Goal: Task Accomplishment & Management: Manage account settings

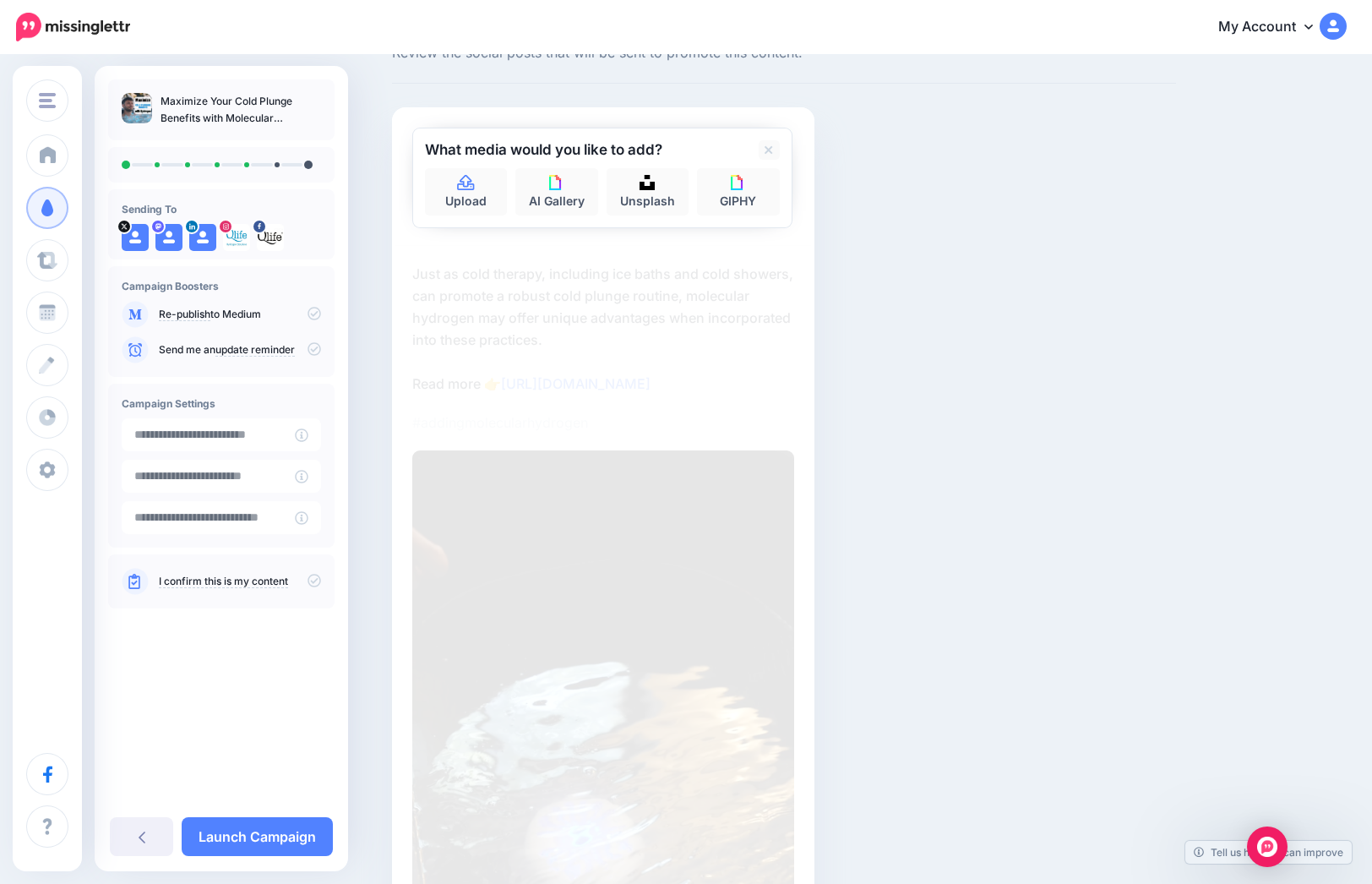
scroll to position [43, 0]
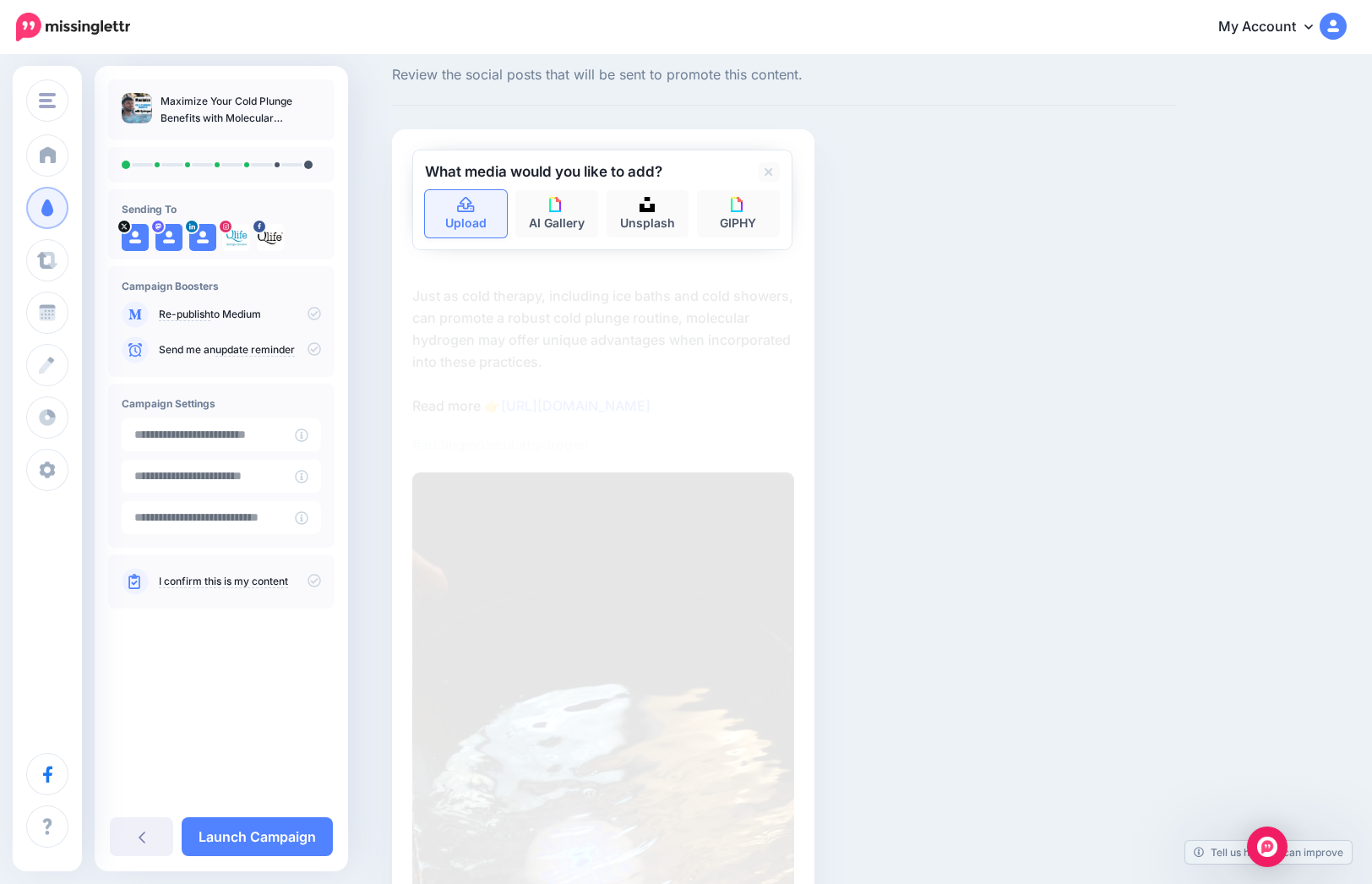
click at [471, 204] on icon at bounding box center [466, 205] width 19 height 15
click at [459, 219] on link "Upload" at bounding box center [466, 214] width 83 height 48
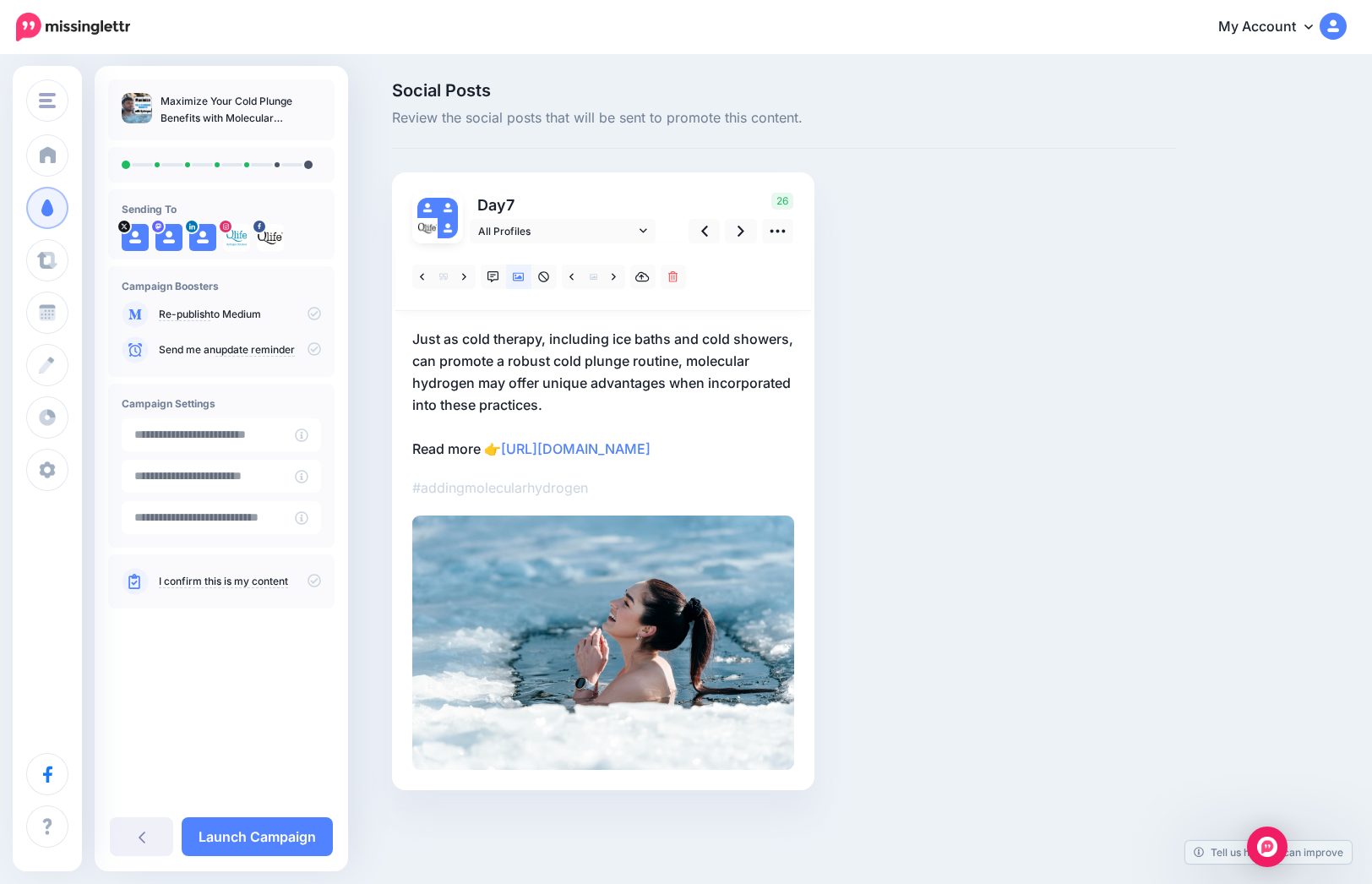
scroll to position [61, 0]
click at [602, 516] on img at bounding box center [603, 642] width 382 height 254
click at [745, 222] on icon at bounding box center [741, 231] width 7 height 18
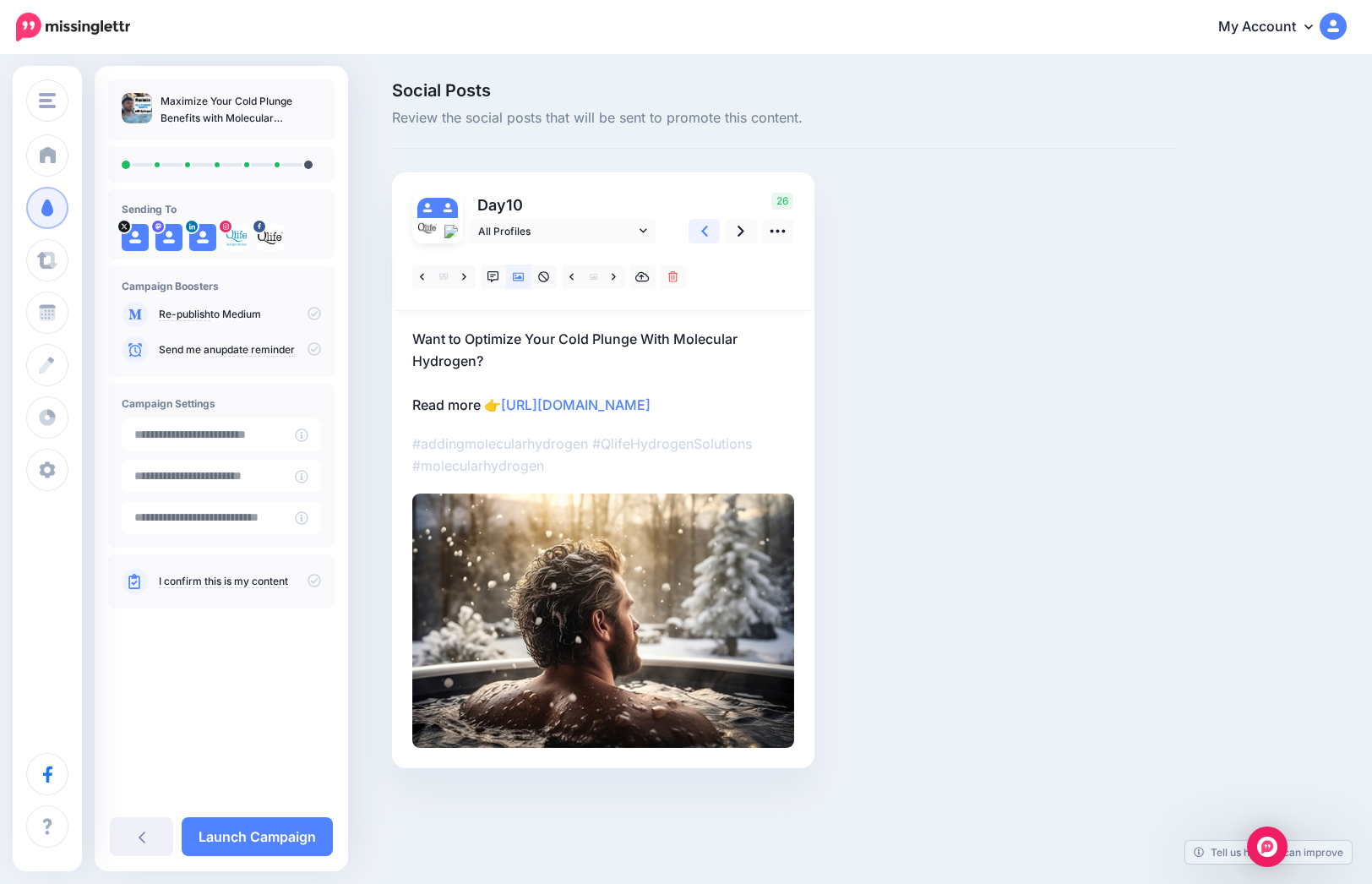
click at [702, 219] on link at bounding box center [705, 231] width 32 height 25
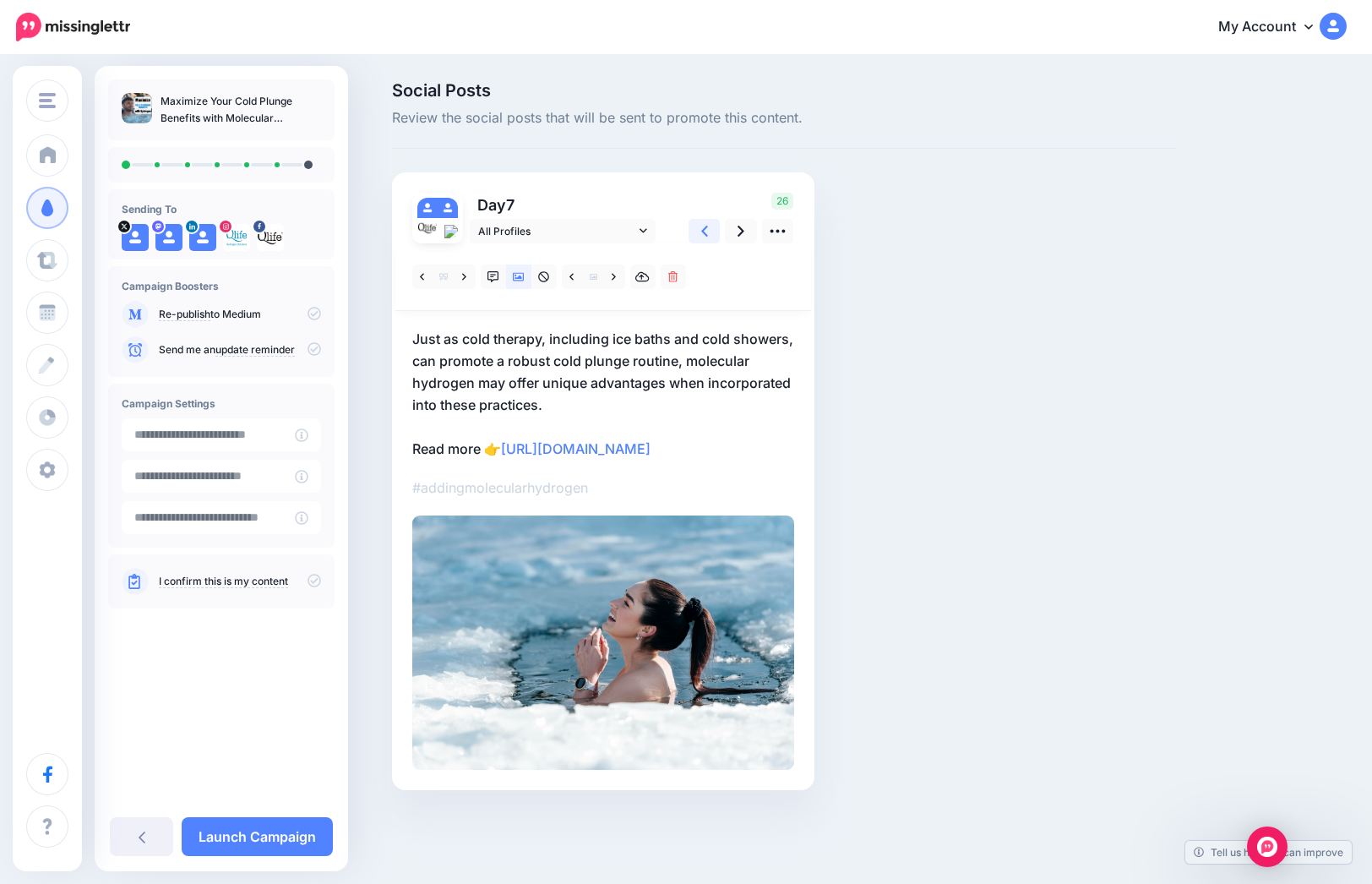
scroll to position [0, 0]
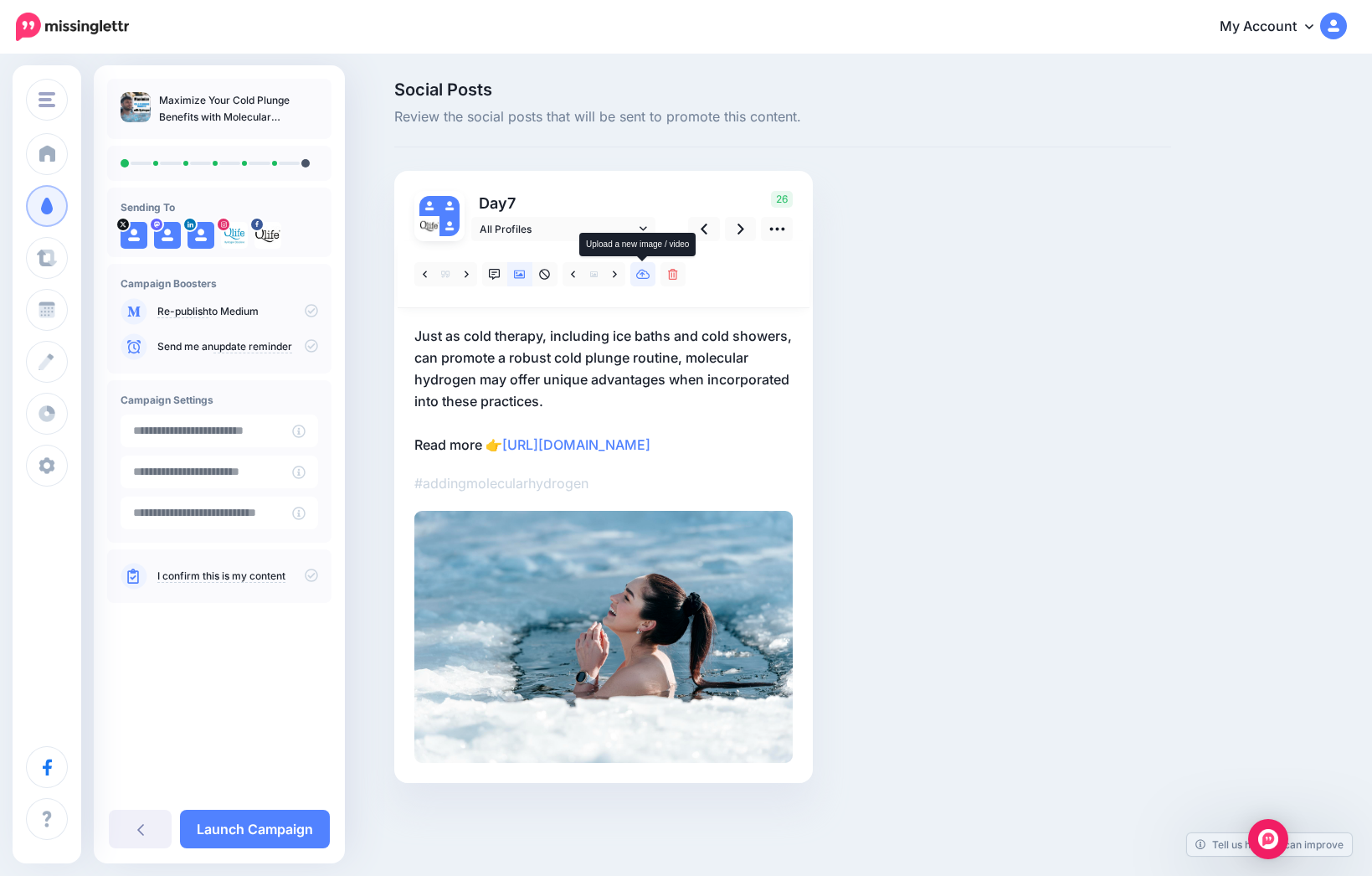
click at [644, 279] on icon at bounding box center [643, 274] width 14 height 11
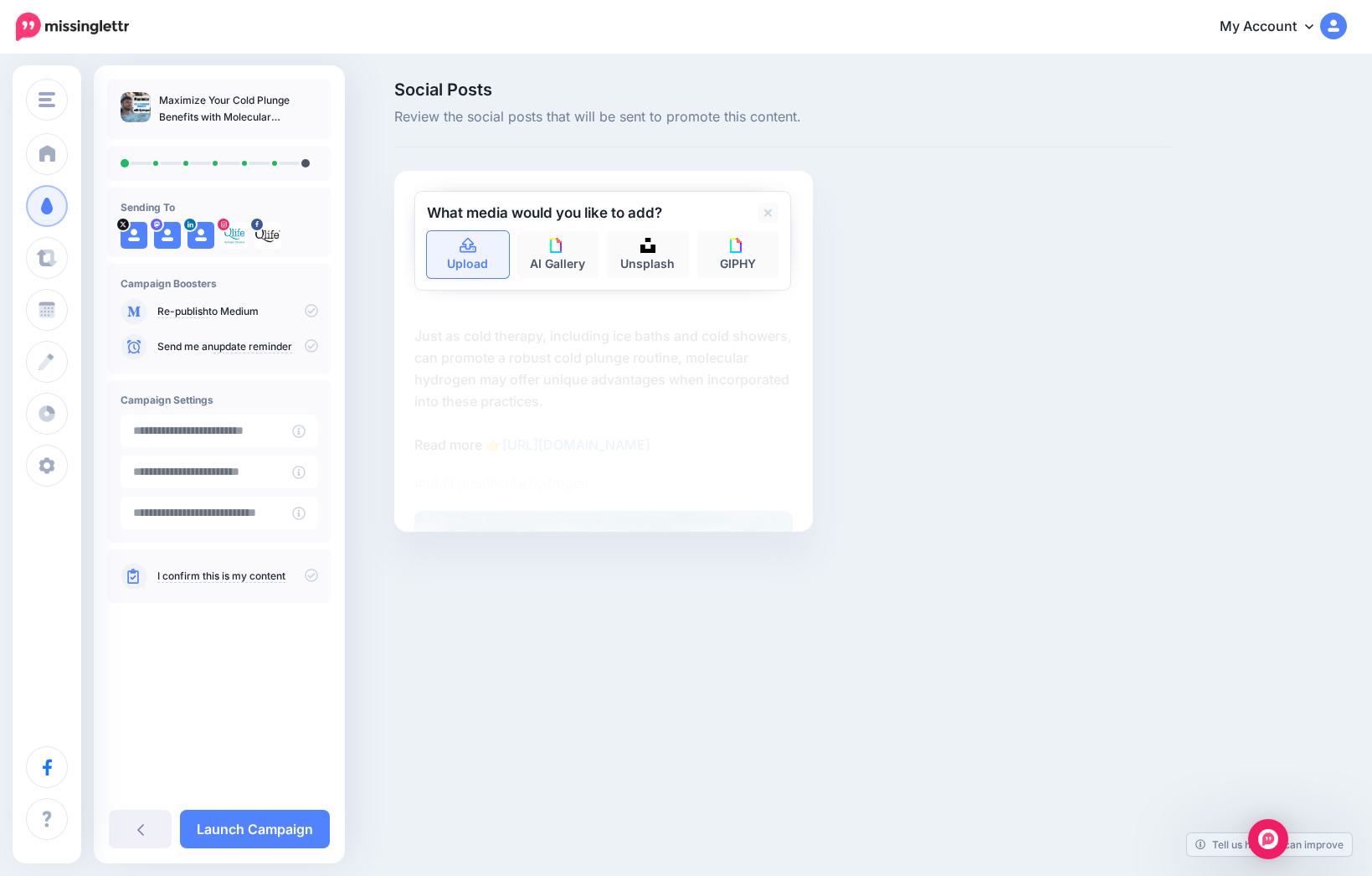
click at [442, 255] on link "Upload" at bounding box center [467, 254] width 82 height 47
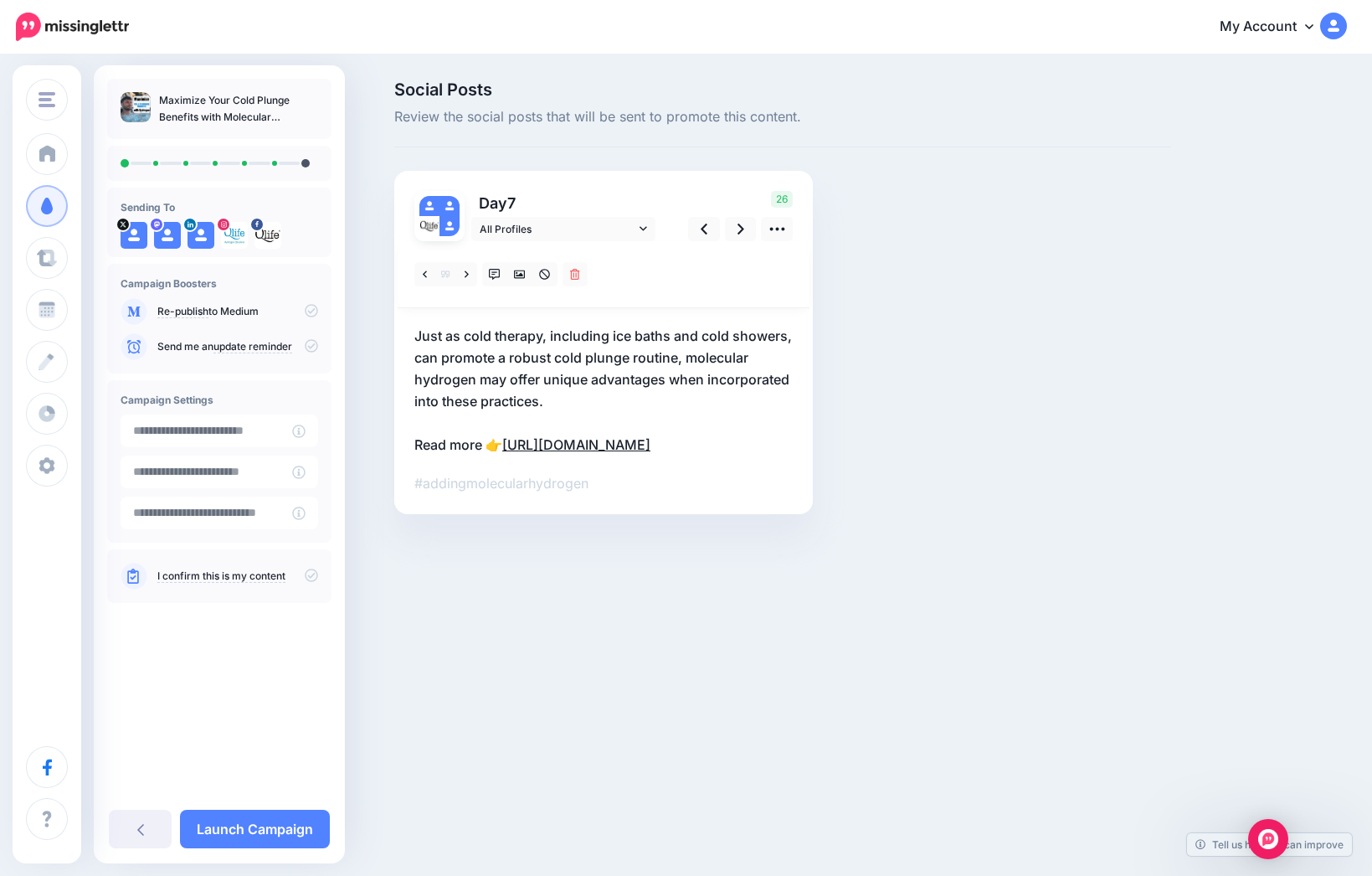
drag, startPoint x: 715, startPoint y: 441, endPoint x: 507, endPoint y: 445, distance: 208.0
click at [507, 445] on p "Just as cold therapy, including ice baths and cold showers, can promote a robus…" at bounding box center [603, 390] width 378 height 131
paste textarea "**********"
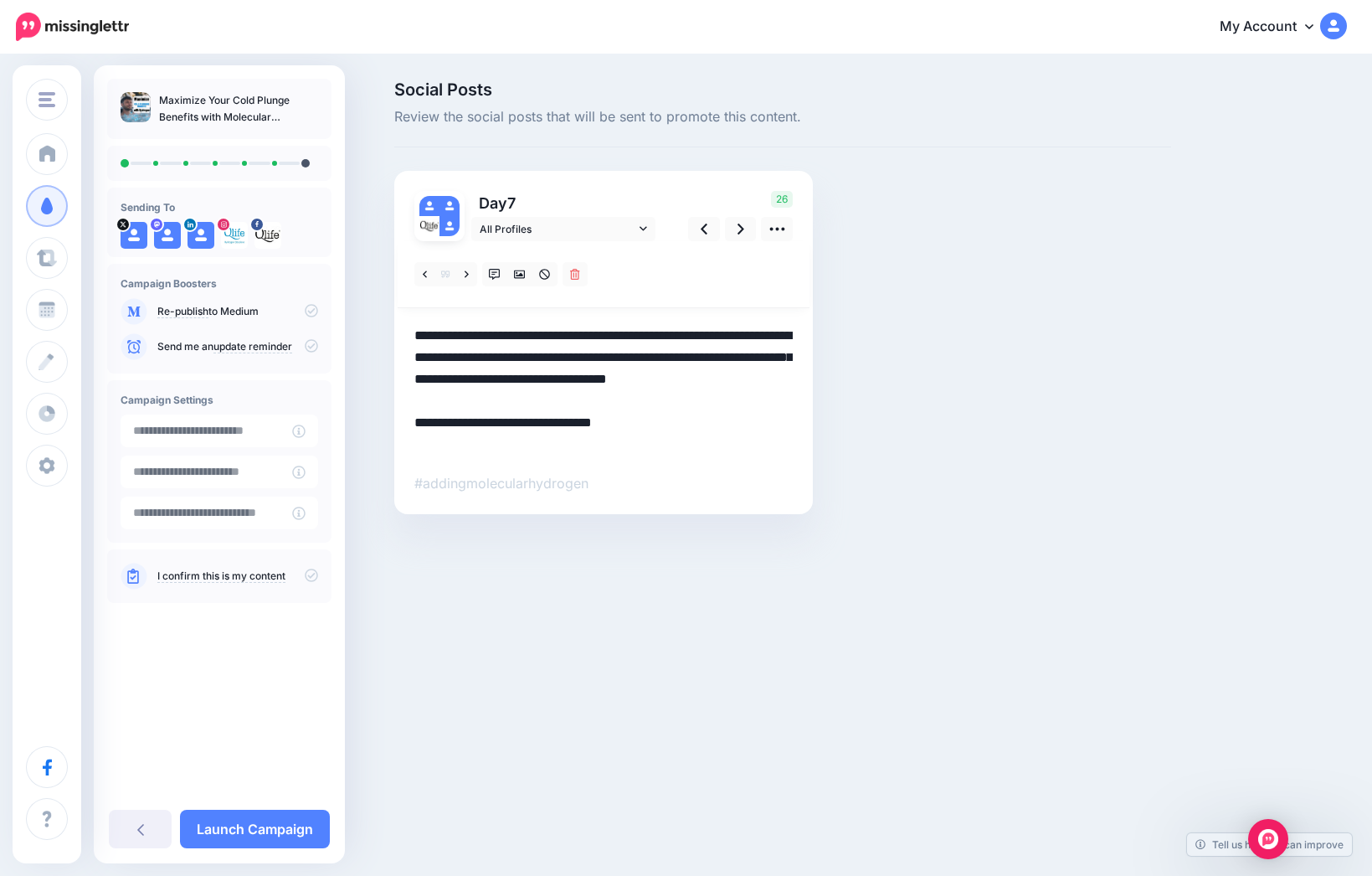
drag, startPoint x: 506, startPoint y: 447, endPoint x: 667, endPoint y: 444, distance: 161.0
click at [667, 444] on textarea "**********" at bounding box center [603, 390] width 378 height 131
paste textarea "**********"
click at [592, 401] on textarea "**********" at bounding box center [603, 400] width 378 height 152
type textarea "**********"
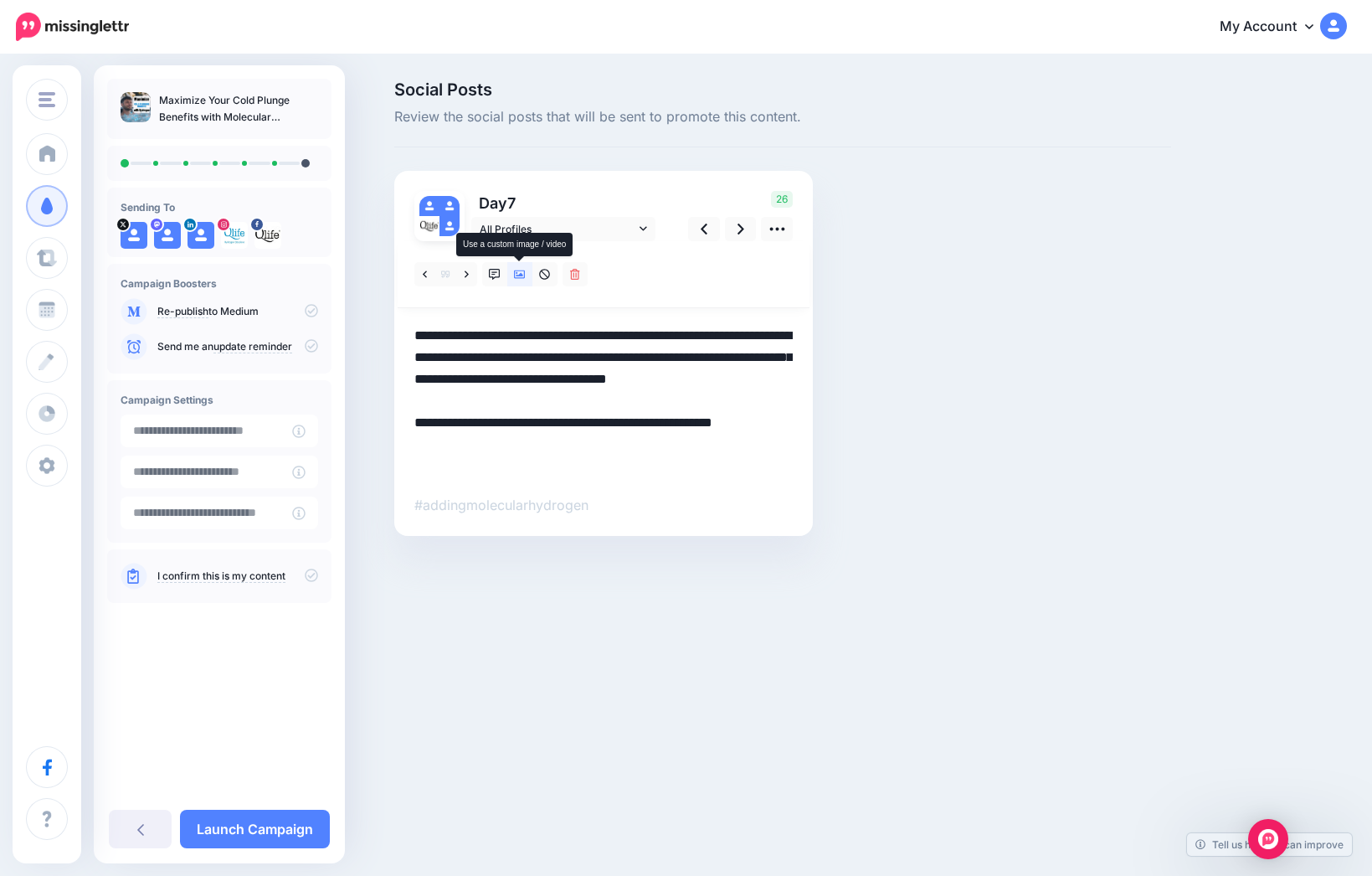
click at [518, 282] on link at bounding box center [519, 274] width 26 height 25
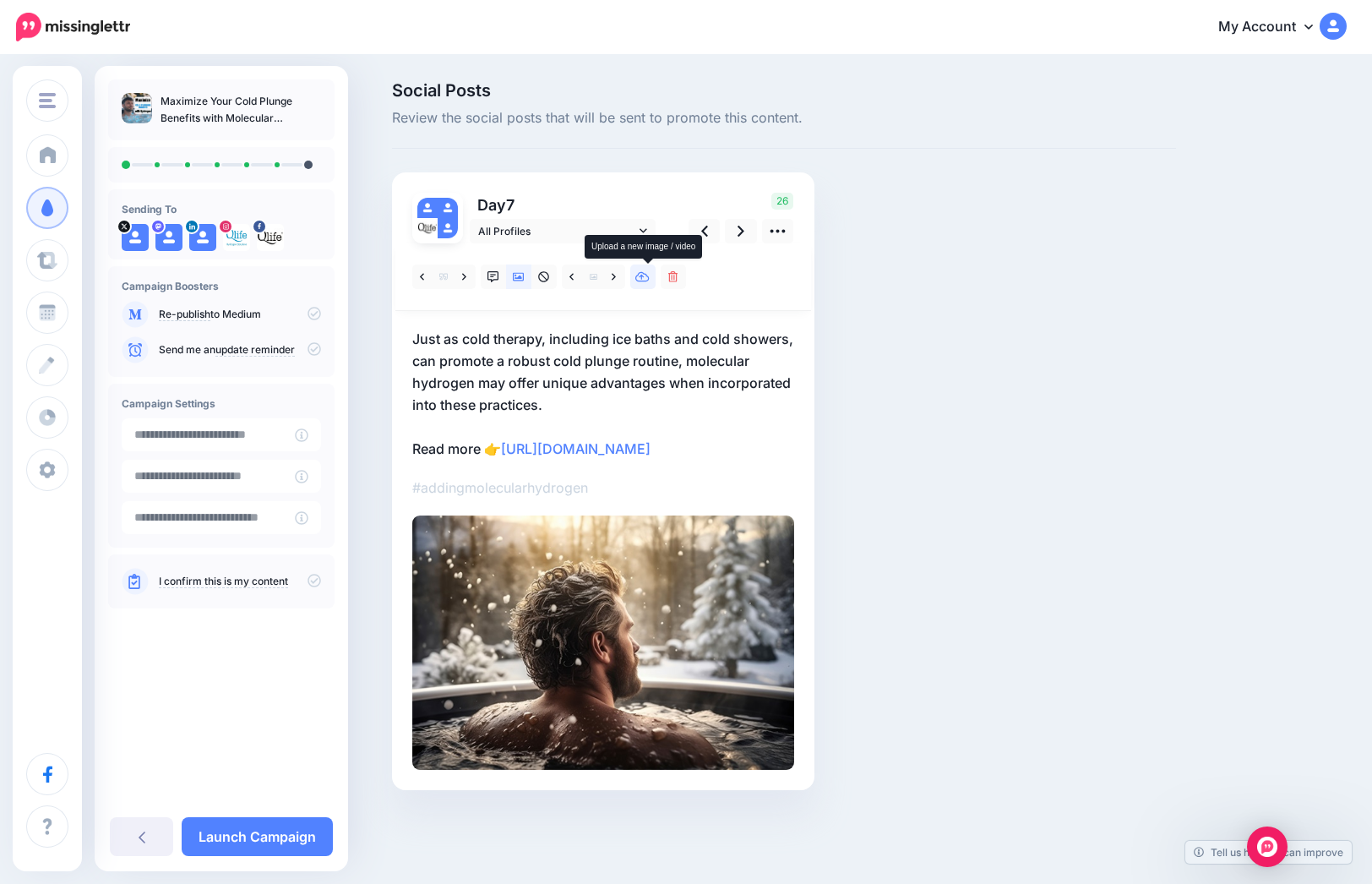
click at [648, 277] on icon at bounding box center [643, 277] width 14 height 11
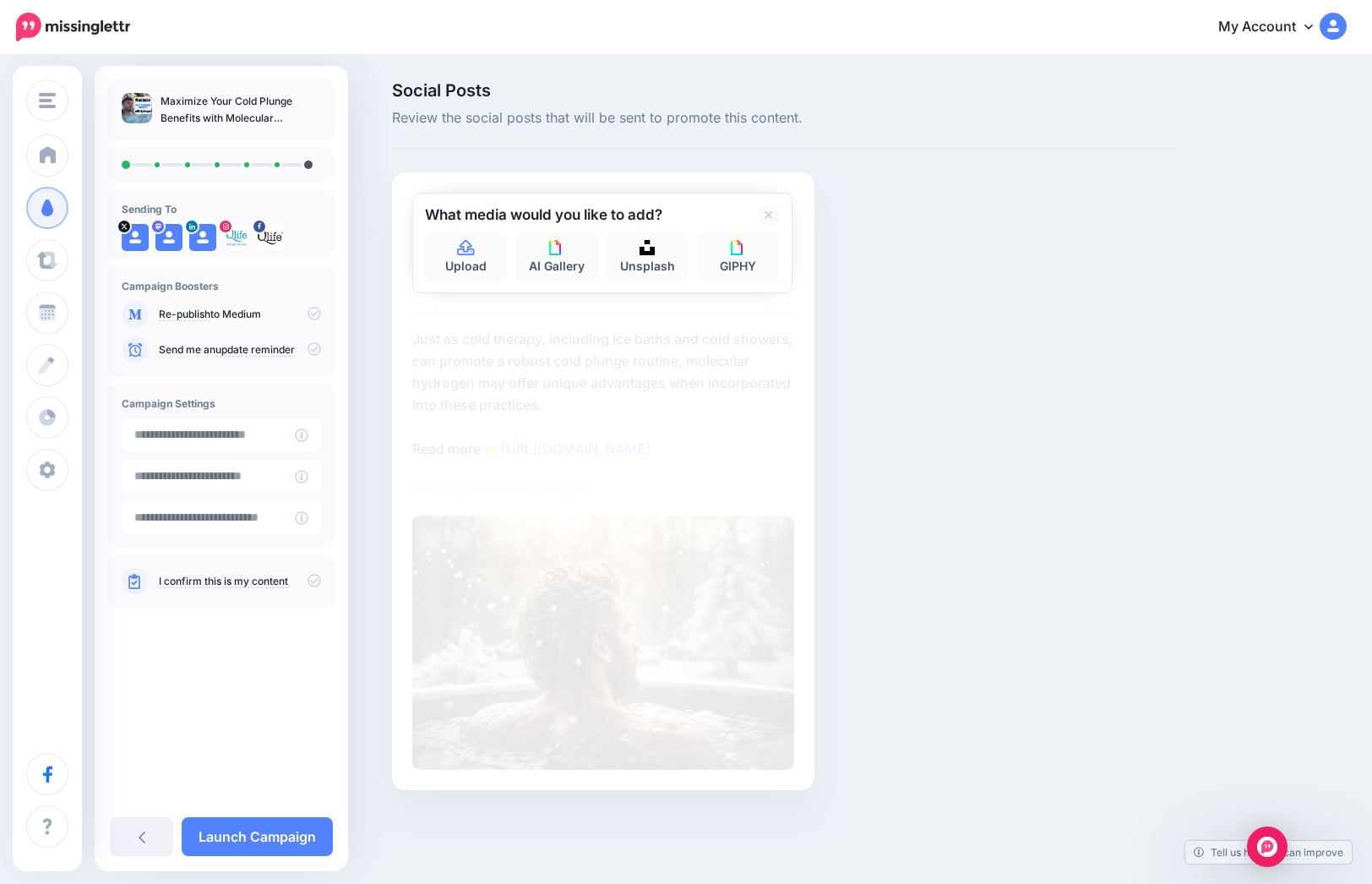
click at [881, 439] on div "Social Posts Review the social posts that will be sent to promote this content.…" at bounding box center [784, 461] width 810 height 759
click at [987, 512] on div "Social Posts Review the social posts that will be sent to promote this content.…" at bounding box center [784, 461] width 810 height 759
click at [1071, 453] on div "Social Posts Review the social posts that will be sent to promote this content.…" at bounding box center [784, 461] width 810 height 759
click at [773, 210] on icon at bounding box center [769, 216] width 9 height 13
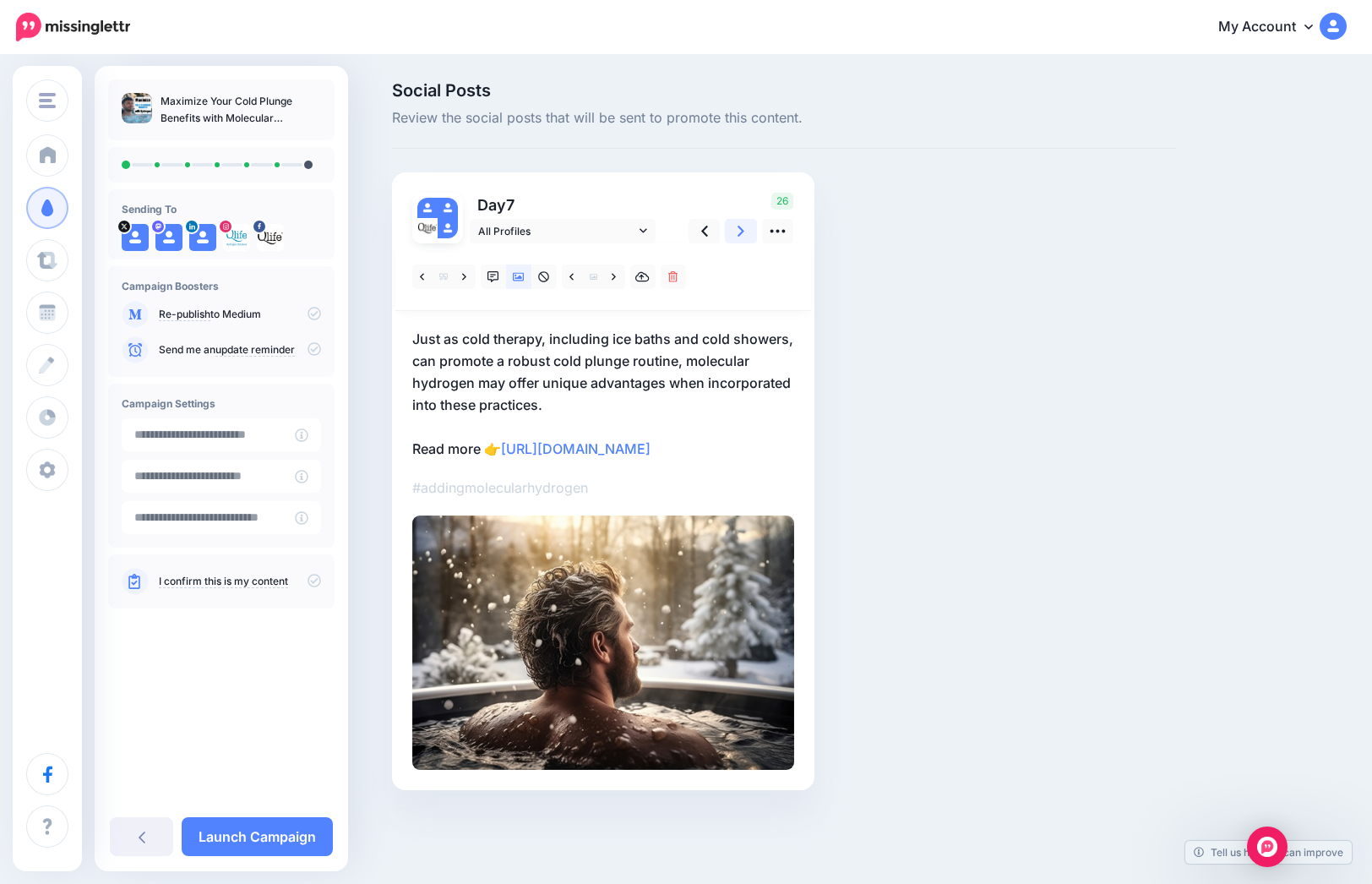
click at [745, 232] on icon at bounding box center [741, 231] width 7 height 18
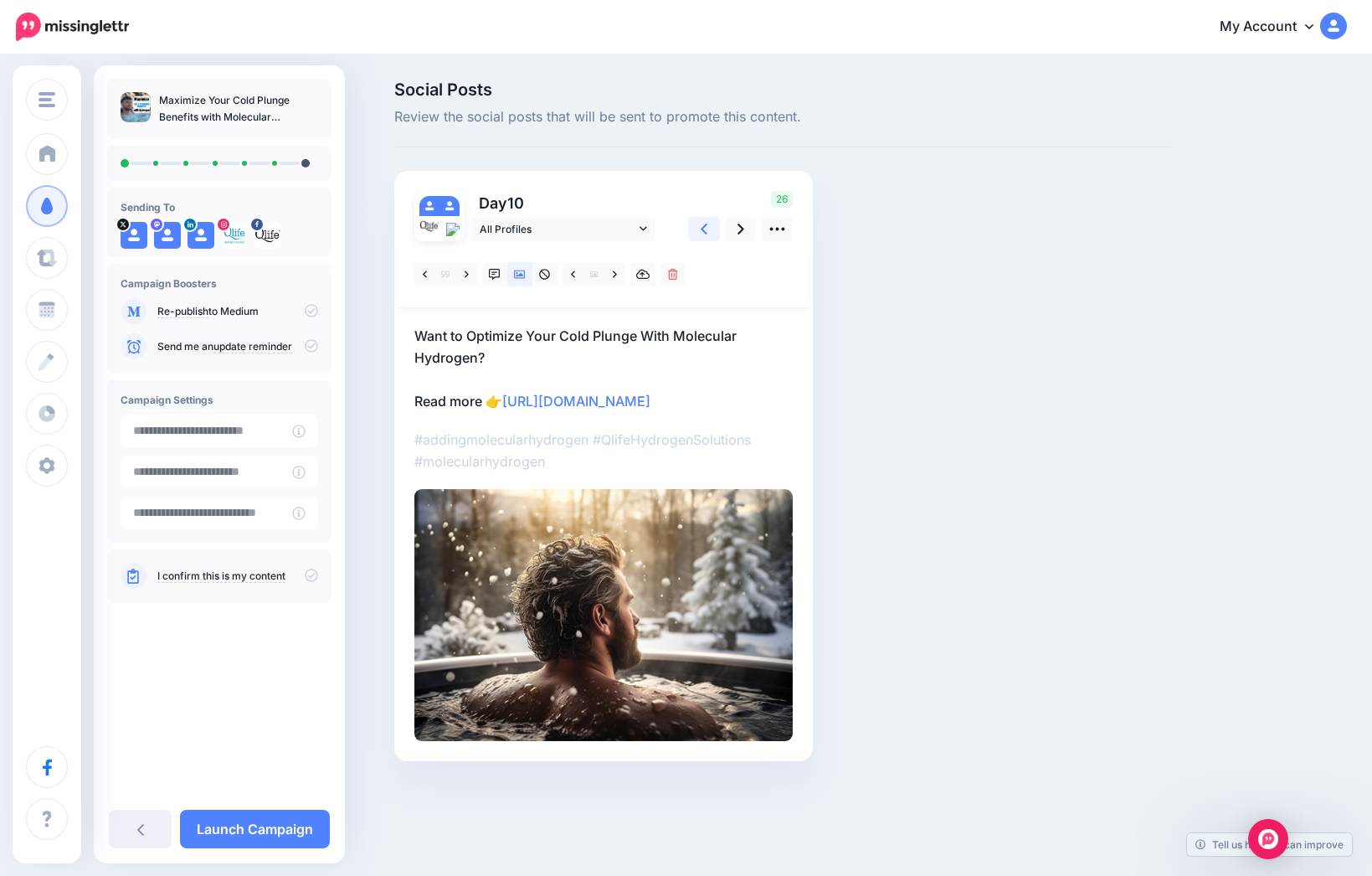
click at [708, 228] on link at bounding box center [704, 229] width 32 height 25
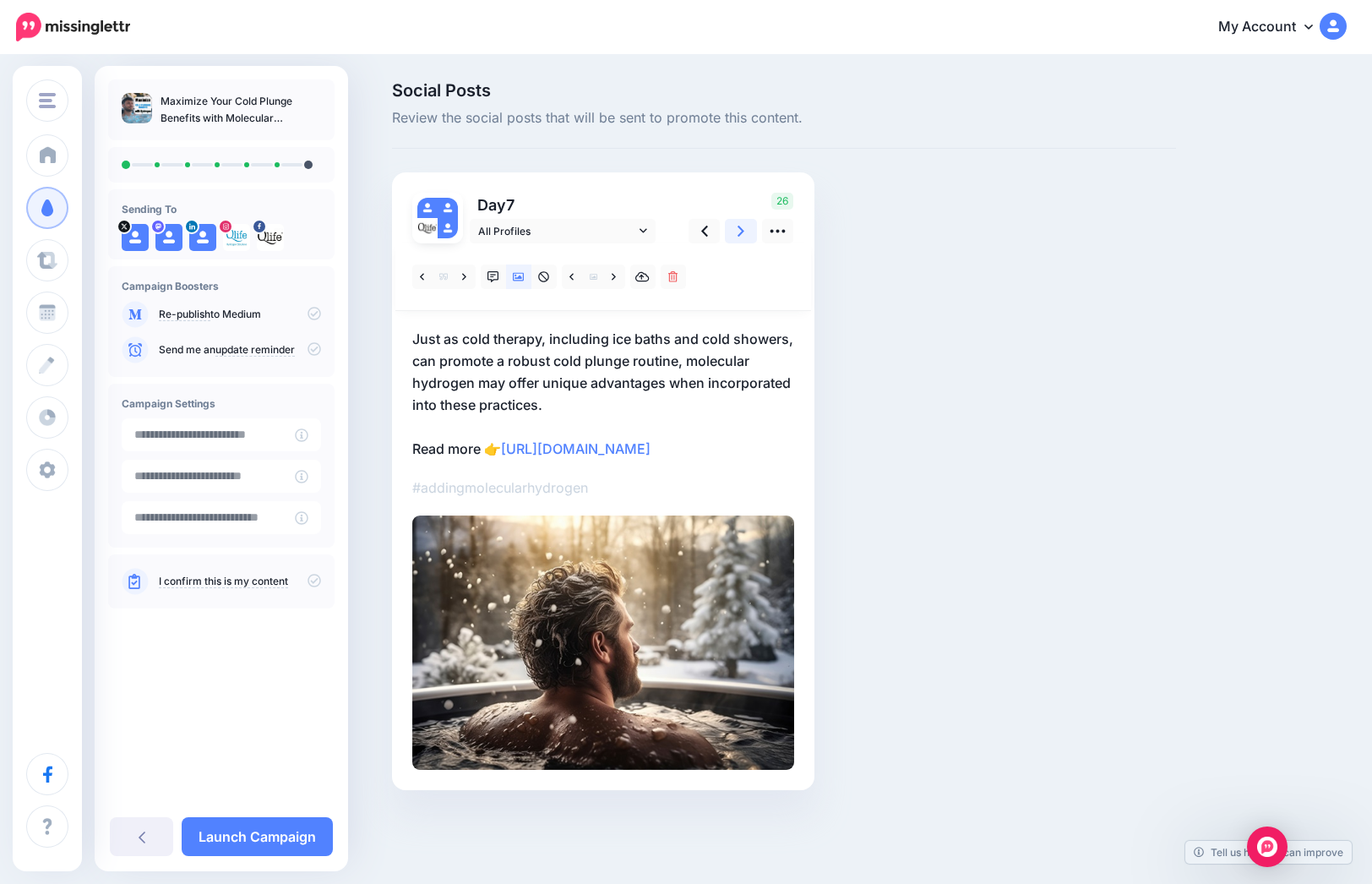
click at [750, 224] on link at bounding box center [741, 231] width 32 height 25
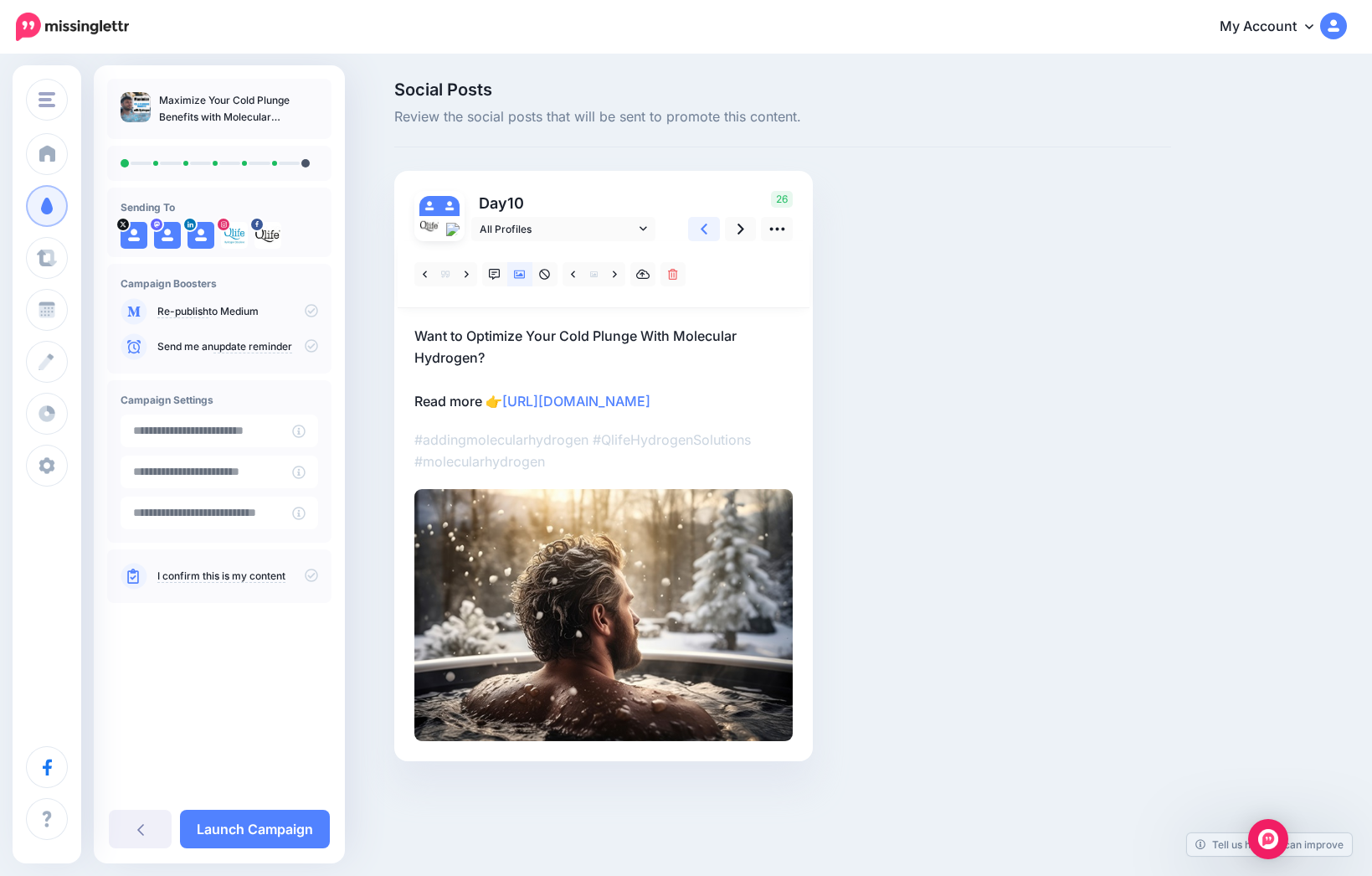
click at [701, 226] on icon at bounding box center [703, 229] width 7 height 18
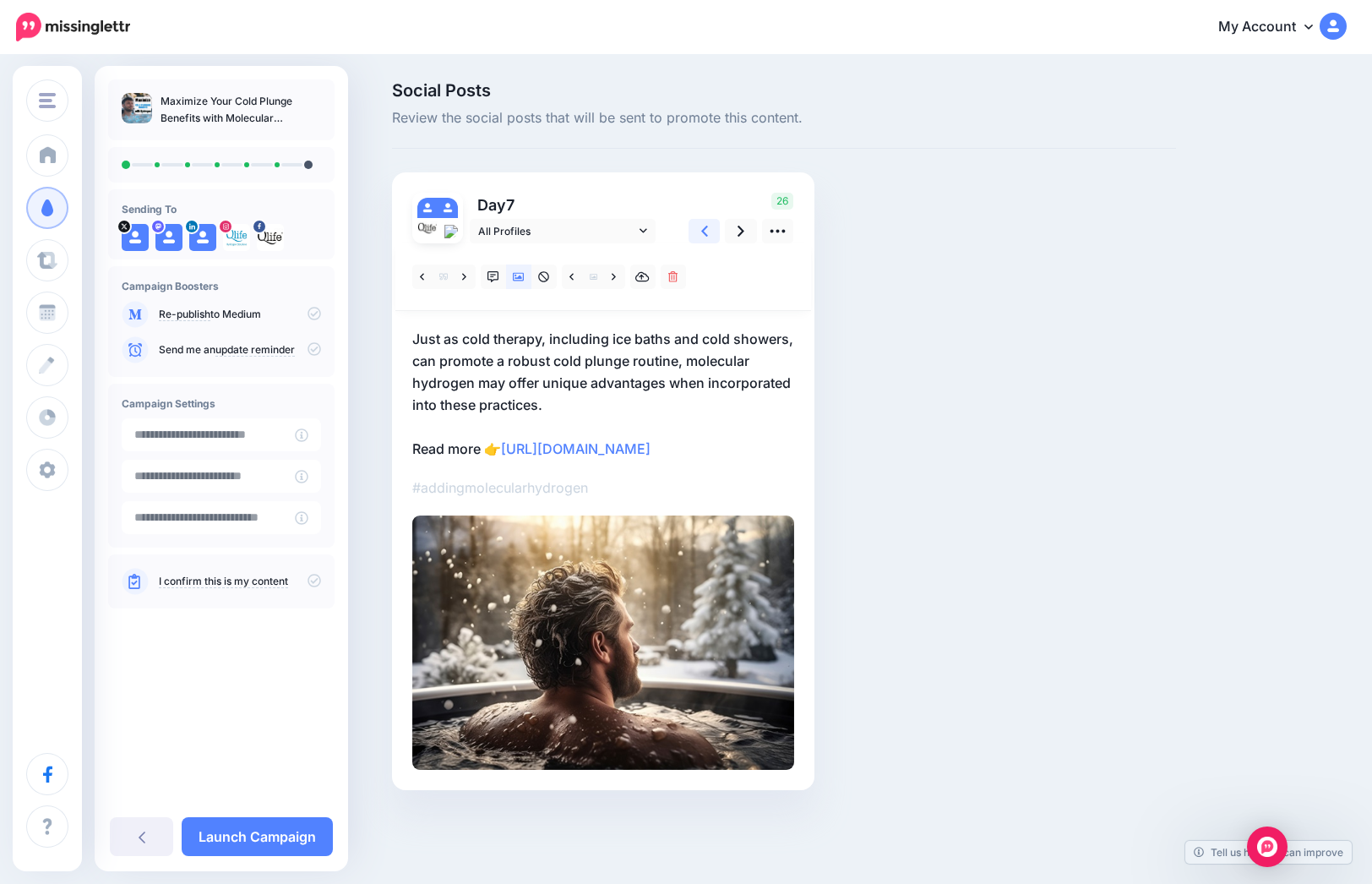
click at [707, 228] on icon at bounding box center [705, 231] width 7 height 18
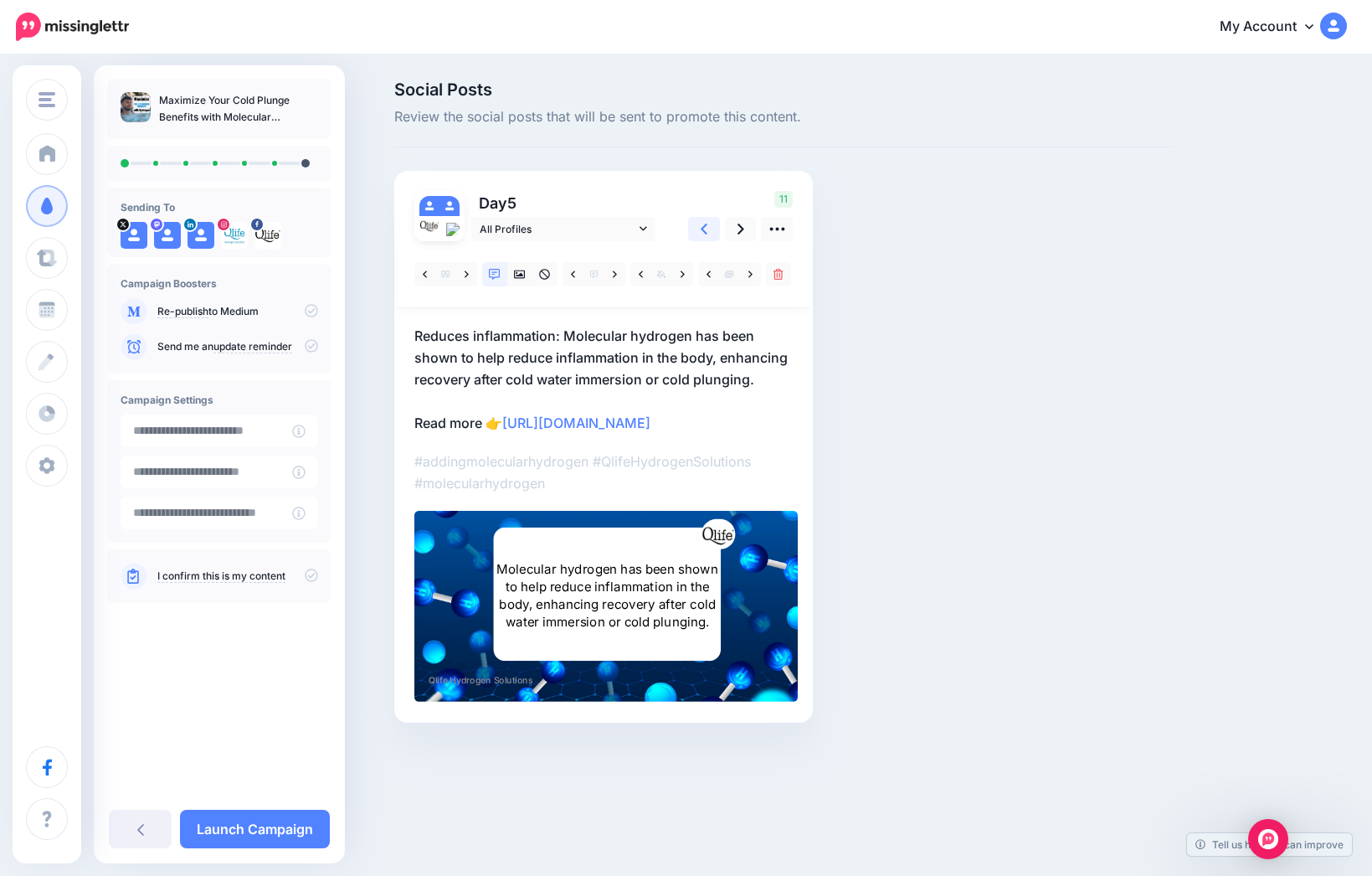
click at [701, 226] on icon at bounding box center [703, 229] width 7 height 18
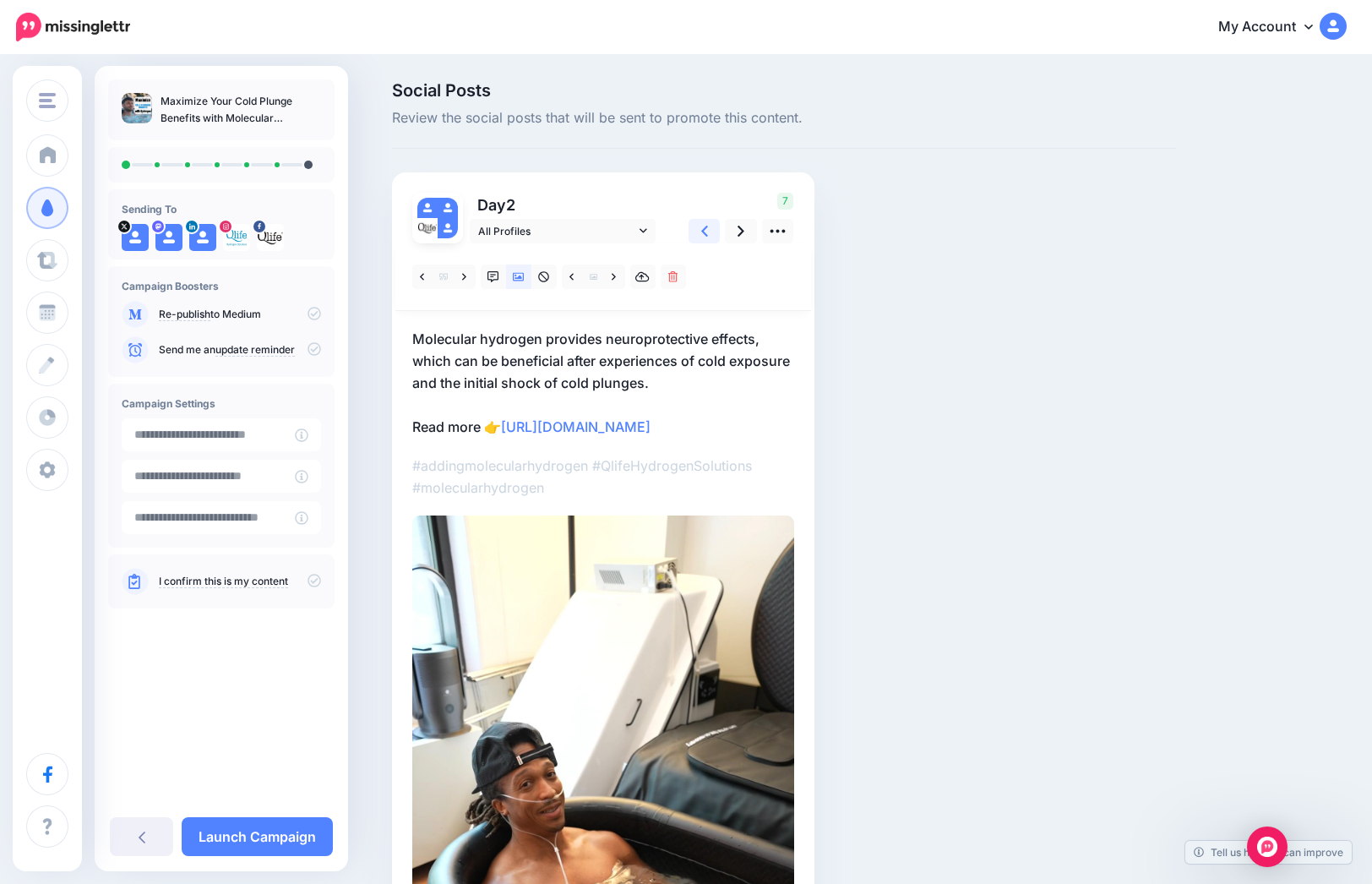
click at [701, 224] on link at bounding box center [705, 231] width 32 height 25
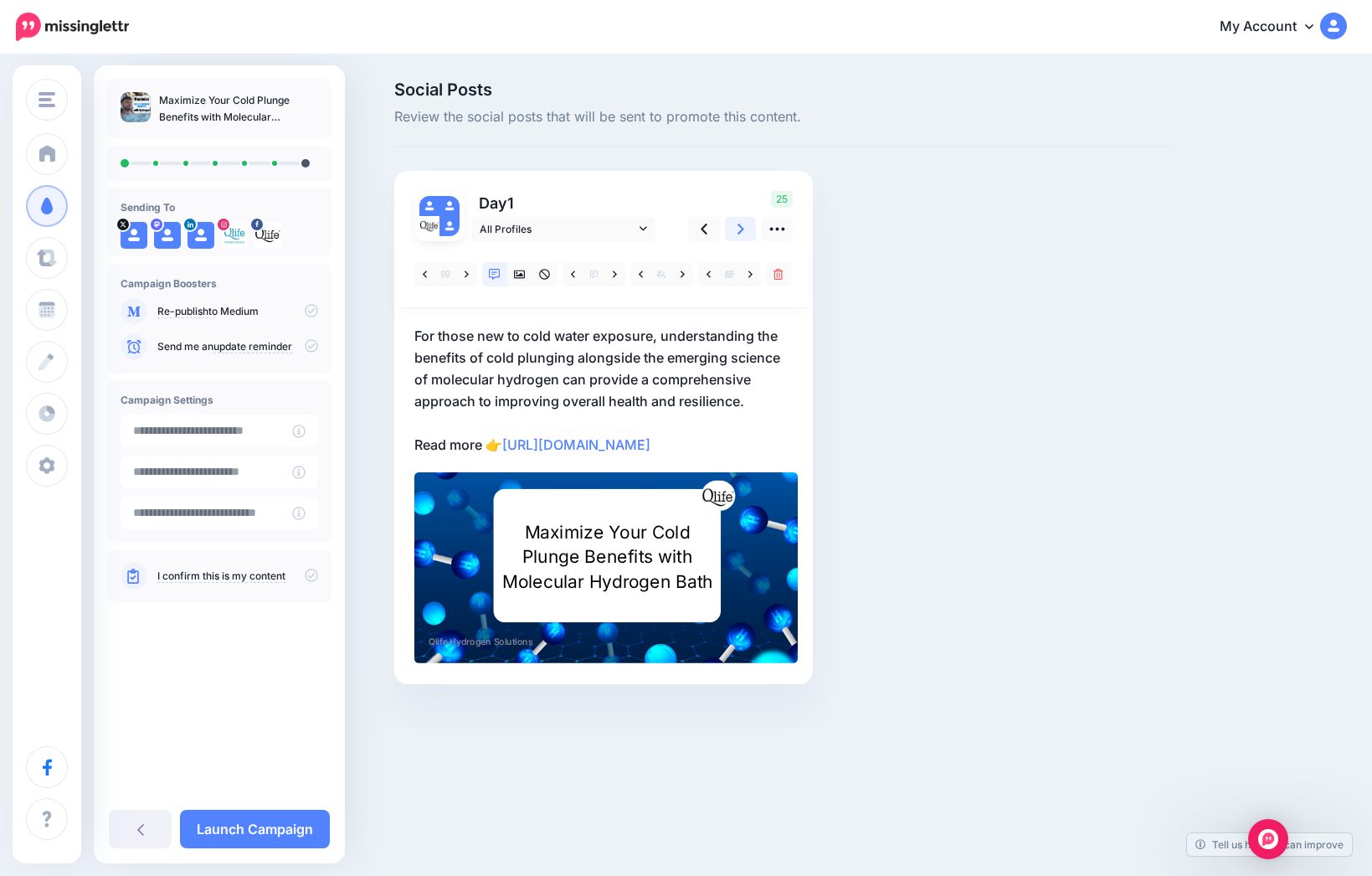
click at [735, 225] on link at bounding box center [741, 229] width 32 height 25
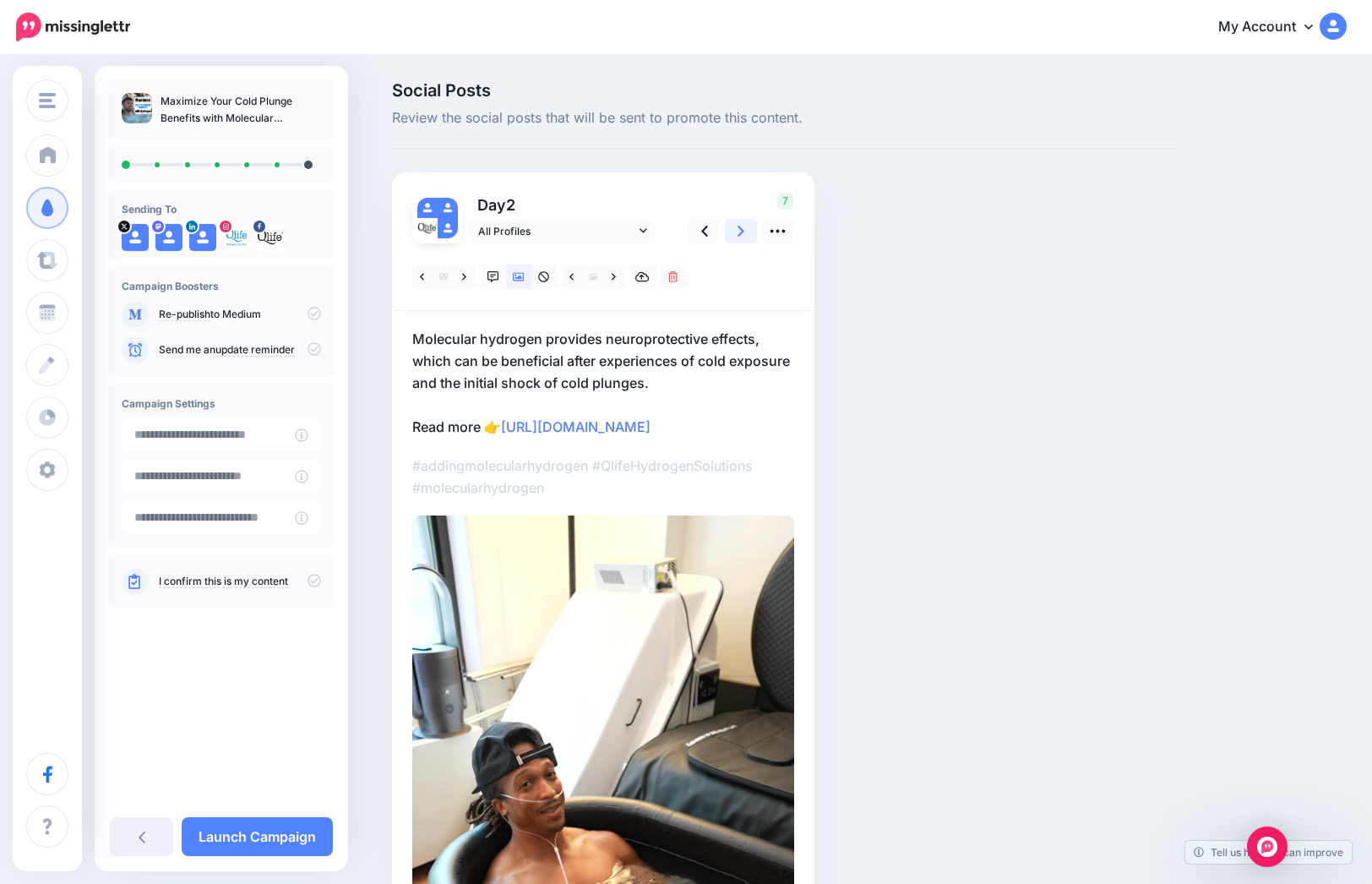
click at [742, 227] on link at bounding box center [741, 231] width 32 height 25
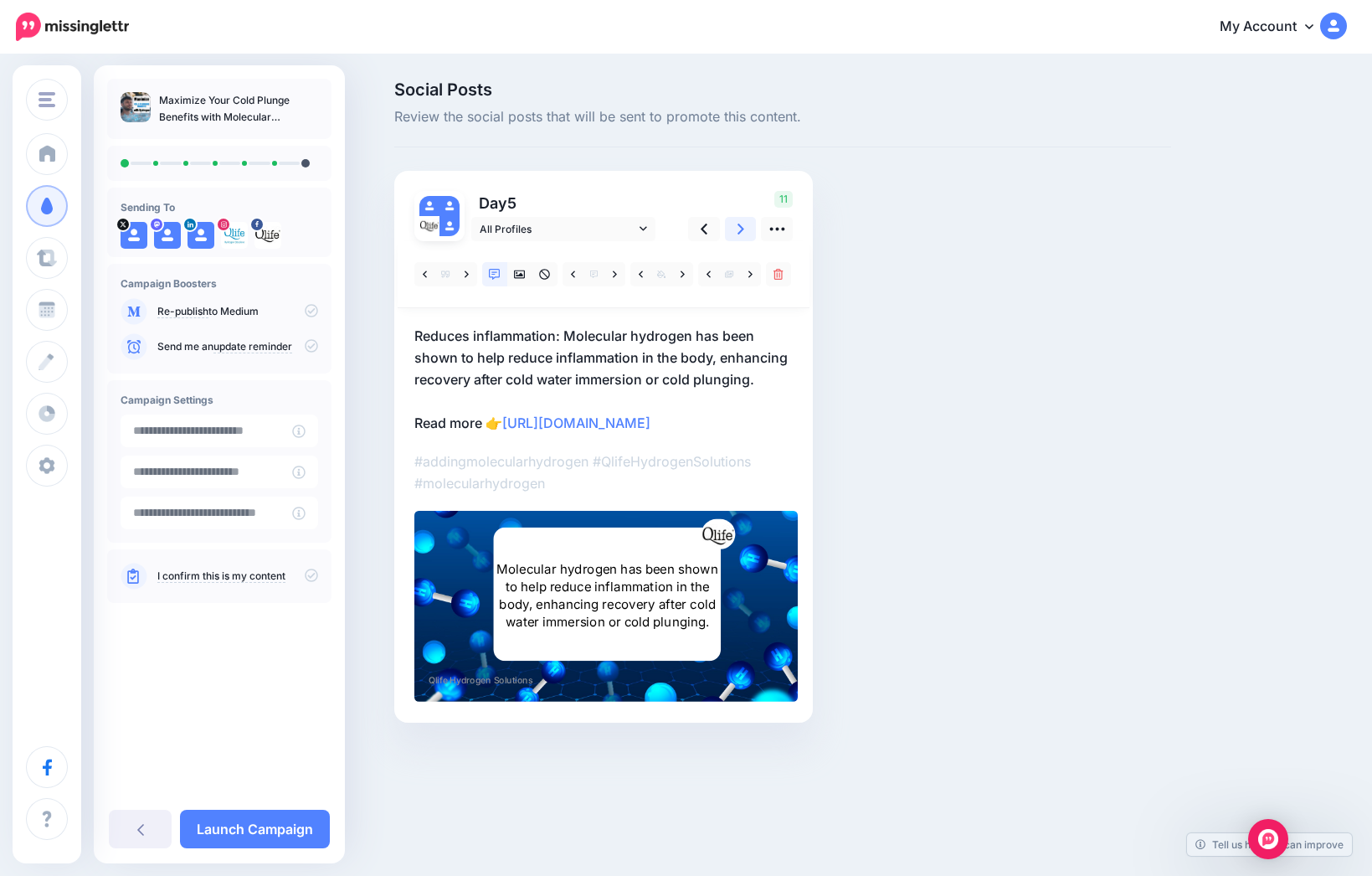
click at [732, 221] on link at bounding box center [741, 229] width 32 height 25
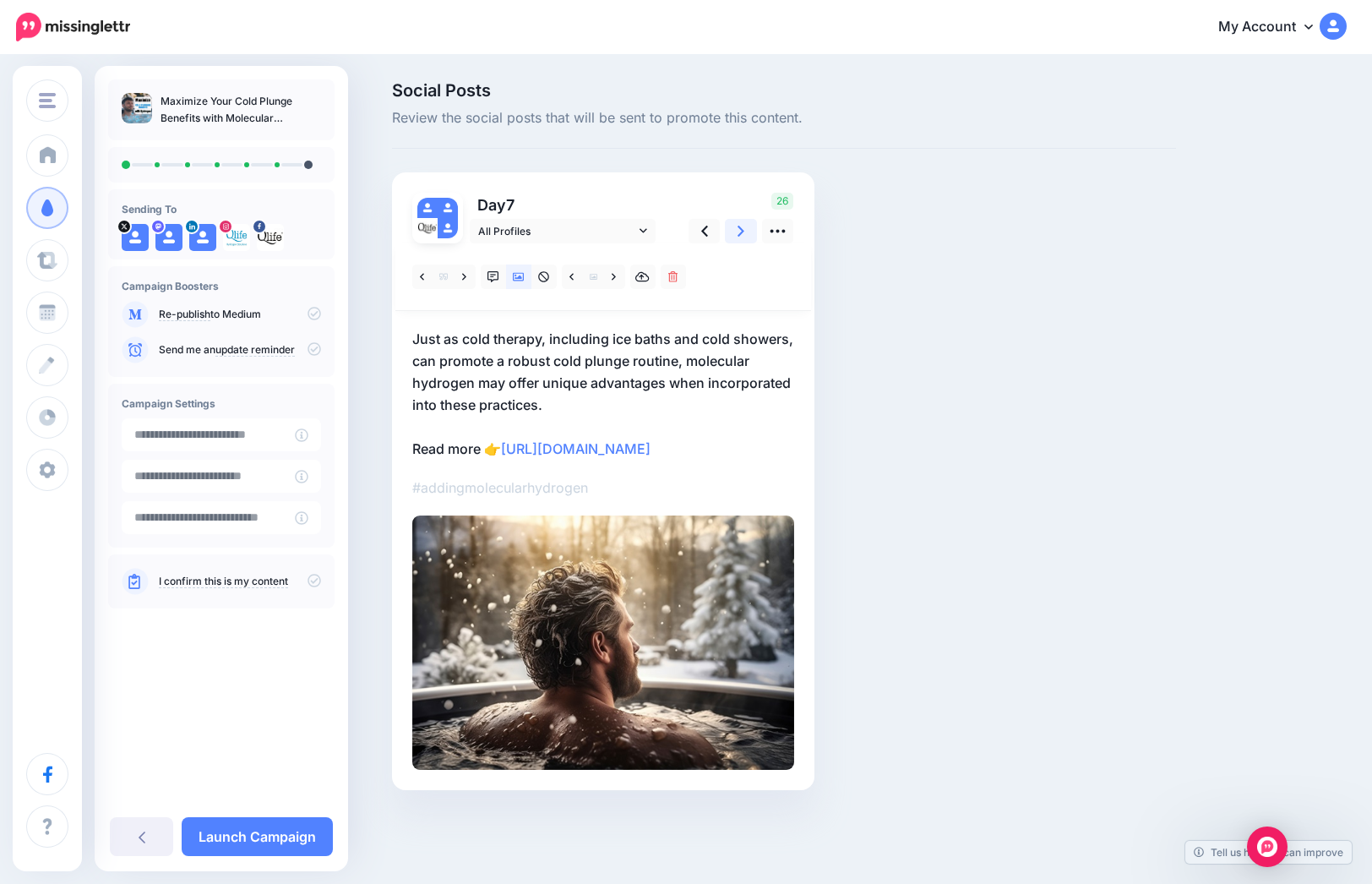
click at [743, 227] on icon at bounding box center [741, 231] width 7 height 18
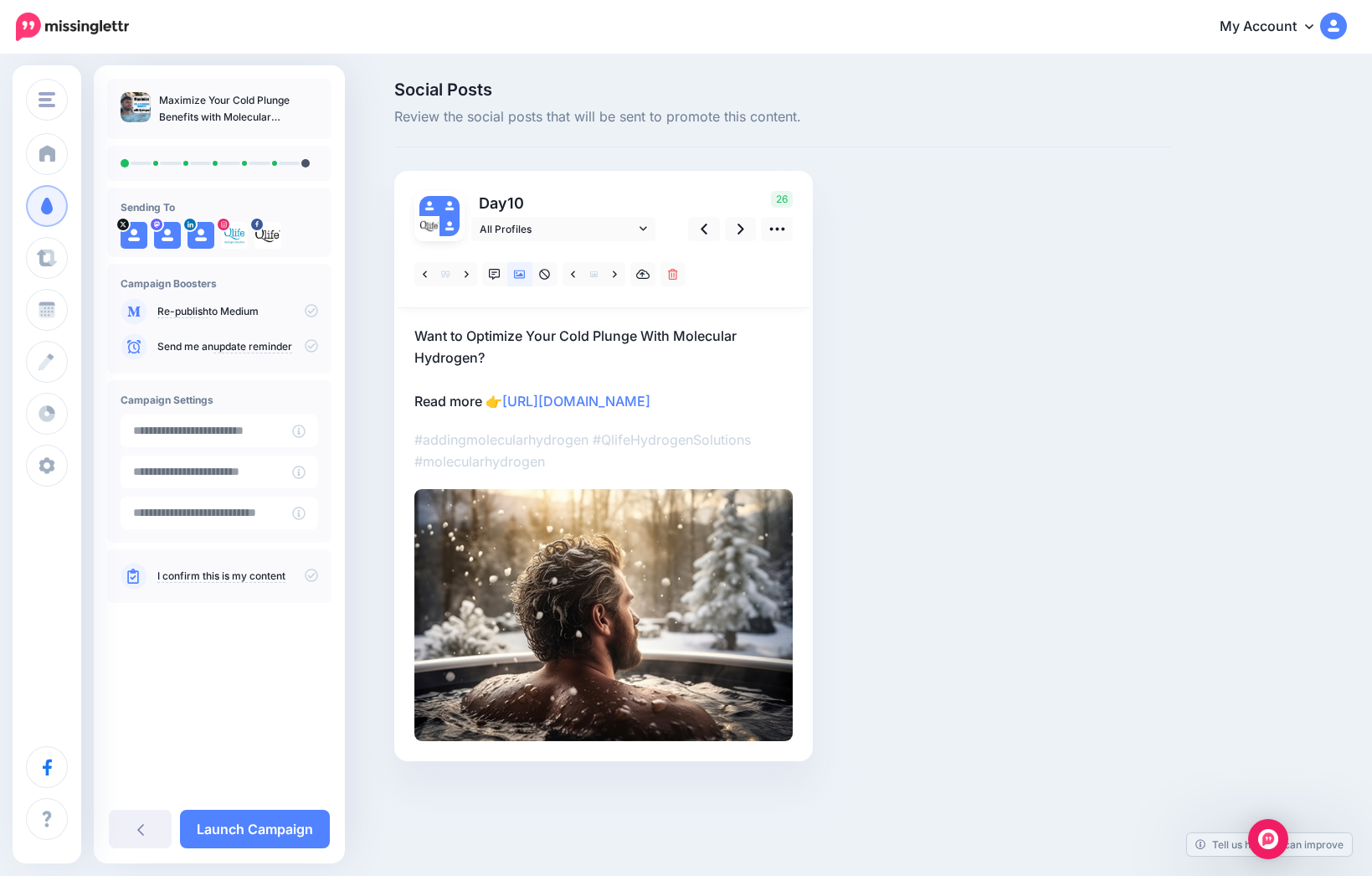
click at [581, 543] on img at bounding box center [603, 615] width 378 height 252
click at [527, 273] on link at bounding box center [519, 274] width 26 height 25
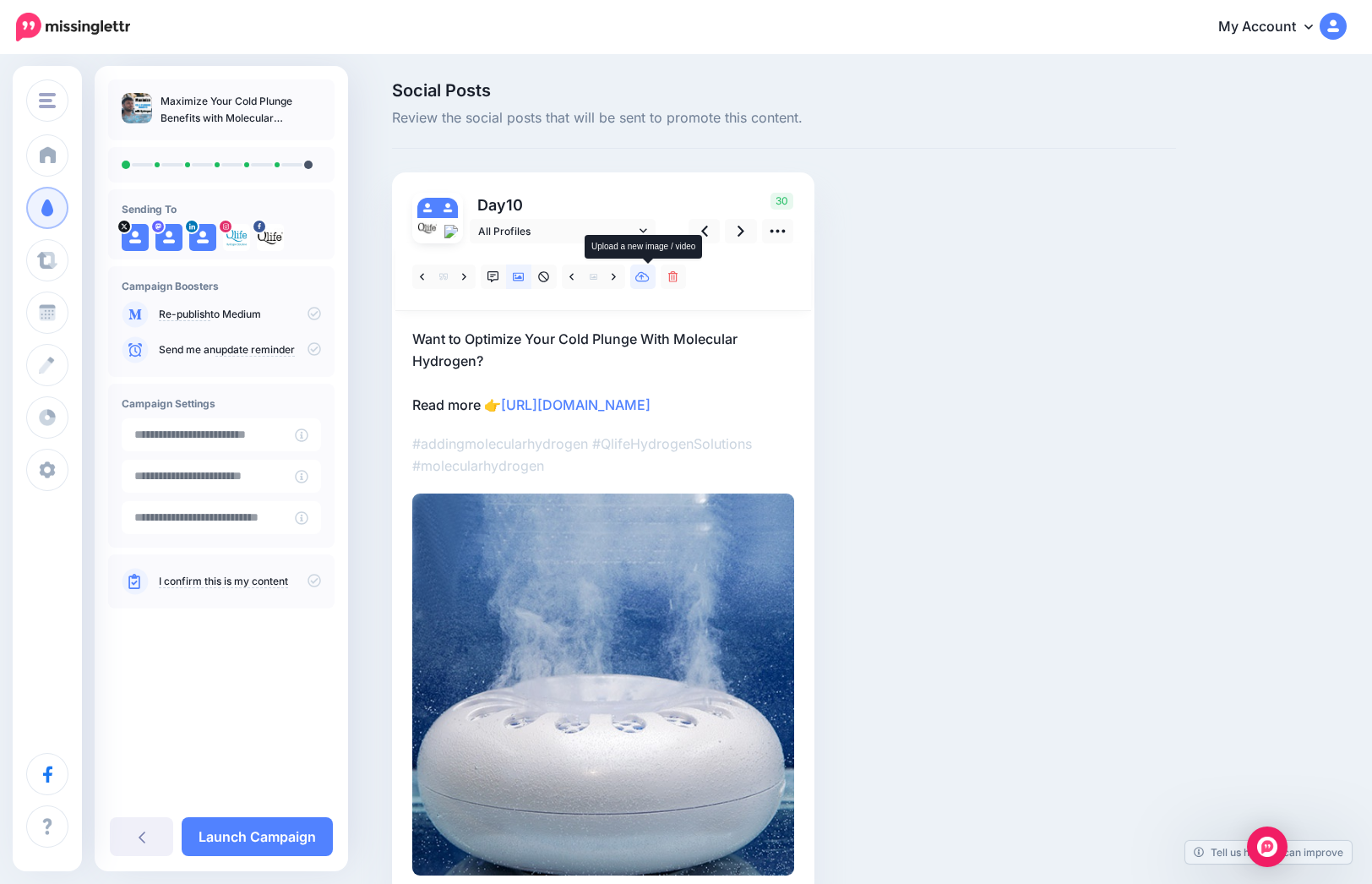
click at [650, 280] on icon at bounding box center [643, 277] width 14 height 11
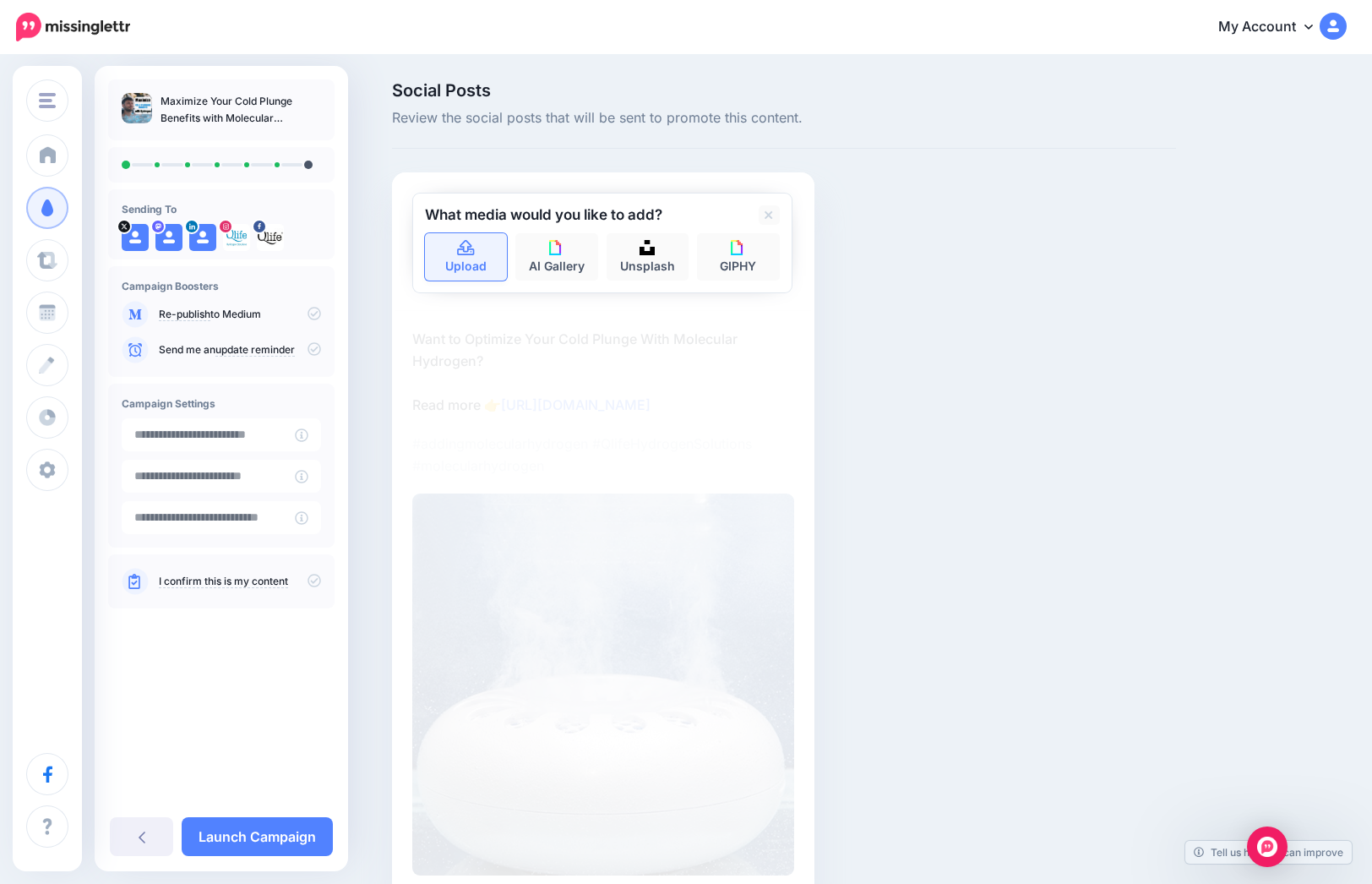
click at [475, 253] on icon at bounding box center [466, 247] width 17 height 15
click at [466, 257] on link "Upload" at bounding box center [466, 257] width 83 height 48
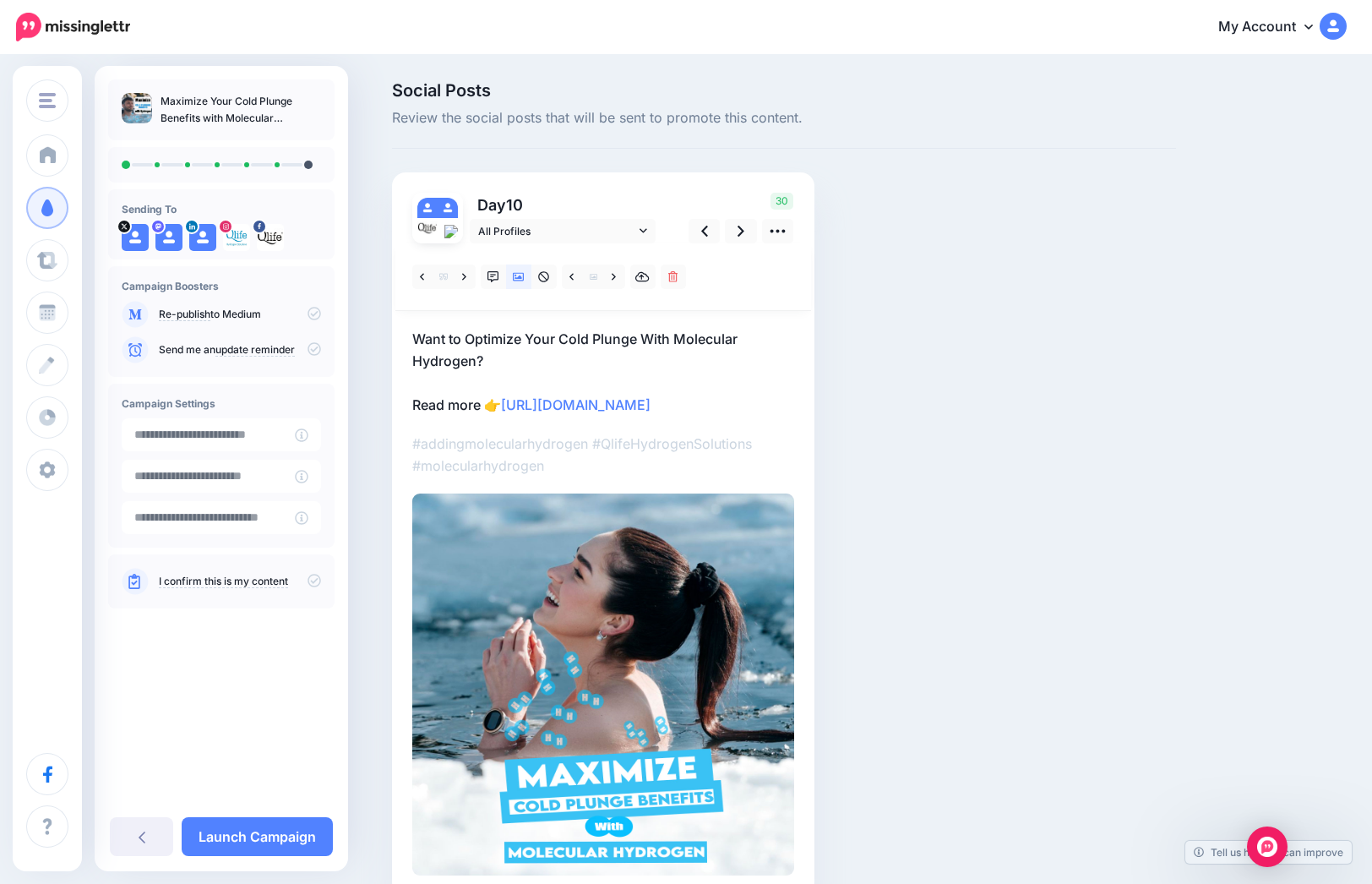
scroll to position [88, 0]
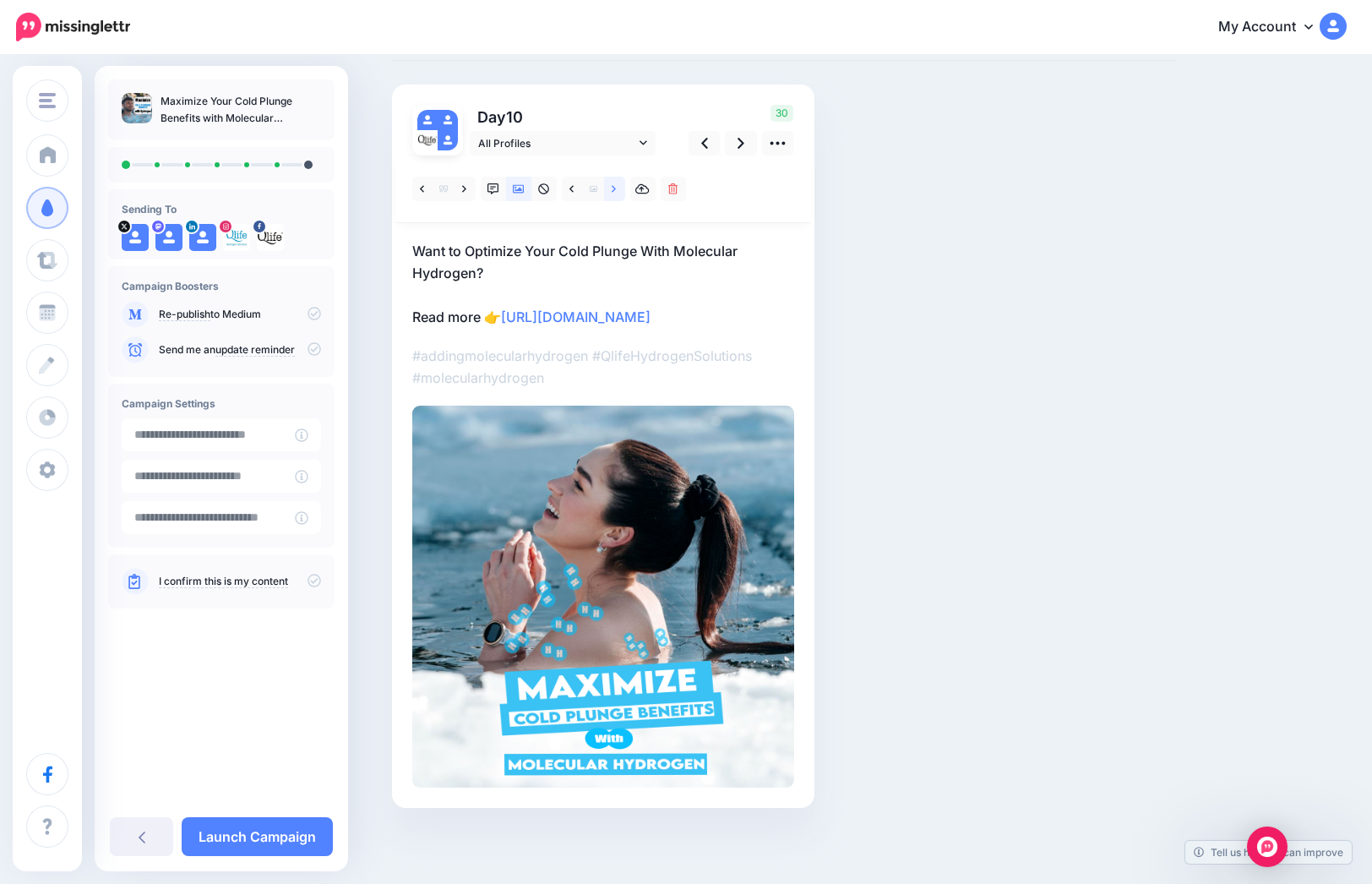
click at [616, 192] on icon at bounding box center [614, 189] width 4 height 11
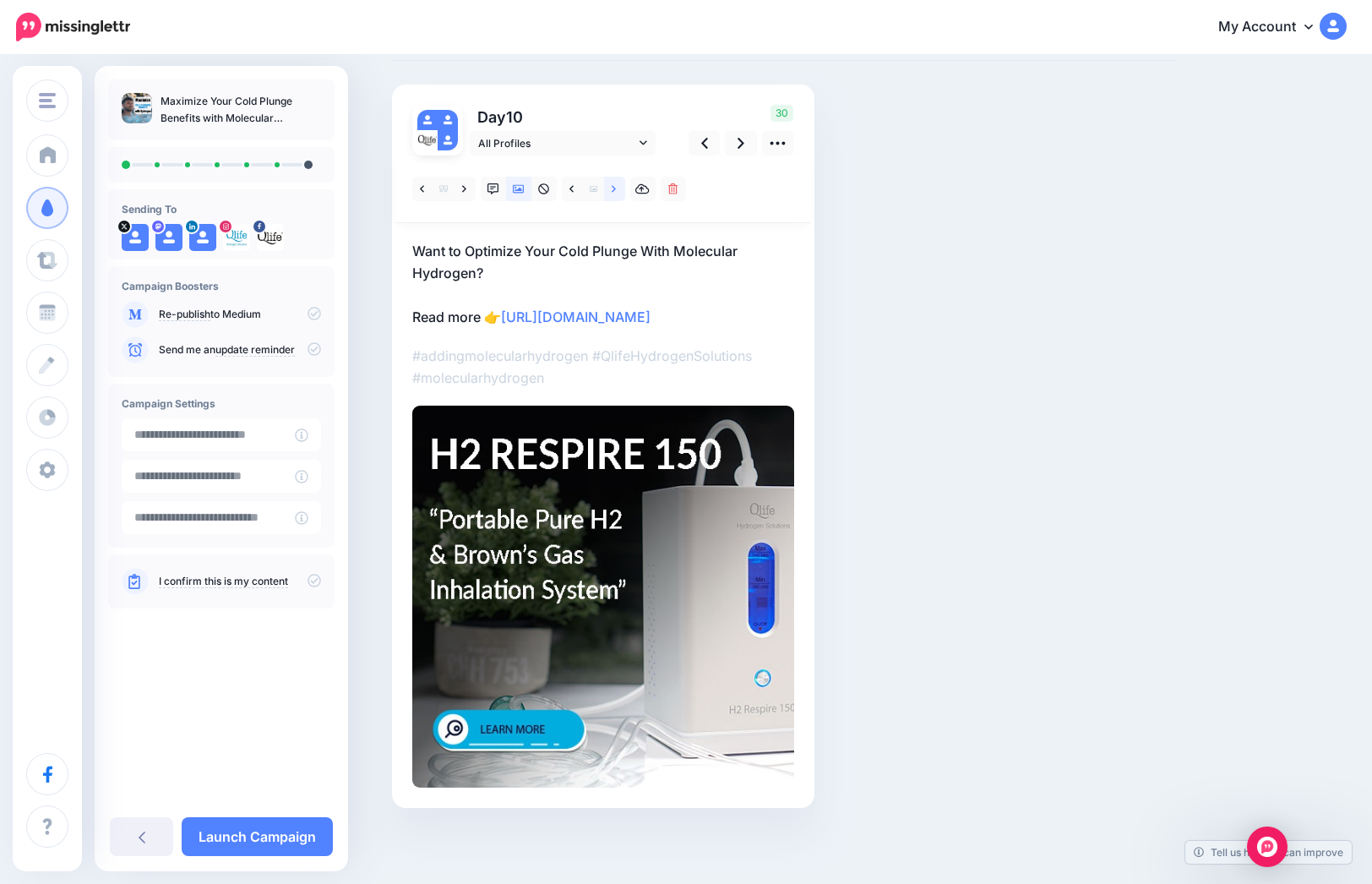
click at [616, 192] on icon at bounding box center [614, 189] width 4 height 11
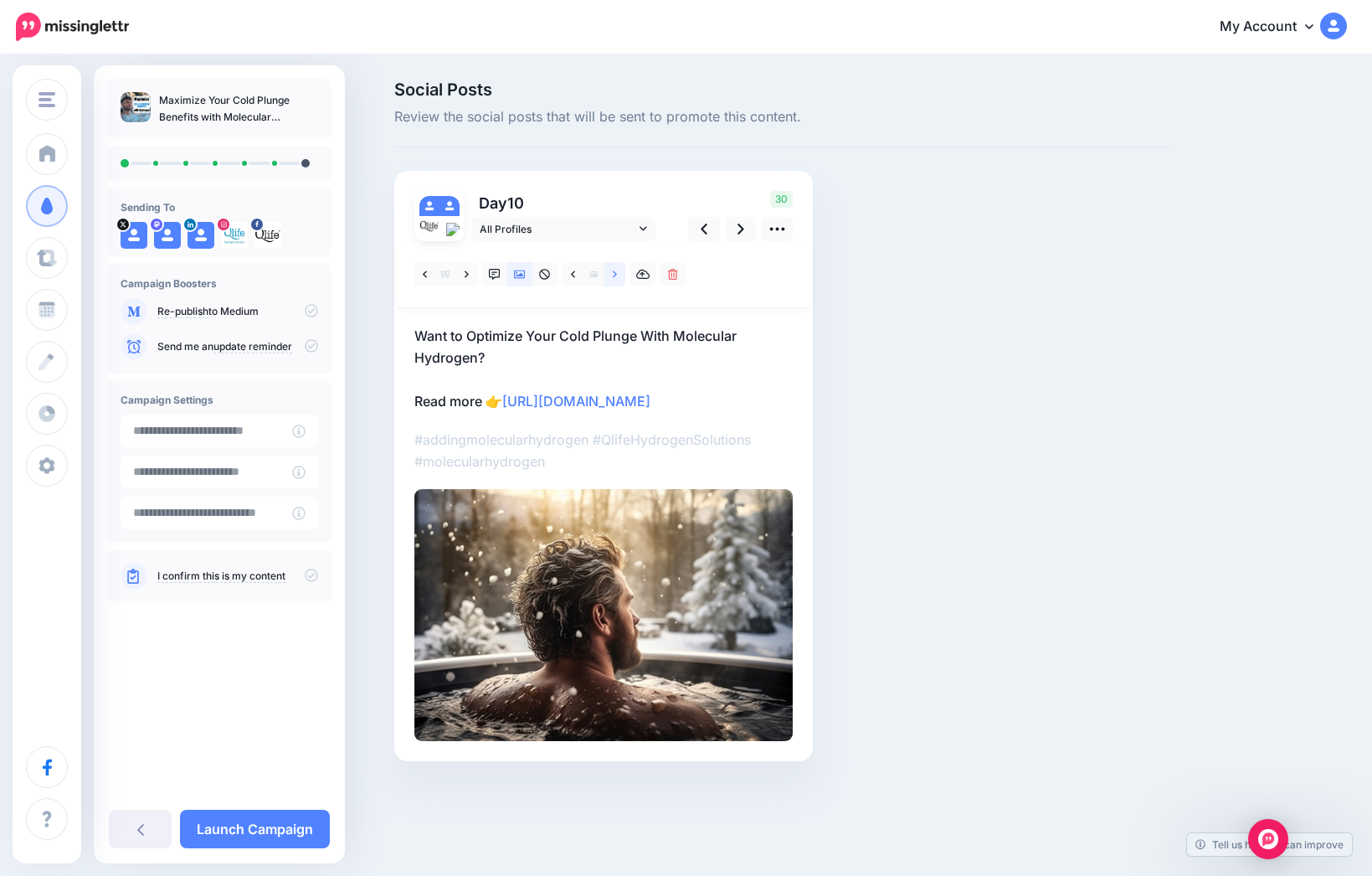
click at [617, 278] on link at bounding box center [615, 274] width 21 height 25
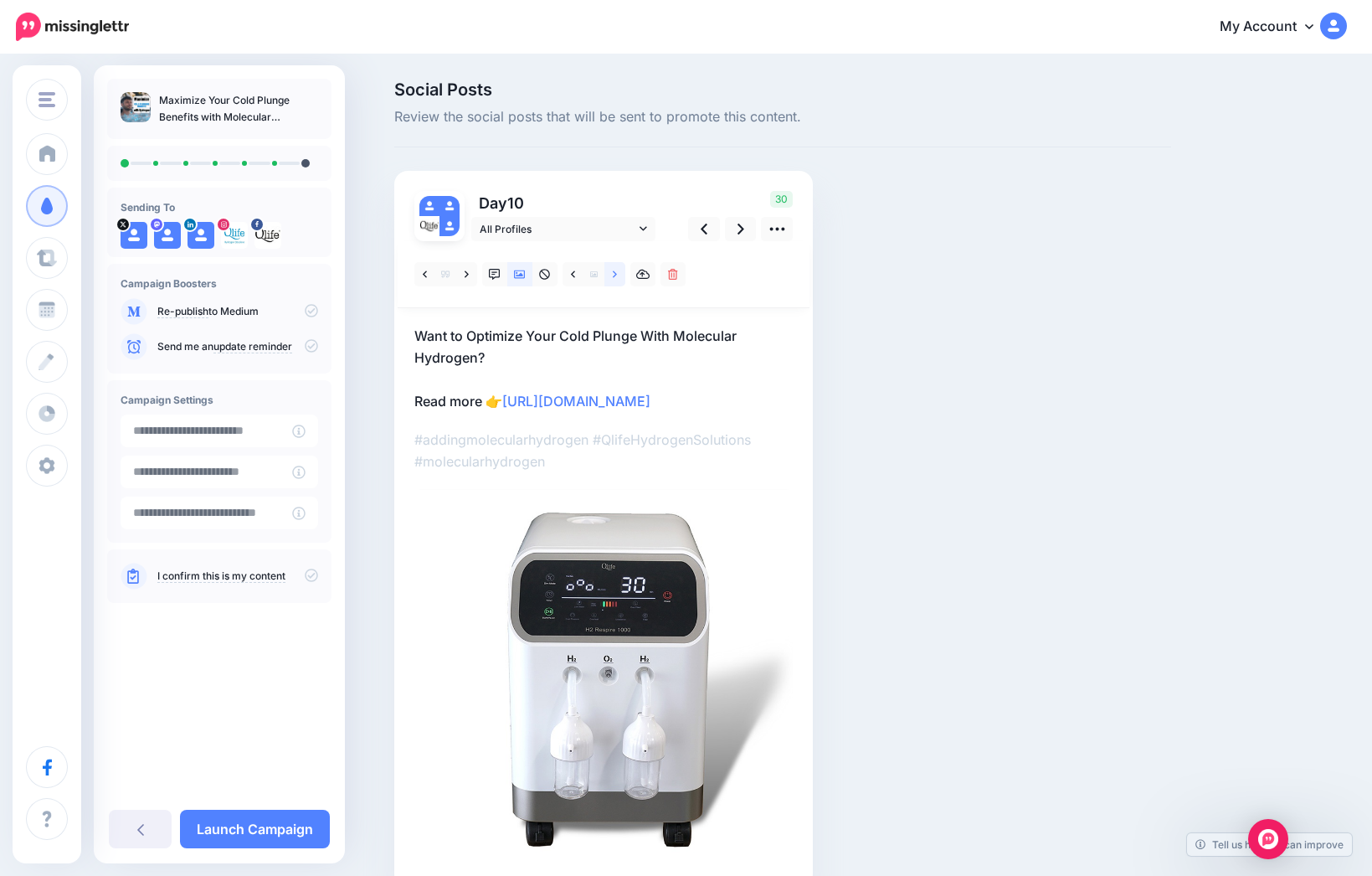
click at [617, 278] on link at bounding box center [615, 274] width 21 height 25
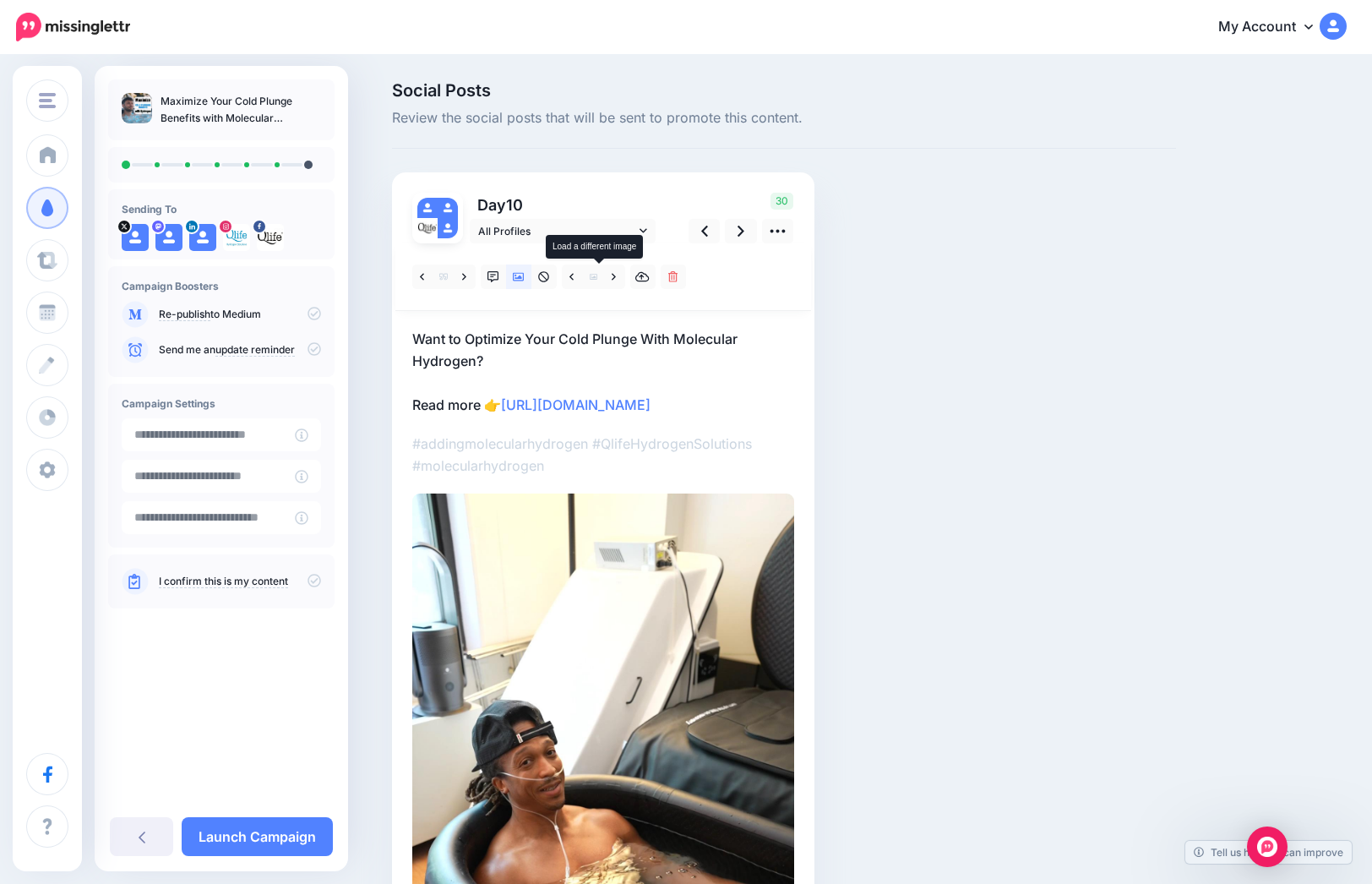
click at [603, 278] on span at bounding box center [594, 277] width 21 height 25
click at [623, 276] on link at bounding box center [615, 277] width 21 height 25
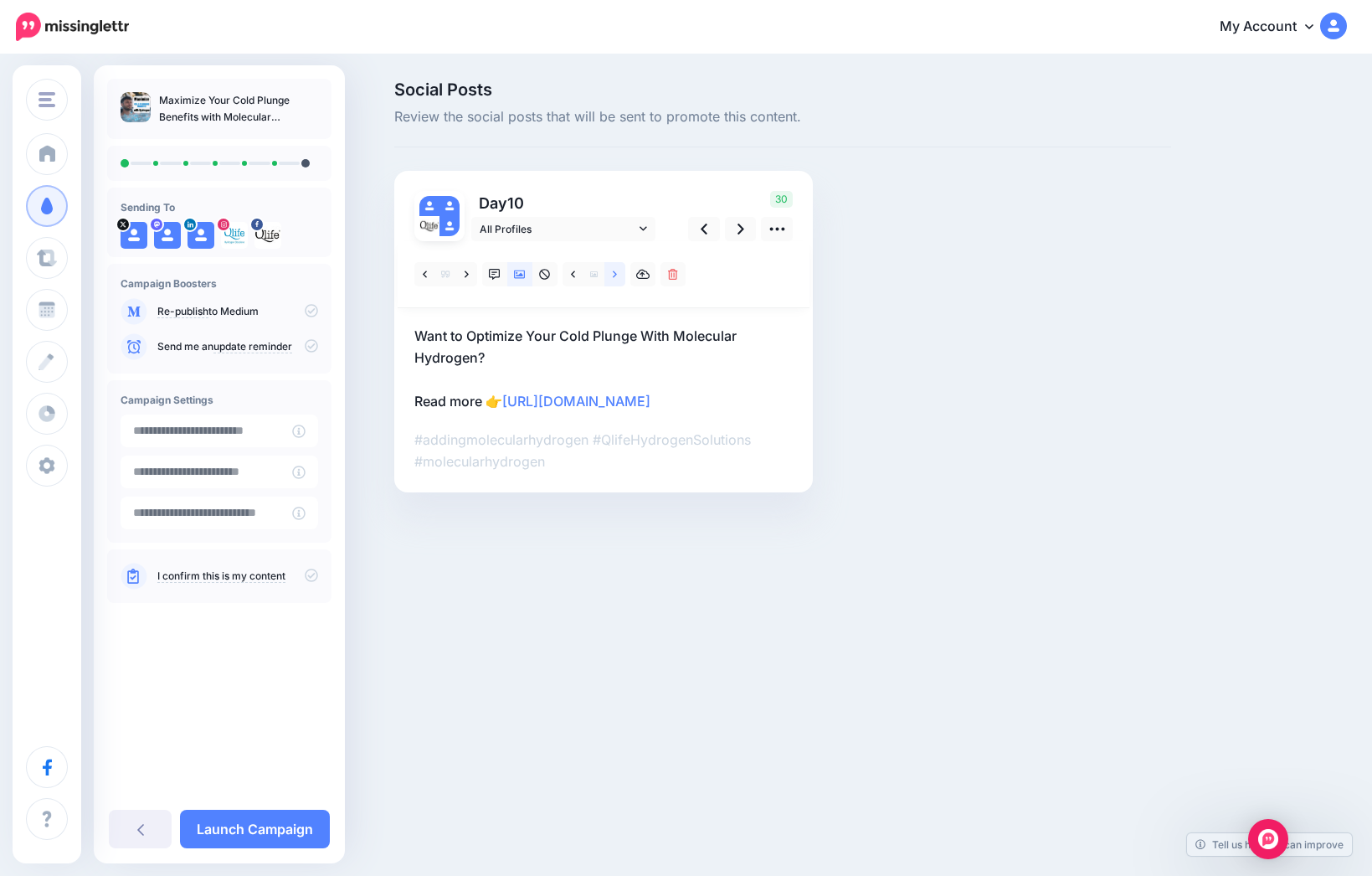
click at [619, 272] on link at bounding box center [615, 274] width 21 height 25
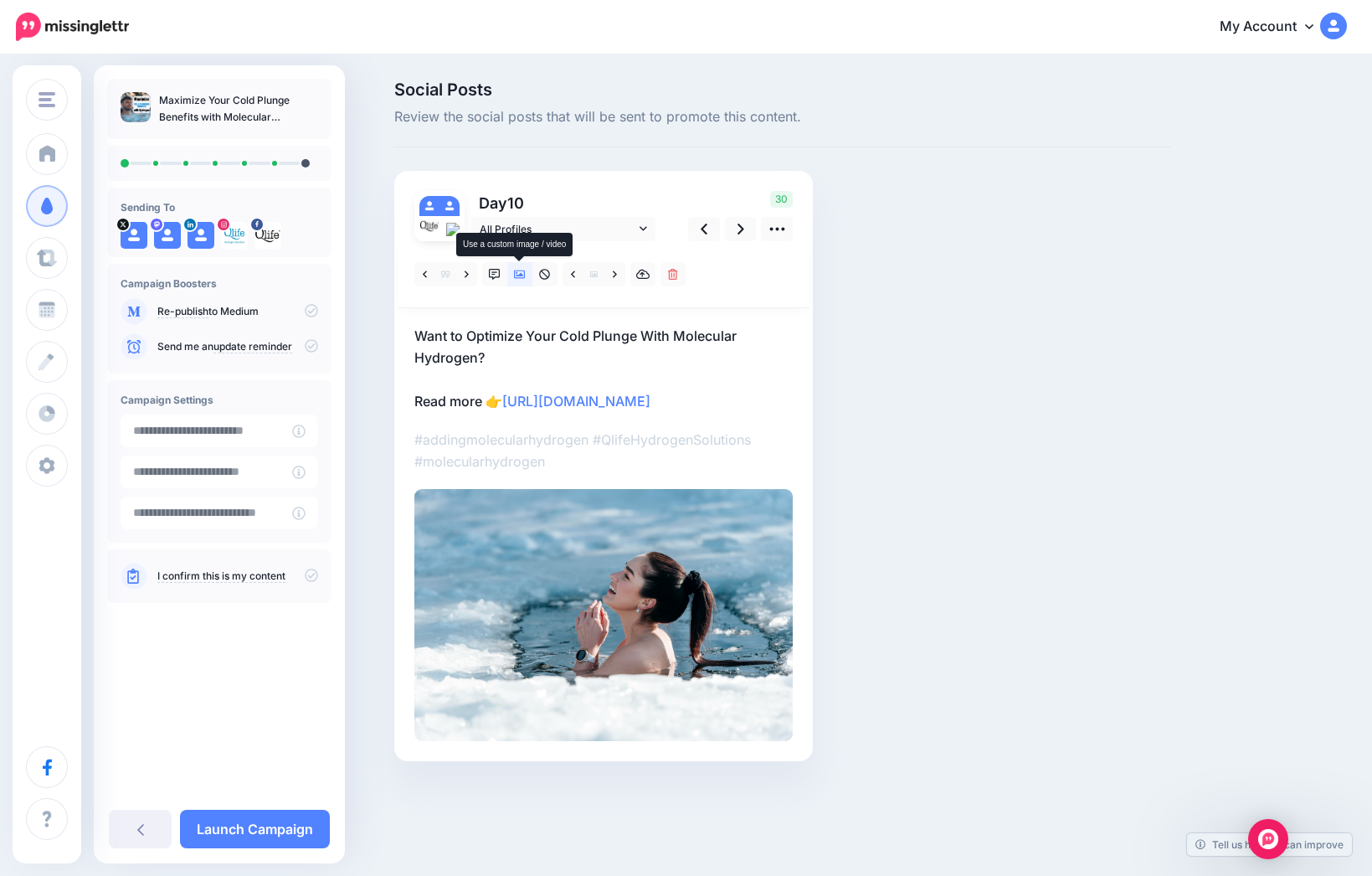
click at [516, 272] on icon at bounding box center [519, 274] width 11 height 11
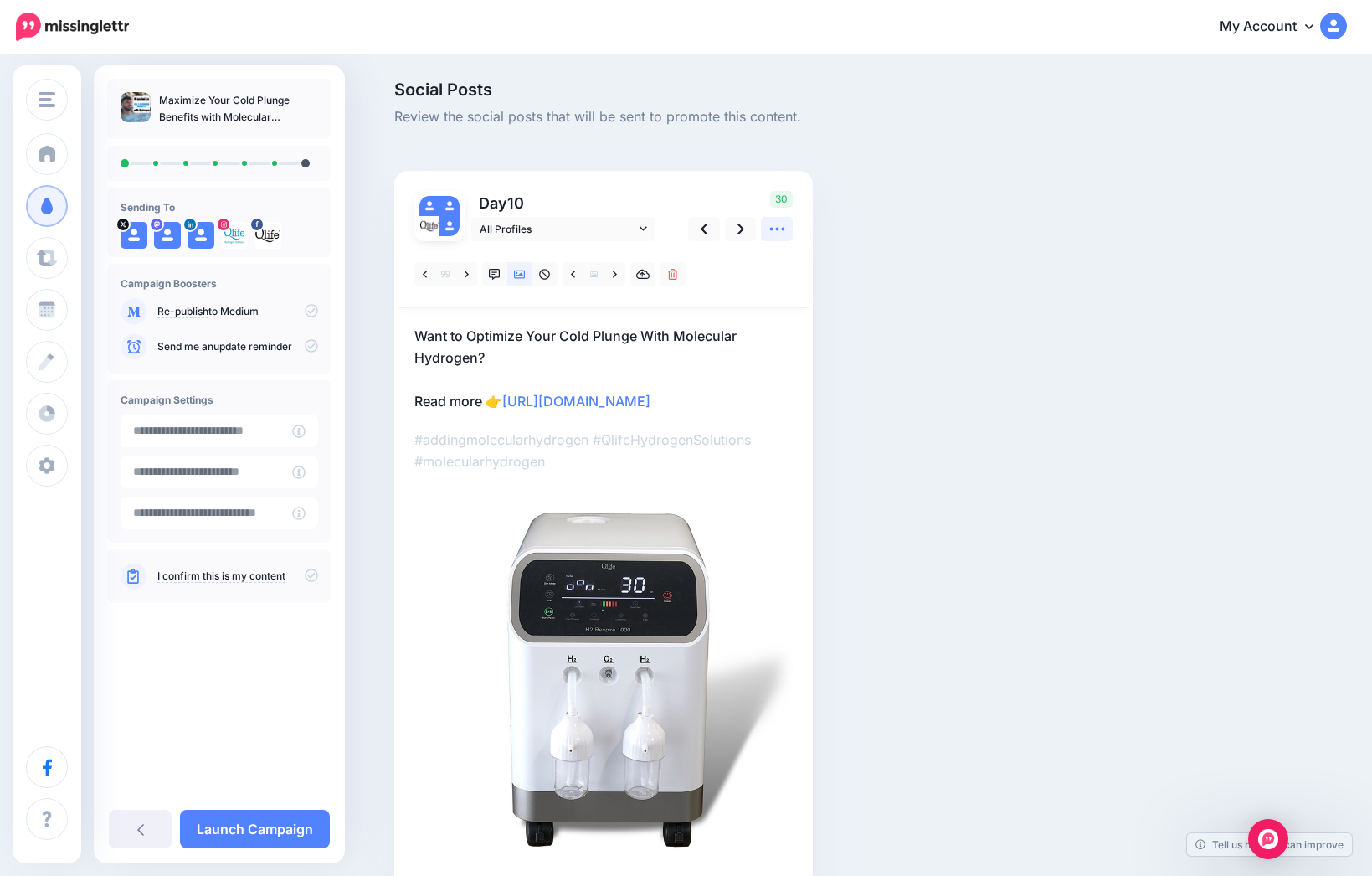
click at [784, 222] on icon at bounding box center [777, 229] width 18 height 18
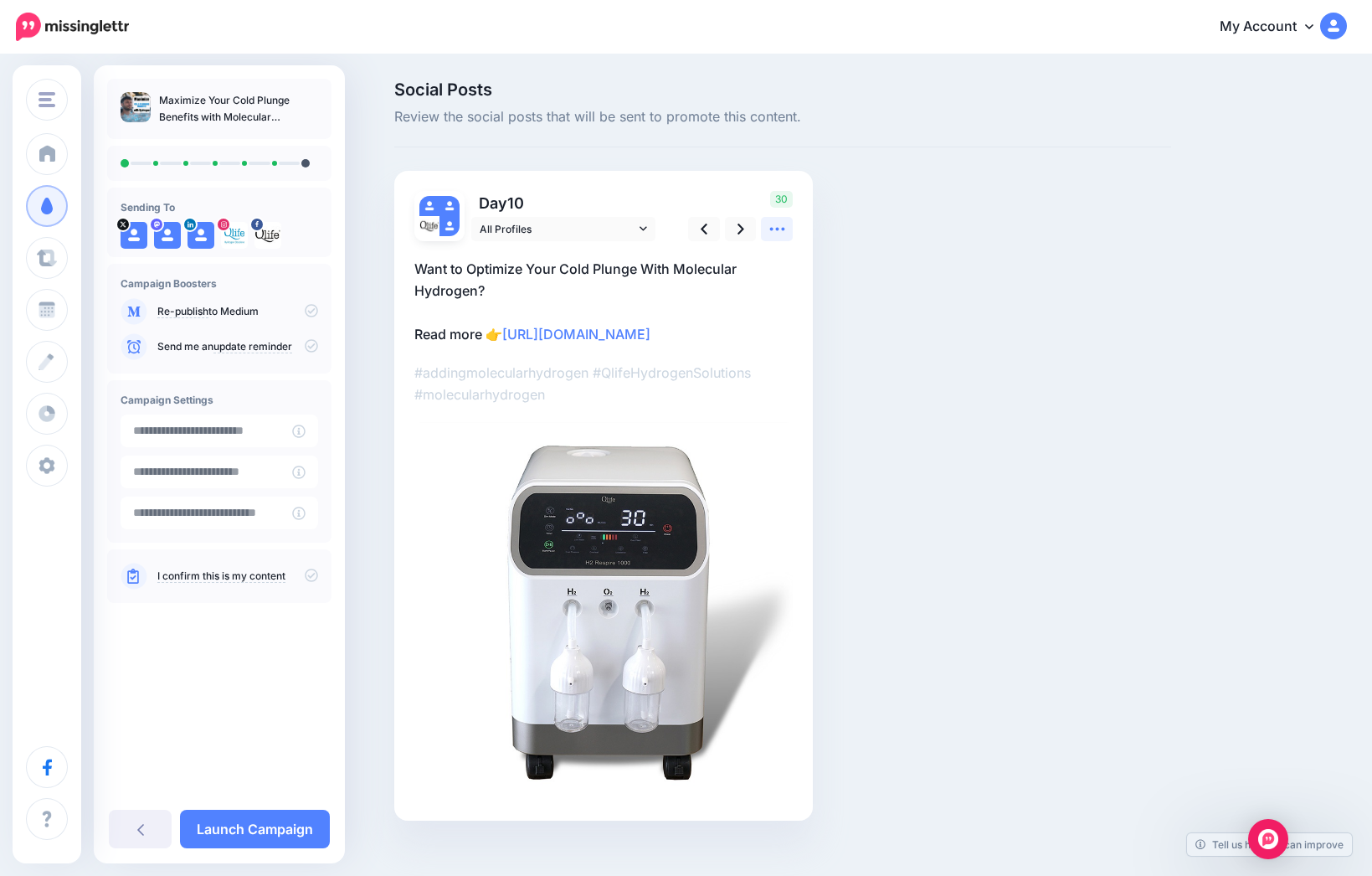
click at [784, 222] on icon at bounding box center [777, 229] width 18 height 18
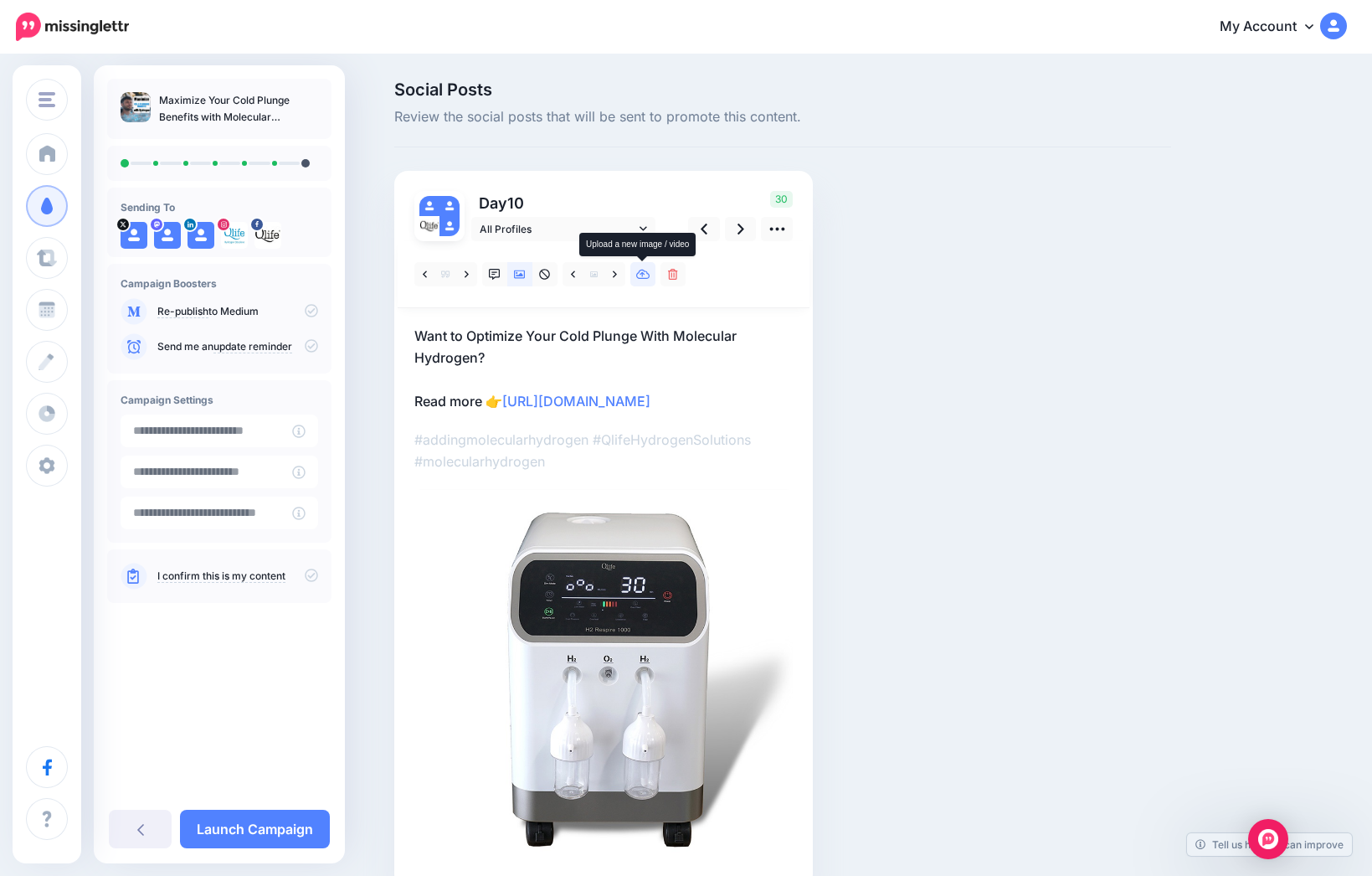
click at [646, 273] on icon at bounding box center [643, 274] width 14 height 11
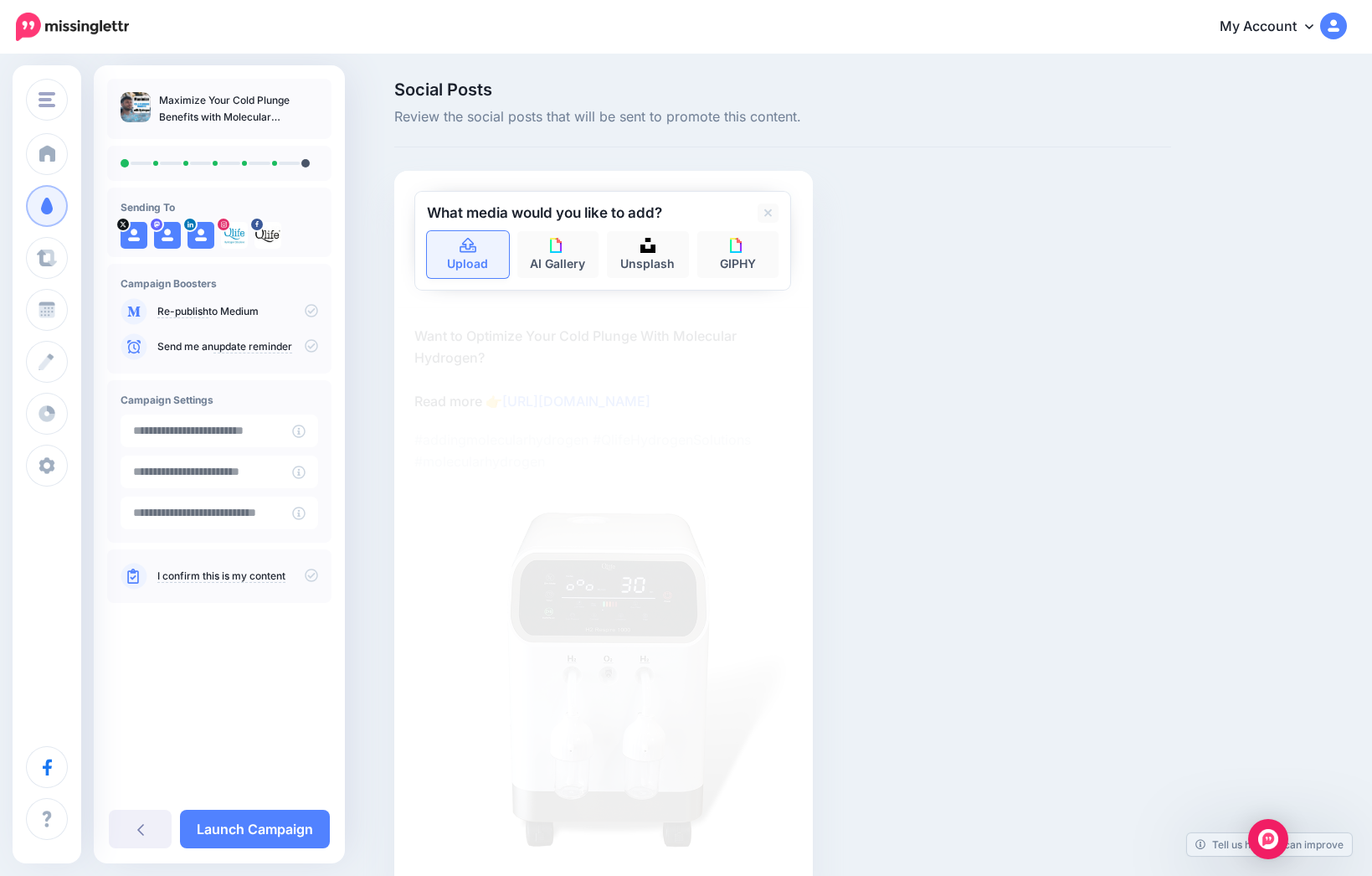
click at [478, 259] on link "Upload" at bounding box center [467, 254] width 82 height 47
click at [770, 216] on icon at bounding box center [768, 212] width 9 height 9
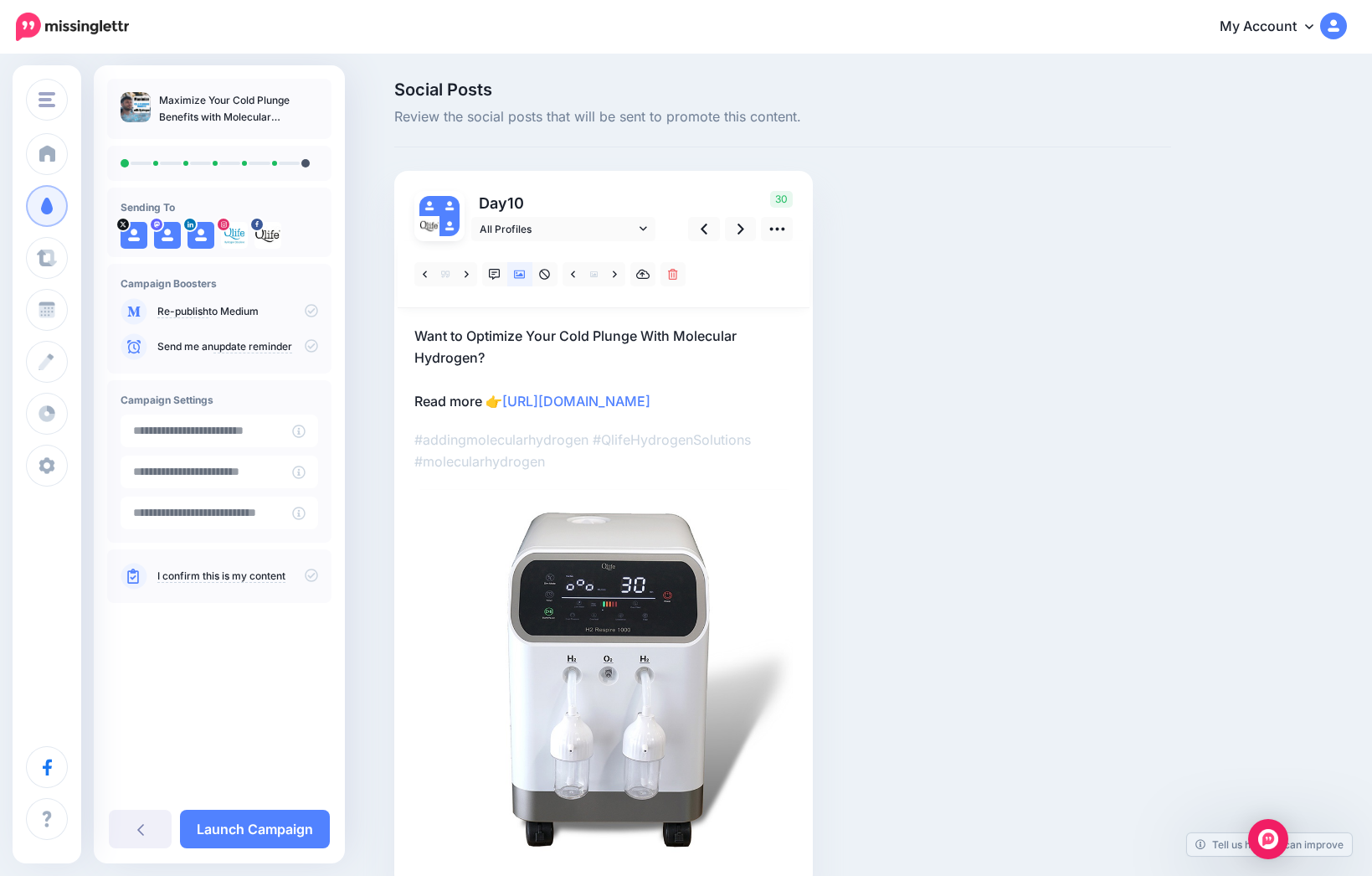
click at [546, 594] on img at bounding box center [603, 678] width 378 height 378
click at [618, 592] on img at bounding box center [603, 678] width 378 height 378
click at [923, 333] on div "Social Posts Review the social posts that will be sent to promote this content.…" at bounding box center [783, 510] width 802 height 857
click at [581, 666] on img at bounding box center [603, 678] width 378 height 378
click at [595, 623] on img at bounding box center [603, 678] width 378 height 378
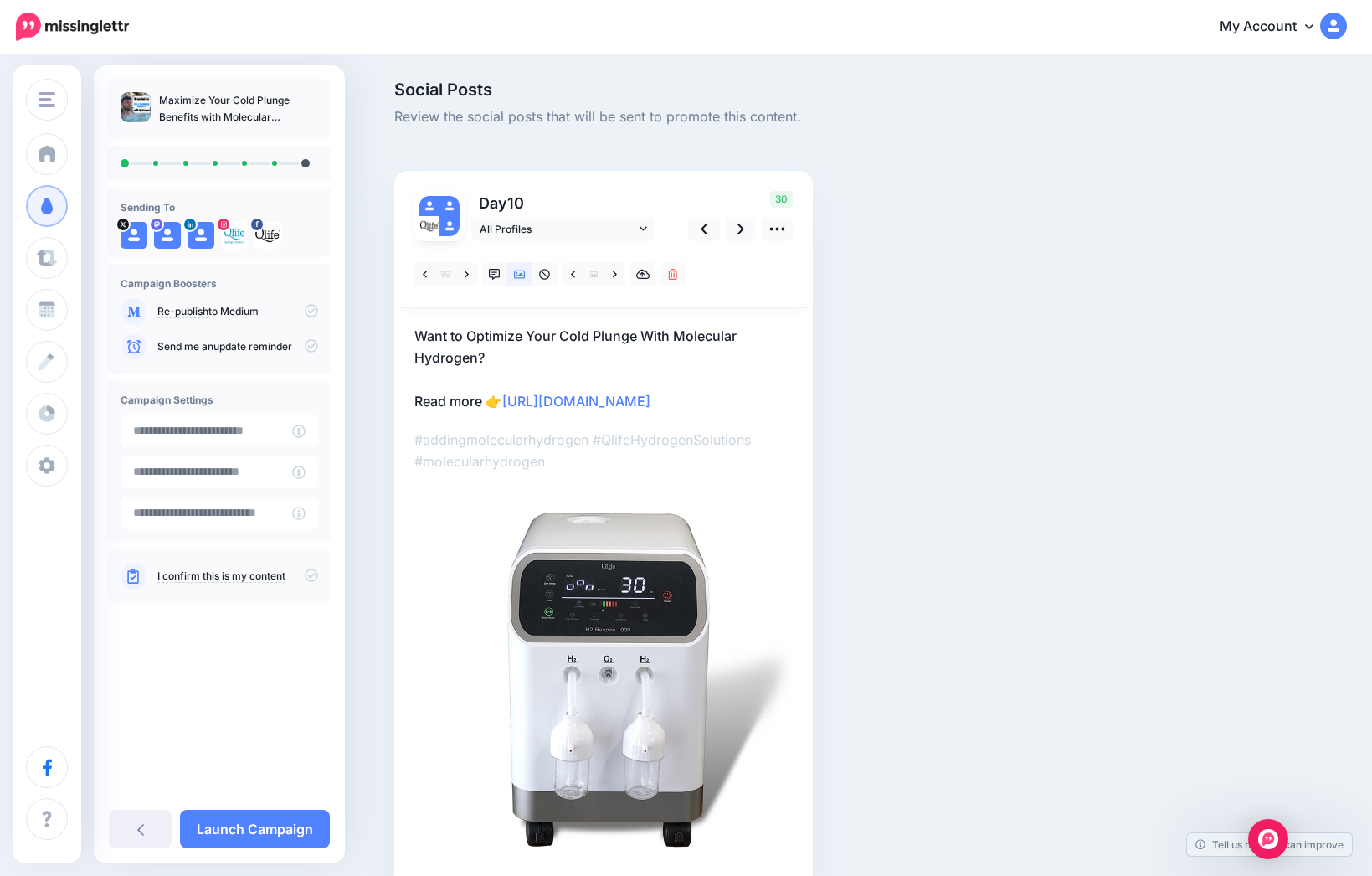
click at [607, 607] on img at bounding box center [603, 678] width 378 height 378
click at [515, 272] on icon at bounding box center [519, 274] width 11 height 11
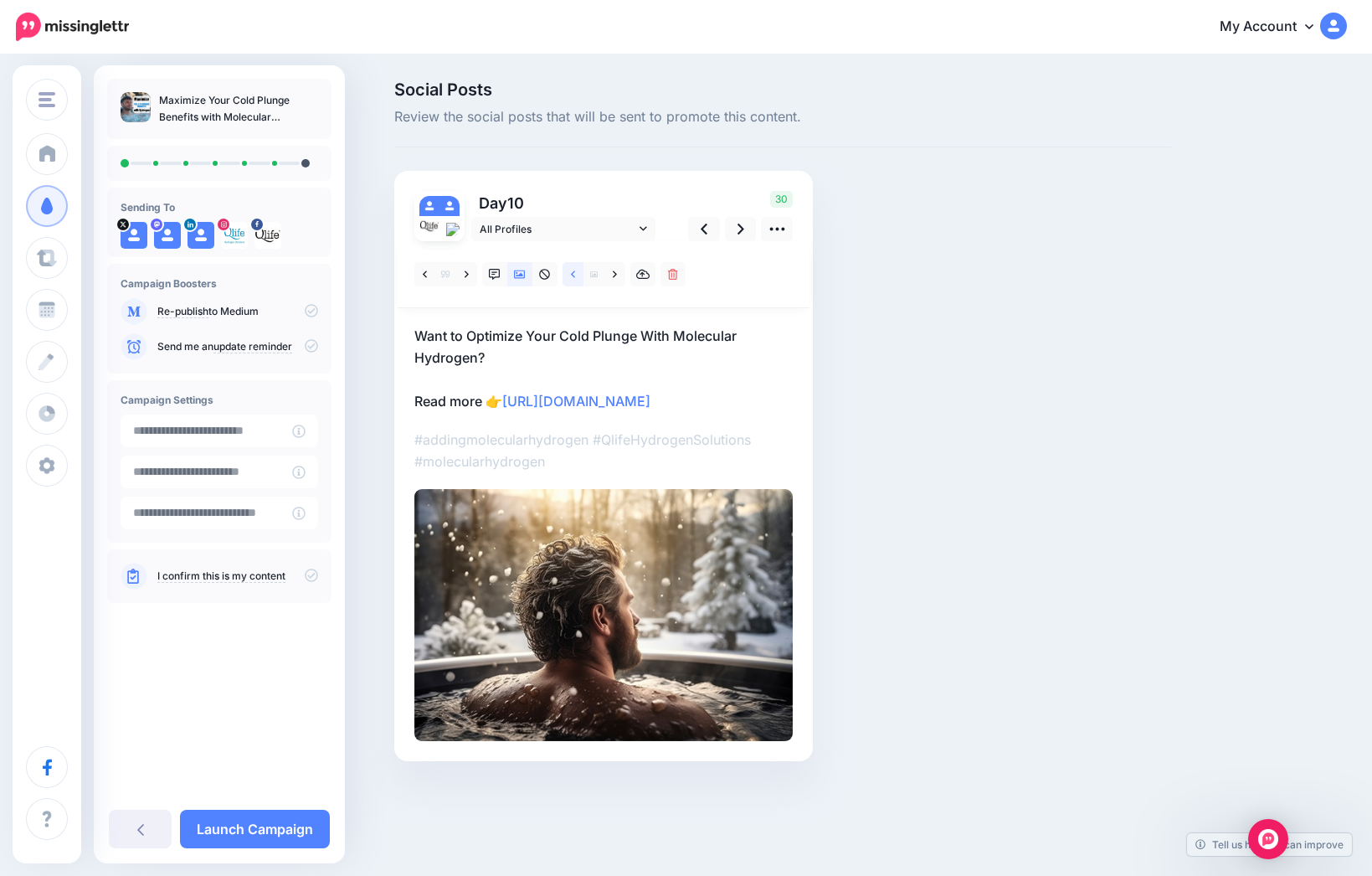
click at [578, 272] on link at bounding box center [573, 274] width 21 height 25
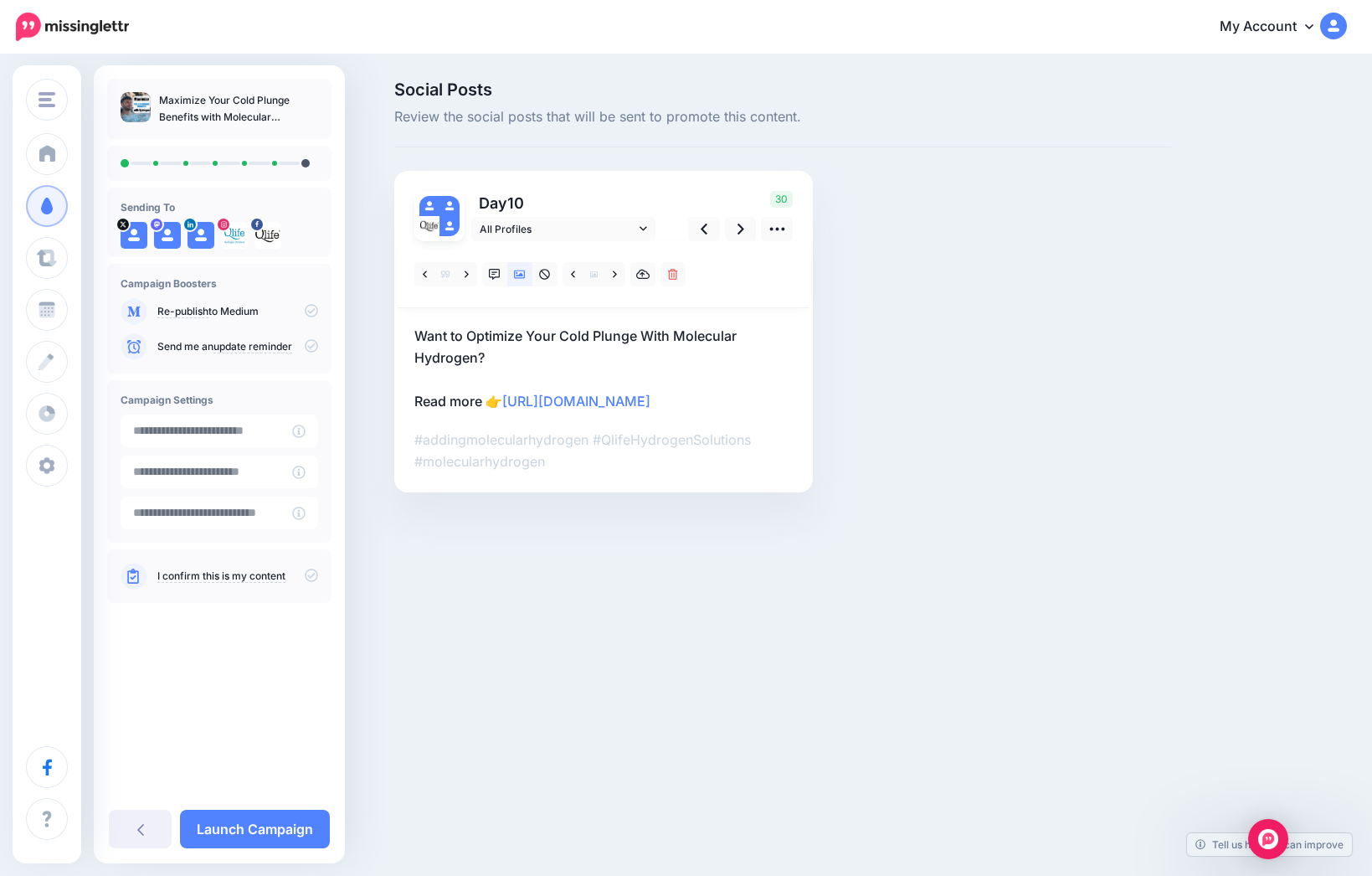
drag, startPoint x: 690, startPoint y: 393, endPoint x: 677, endPoint y: 398, distance: 13.9
click at [677, 398] on p "Want to Optimize Your Cold Plunge With Molecular Hydrogen? Read more 👉 https://…" at bounding box center [603, 368] width 378 height 87
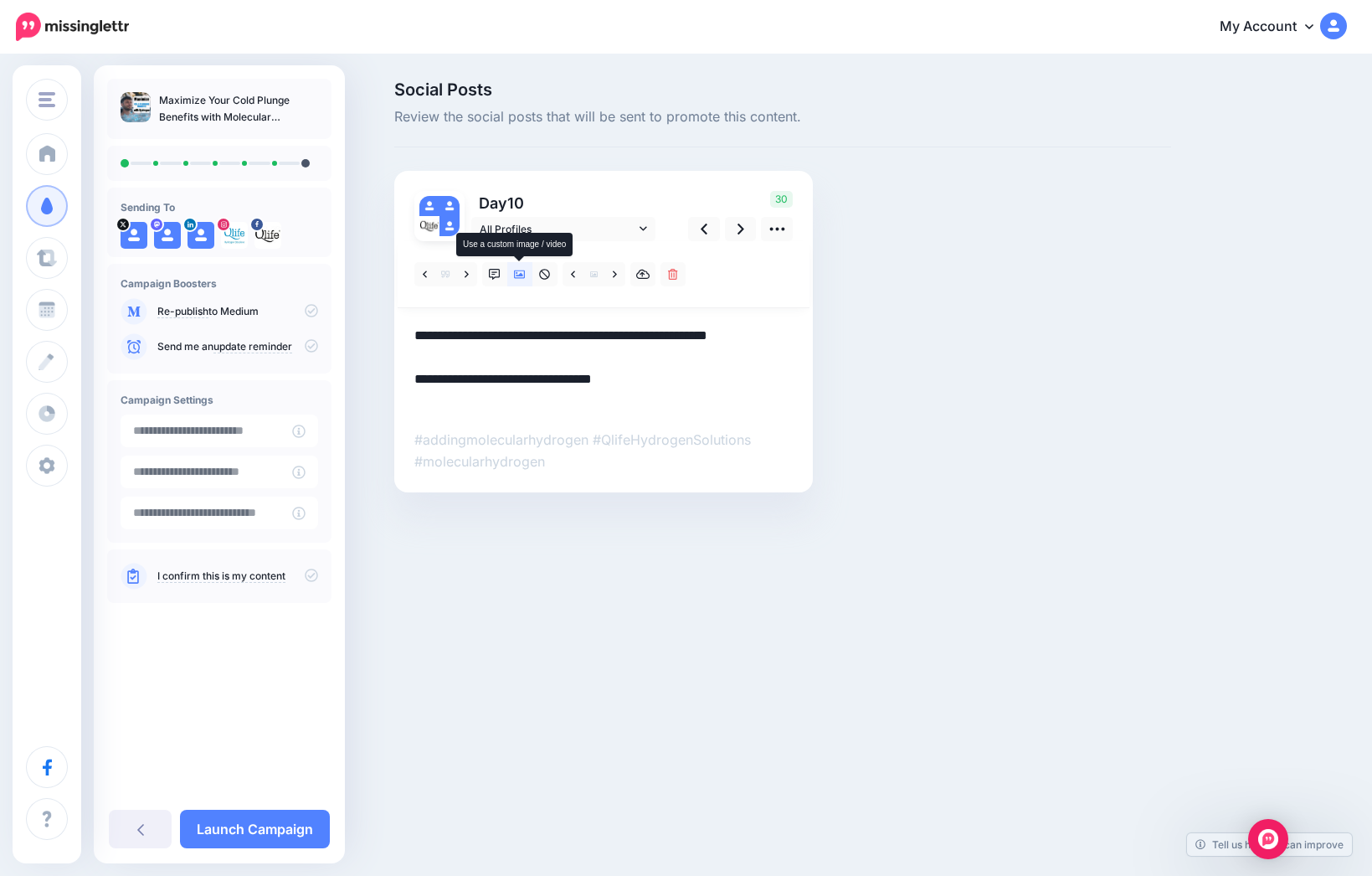
click at [522, 273] on icon at bounding box center [519, 274] width 11 height 11
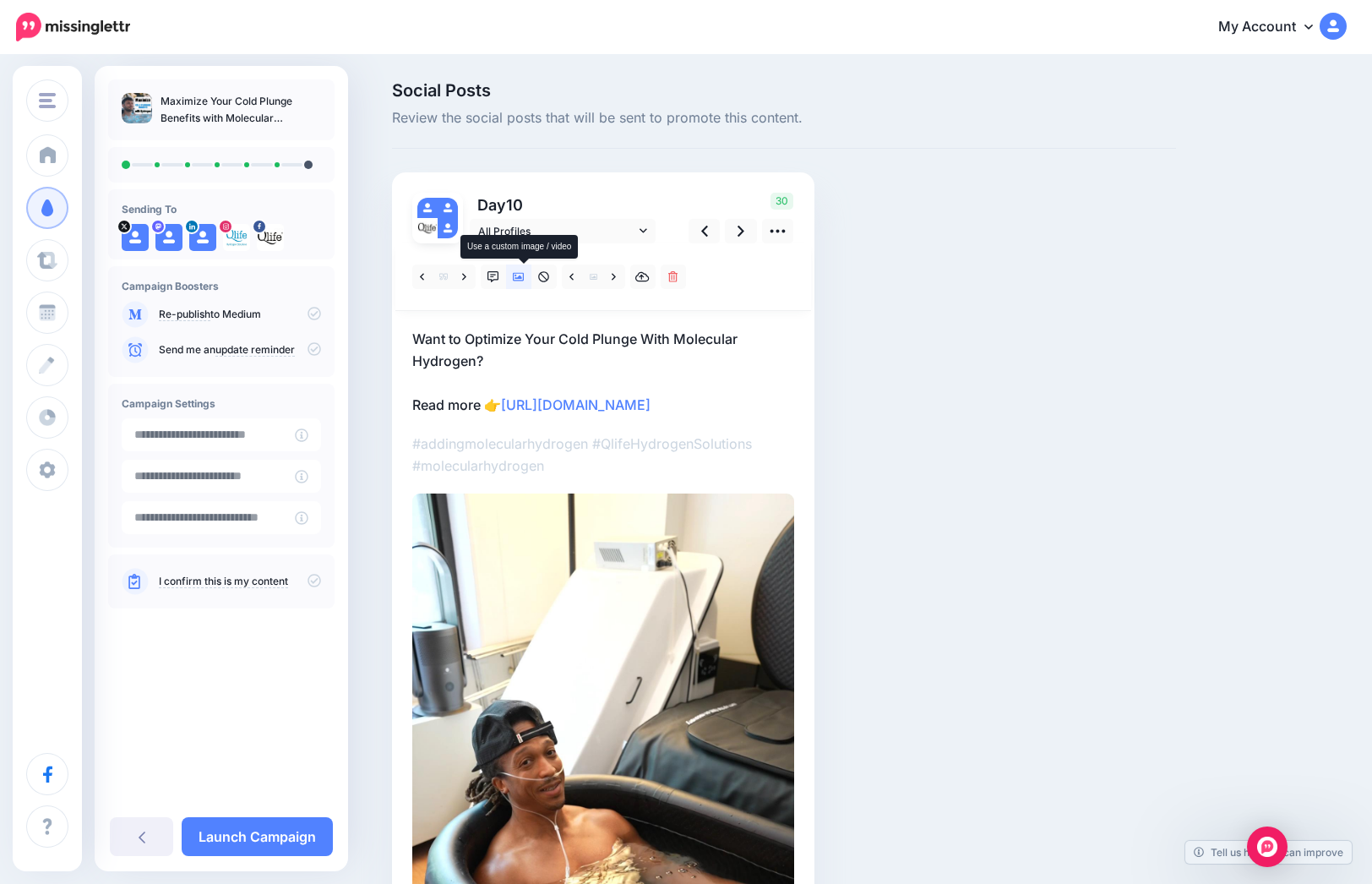
click at [517, 277] on link at bounding box center [518, 277] width 26 height 25
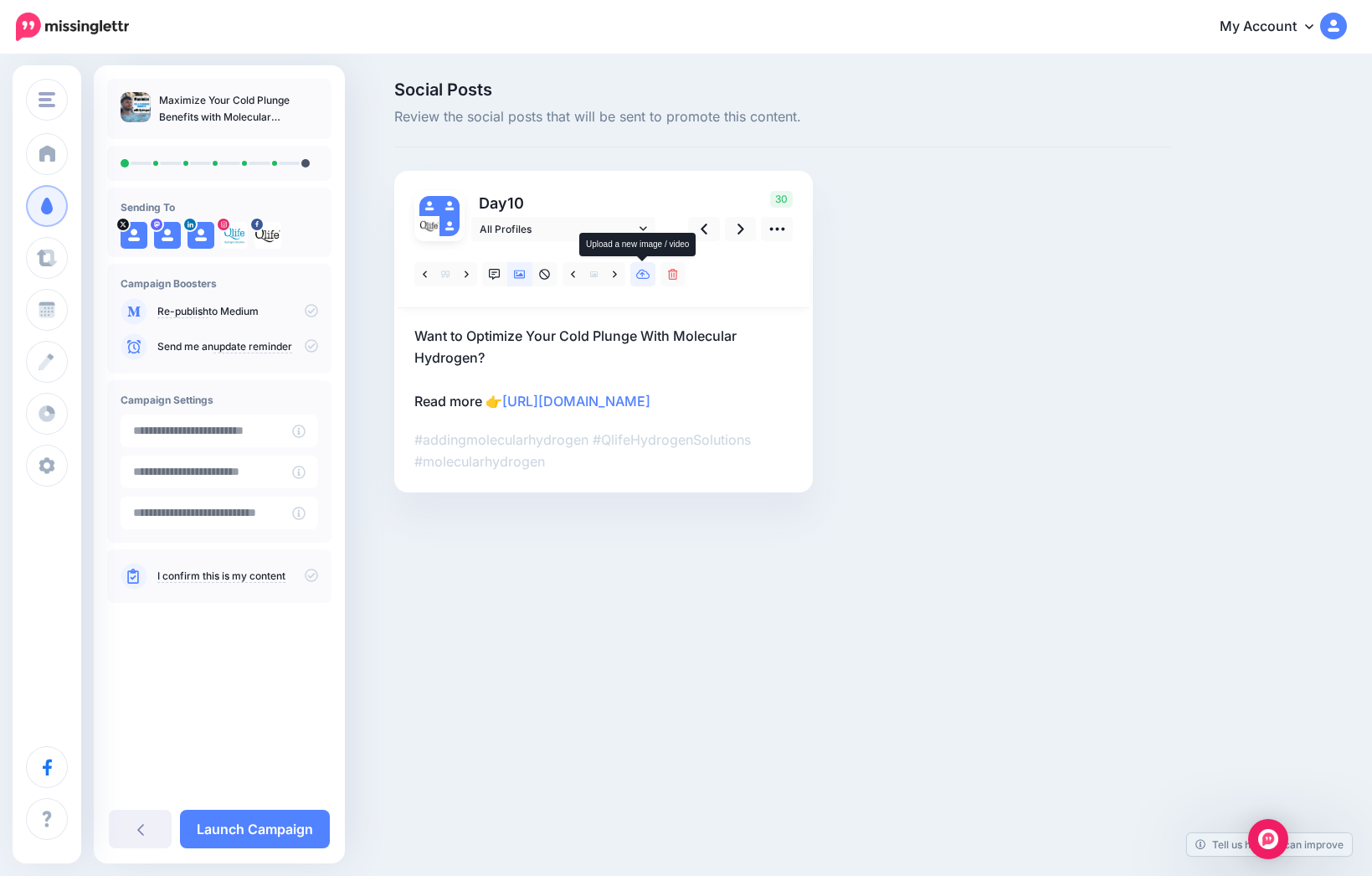
click at [640, 277] on icon at bounding box center [643, 274] width 14 height 11
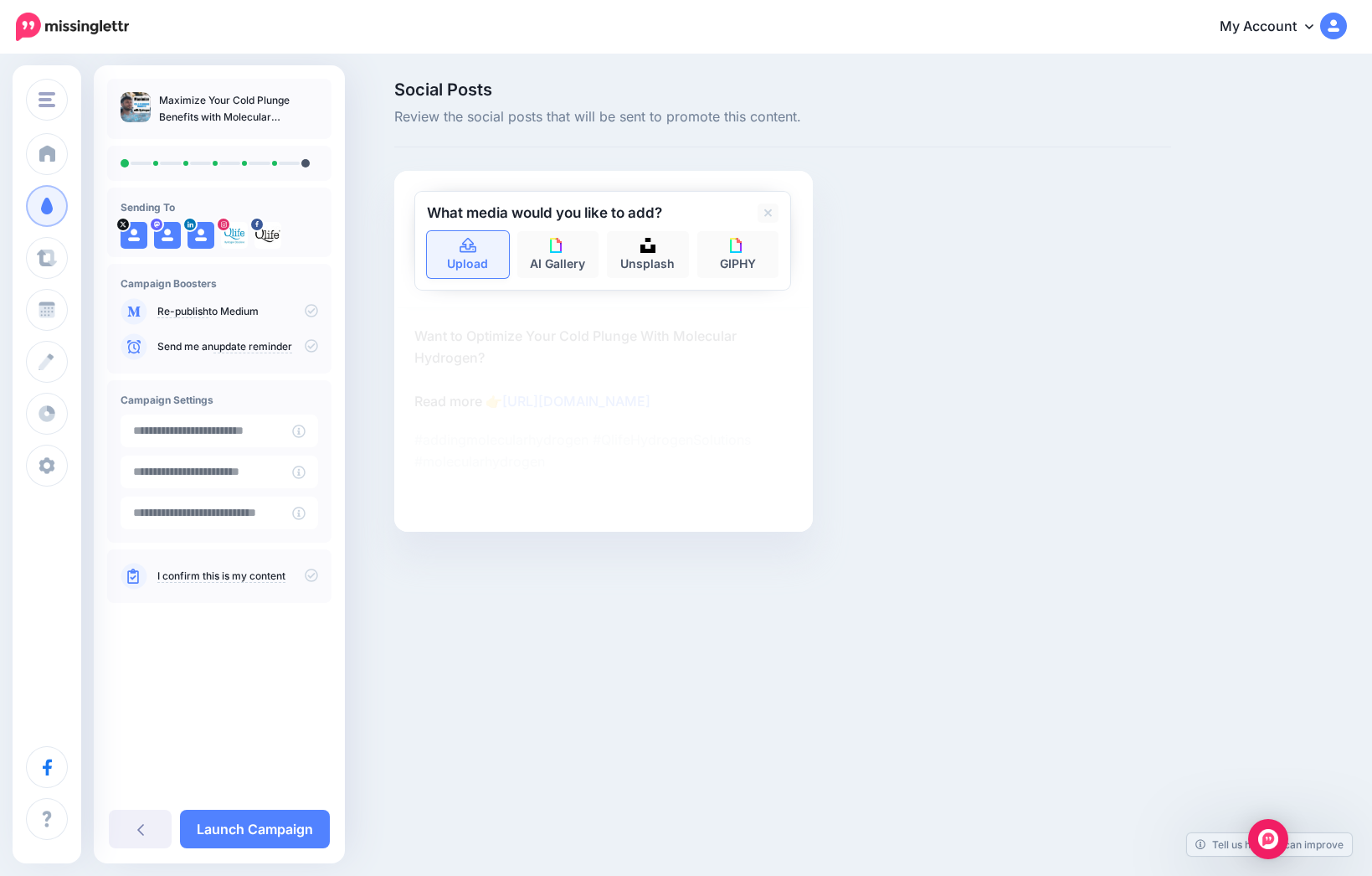
click at [459, 260] on link "Upload" at bounding box center [467, 254] width 82 height 47
click at [429, 252] on link "Upload" at bounding box center [467, 254] width 82 height 47
click at [768, 213] on icon at bounding box center [768, 212] width 9 height 9
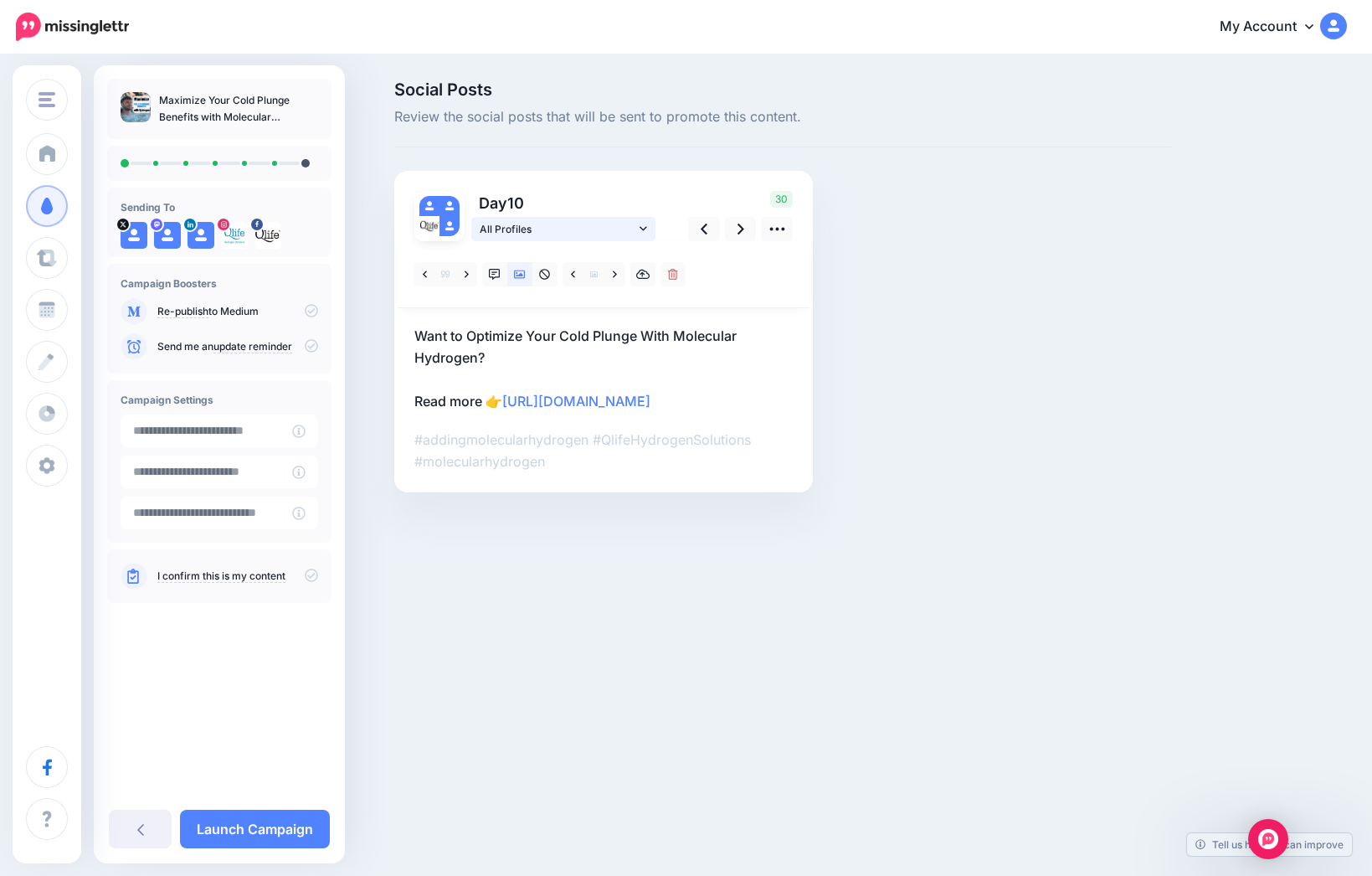
click at [535, 225] on span "All Profiles" at bounding box center [557, 229] width 156 height 18
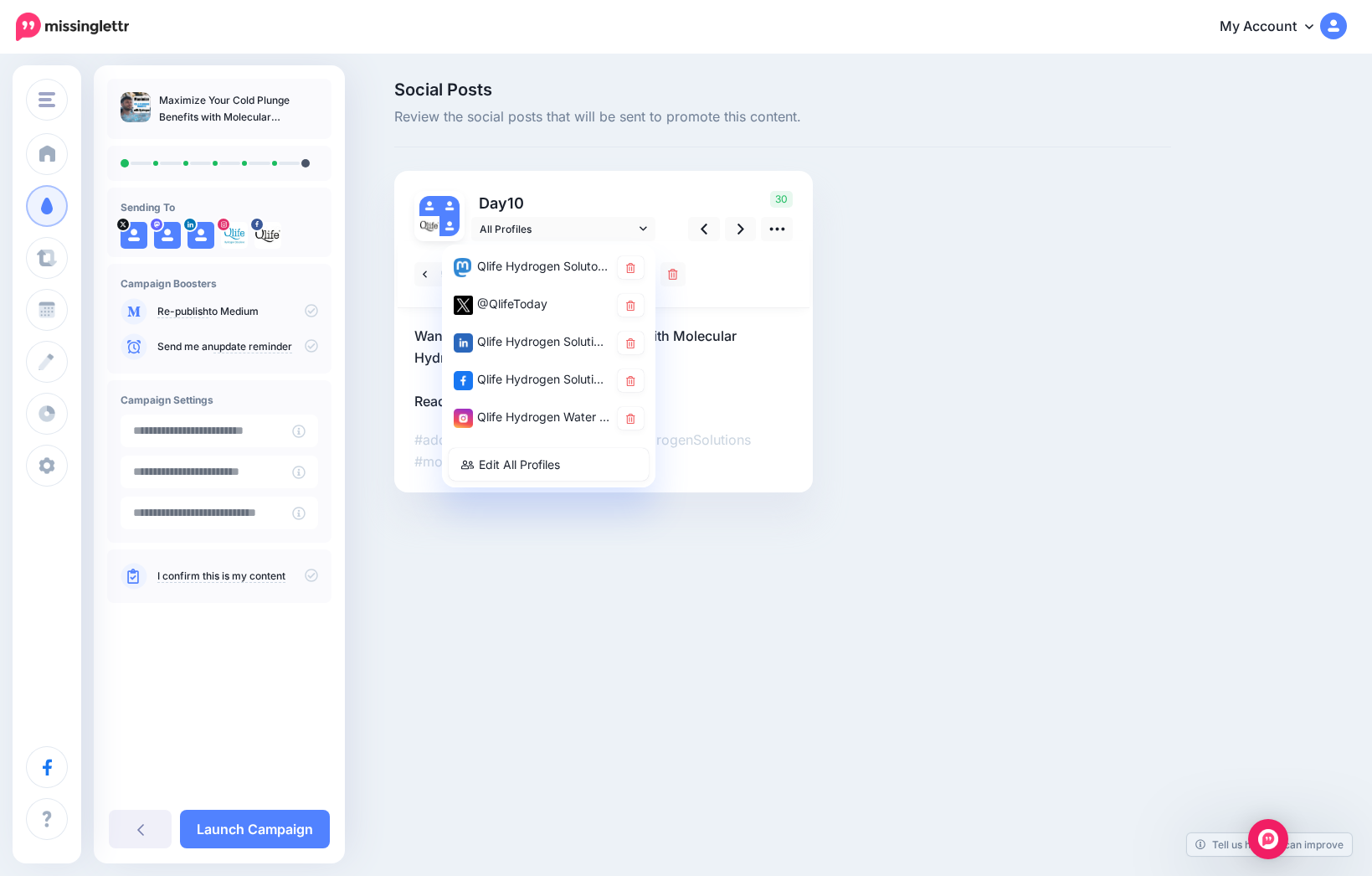
click at [996, 411] on div "Social Posts Review the social posts that will be sent to promote this content.…" at bounding box center [783, 312] width 802 height 462
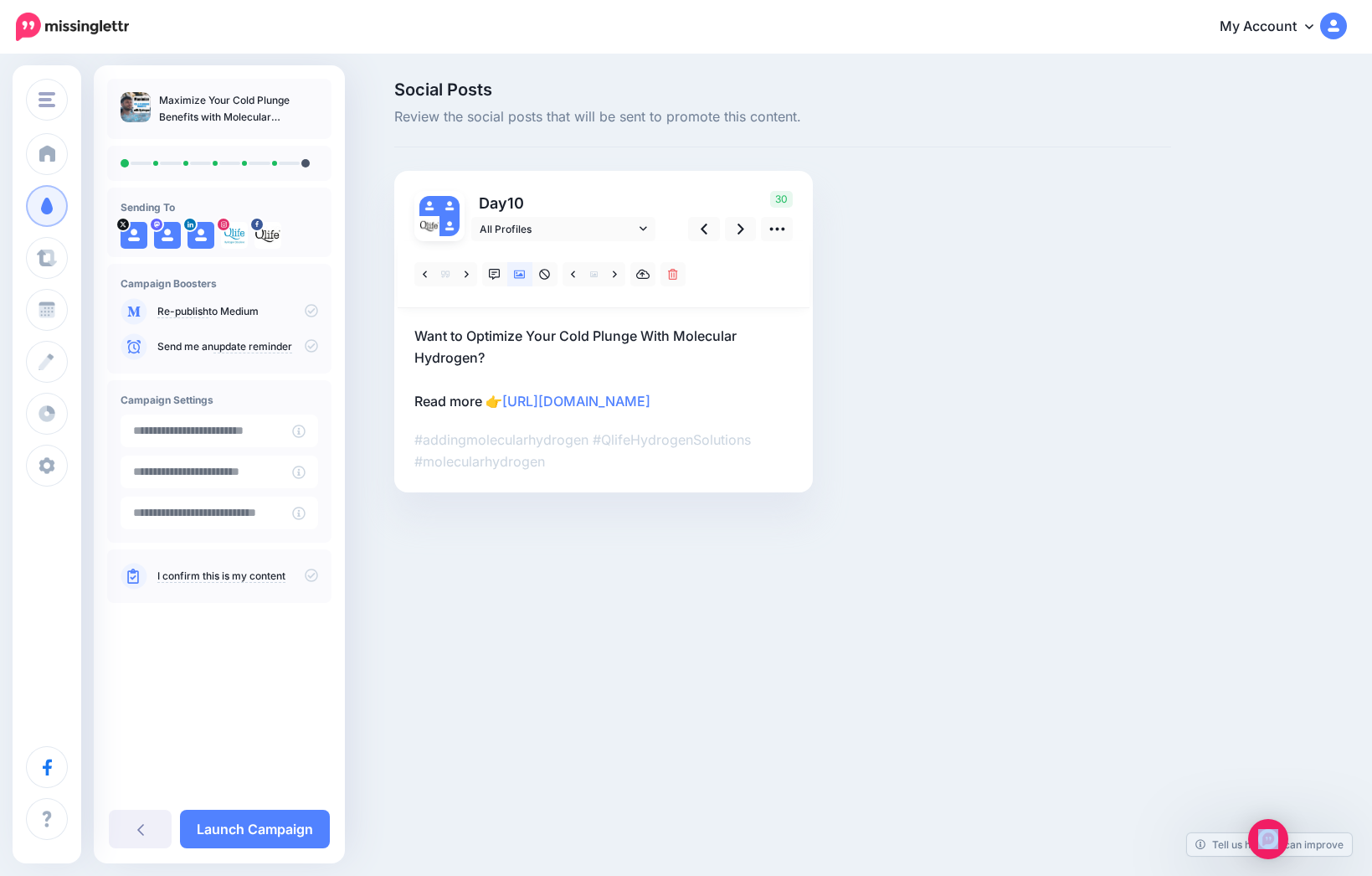
drag, startPoint x: 1261, startPoint y: 827, endPoint x: 1264, endPoint y: 728, distance: 99.0
click at [1265, 726] on body "My Account Dashboard My Account Billing Logout" at bounding box center [686, 438] width 1372 height 876
click at [516, 272] on icon at bounding box center [519, 274] width 11 height 9
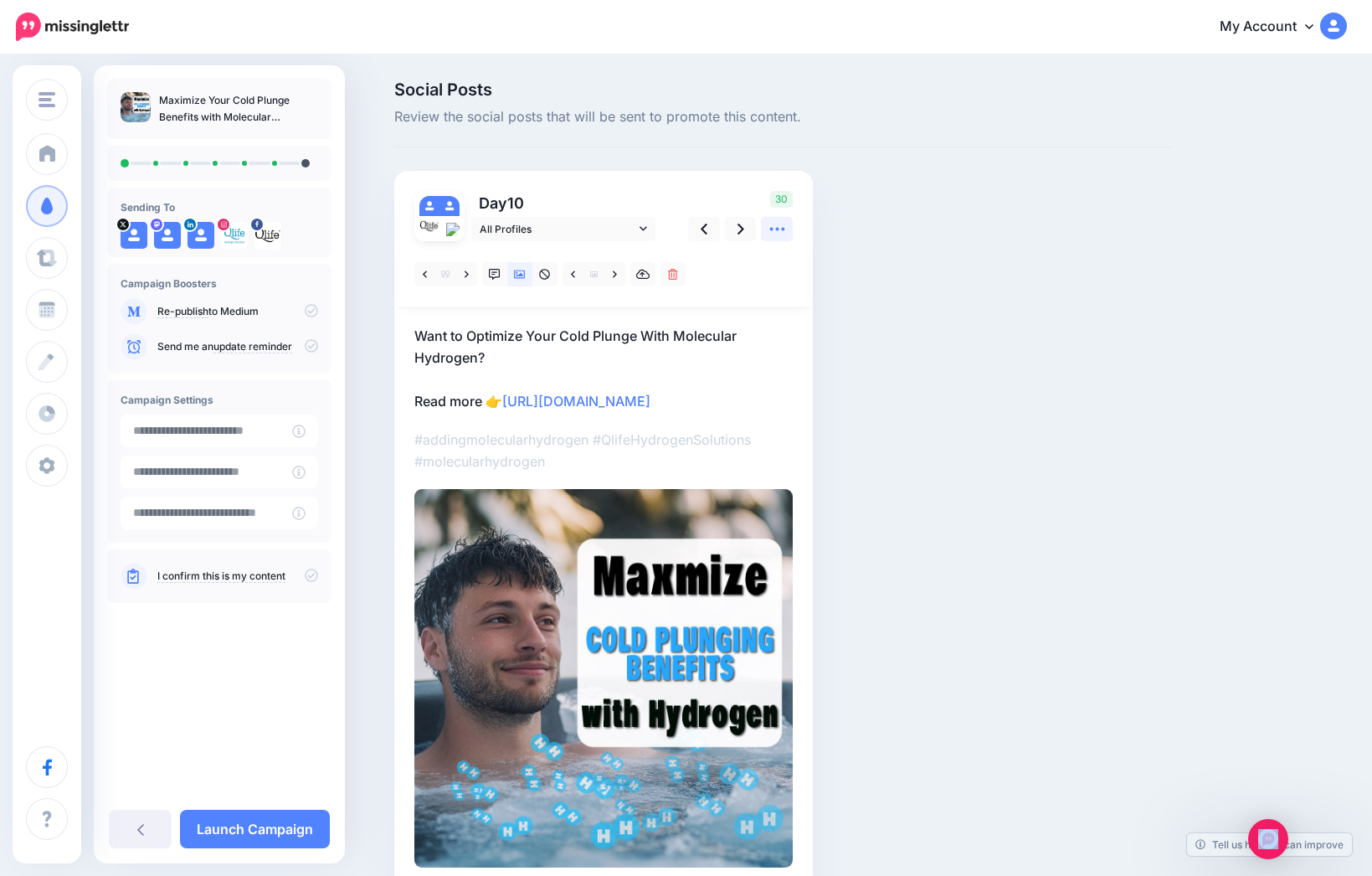
click at [776, 228] on icon at bounding box center [776, 230] width 15 height 4
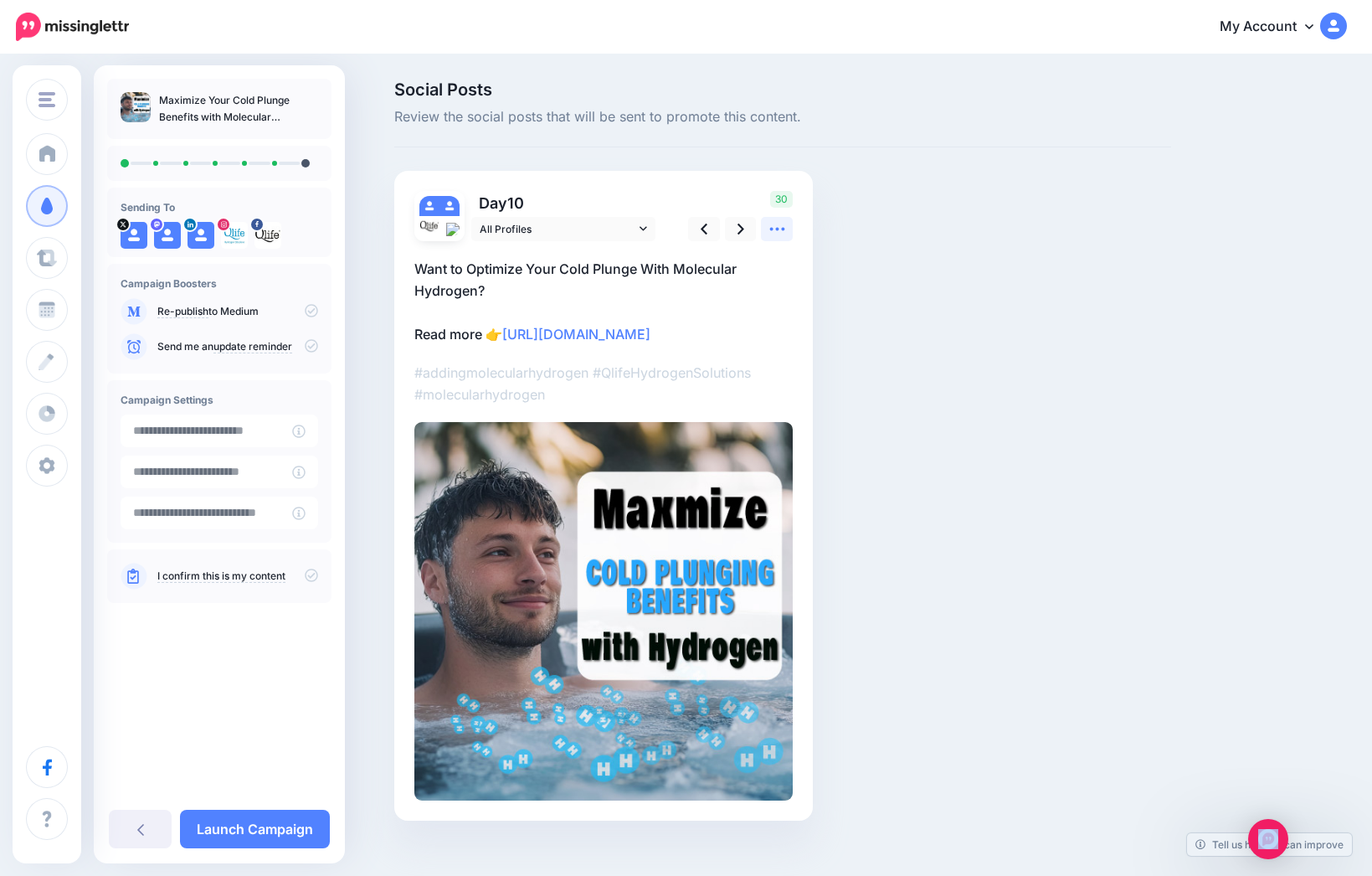
click at [776, 228] on icon at bounding box center [776, 230] width 15 height 4
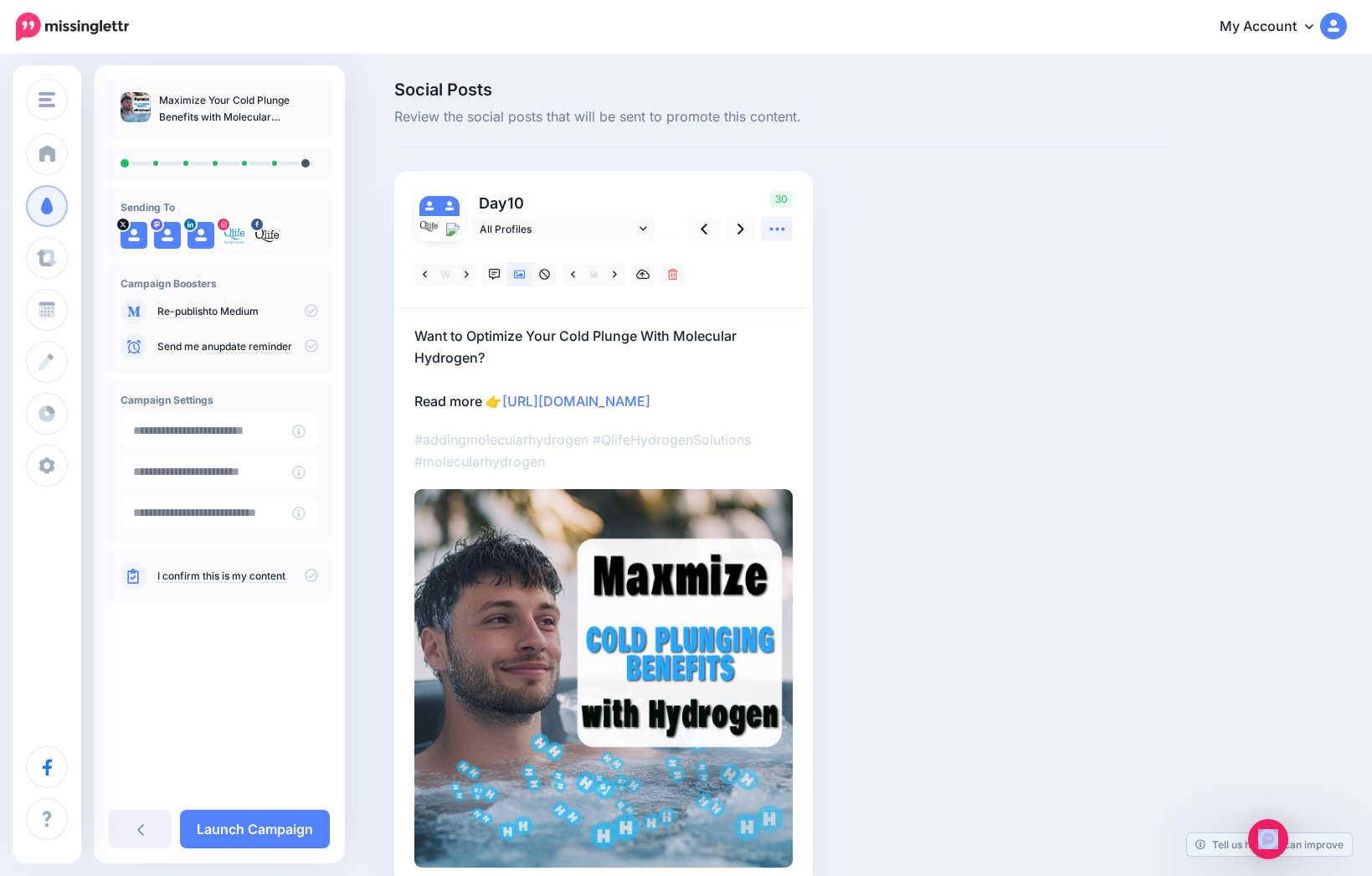
click at [776, 228] on icon at bounding box center [776, 230] width 15 height 4
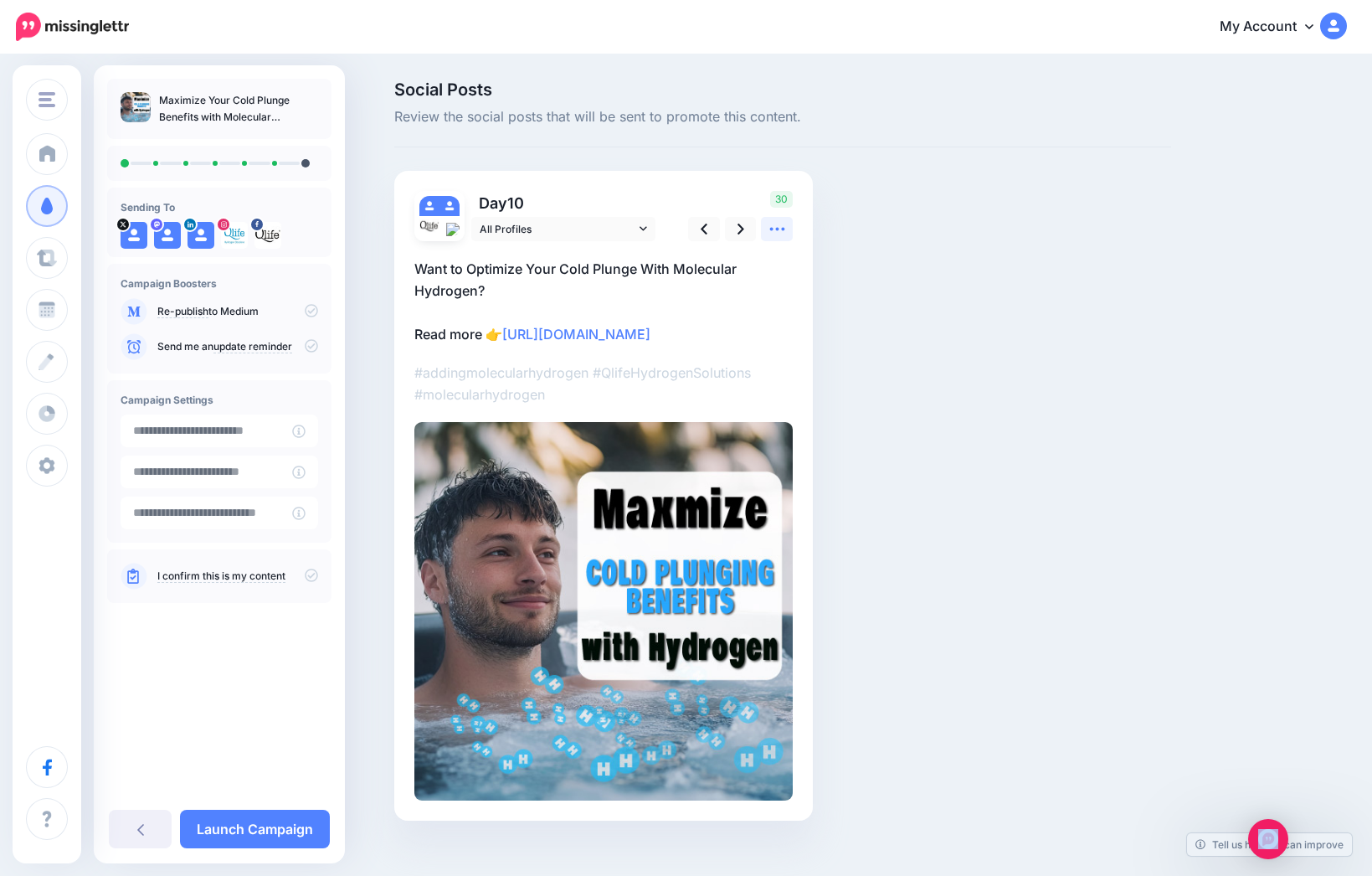
click at [776, 228] on icon at bounding box center [776, 230] width 15 height 4
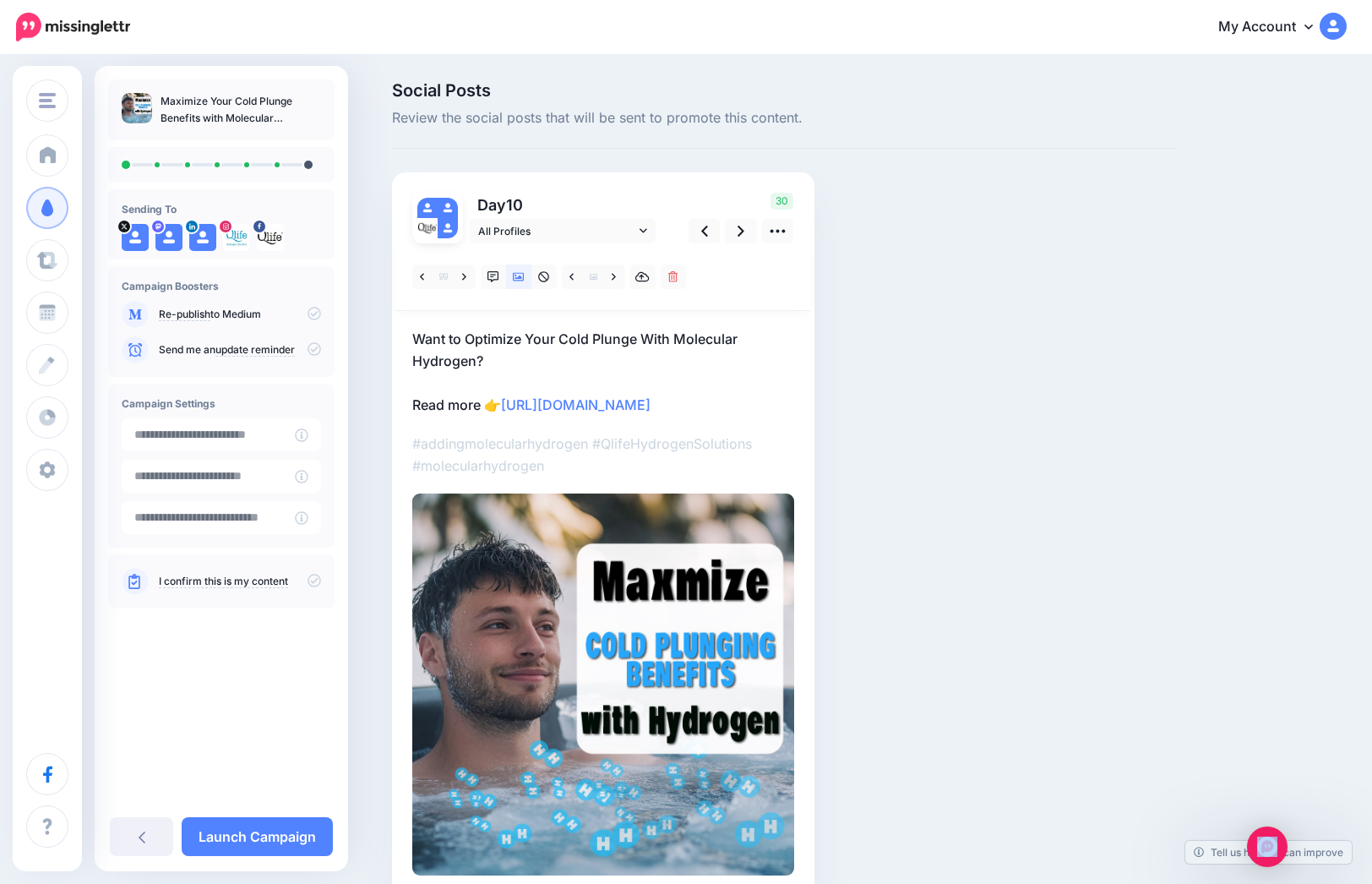
click at [647, 603] on img at bounding box center [603, 684] width 382 height 382
click at [650, 281] on icon at bounding box center [643, 277] width 14 height 11
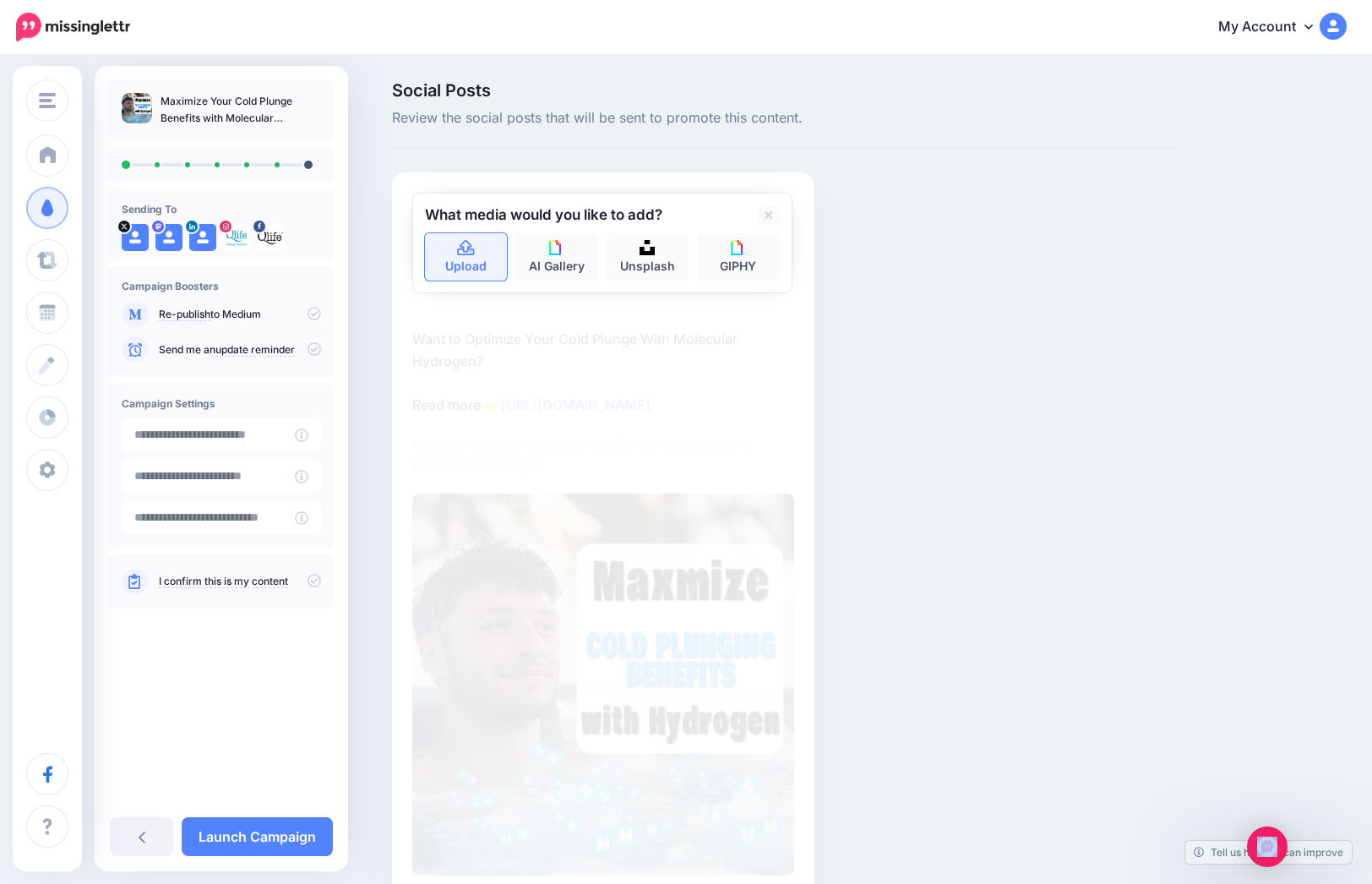
click at [462, 262] on link "Upload" at bounding box center [466, 257] width 83 height 48
click at [687, 409] on p "Want to Optimize Your Cold Plunge With Molecular Hydrogen? Read more 👉 https://…" at bounding box center [603, 371] width 382 height 88
click at [780, 216] on link at bounding box center [770, 215] width 21 height 19
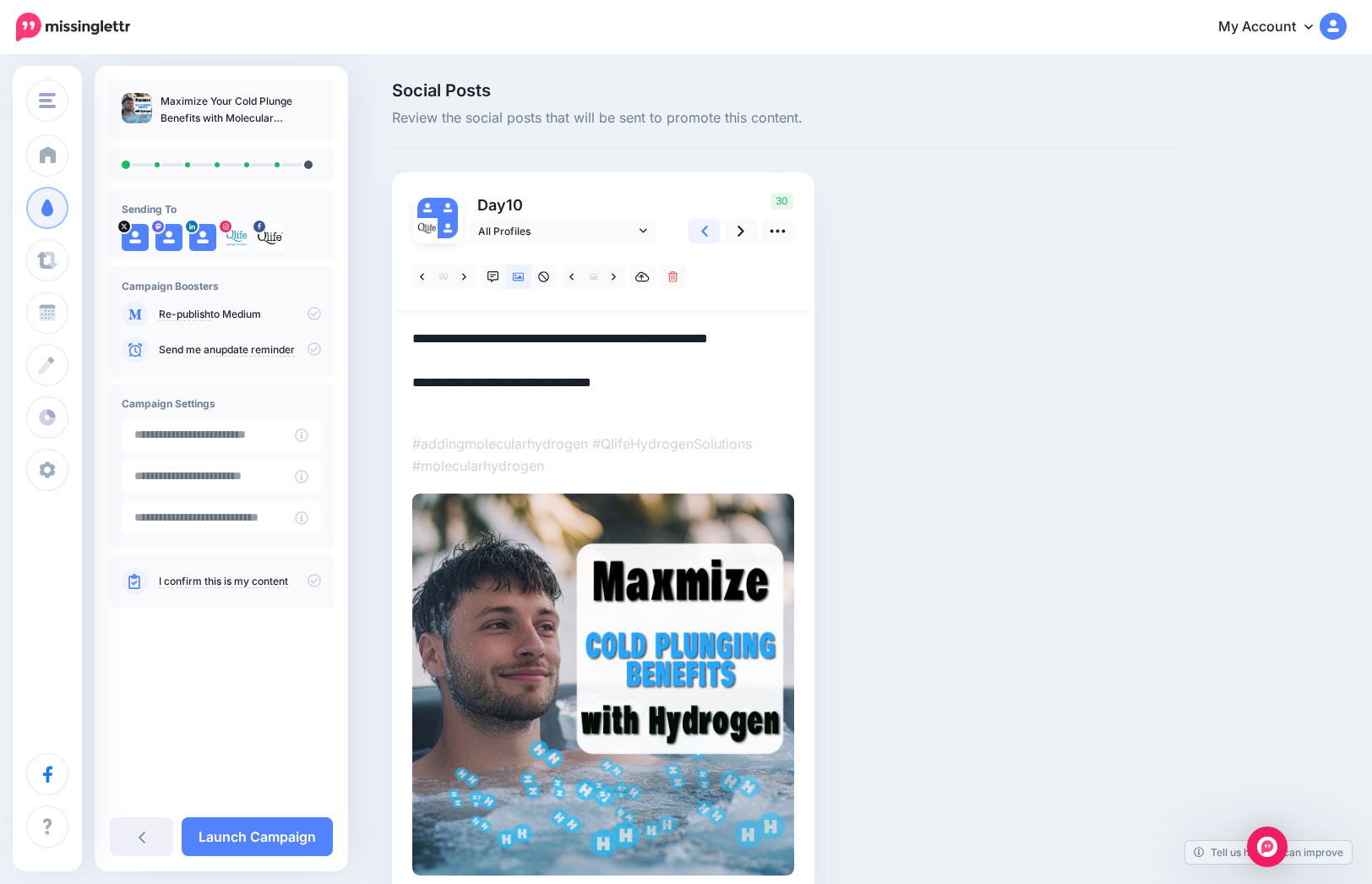
click at [707, 234] on icon at bounding box center [705, 231] width 7 height 18
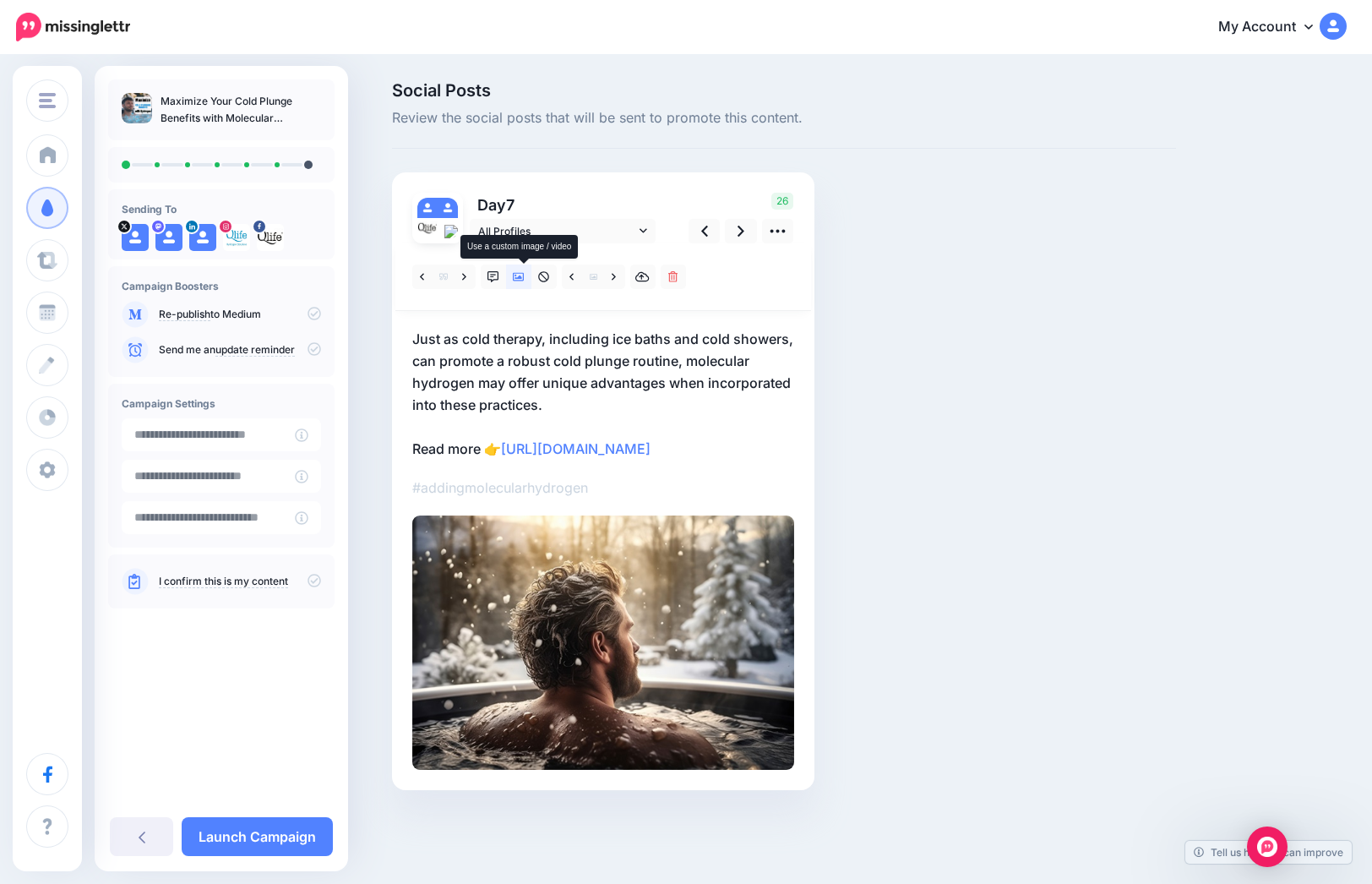
click at [525, 275] on icon at bounding box center [518, 277] width 11 height 11
click at [615, 278] on link at bounding box center [615, 277] width 21 height 25
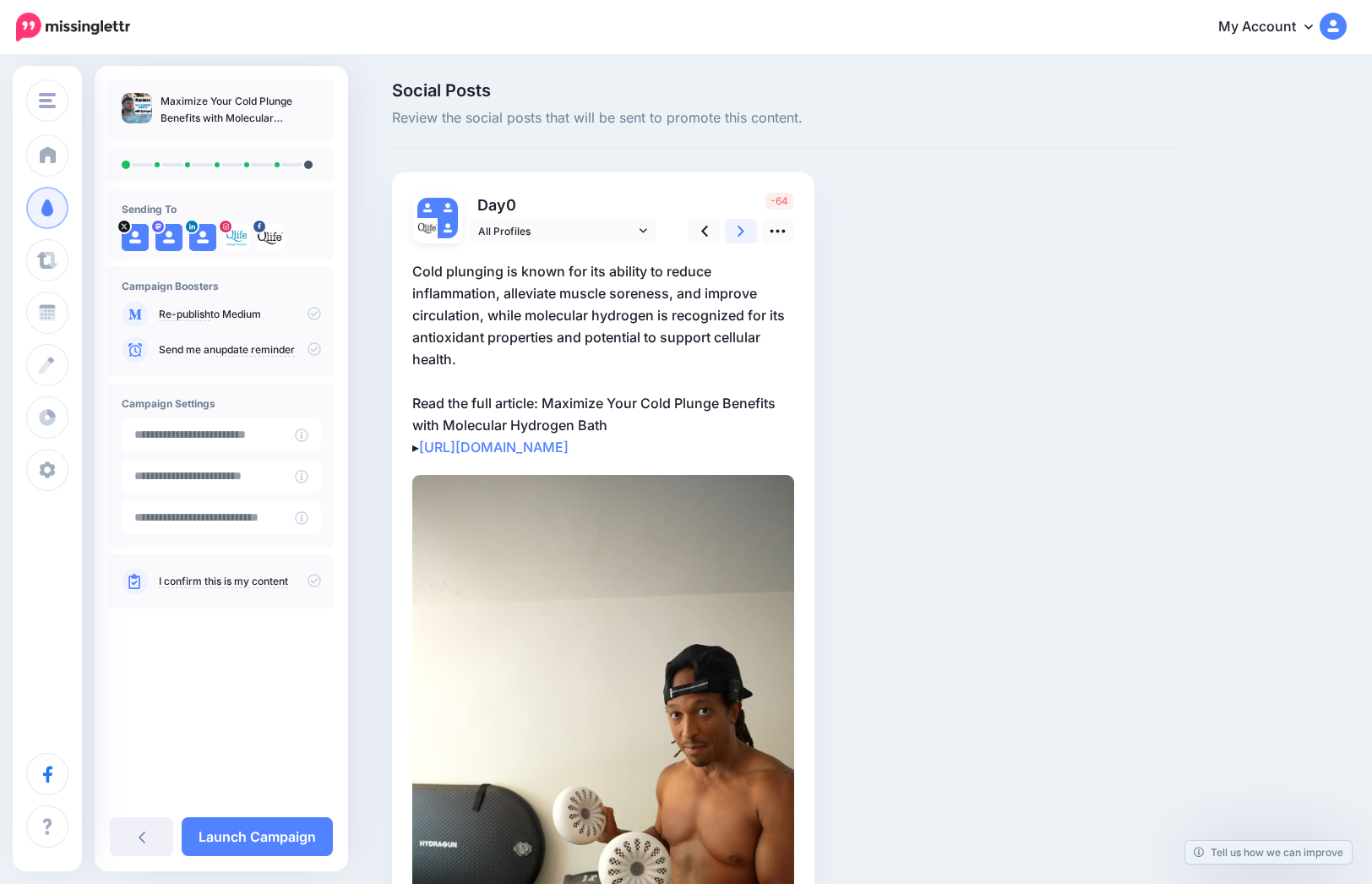
click at [743, 235] on link at bounding box center [741, 231] width 32 height 25
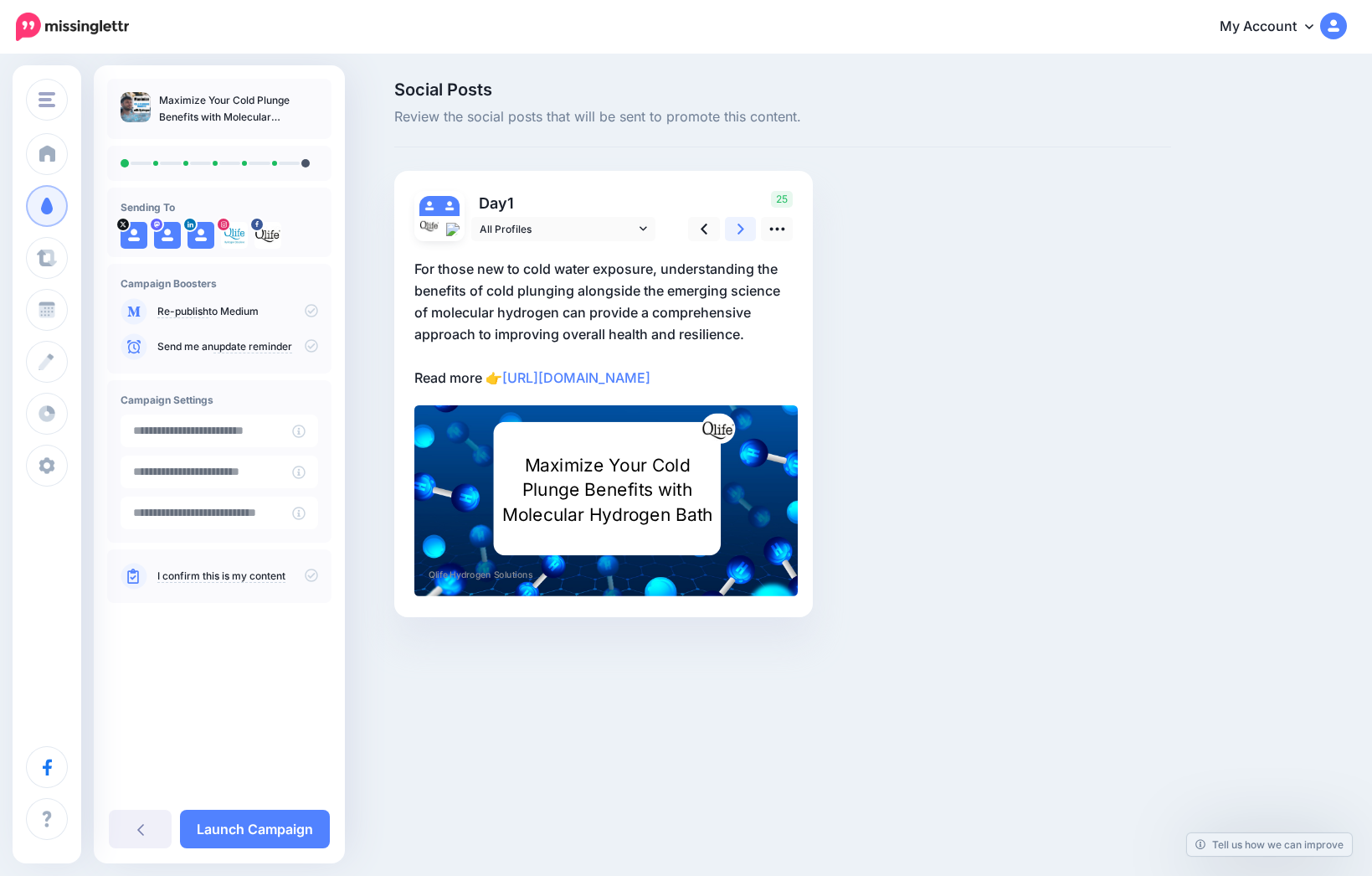
click at [736, 233] on link at bounding box center [741, 229] width 32 height 25
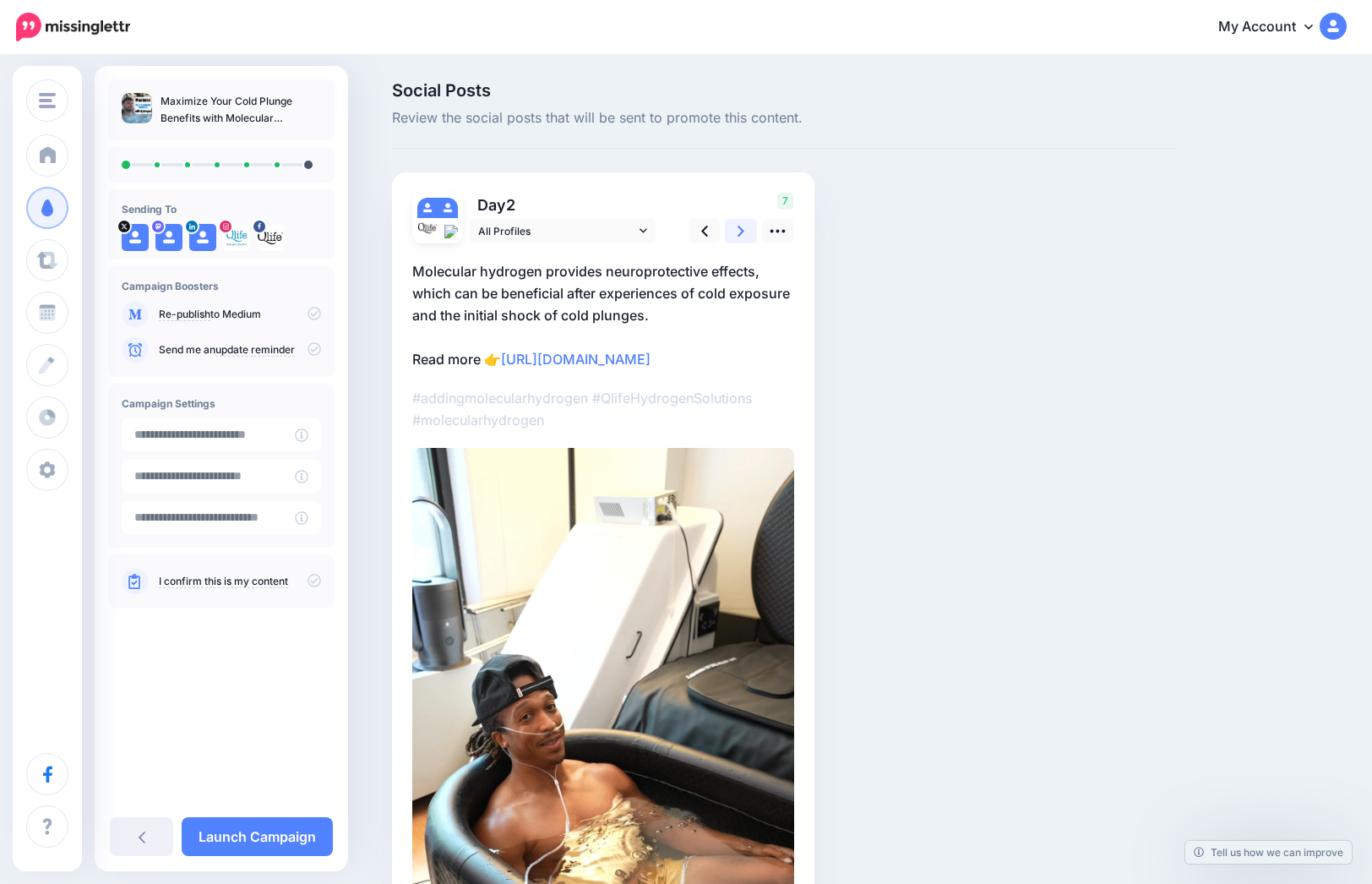
click at [743, 235] on link at bounding box center [741, 231] width 32 height 25
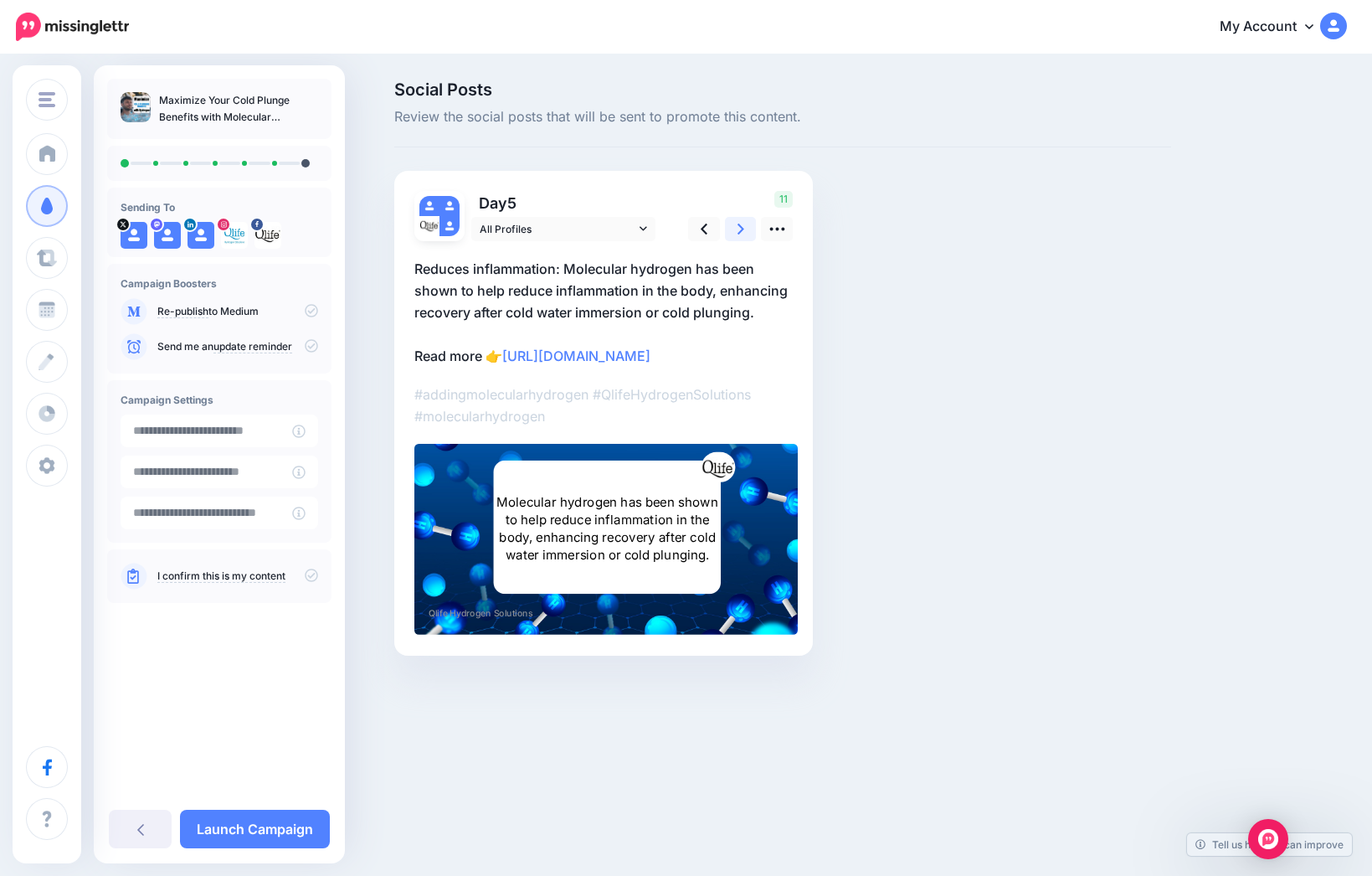
click at [738, 231] on icon at bounding box center [740, 229] width 7 height 18
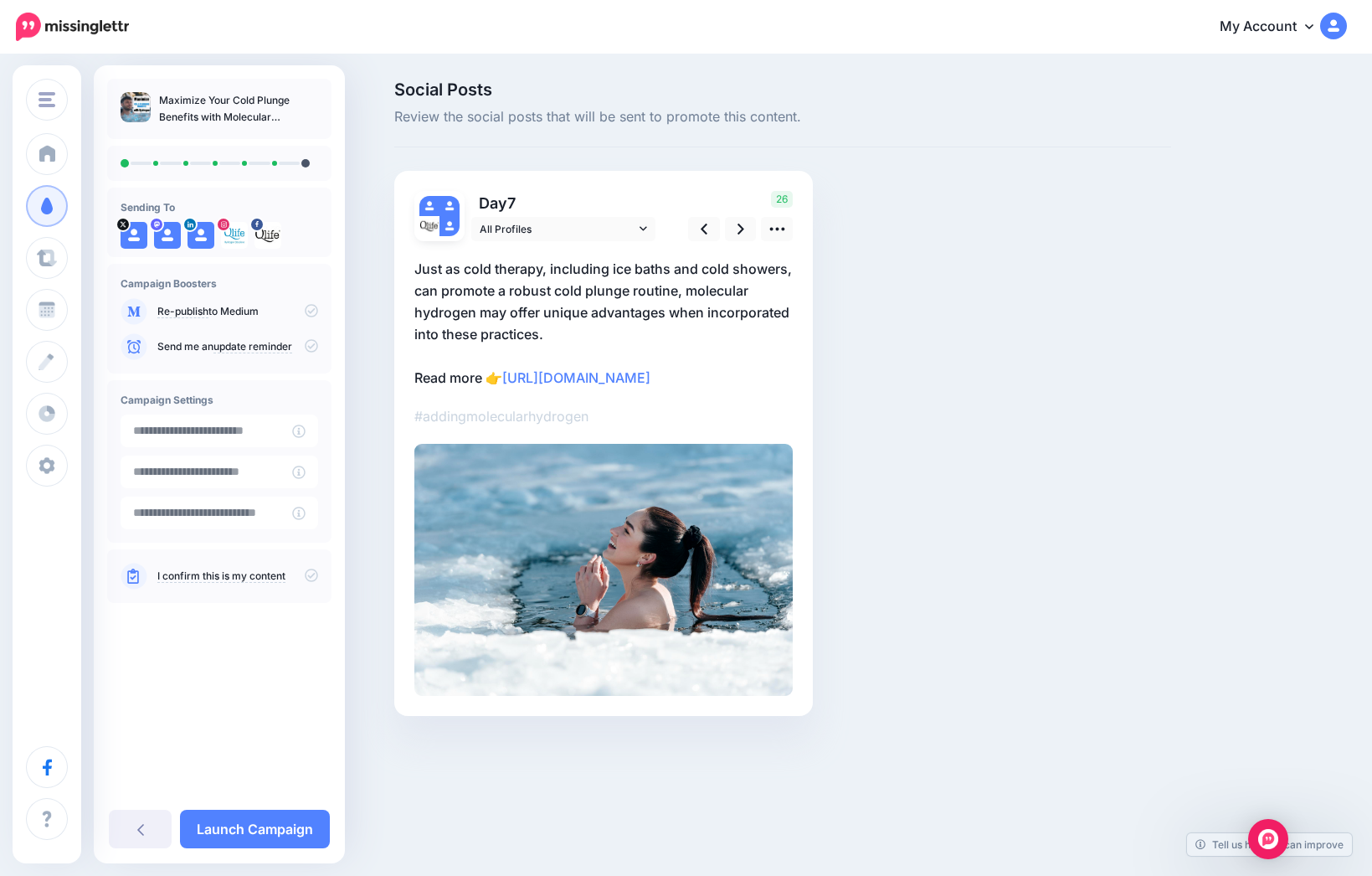
click at [636, 634] on img at bounding box center [603, 569] width 378 height 252
click at [777, 232] on icon at bounding box center [777, 229] width 18 height 18
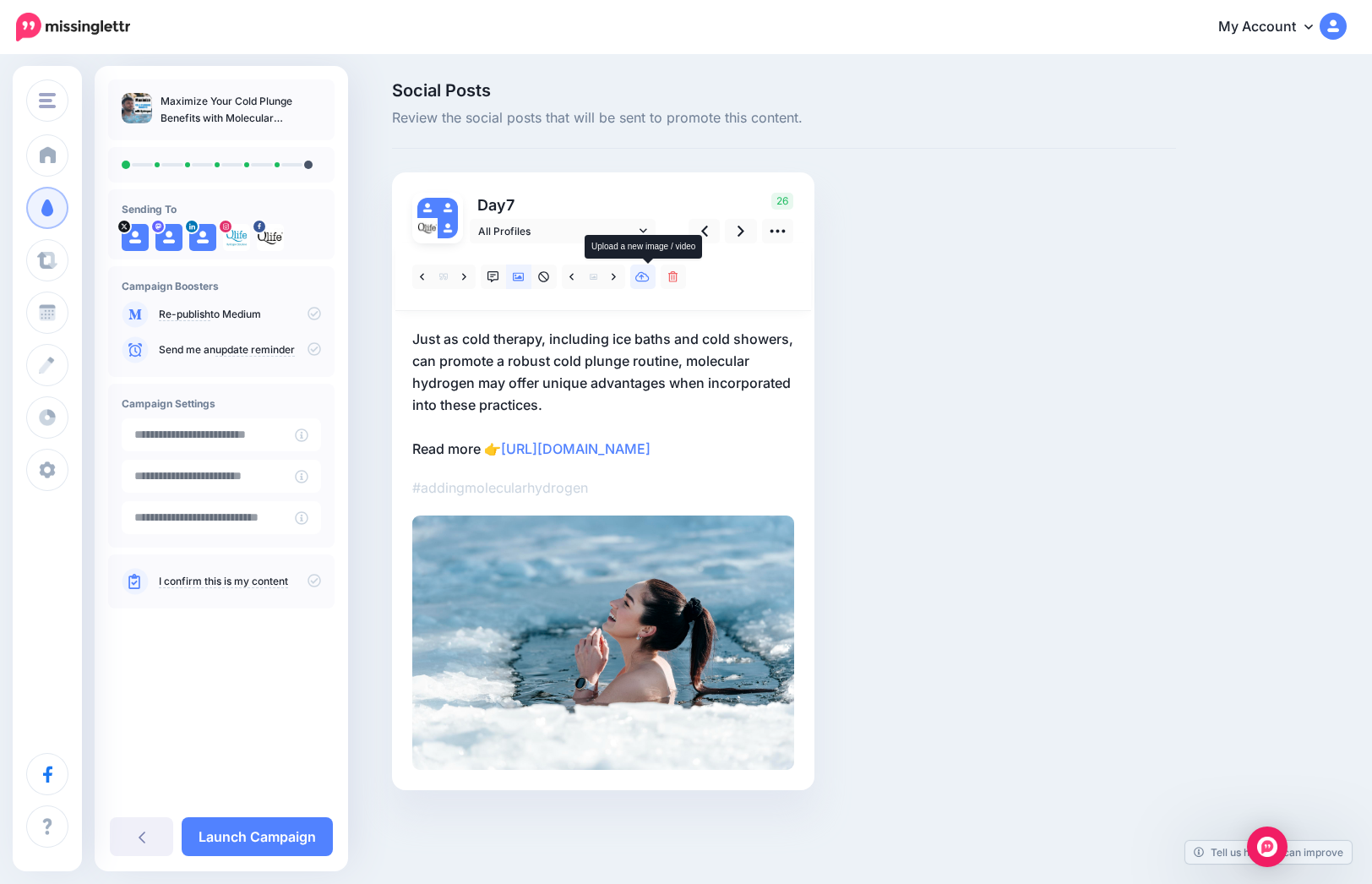
click at [656, 280] on link at bounding box center [643, 277] width 26 height 25
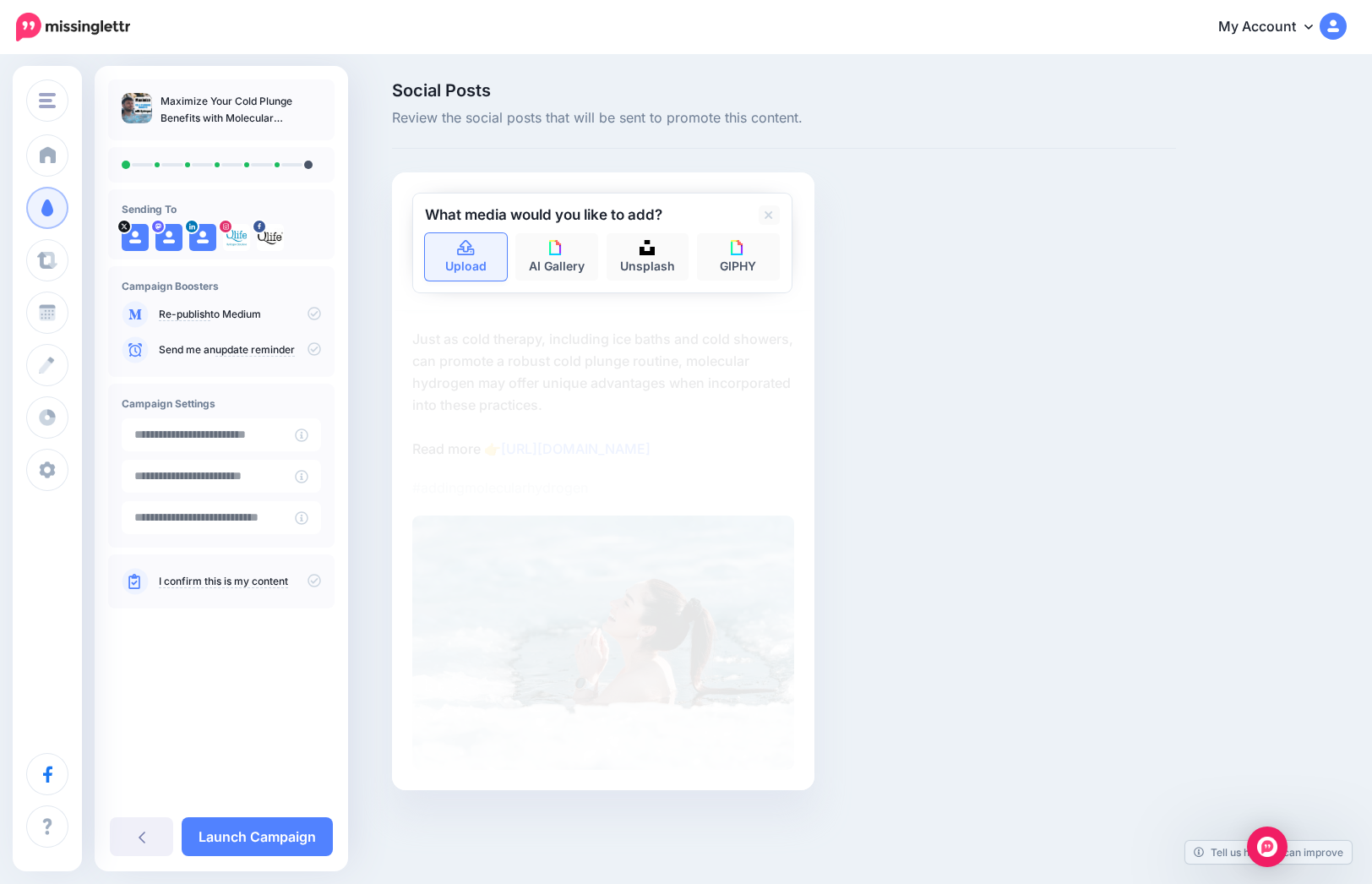
click at [453, 250] on link "Upload" at bounding box center [466, 257] width 83 height 48
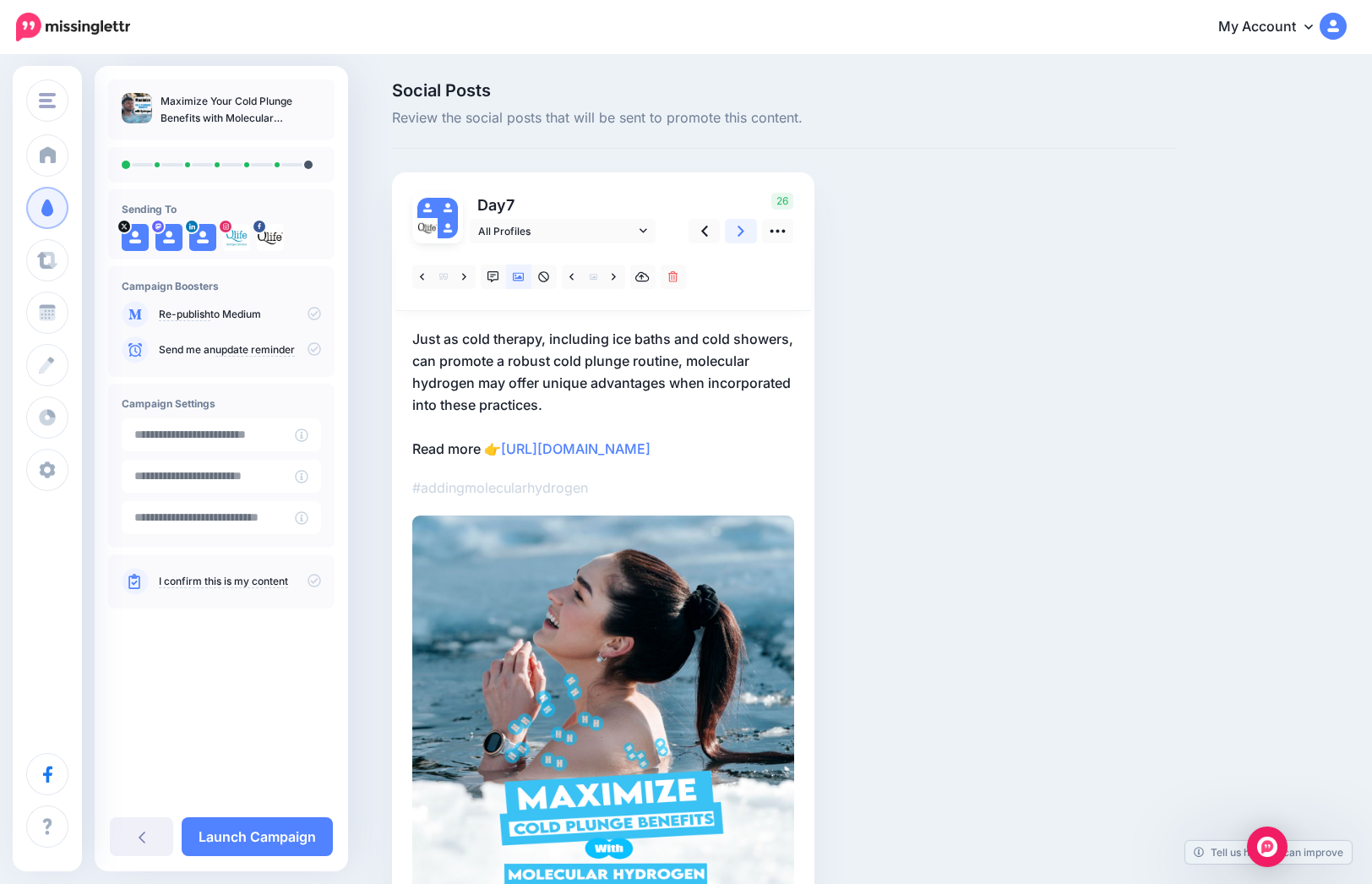
click at [744, 227] on icon at bounding box center [741, 231] width 7 height 18
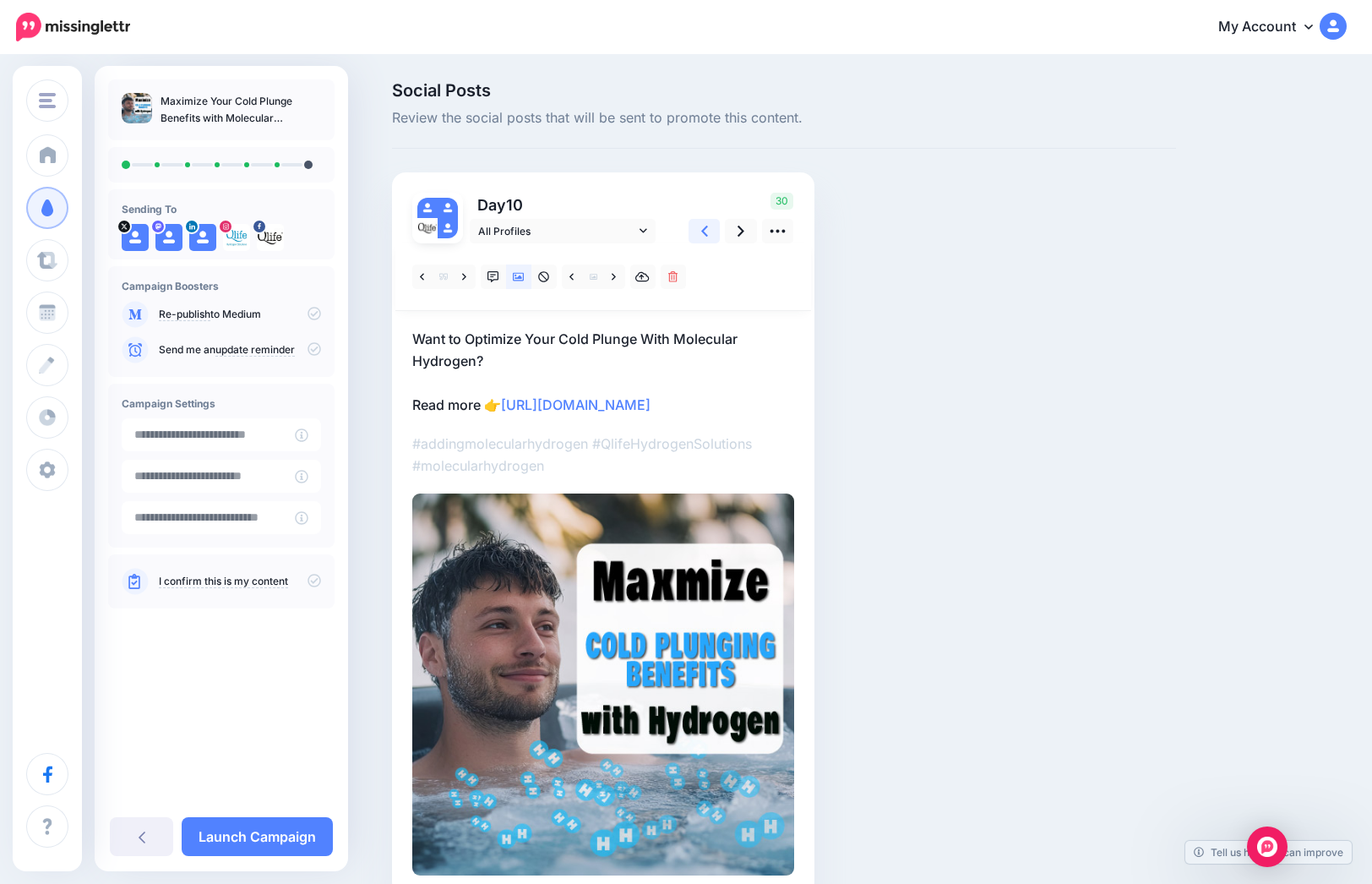
click at [708, 232] on icon at bounding box center [705, 231] width 7 height 18
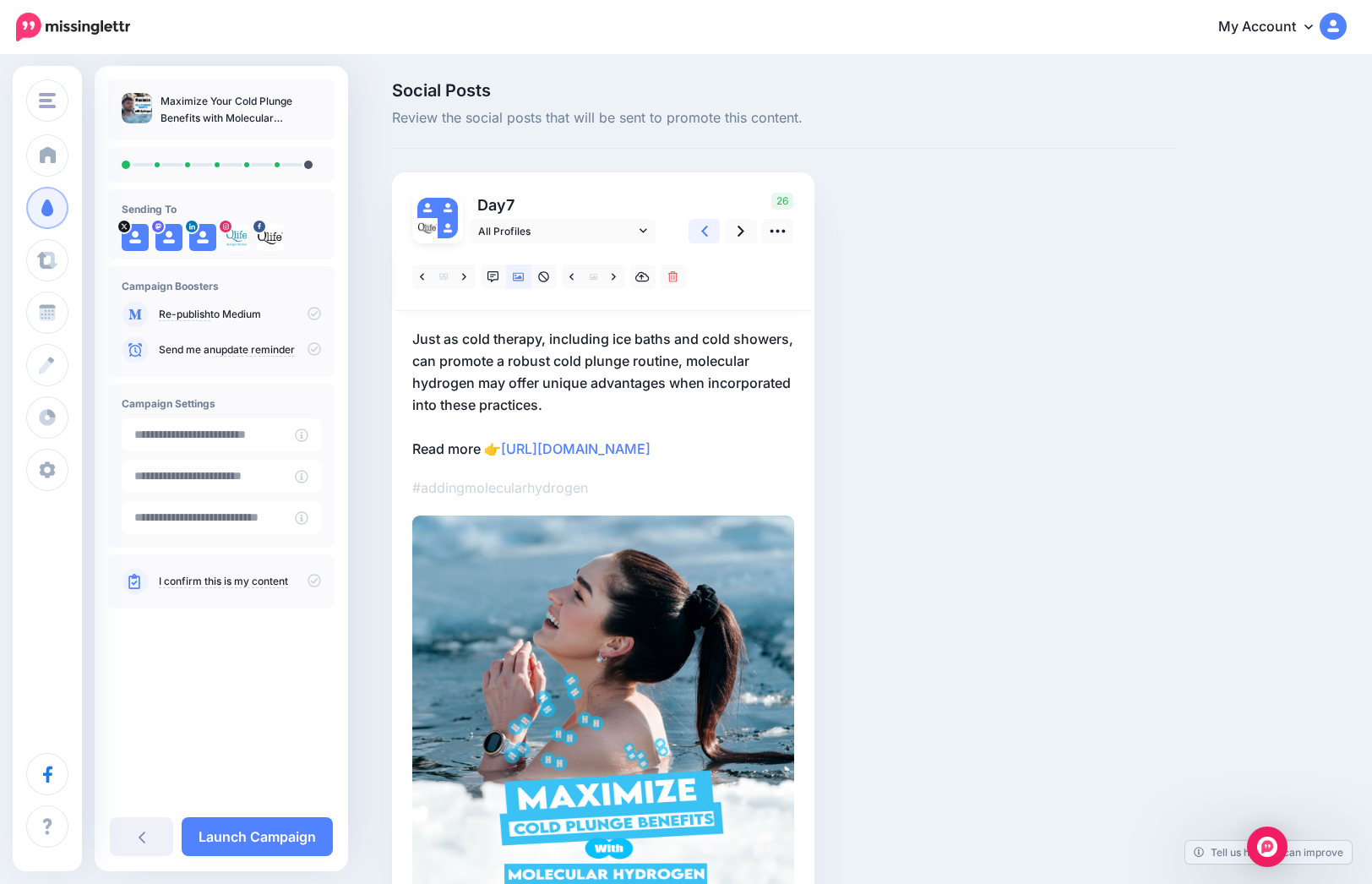
click at [707, 232] on icon at bounding box center [705, 231] width 7 height 18
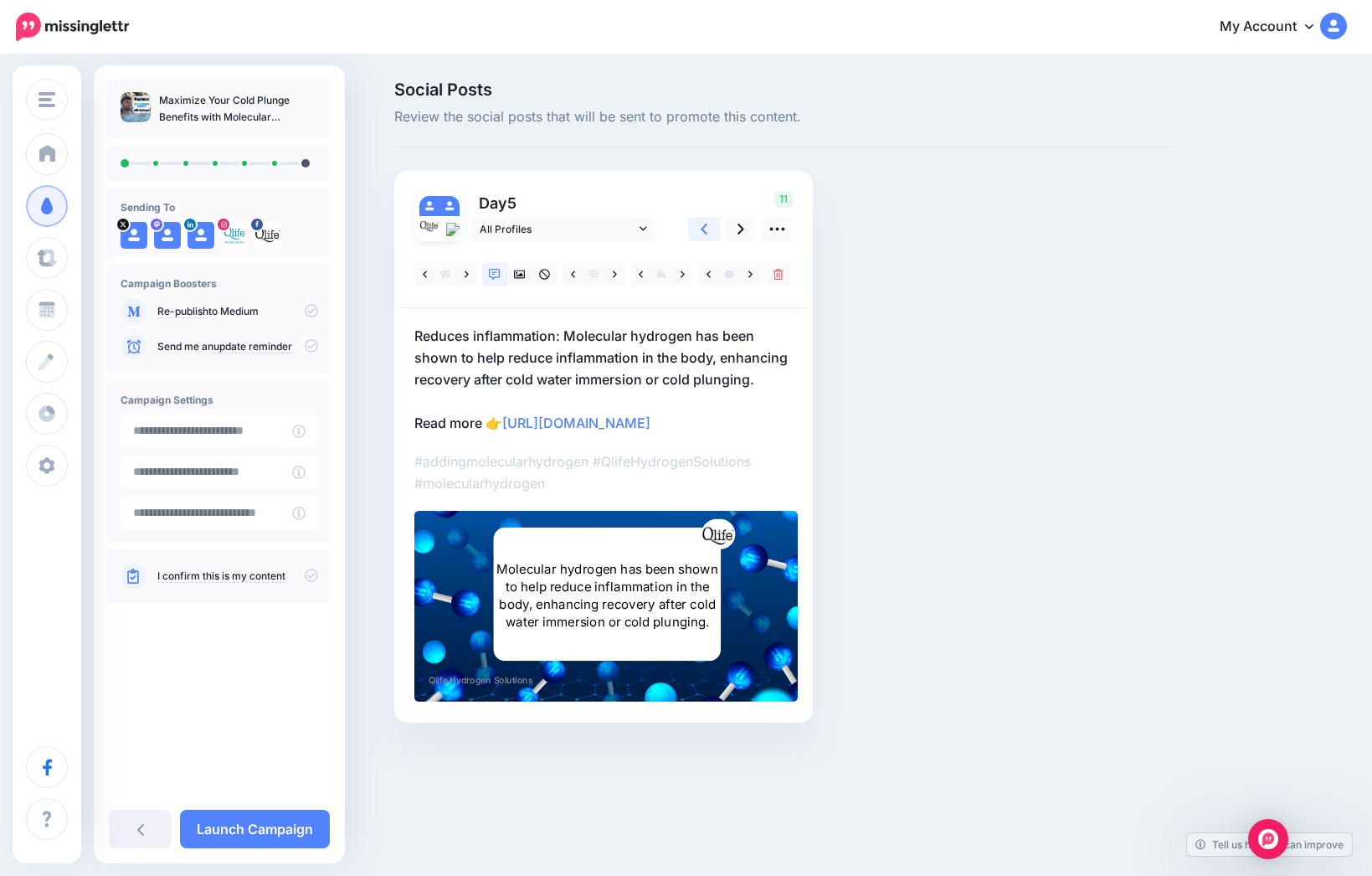
click at [701, 230] on icon at bounding box center [703, 229] width 7 height 18
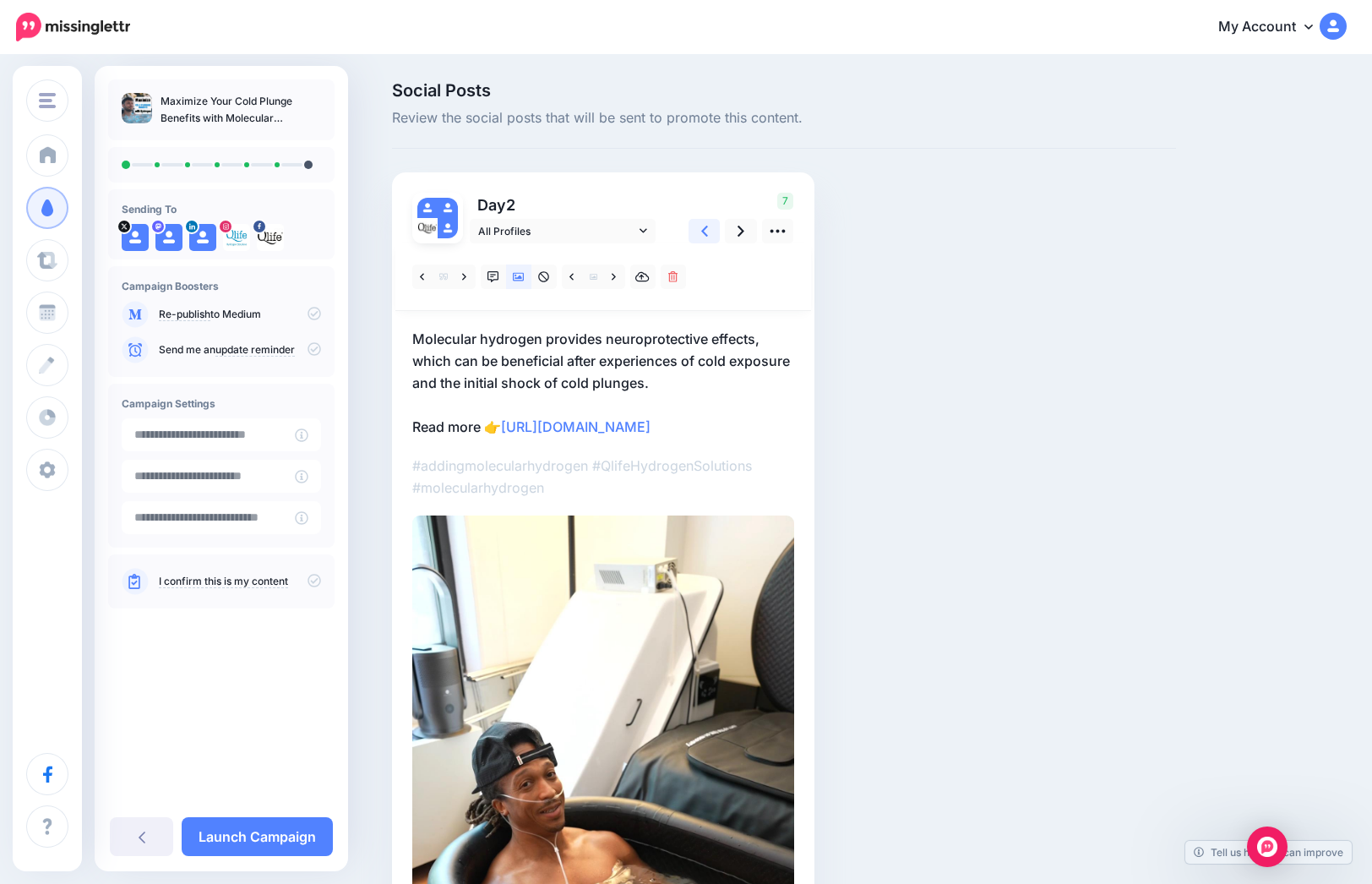
click at [707, 232] on icon at bounding box center [705, 231] width 7 height 18
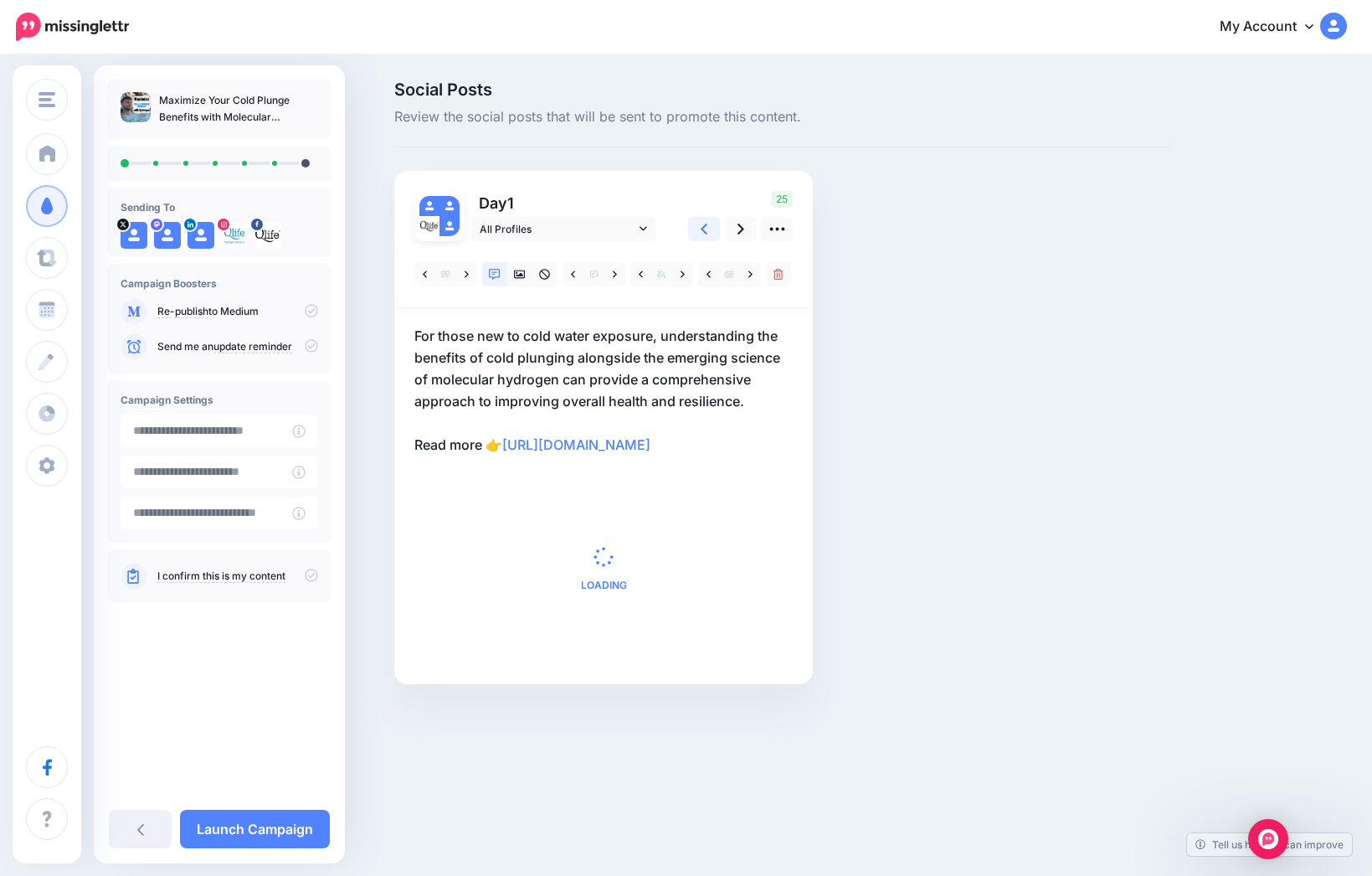
click at [701, 229] on icon at bounding box center [703, 229] width 7 height 11
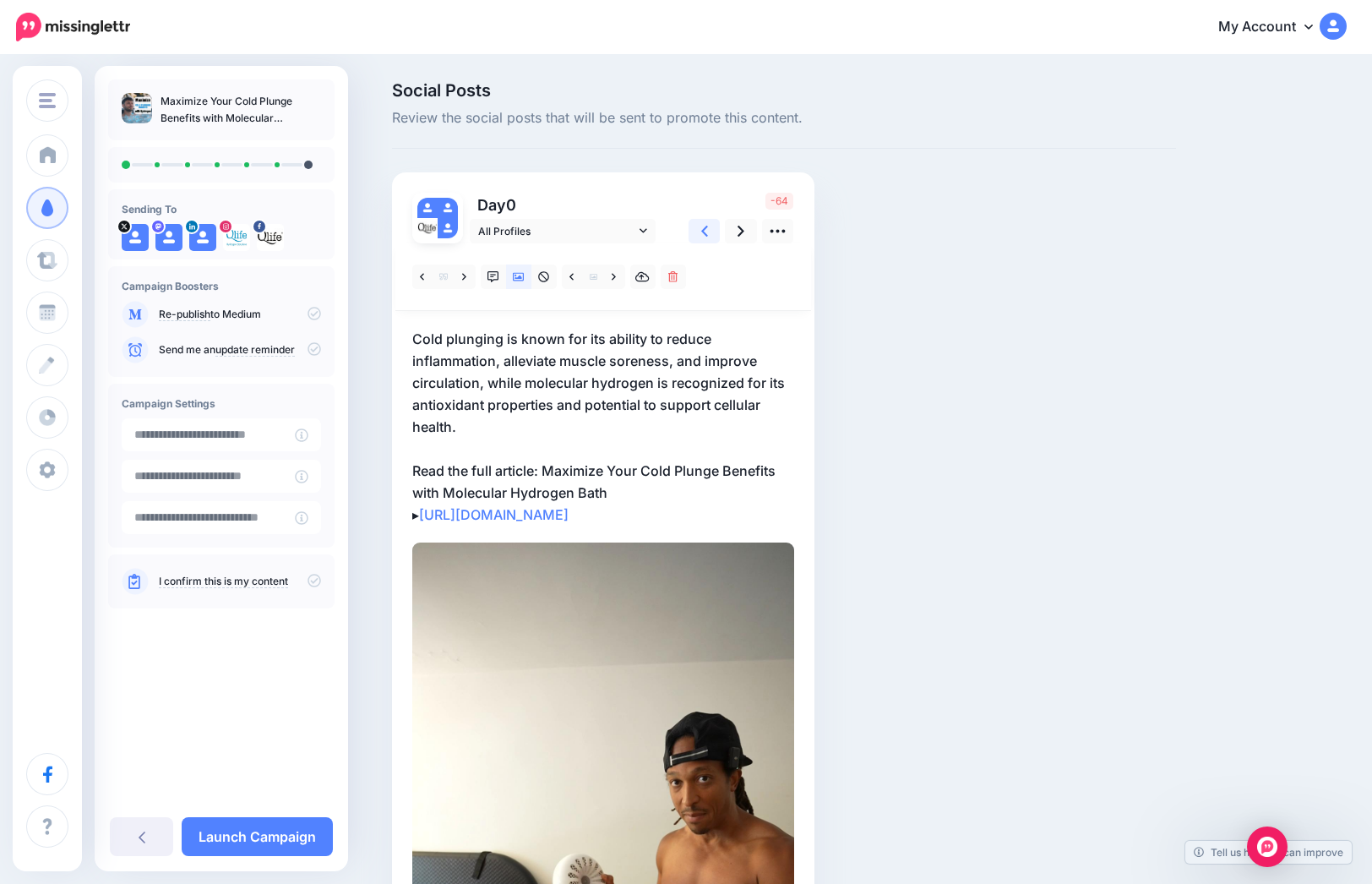
click at [707, 231] on icon at bounding box center [705, 231] width 7 height 11
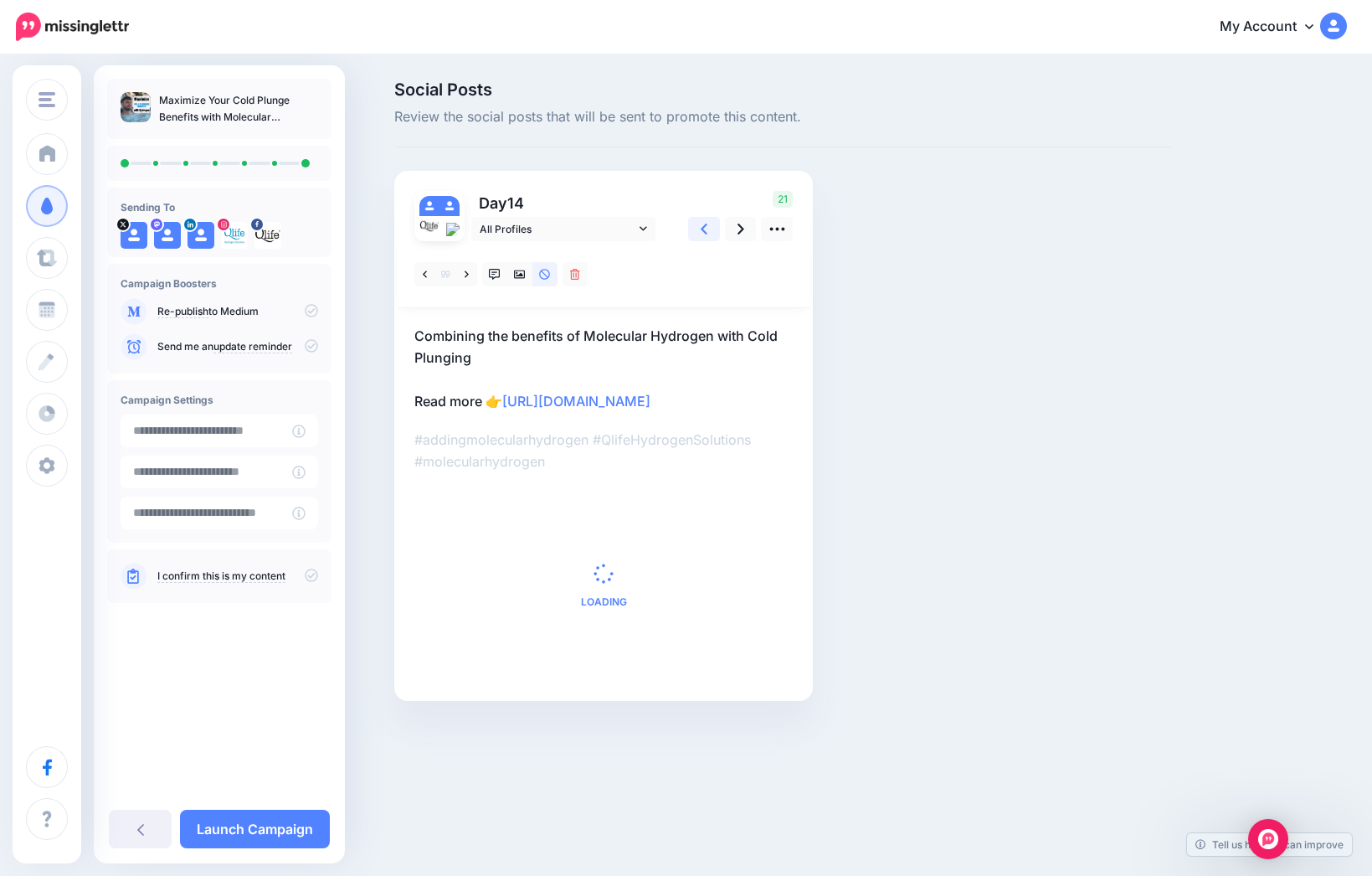
click at [701, 229] on icon at bounding box center [703, 229] width 7 height 11
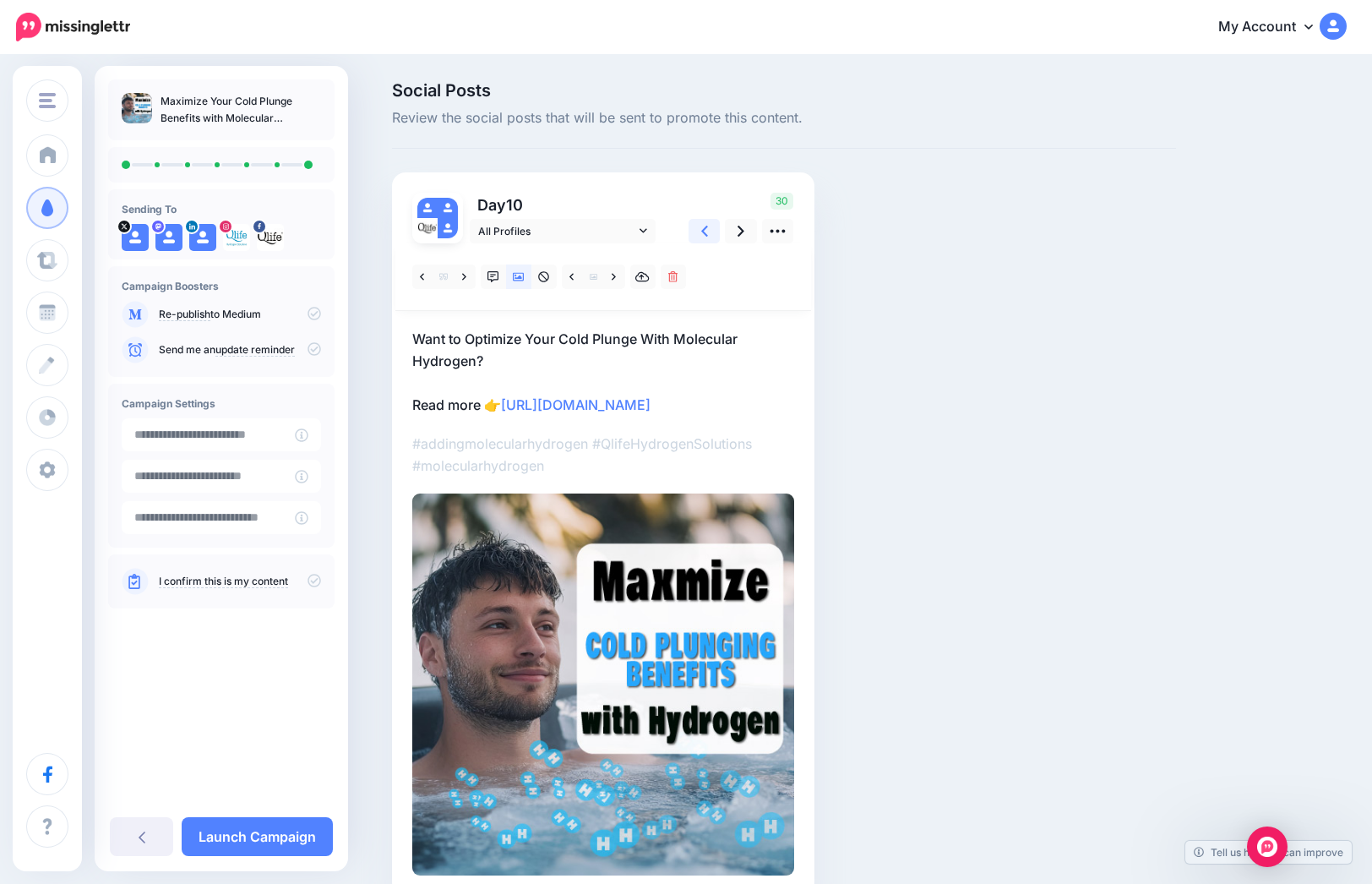
click at [707, 231] on icon at bounding box center [705, 231] width 7 height 11
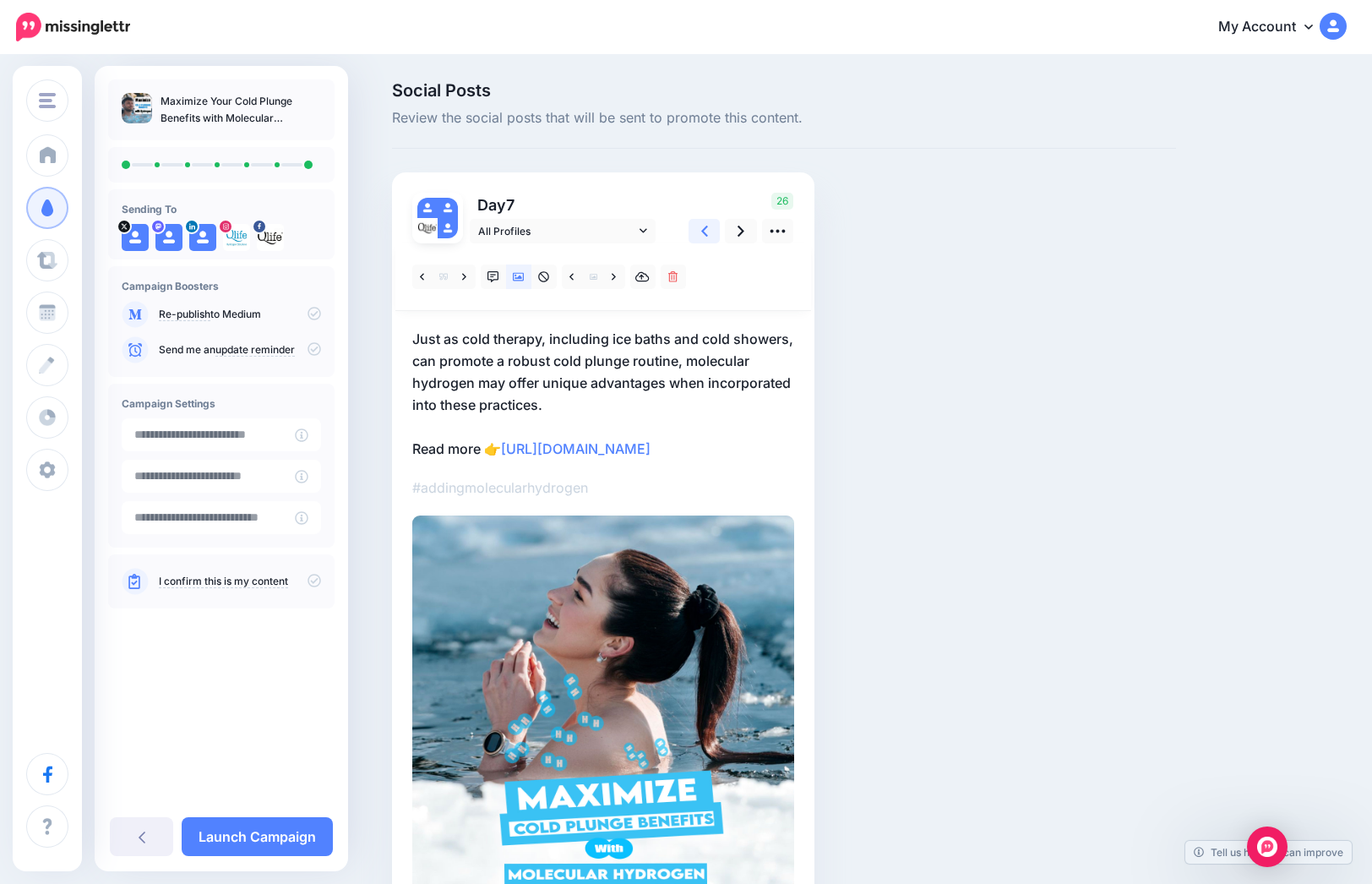
click at [707, 231] on icon at bounding box center [705, 231] width 7 height 11
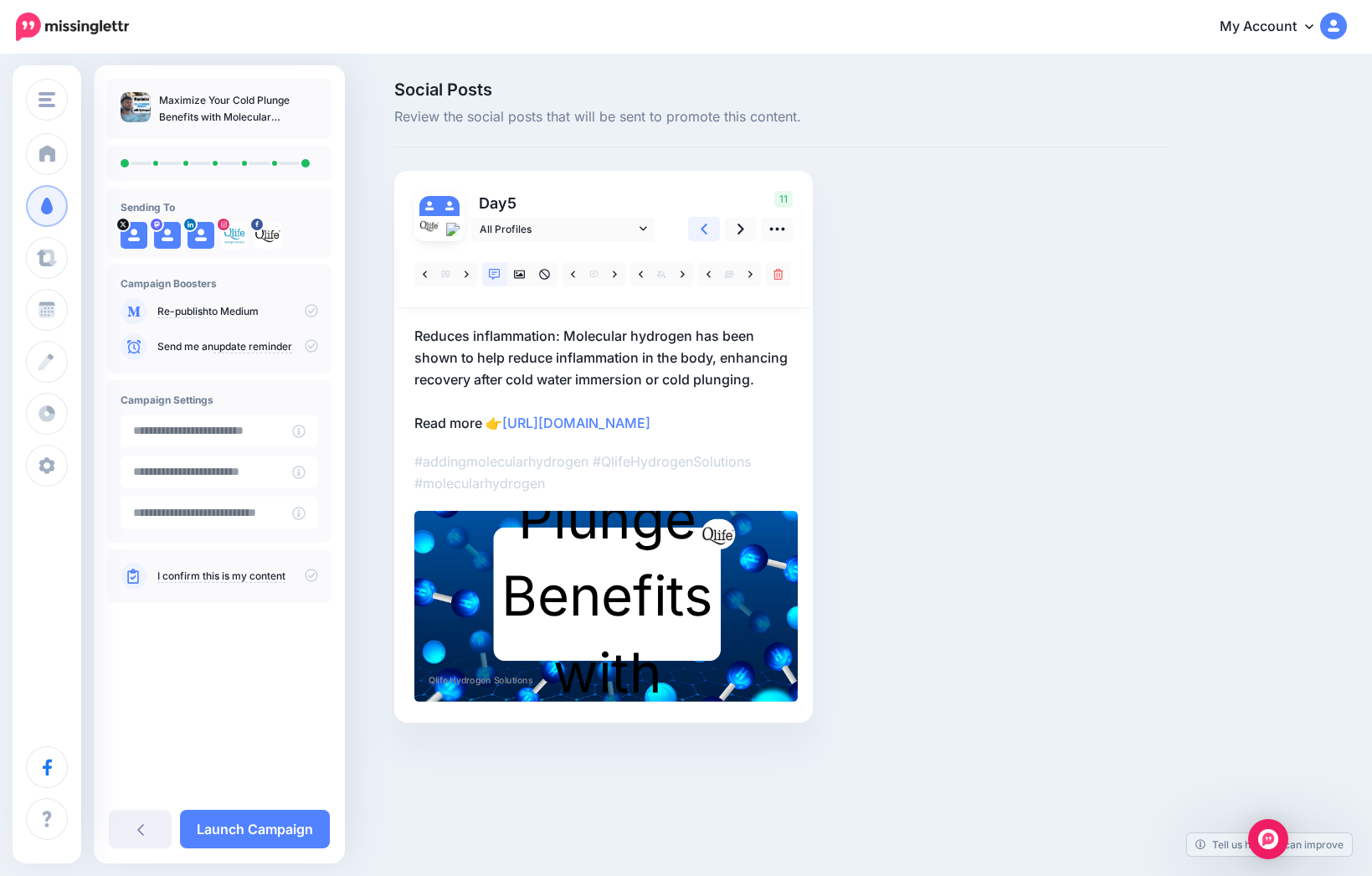
click at [701, 229] on icon at bounding box center [703, 229] width 7 height 11
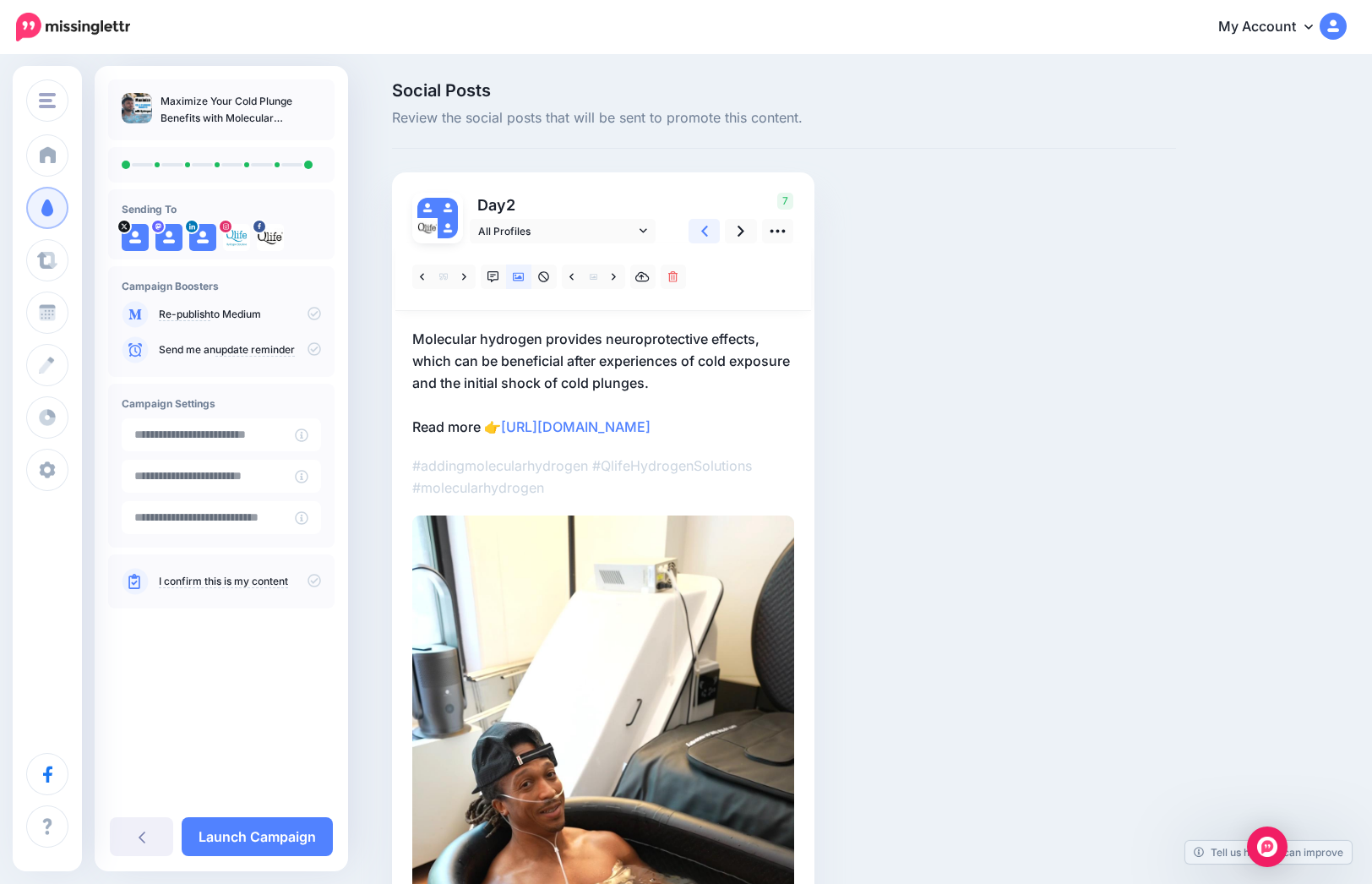
click at [707, 231] on icon at bounding box center [705, 231] width 7 height 11
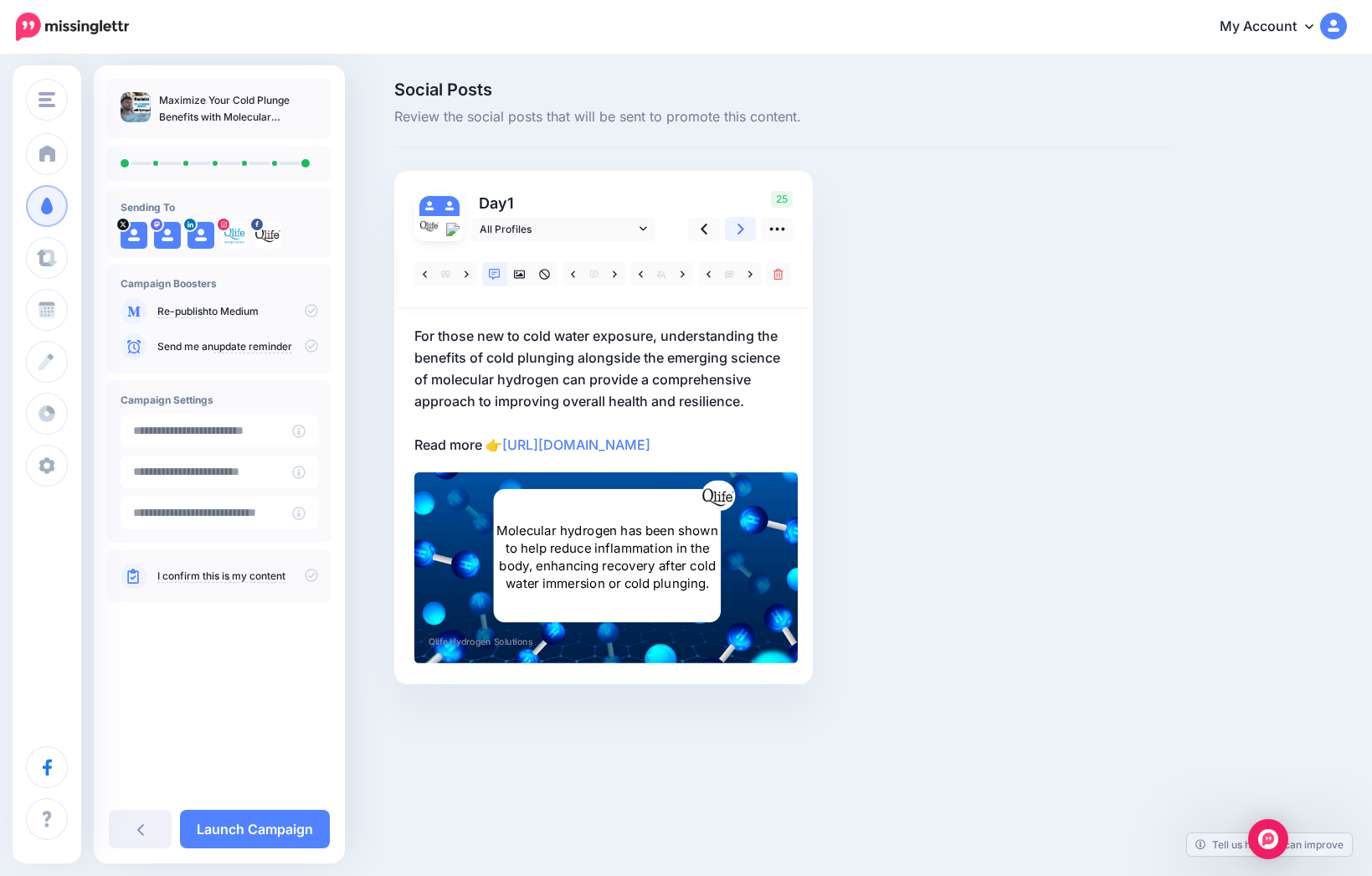
click at [747, 231] on link at bounding box center [741, 229] width 32 height 25
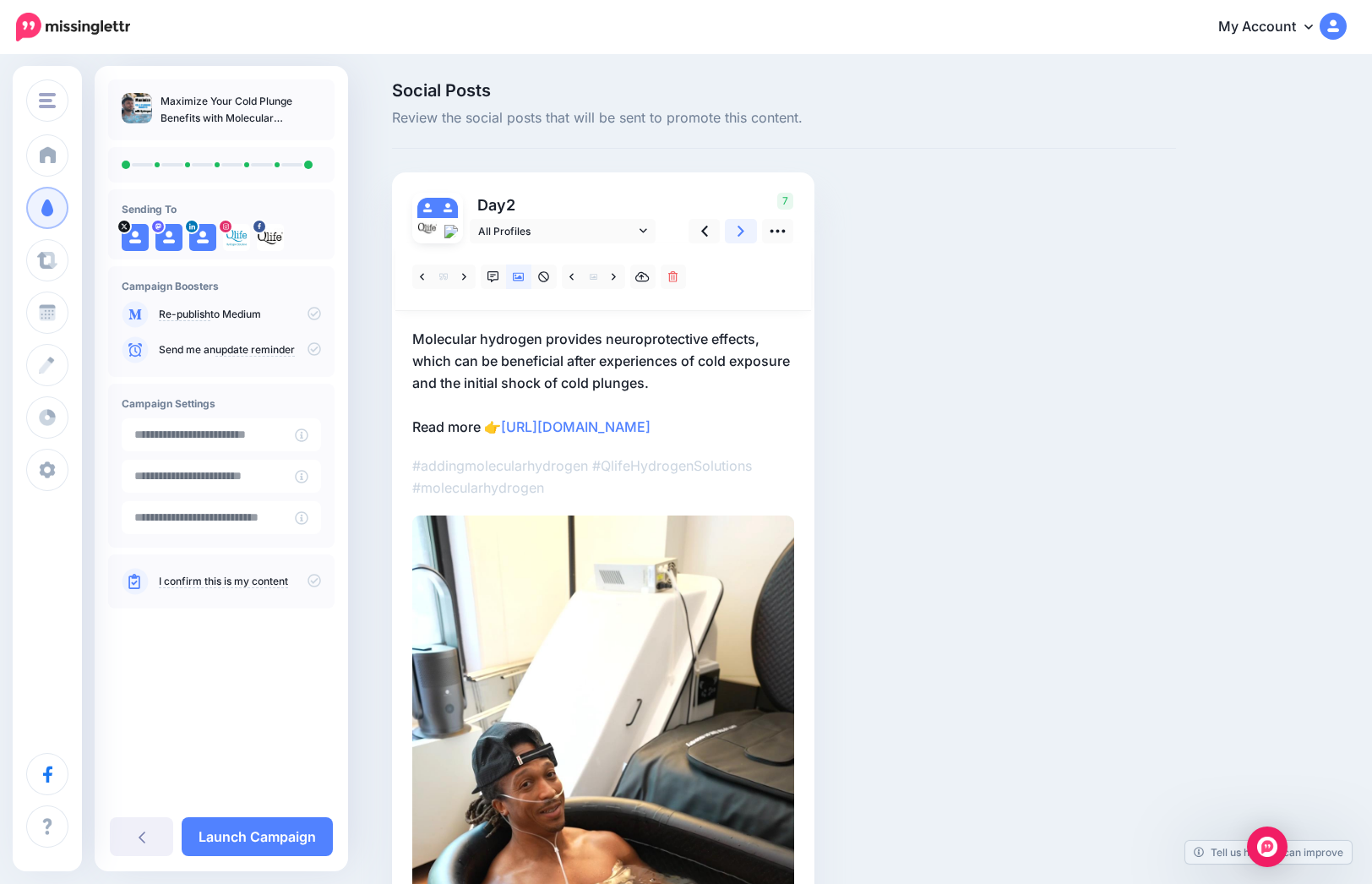
click at [753, 234] on link at bounding box center [741, 231] width 32 height 25
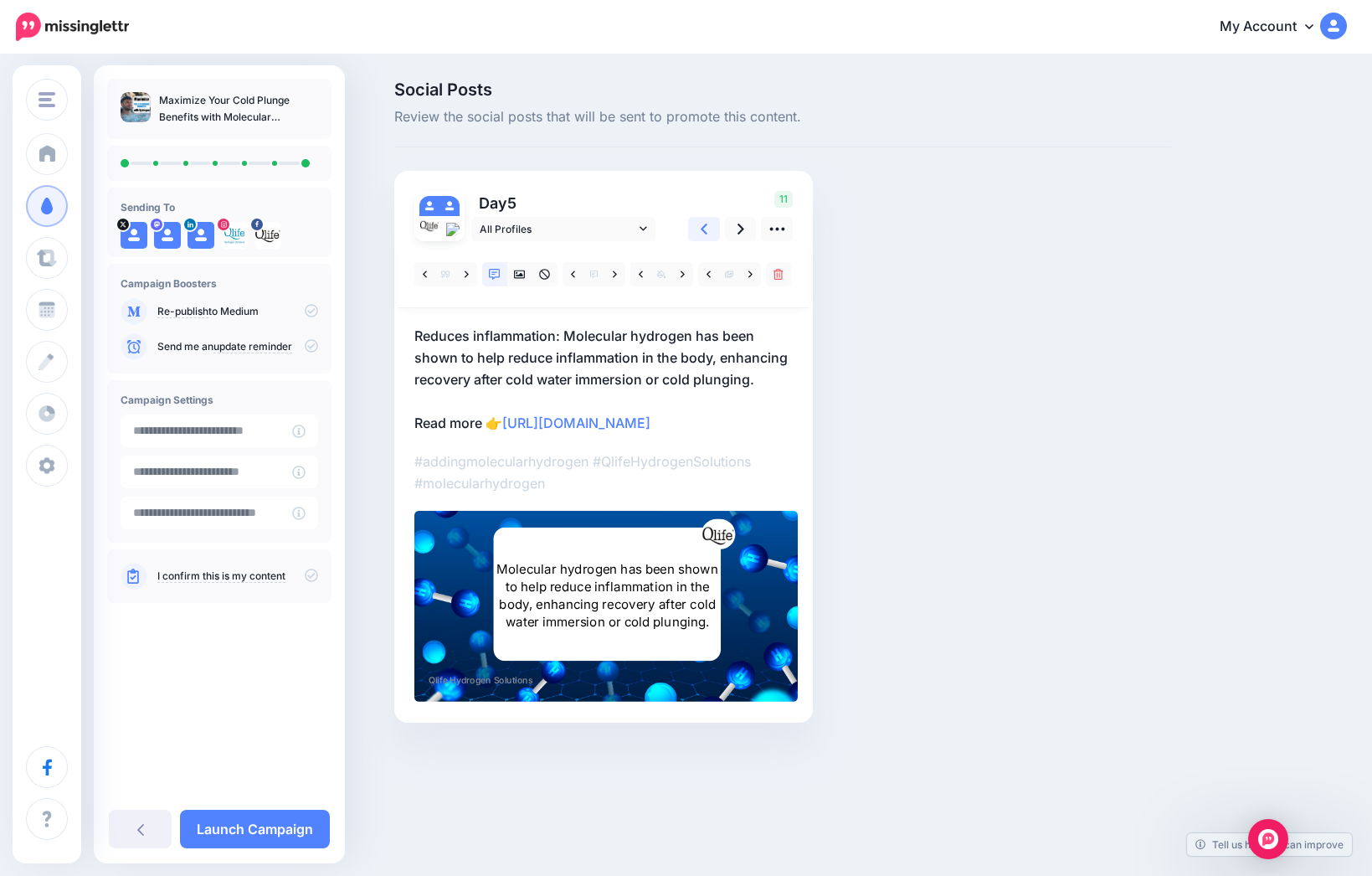
click at [709, 231] on link at bounding box center [704, 229] width 32 height 25
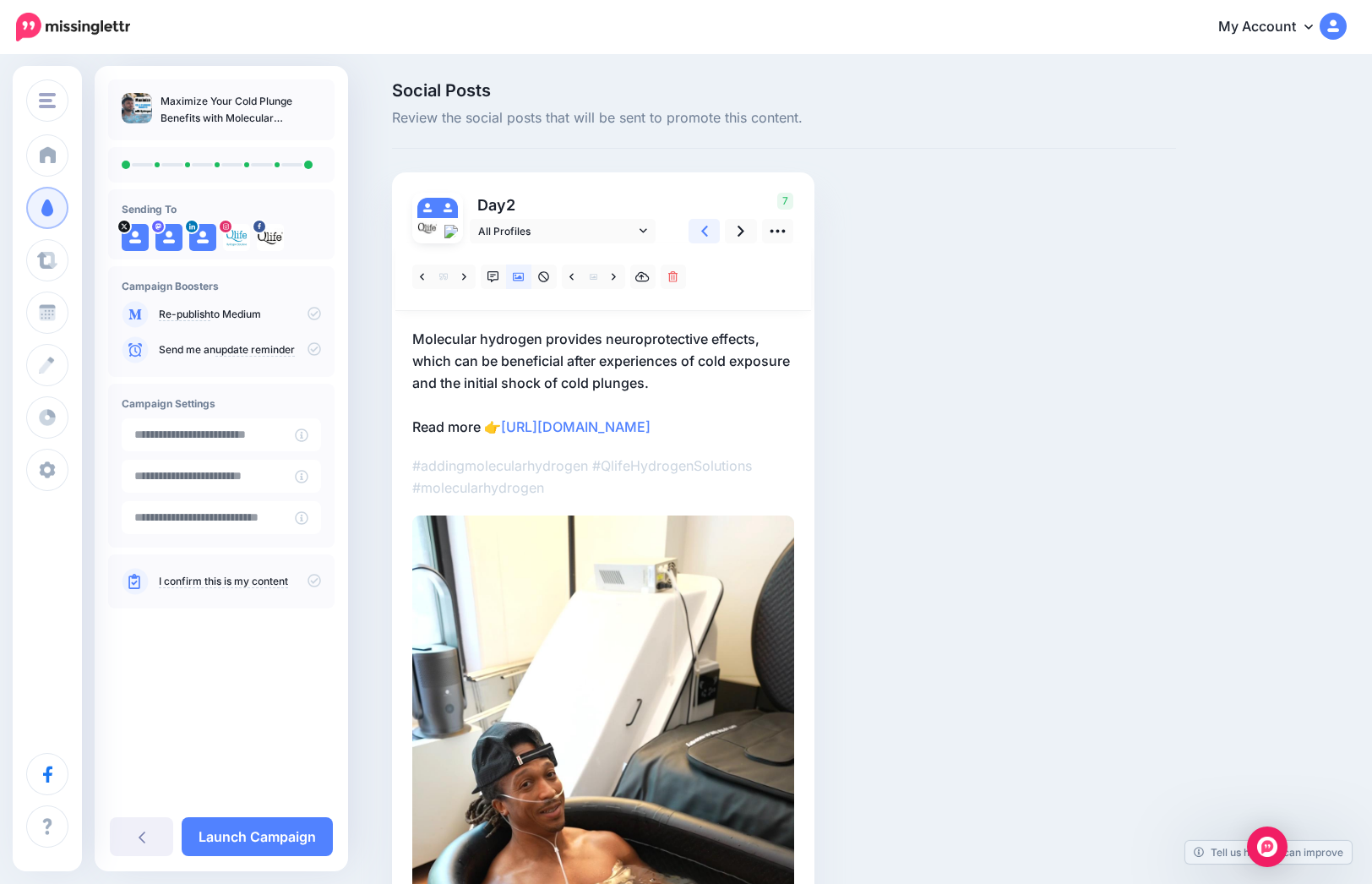
click at [718, 232] on link at bounding box center [705, 231] width 32 height 25
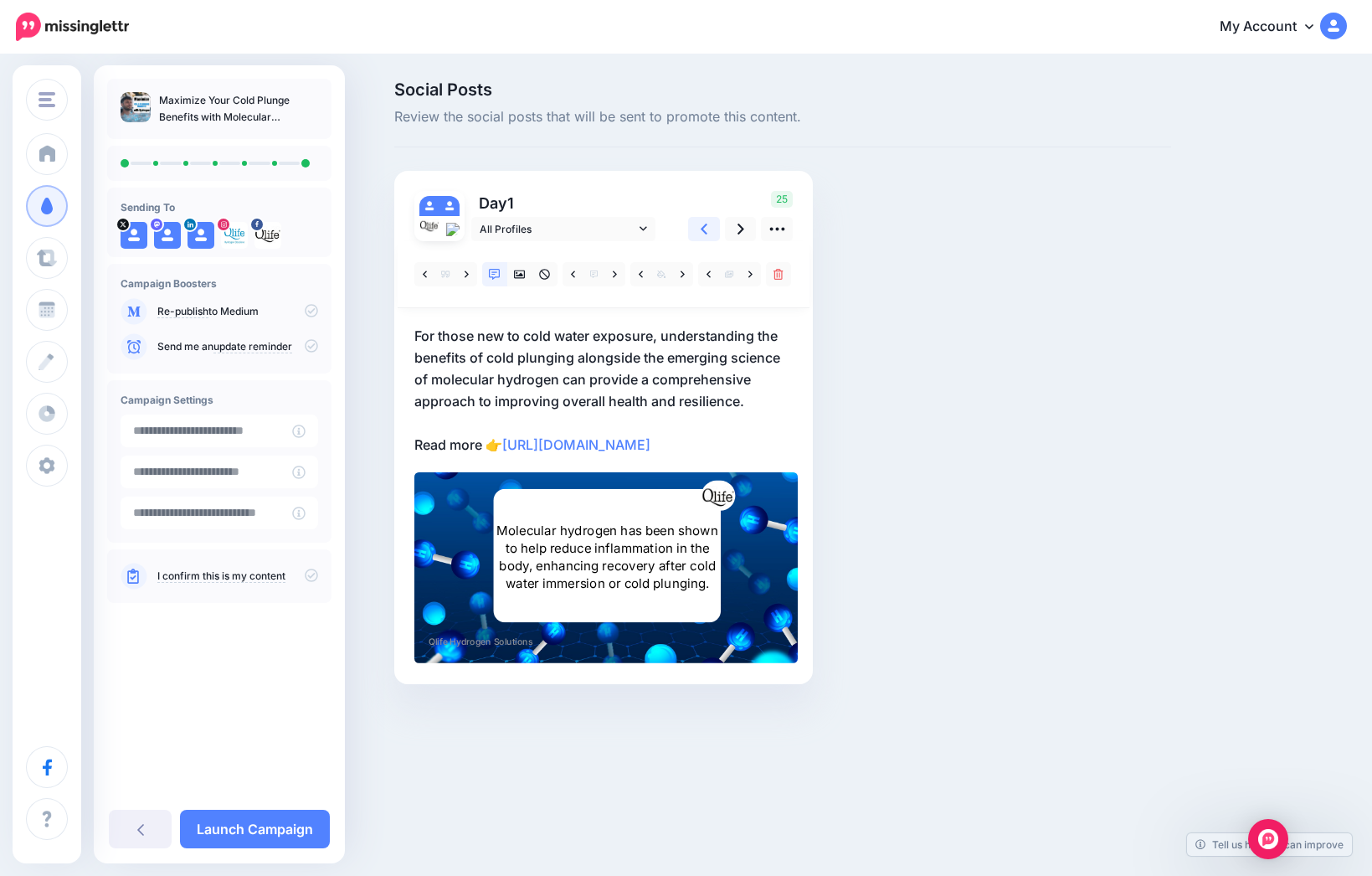
click at [711, 230] on link at bounding box center [704, 229] width 32 height 25
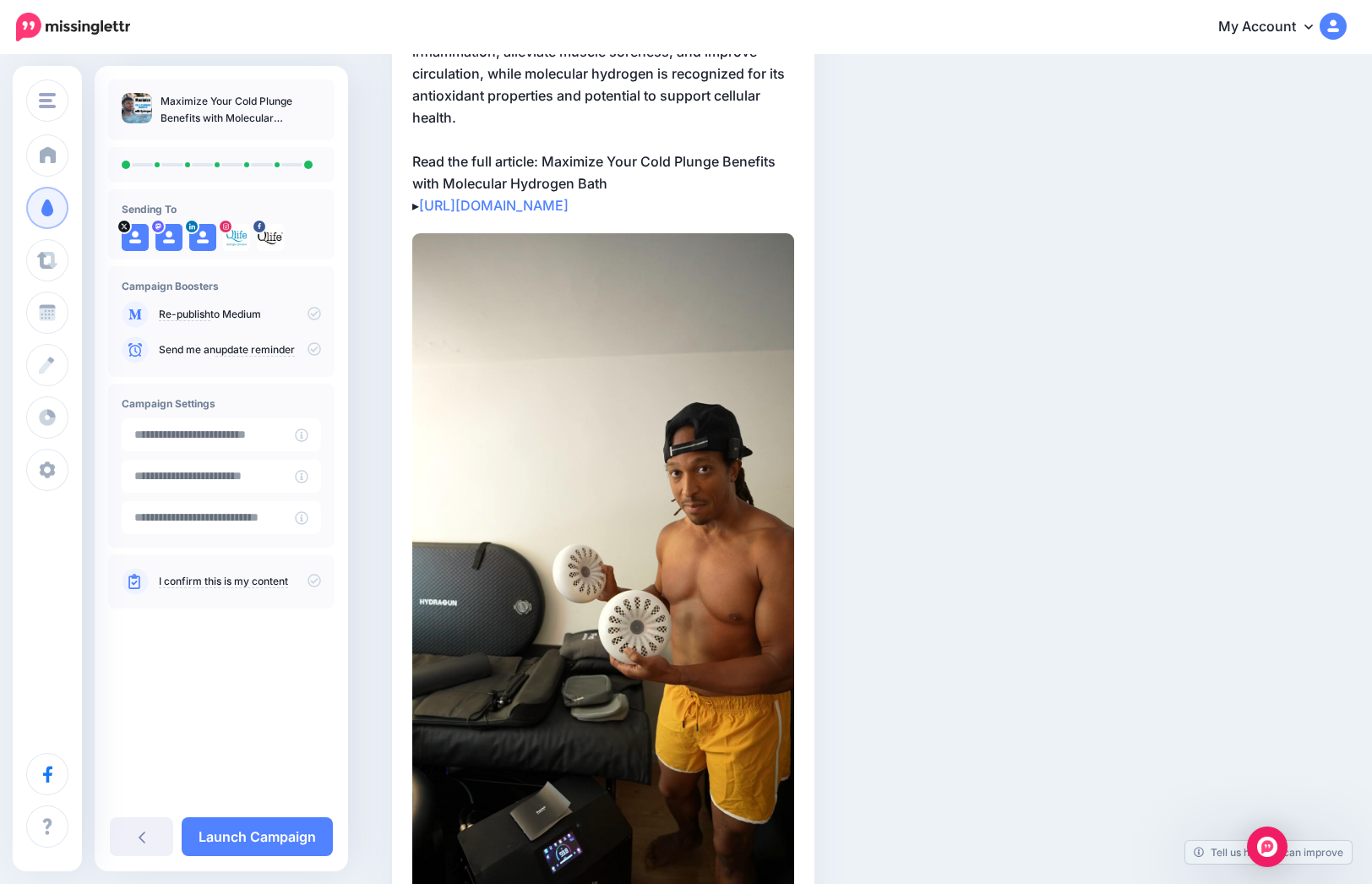
scroll to position [19, 0]
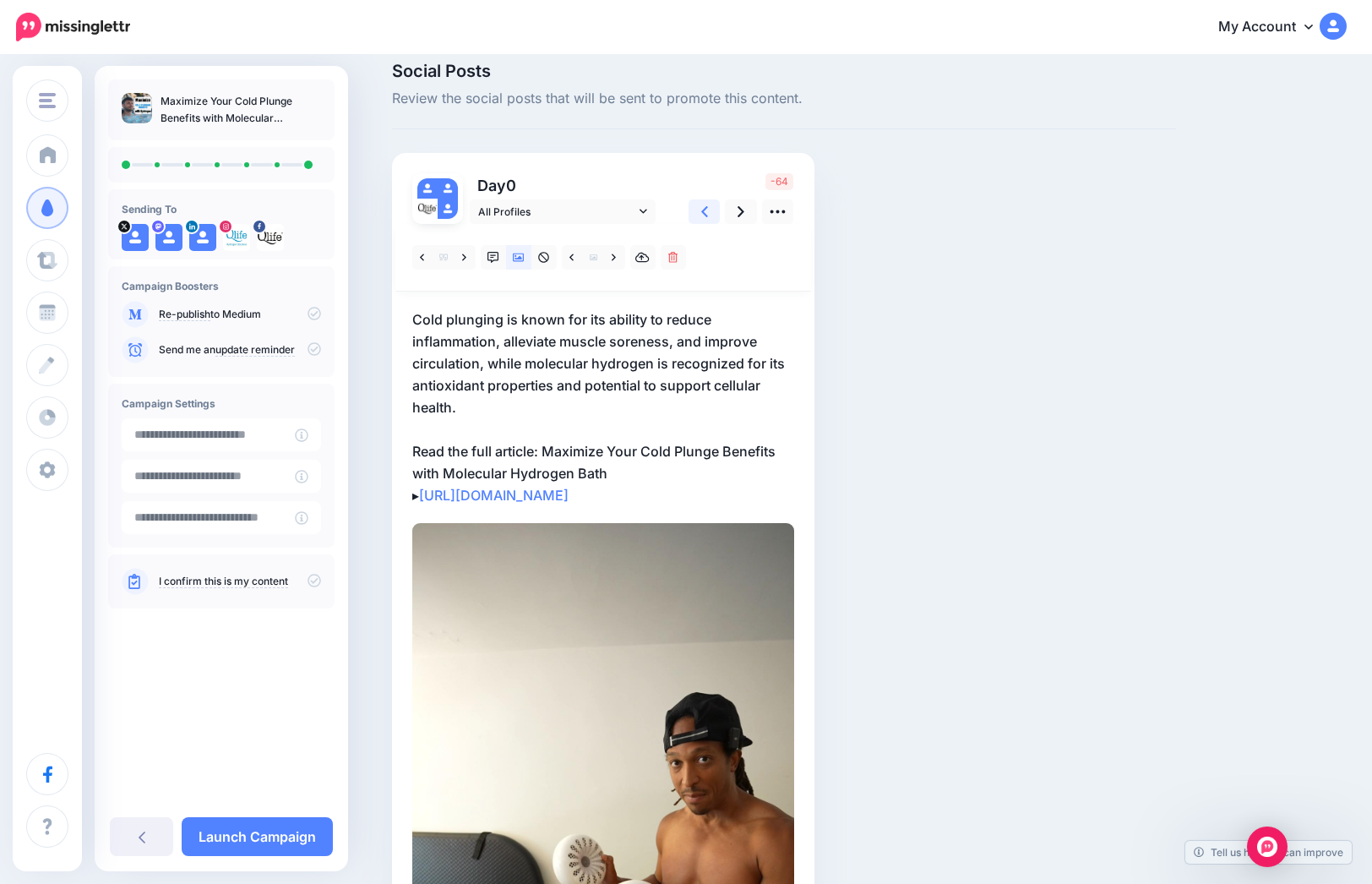
click at [708, 216] on icon at bounding box center [705, 211] width 7 height 18
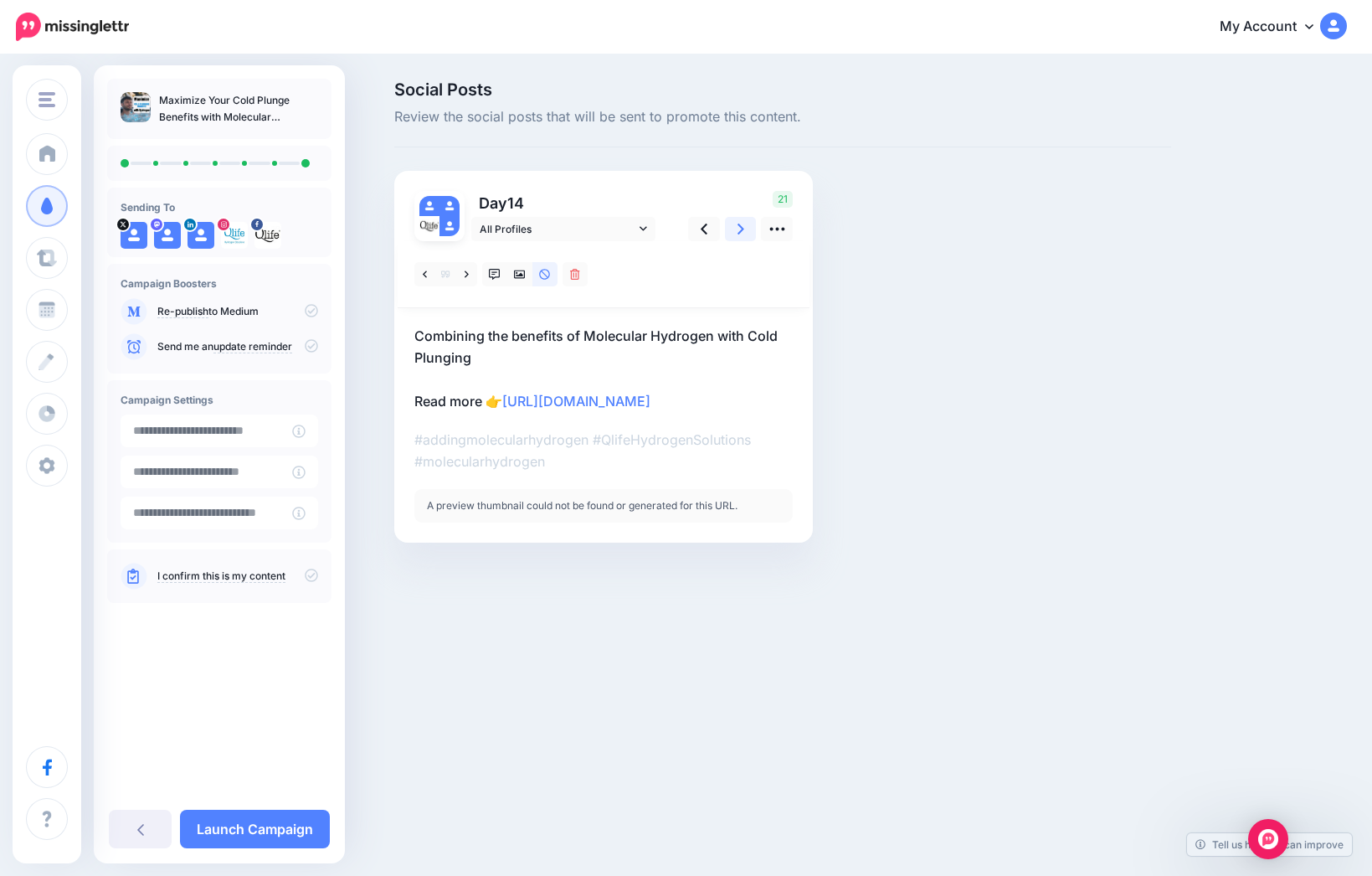
click at [733, 226] on link at bounding box center [741, 229] width 32 height 25
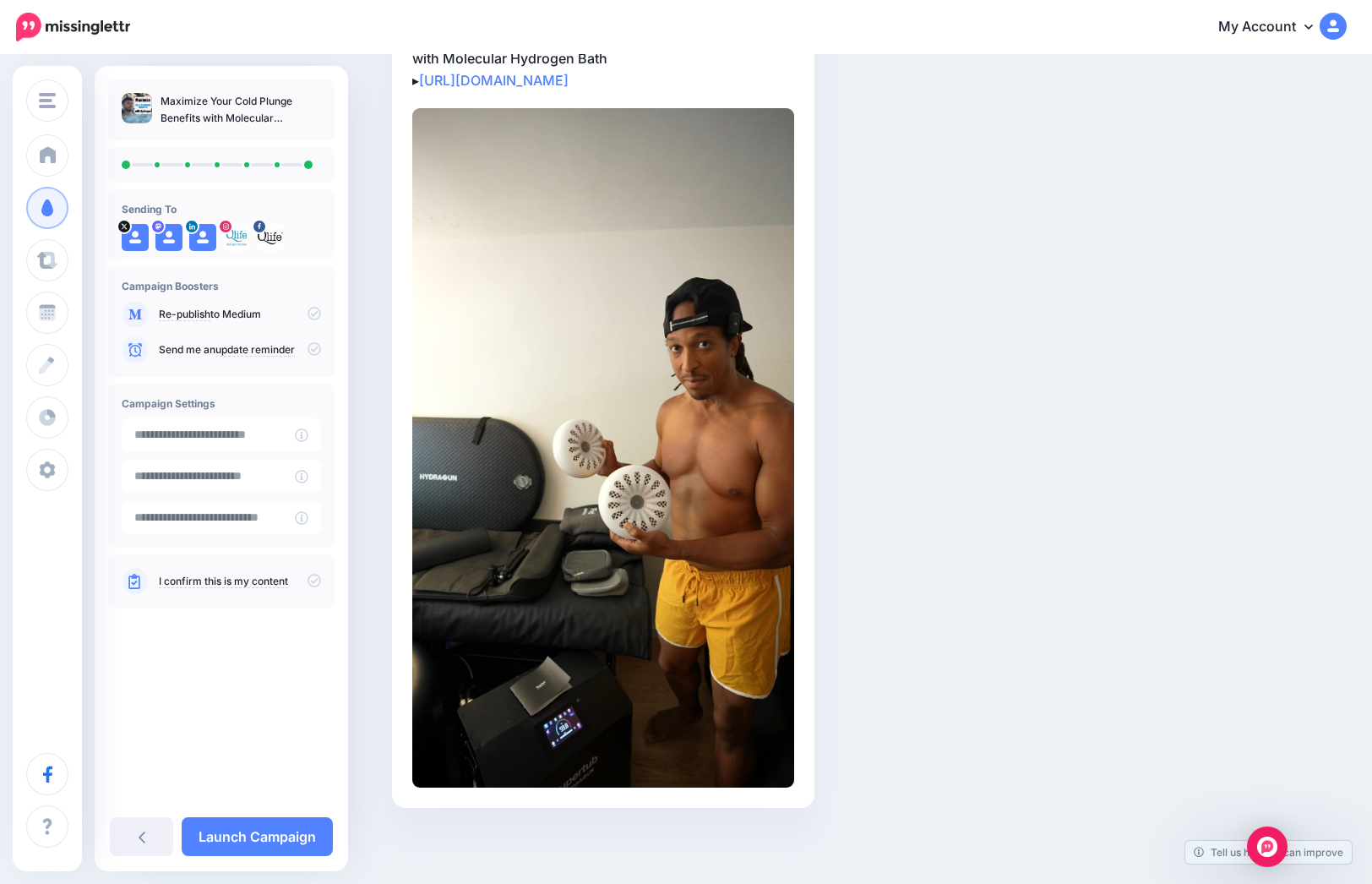
scroll to position [115, 0]
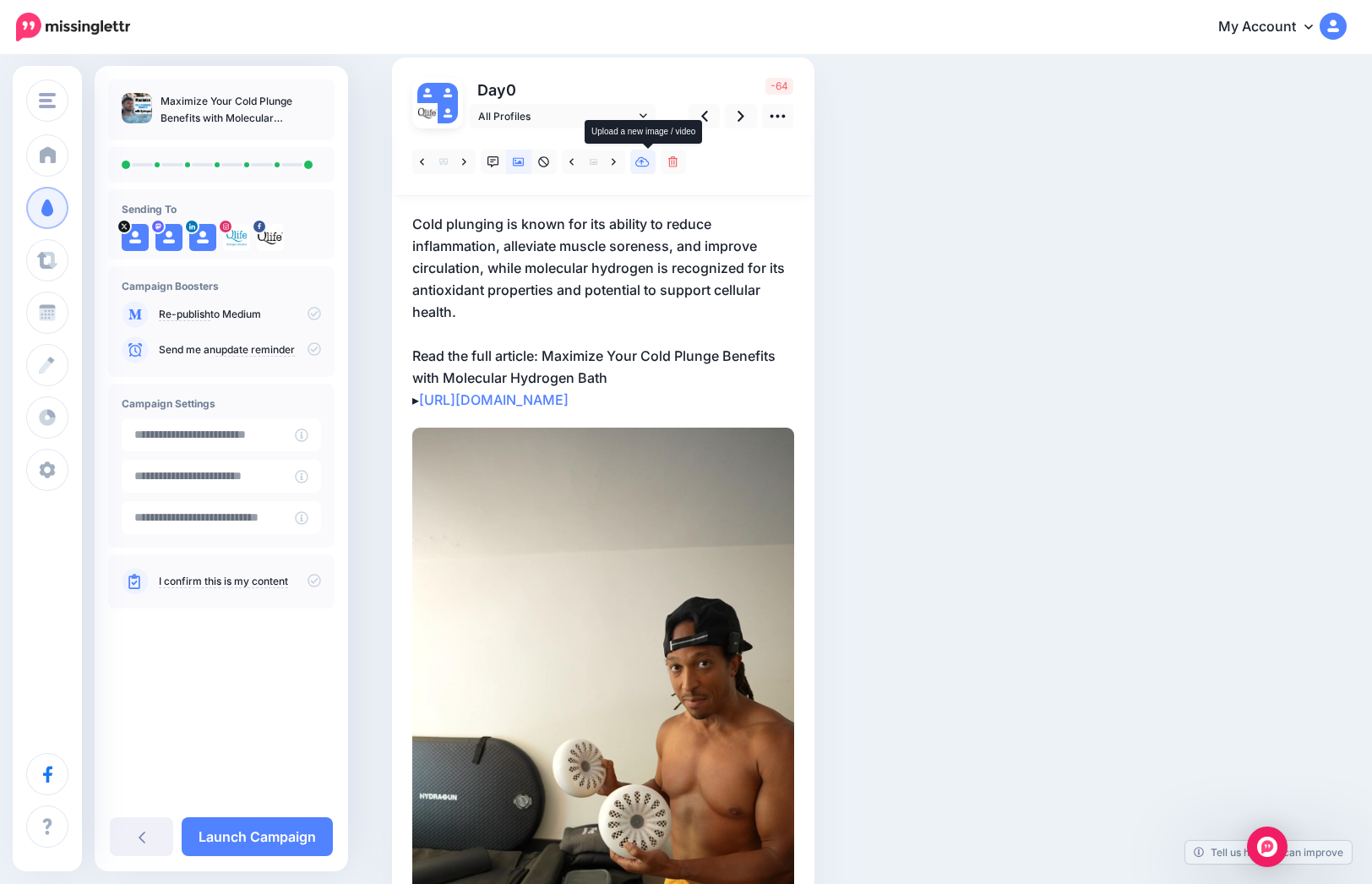
click at [644, 158] on icon at bounding box center [643, 162] width 14 height 11
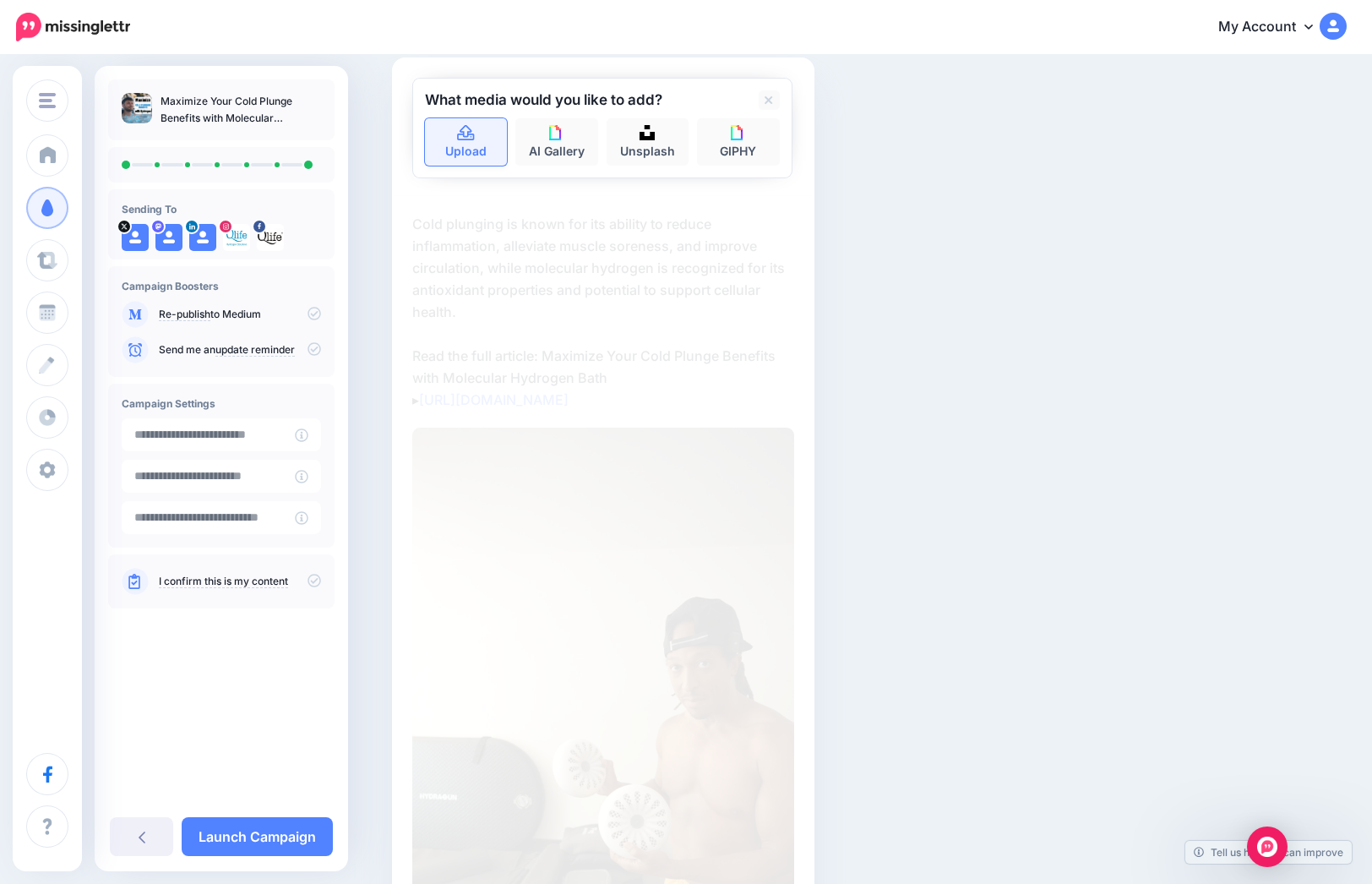
click at [470, 127] on icon at bounding box center [466, 133] width 17 height 15
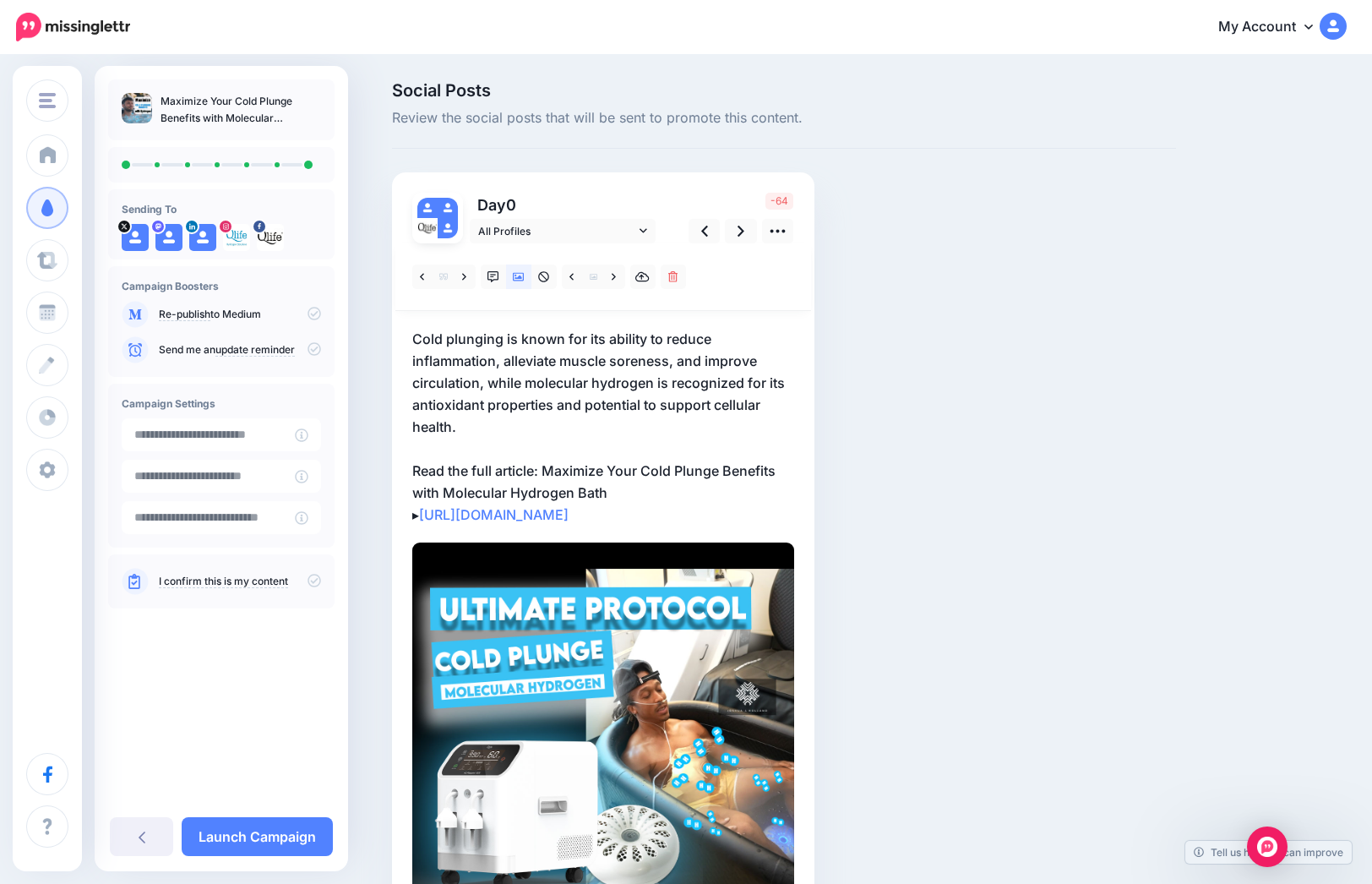
scroll to position [137, 0]
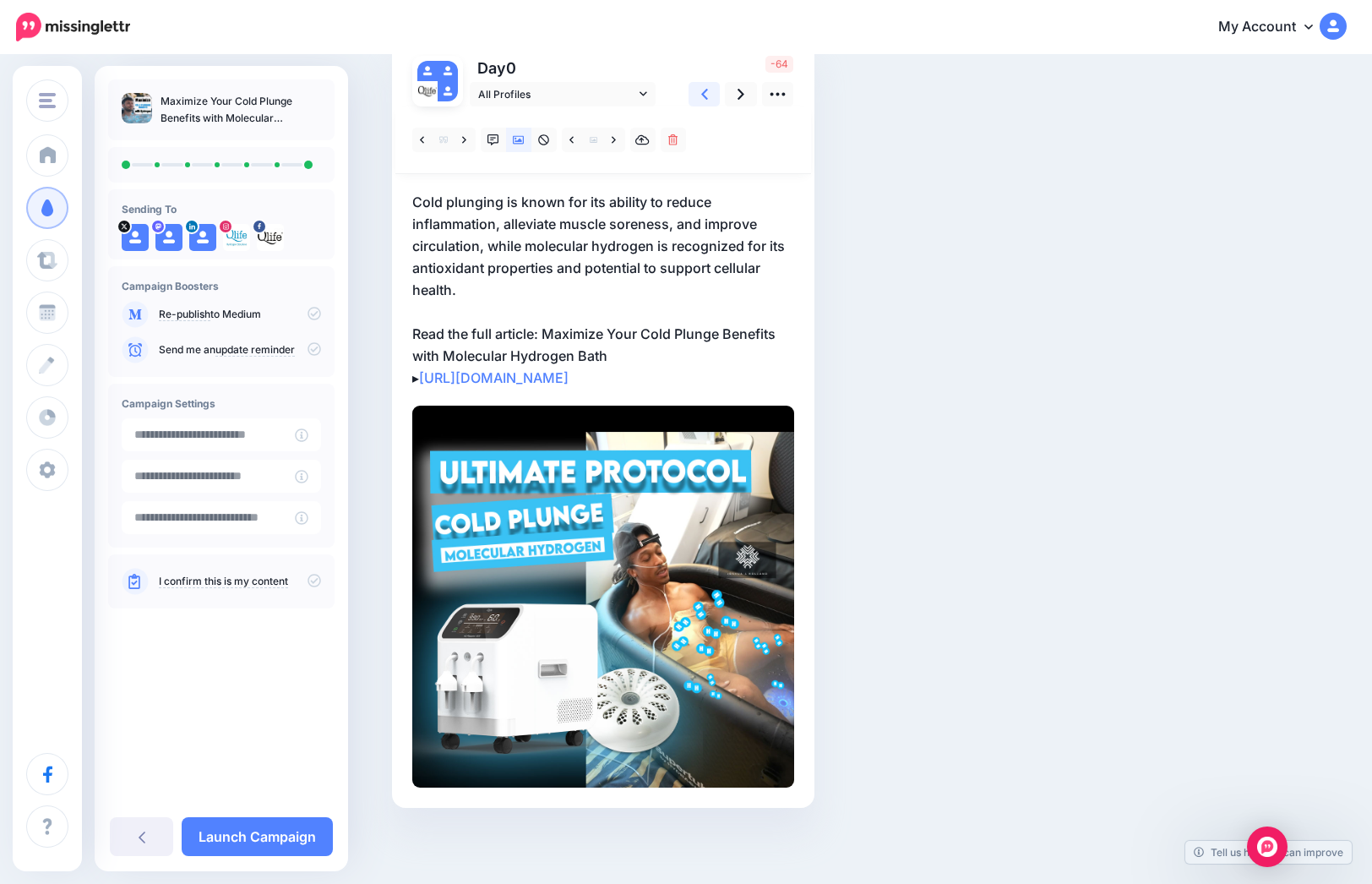
click at [718, 91] on link at bounding box center [705, 95] width 32 height 25
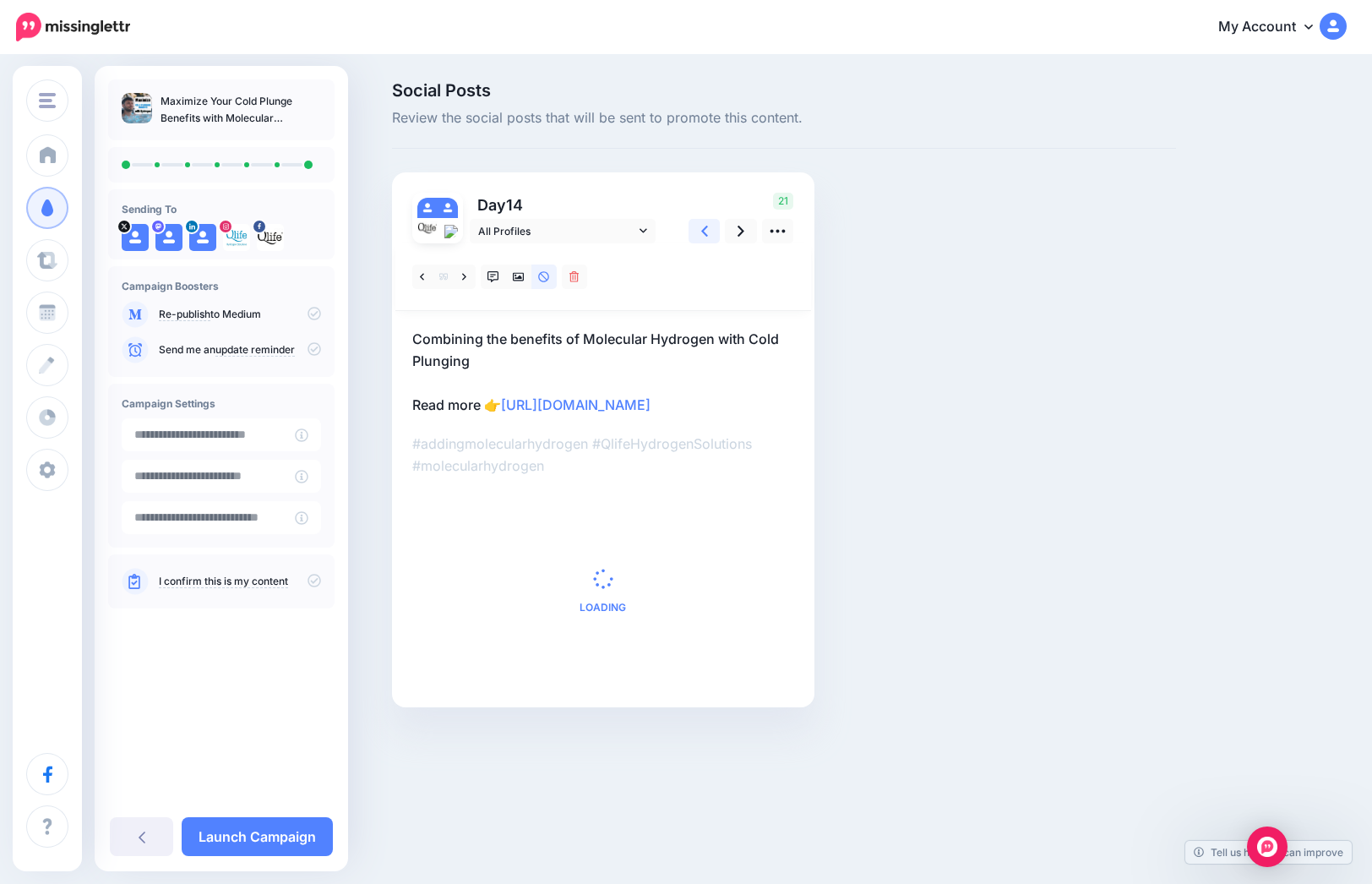
scroll to position [0, 0]
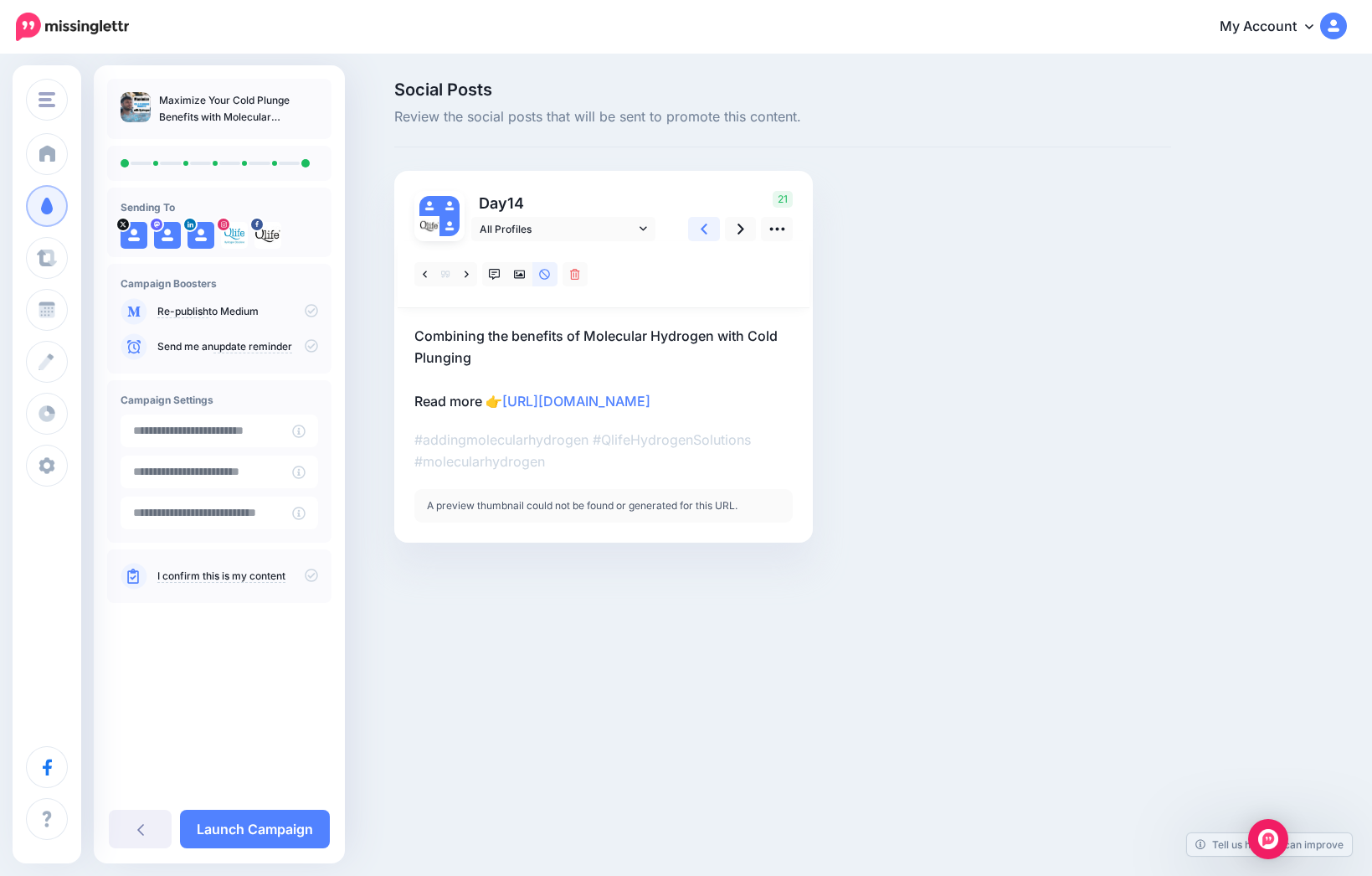
click at [701, 228] on icon at bounding box center [703, 229] width 7 height 18
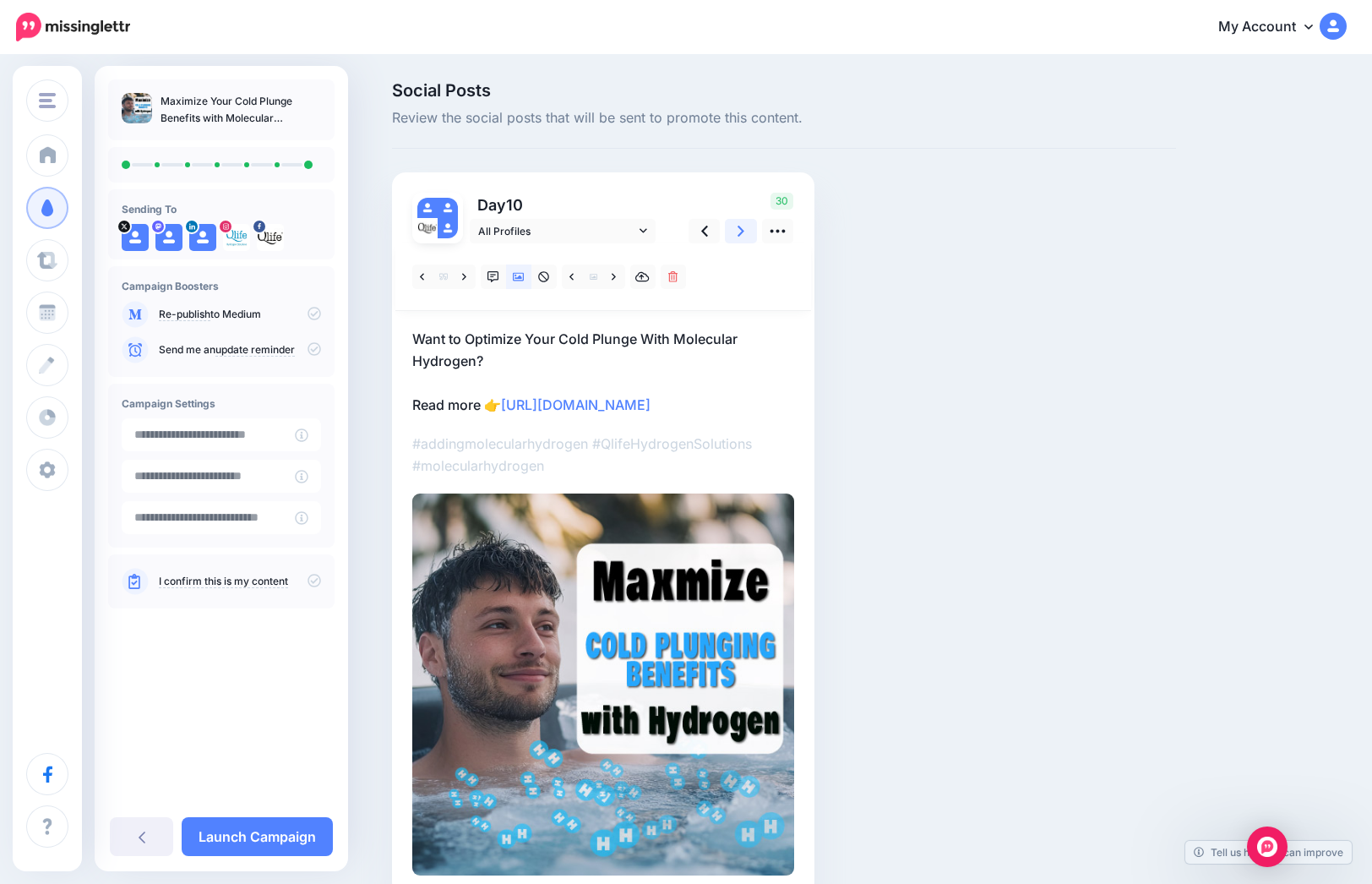
click at [742, 229] on link at bounding box center [741, 231] width 32 height 25
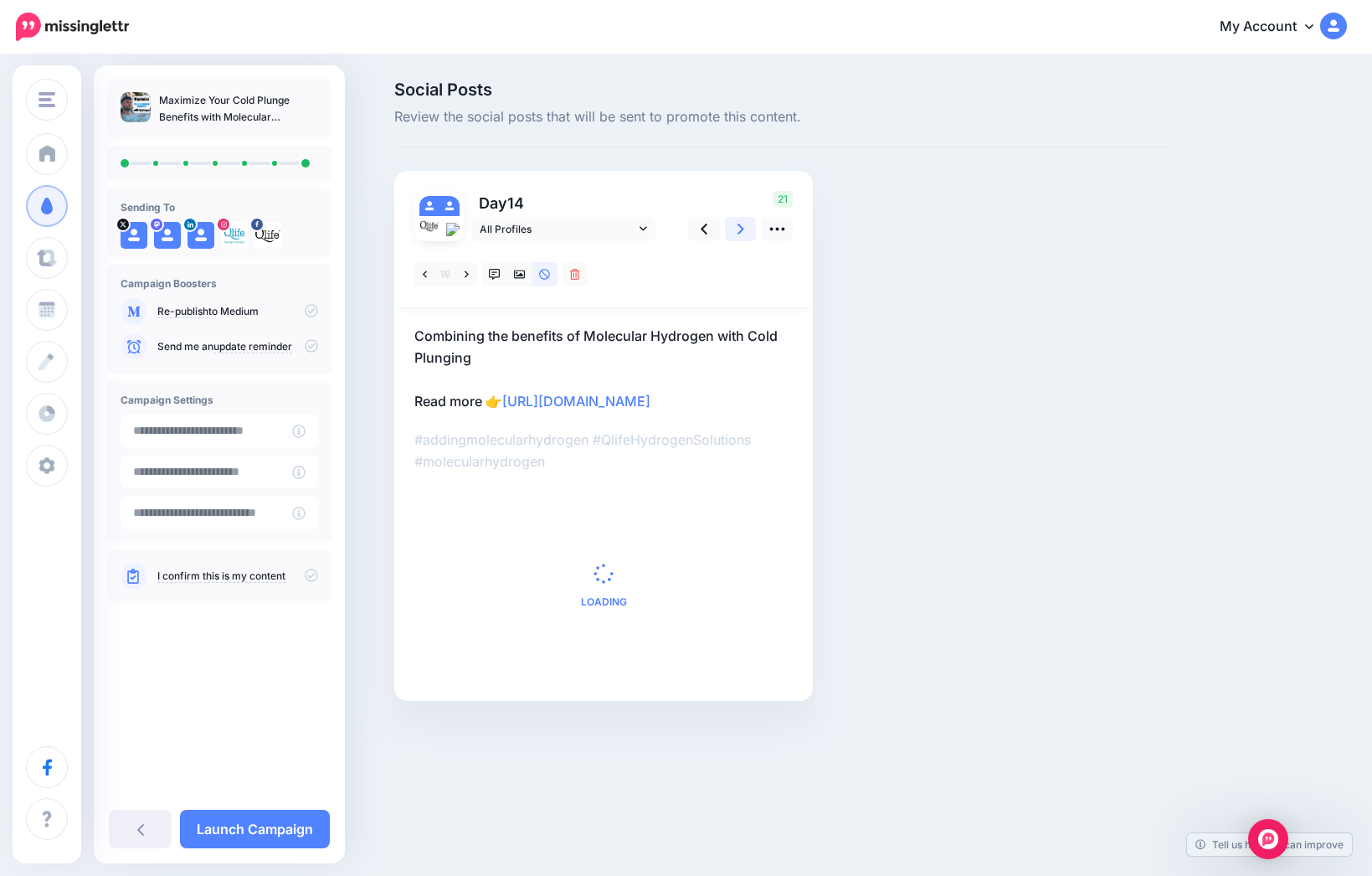
click at [735, 227] on link at bounding box center [741, 229] width 32 height 25
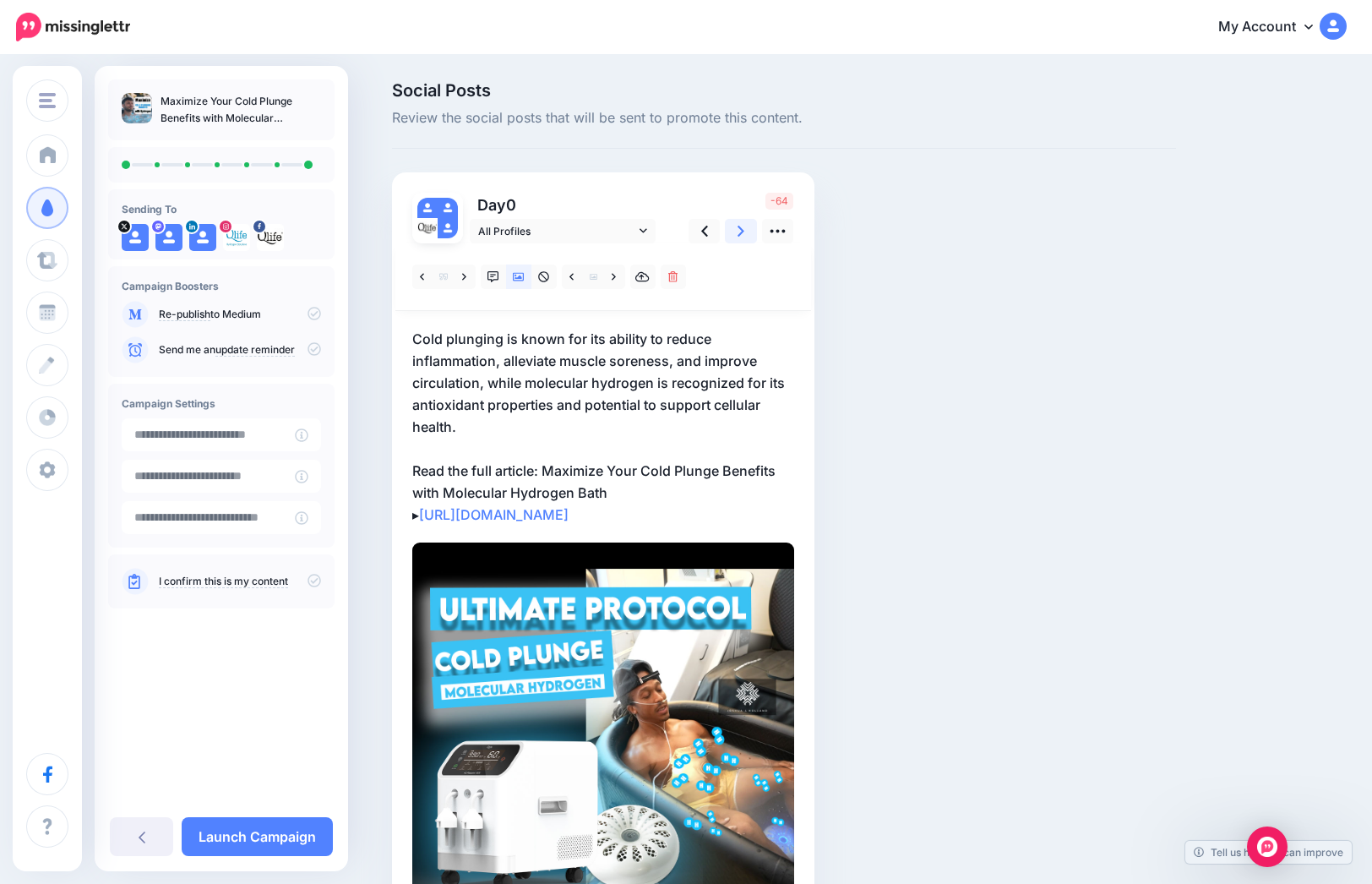
click at [745, 227] on icon at bounding box center [741, 231] width 7 height 11
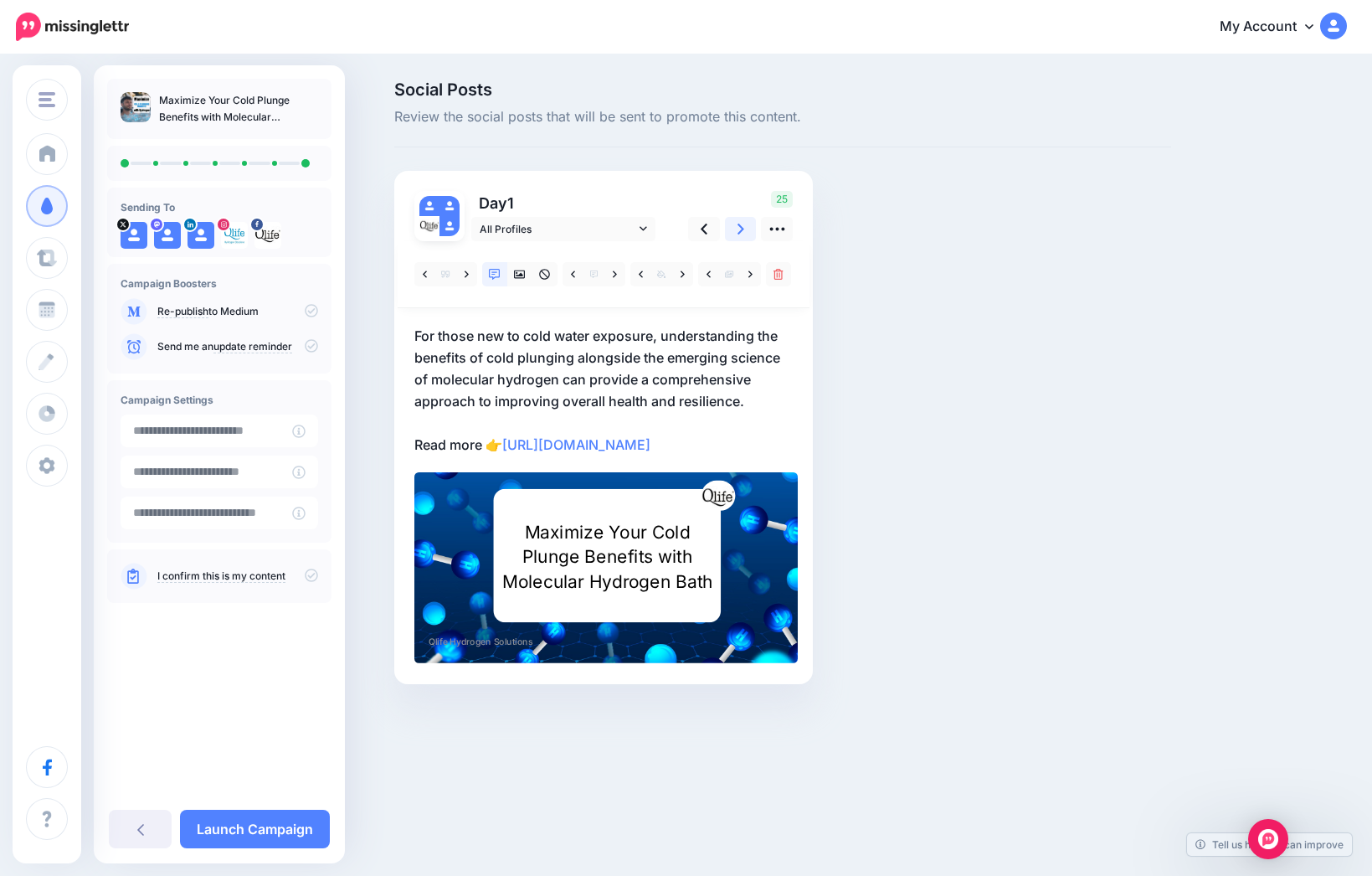
click at [739, 224] on icon at bounding box center [740, 229] width 7 height 18
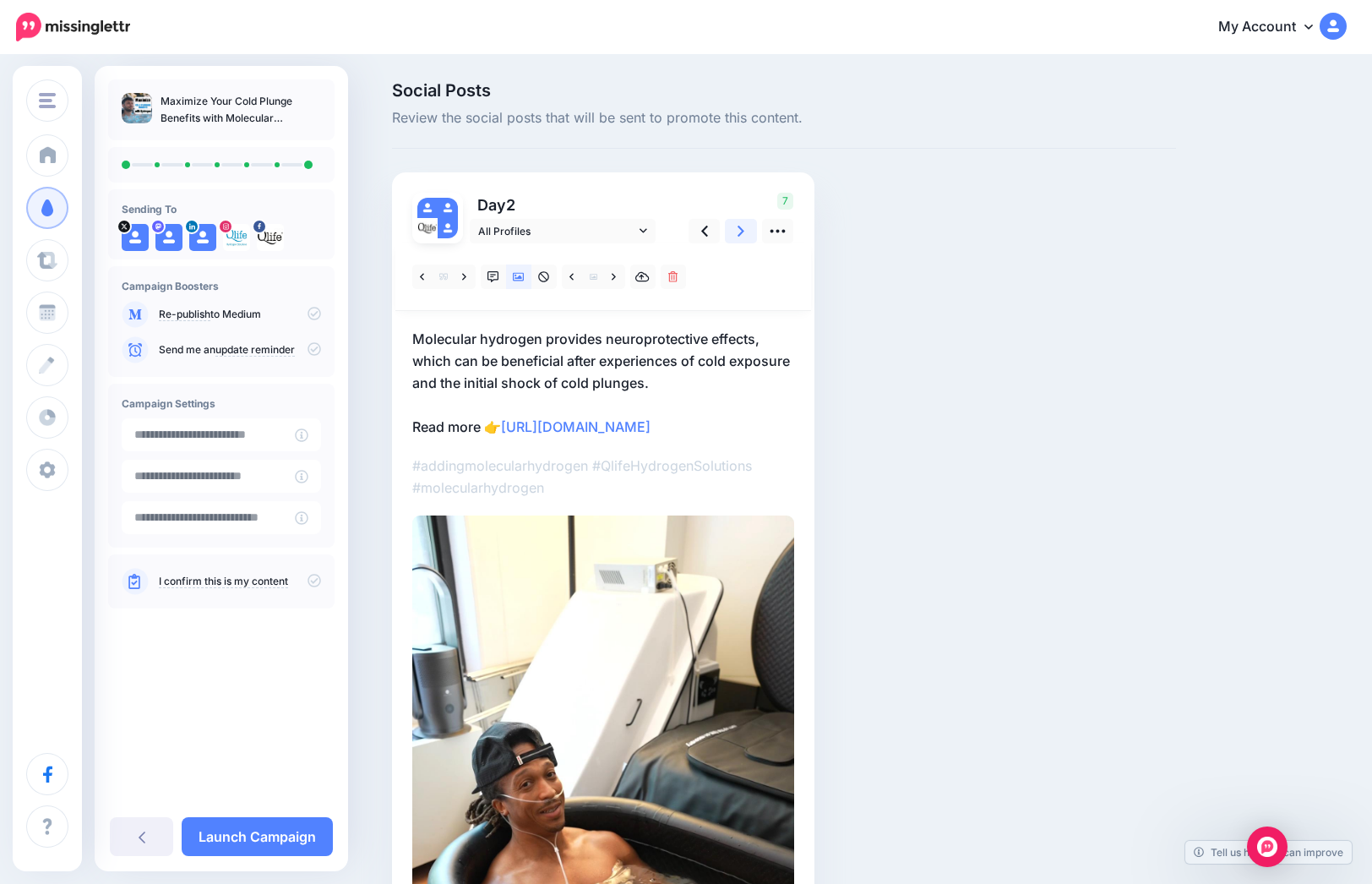
click at [745, 226] on icon at bounding box center [741, 231] width 7 height 18
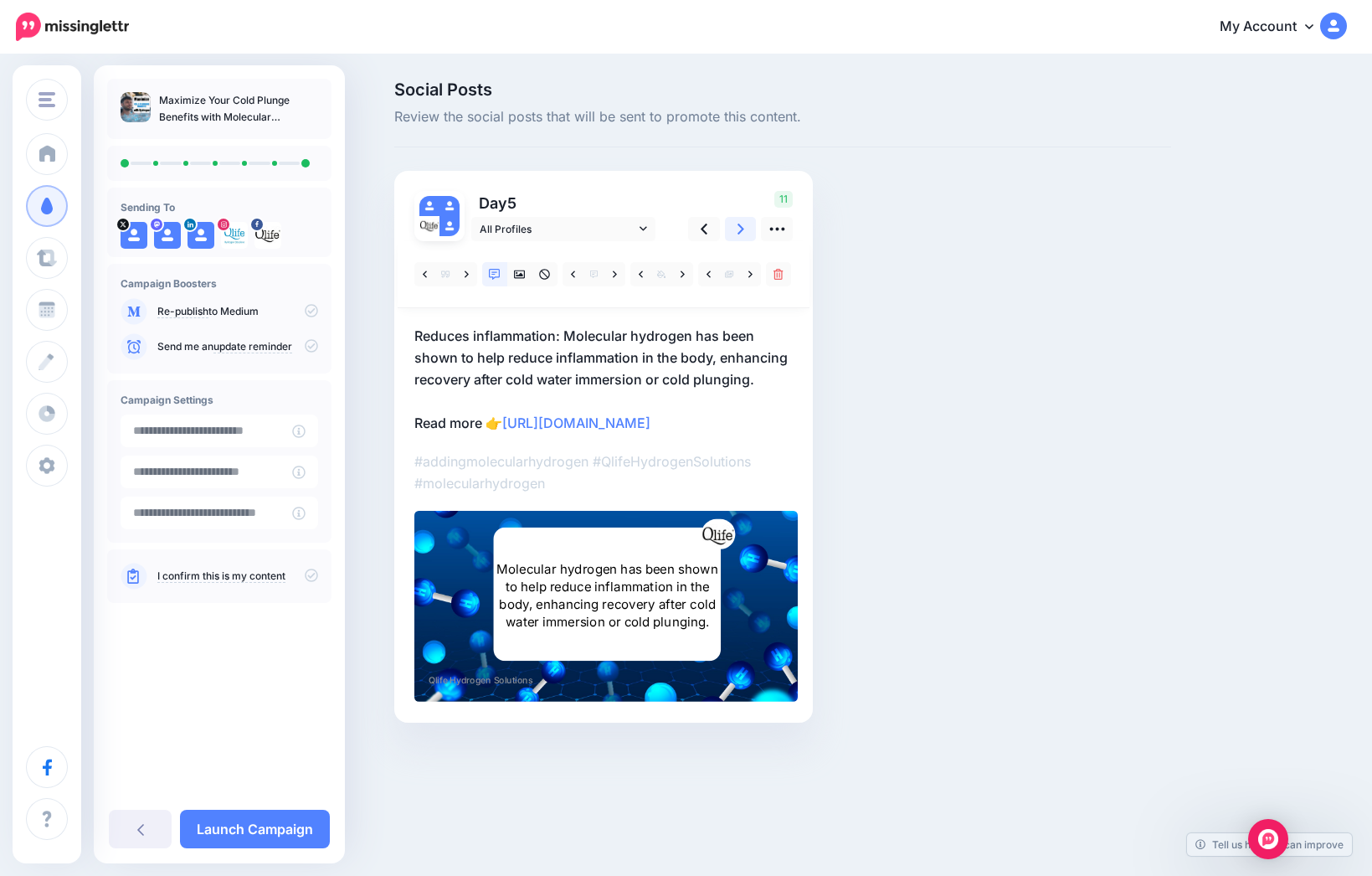
click at [739, 224] on icon at bounding box center [740, 229] width 7 height 18
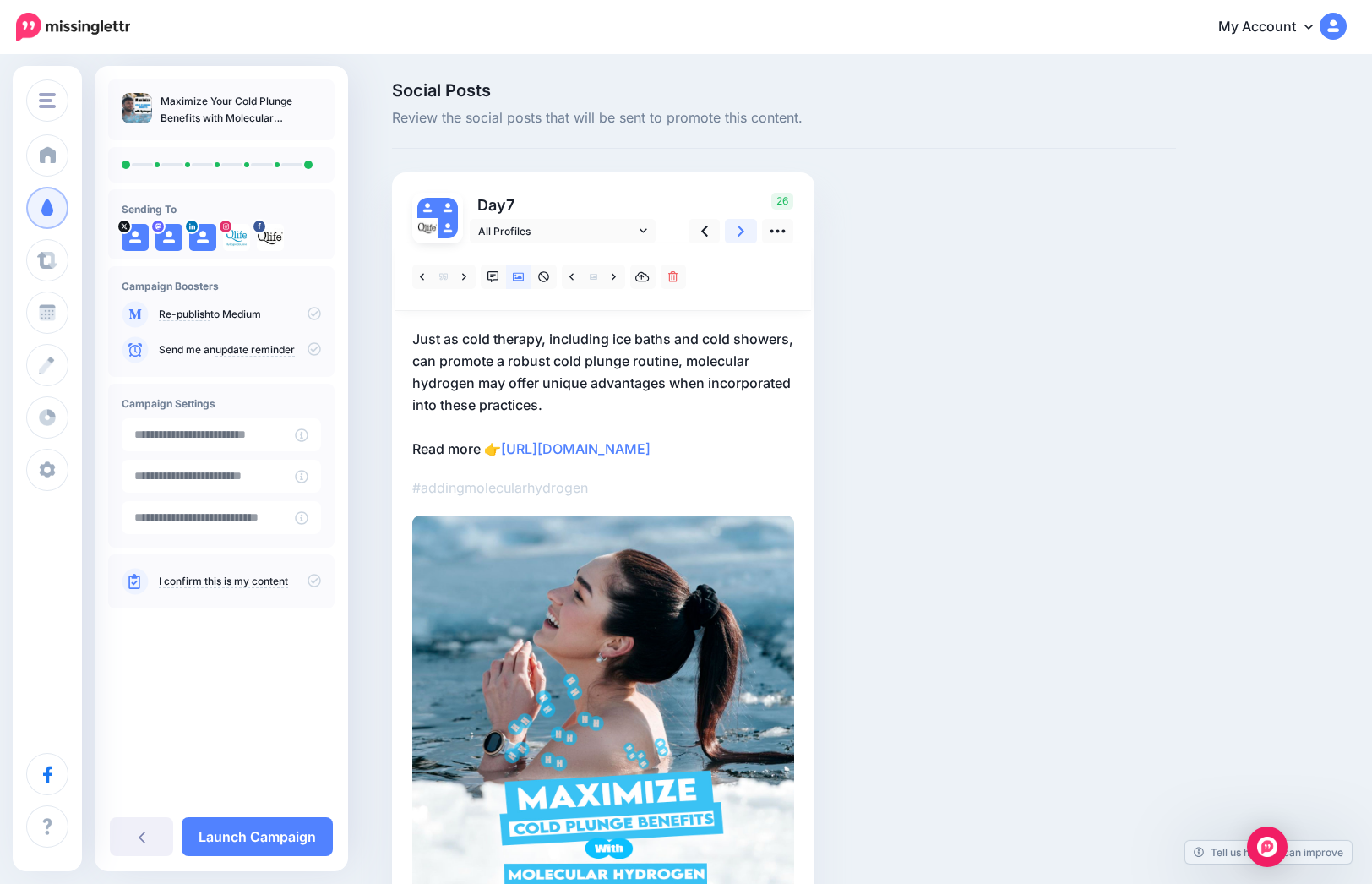
click at [745, 226] on icon at bounding box center [741, 231] width 7 height 18
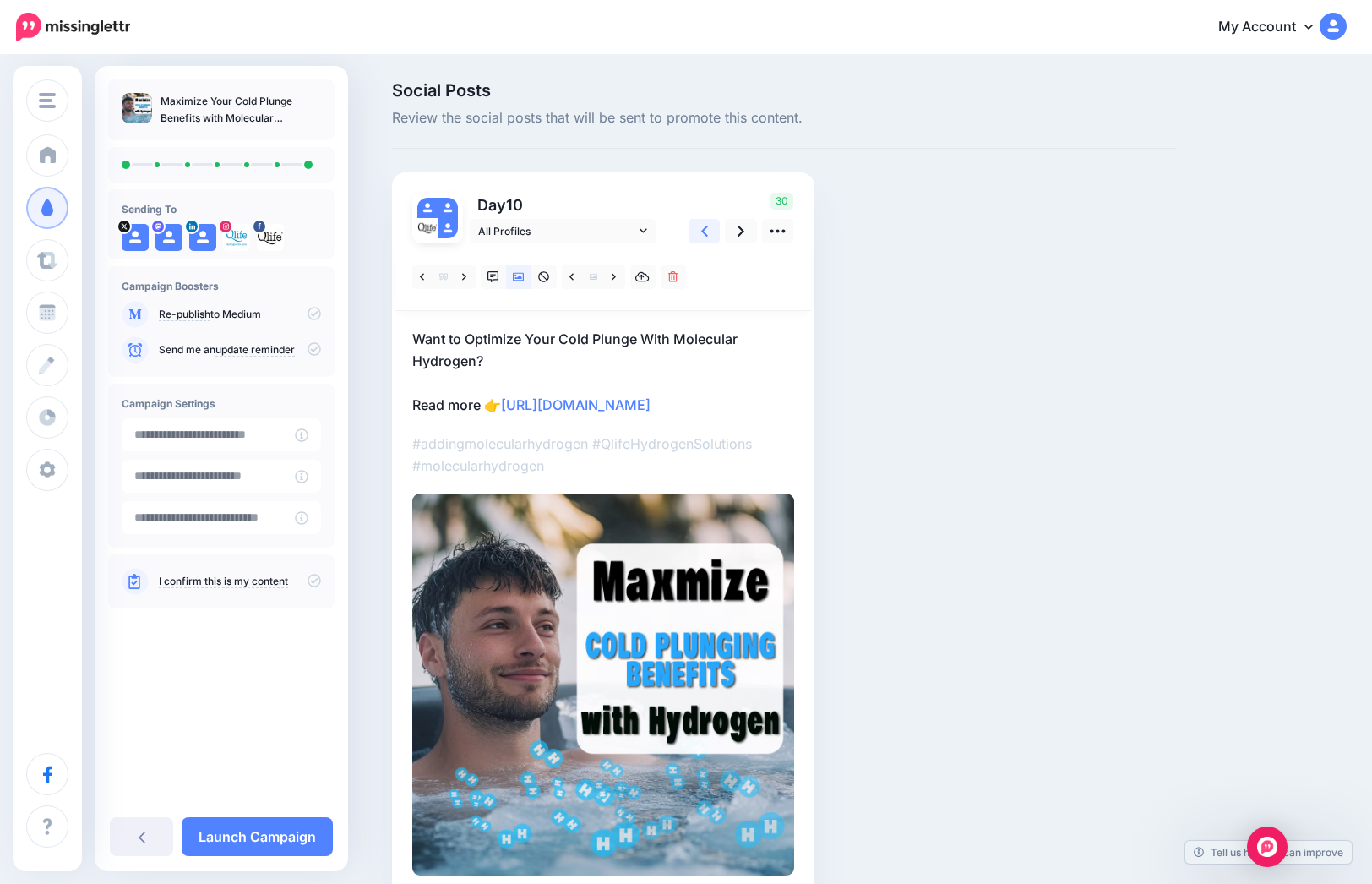
click at [701, 230] on link at bounding box center [705, 231] width 32 height 25
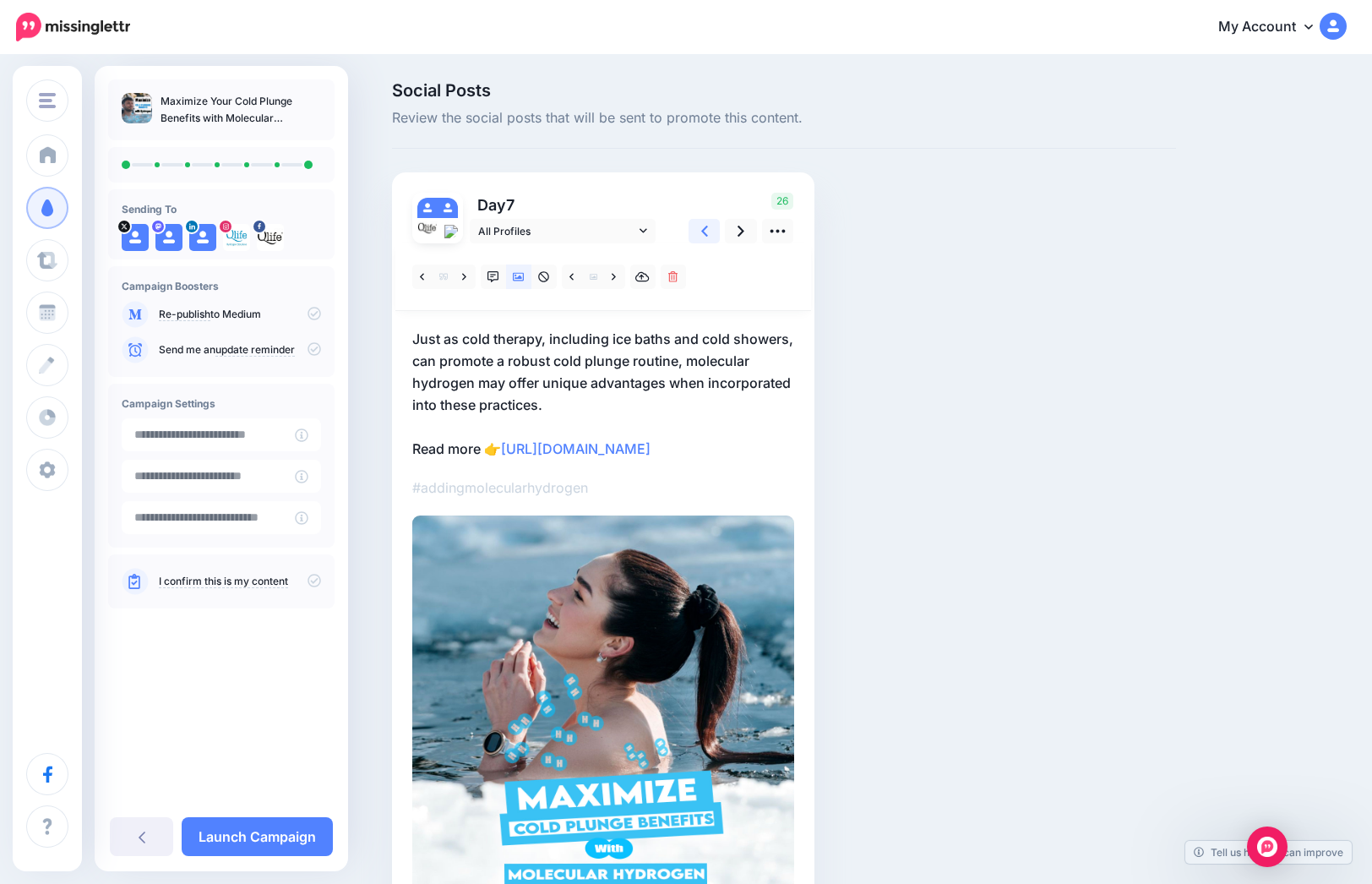
click at [701, 230] on link at bounding box center [705, 231] width 32 height 25
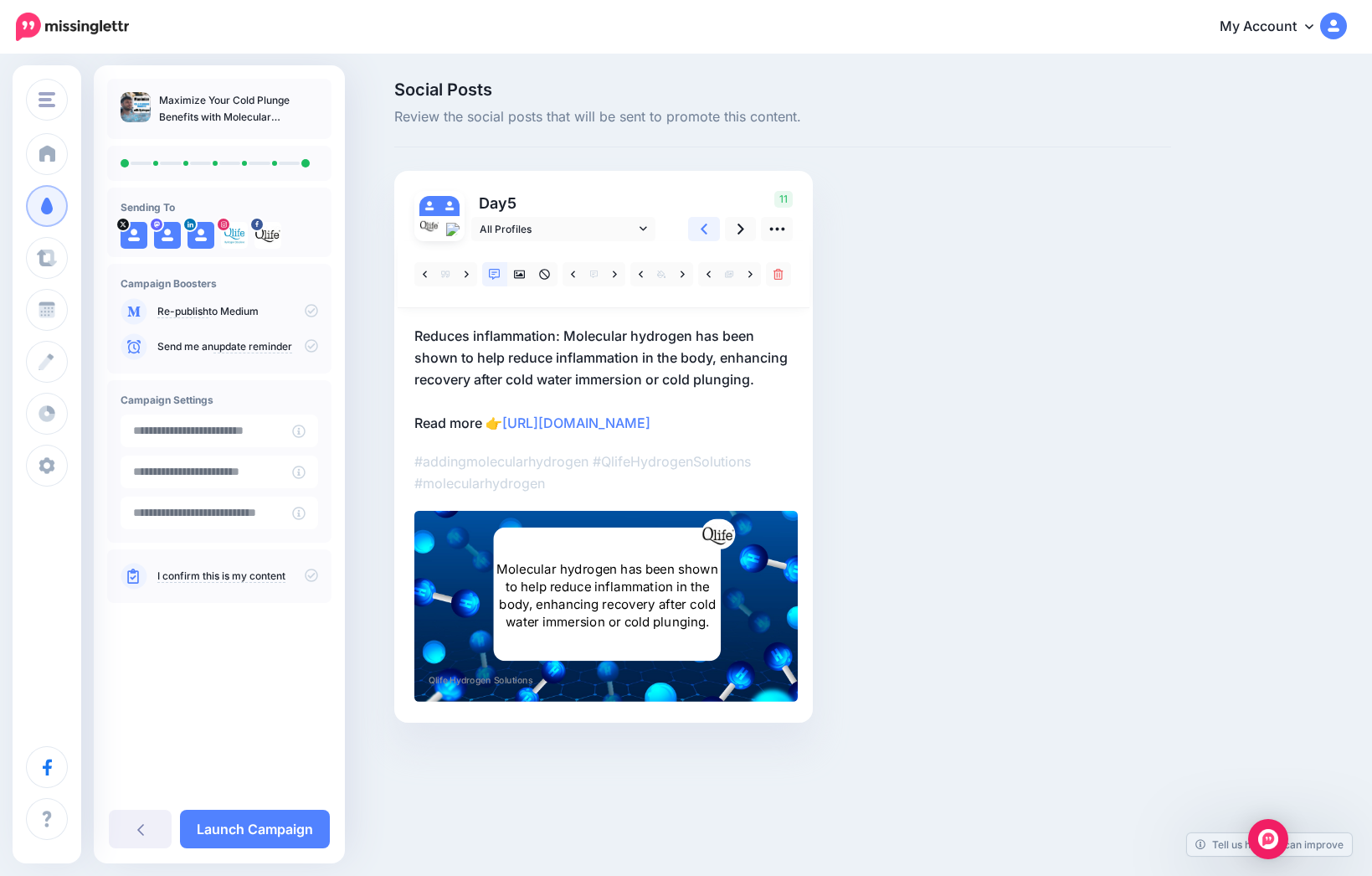
click at [694, 228] on link at bounding box center [704, 229] width 32 height 25
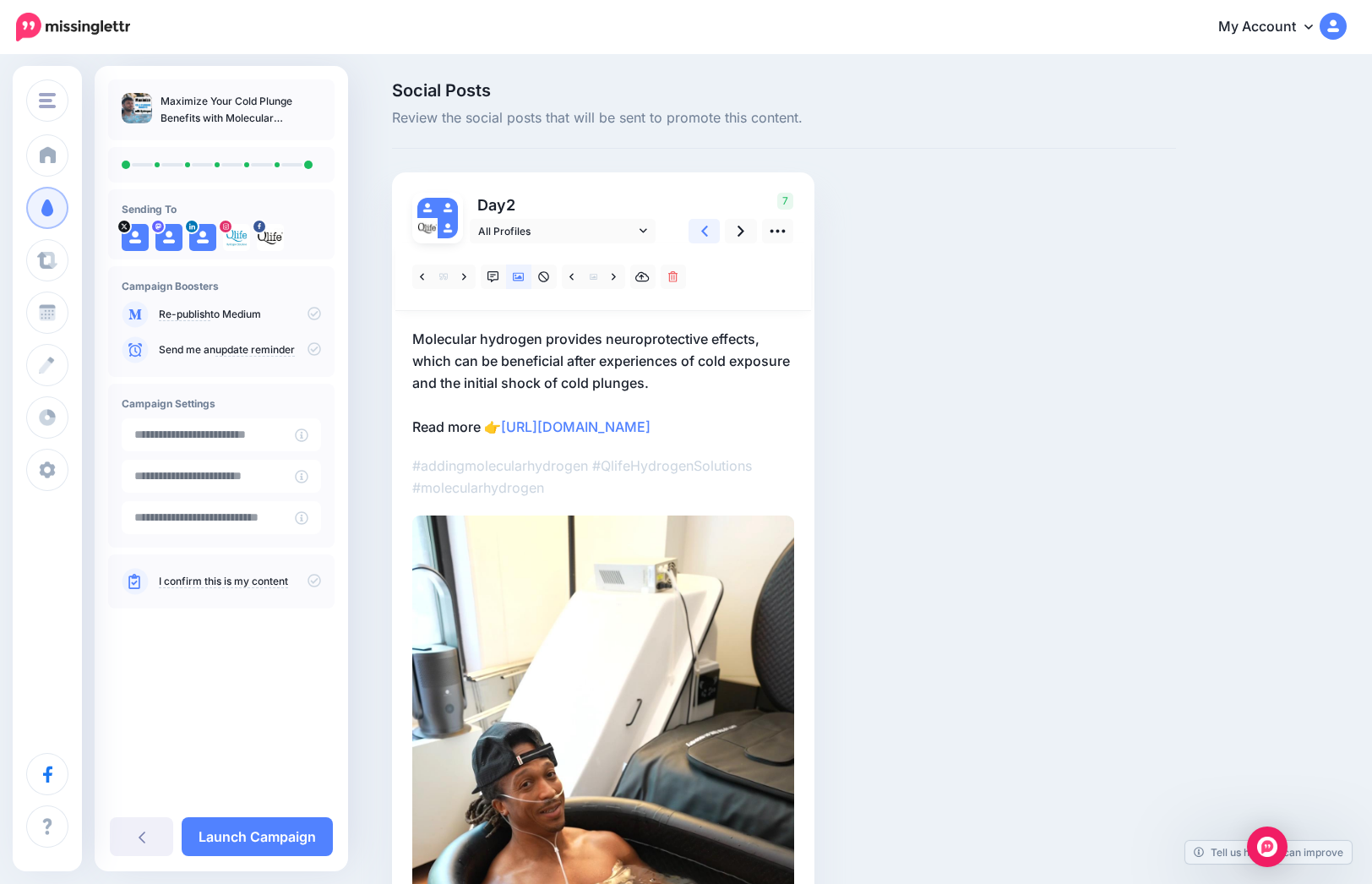
click at [699, 231] on link at bounding box center [705, 231] width 32 height 25
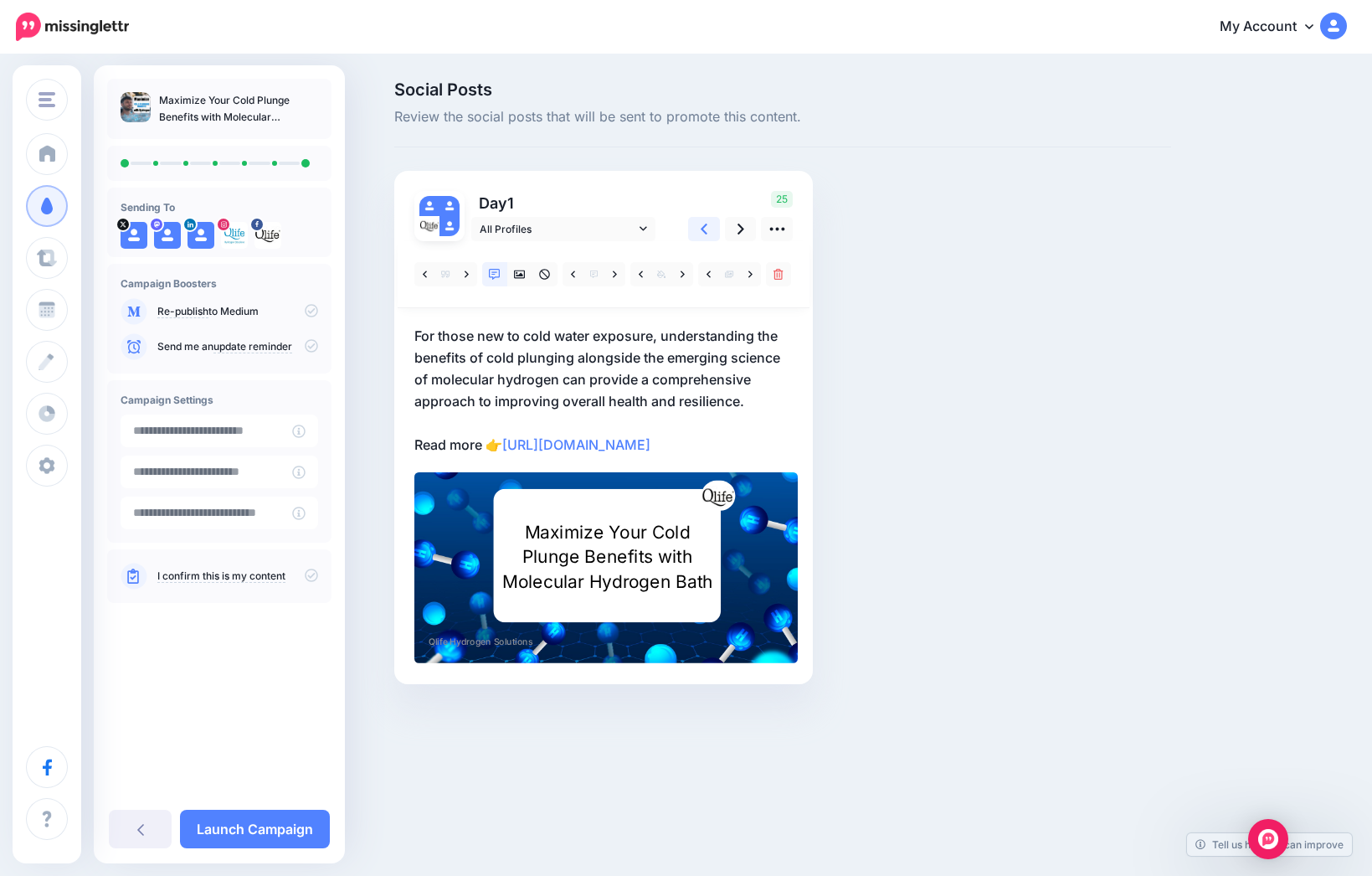
click at [699, 219] on link at bounding box center [704, 229] width 32 height 25
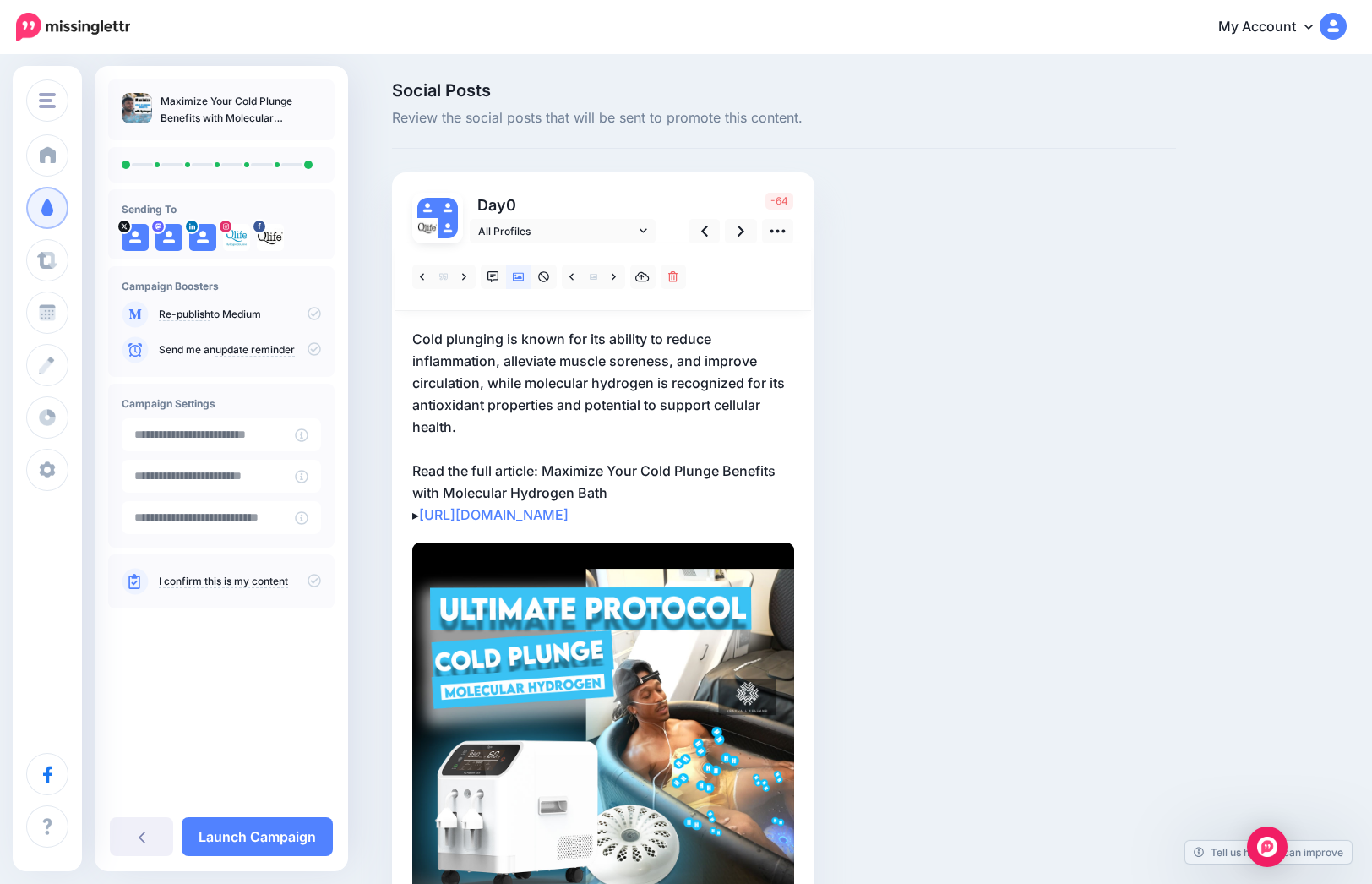
click at [517, 417] on p "Cold plunging is known for its ability to reduce inflammation, alleviate muscle…" at bounding box center [603, 426] width 382 height 198
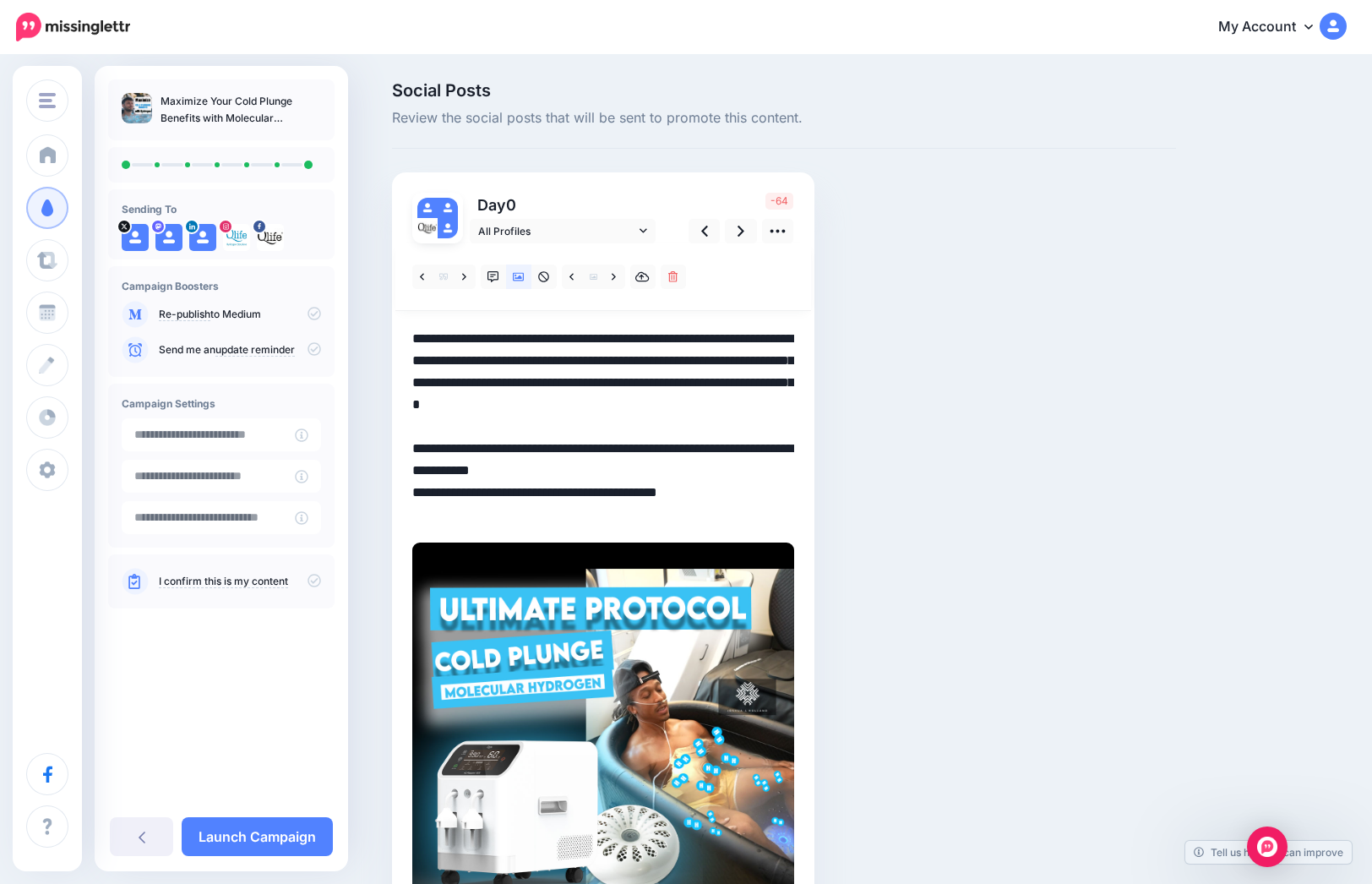
click at [664, 497] on textarea "**********" at bounding box center [603, 426] width 382 height 198
click at [575, 421] on textarea "**********" at bounding box center [603, 426] width 382 height 198
click at [745, 223] on icon at bounding box center [741, 231] width 7 height 18
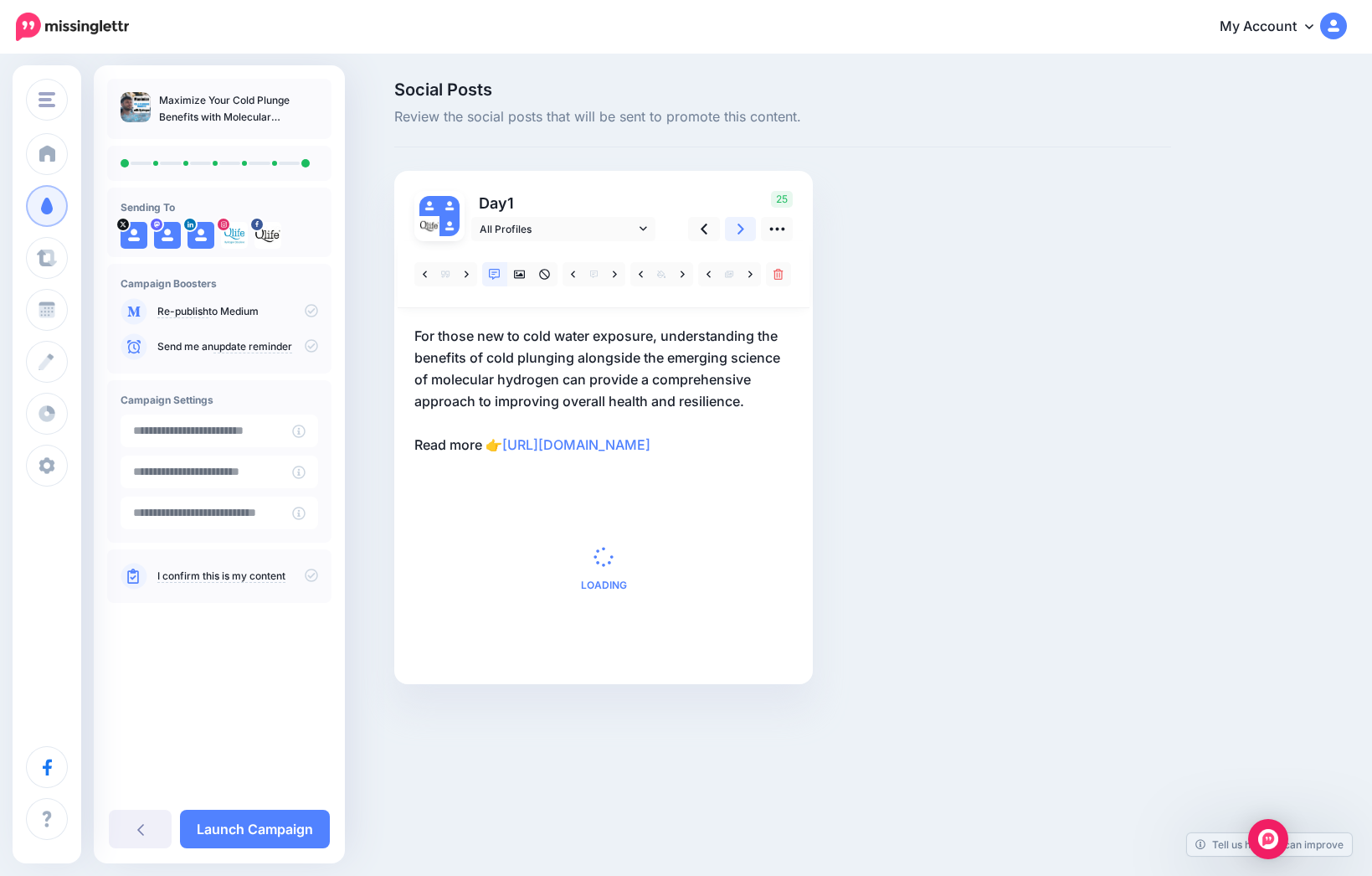
click at [742, 221] on icon at bounding box center [740, 229] width 7 height 18
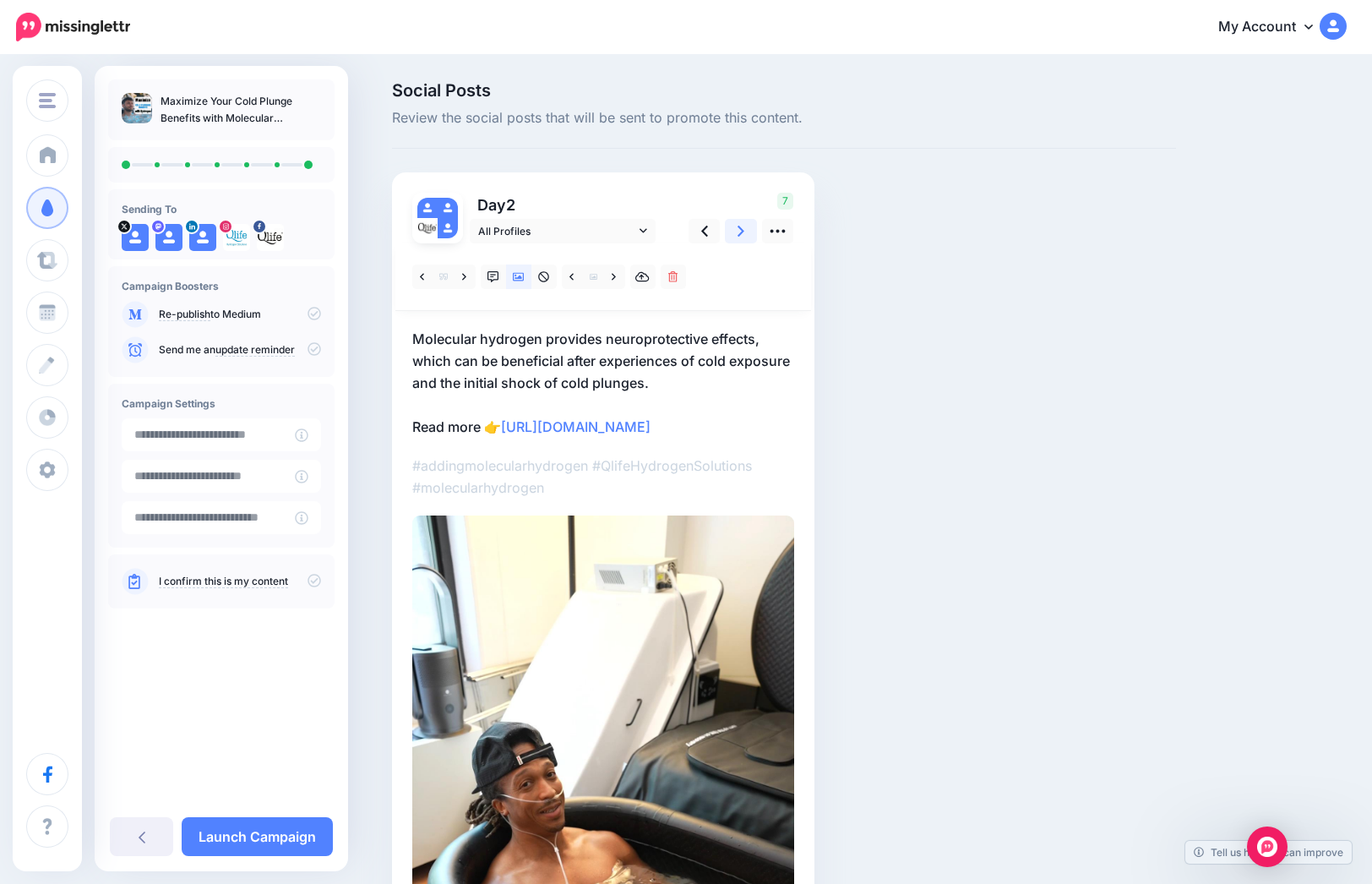
click at [745, 223] on icon at bounding box center [741, 231] width 7 height 18
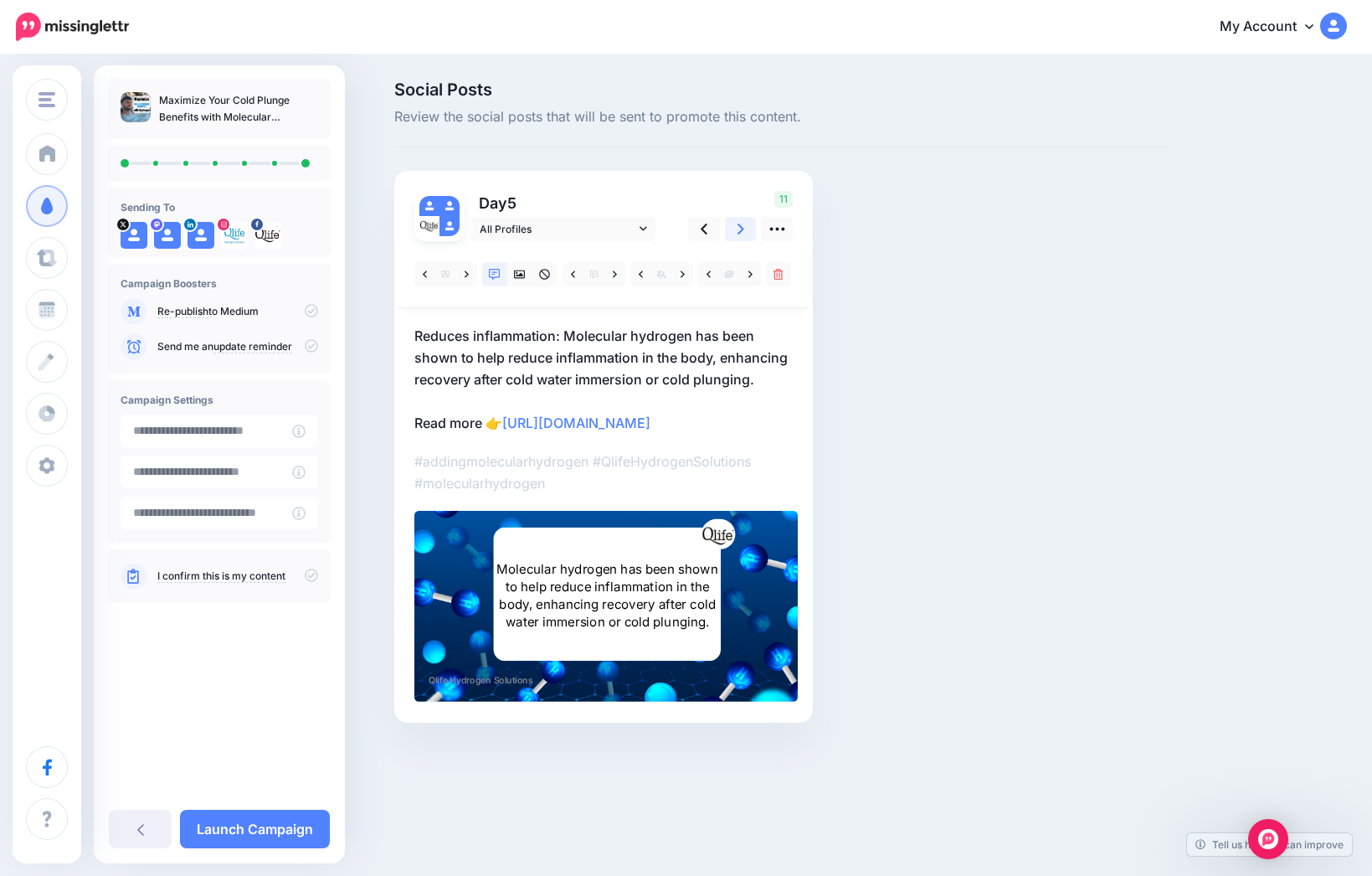
click at [741, 220] on icon at bounding box center [740, 229] width 7 height 18
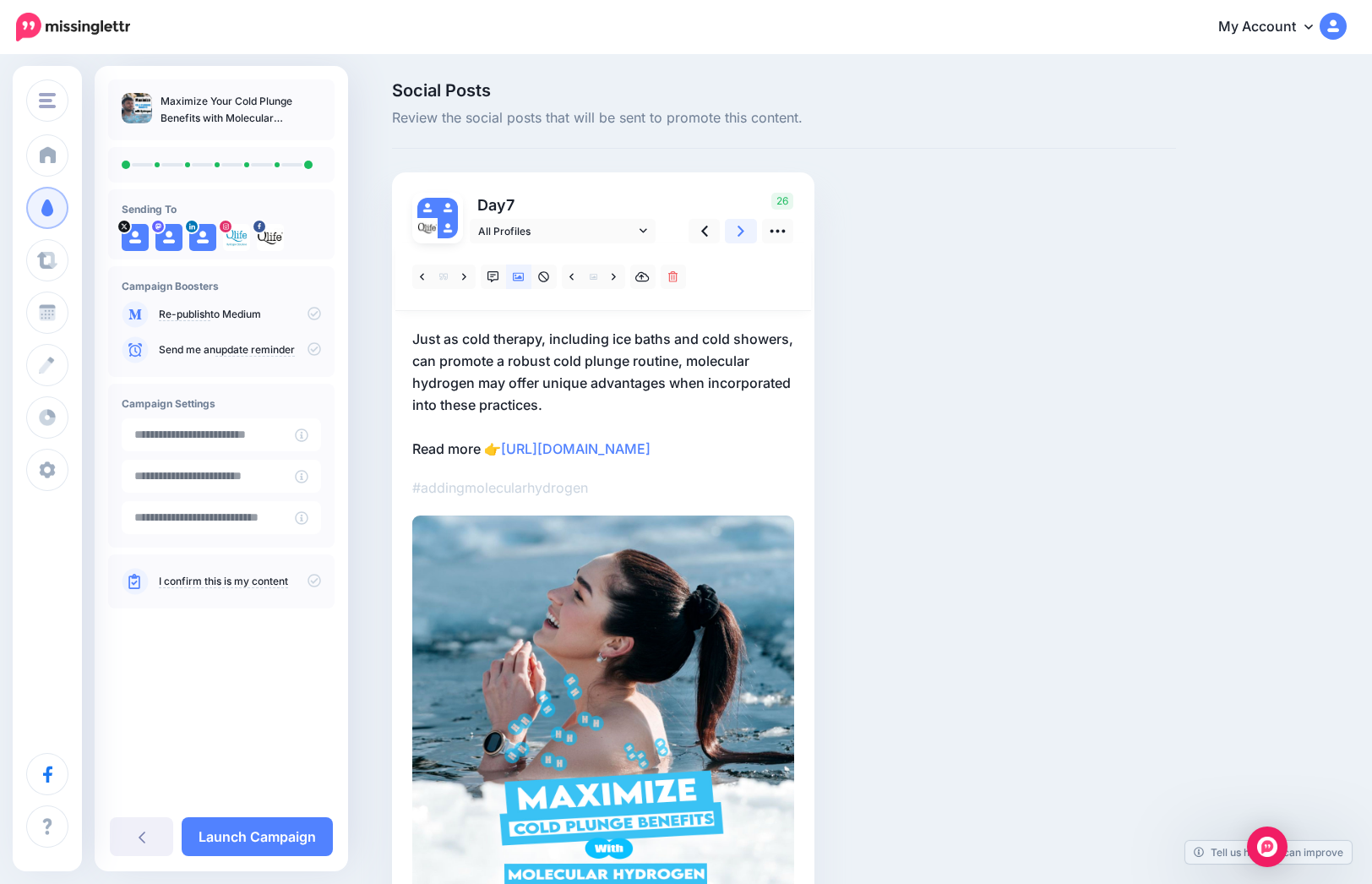
click at [745, 222] on icon at bounding box center [741, 231] width 7 height 18
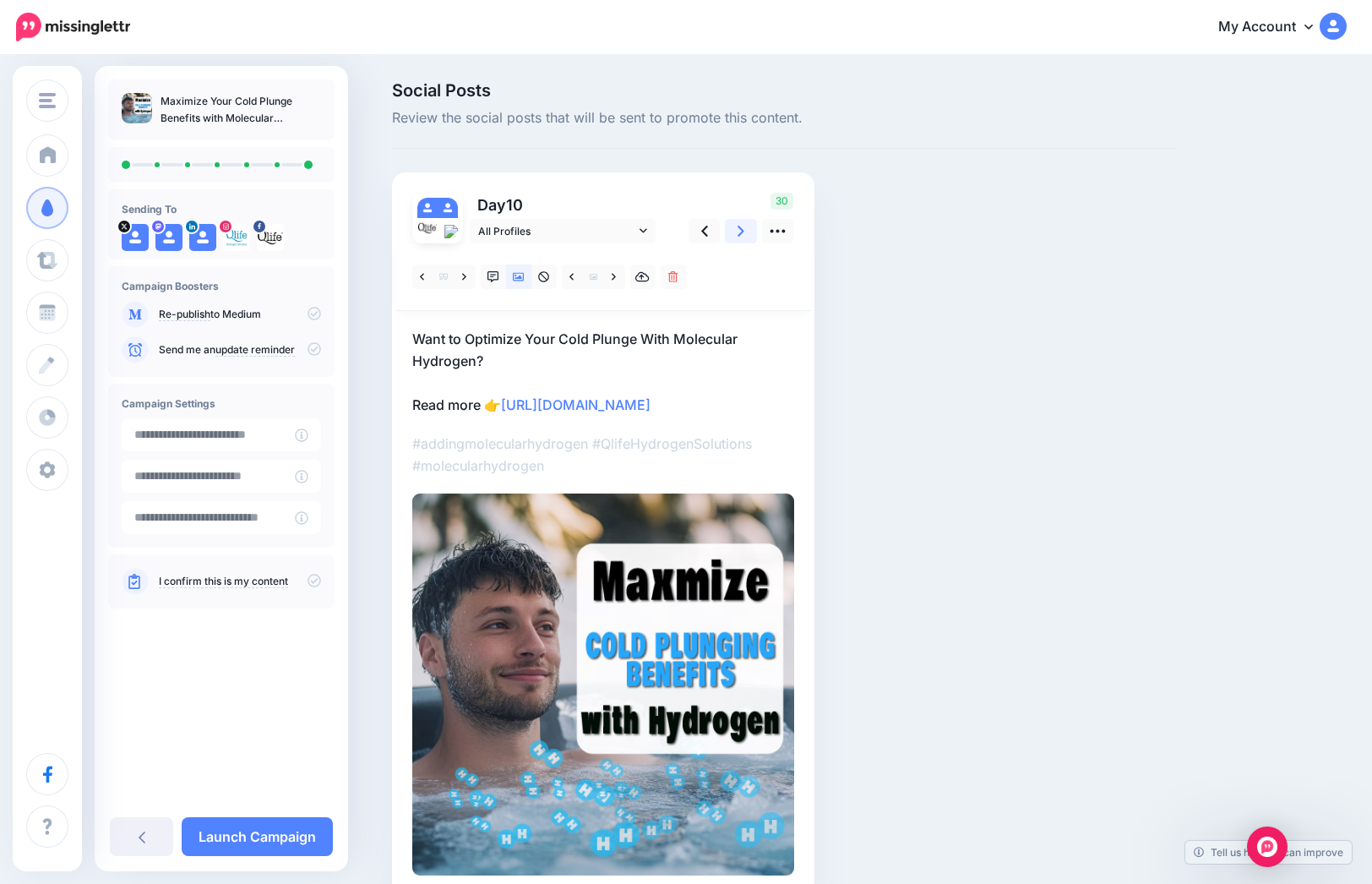
click at [745, 222] on icon at bounding box center [741, 231] width 7 height 18
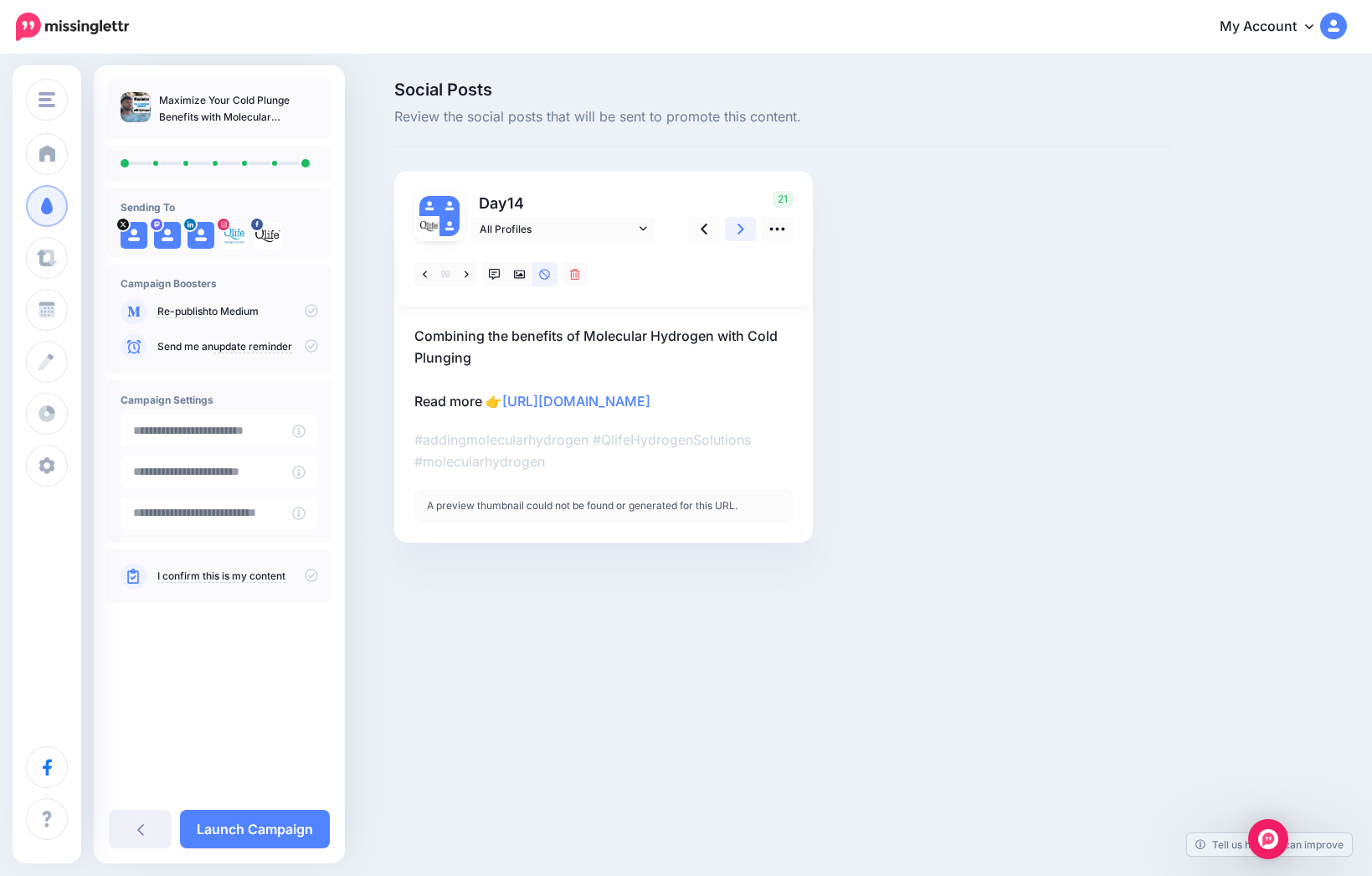
click at [741, 220] on icon at bounding box center [740, 229] width 7 height 18
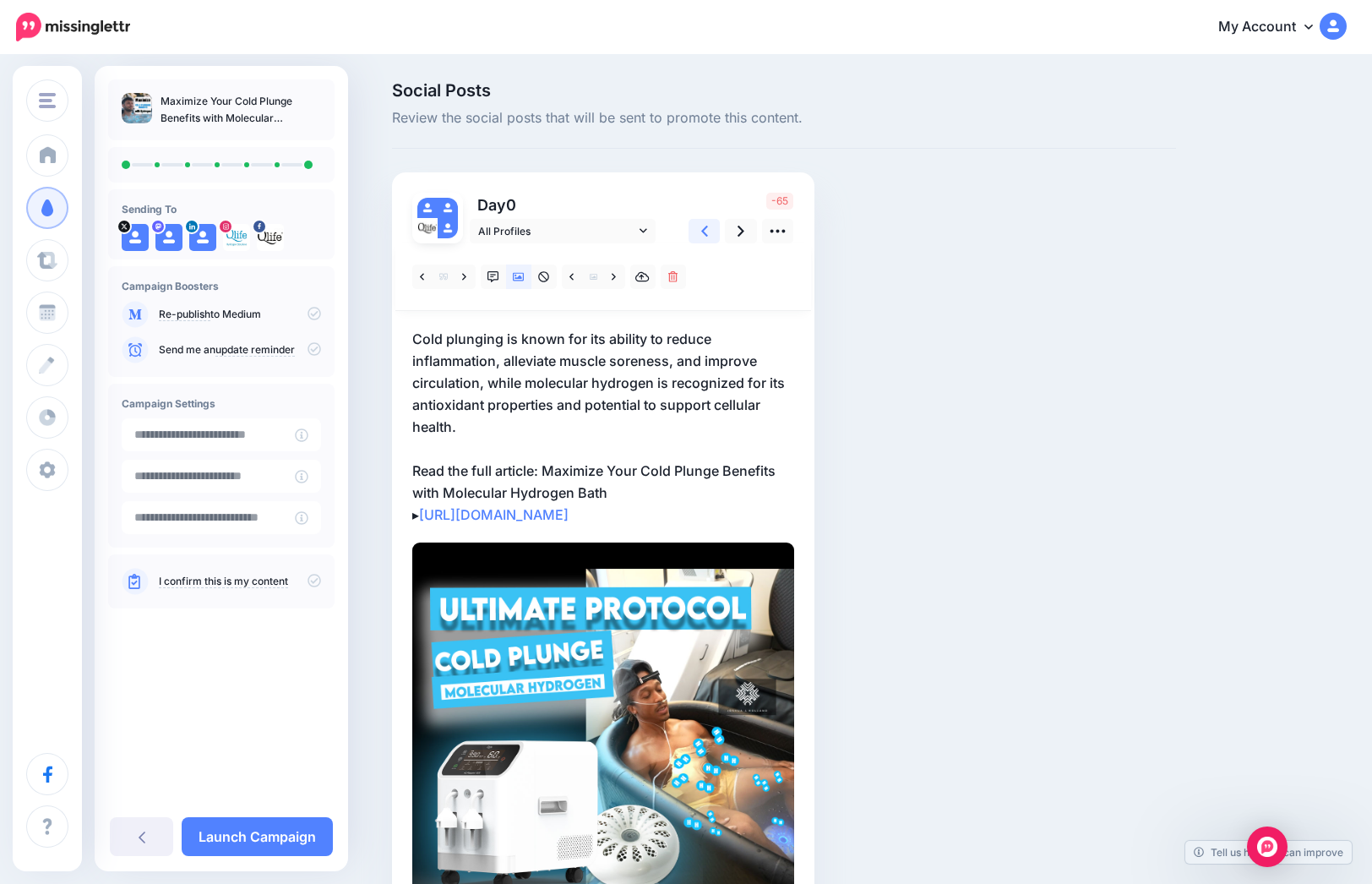
click at [717, 221] on link at bounding box center [705, 231] width 32 height 25
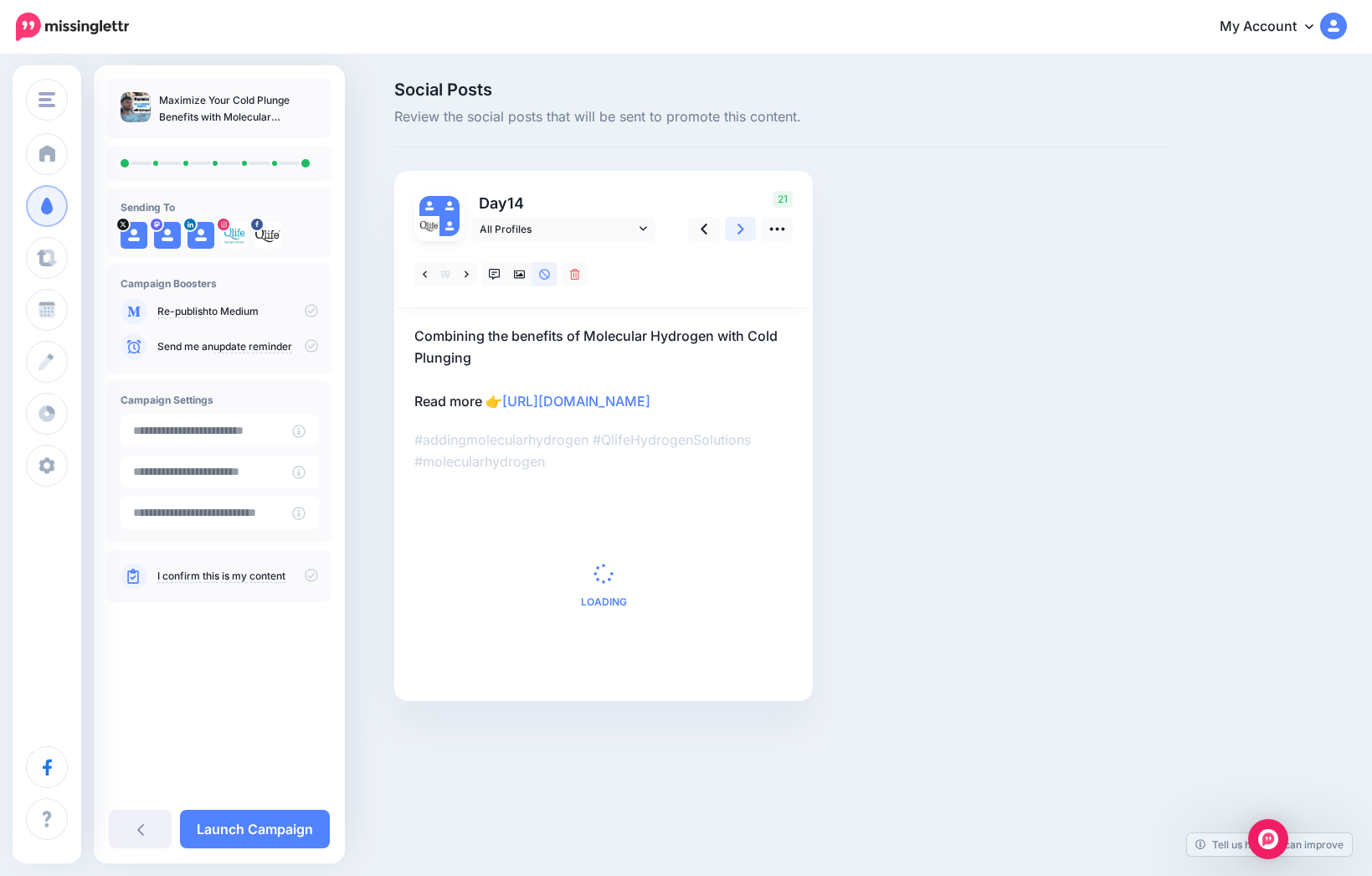
click at [733, 224] on link at bounding box center [741, 229] width 32 height 25
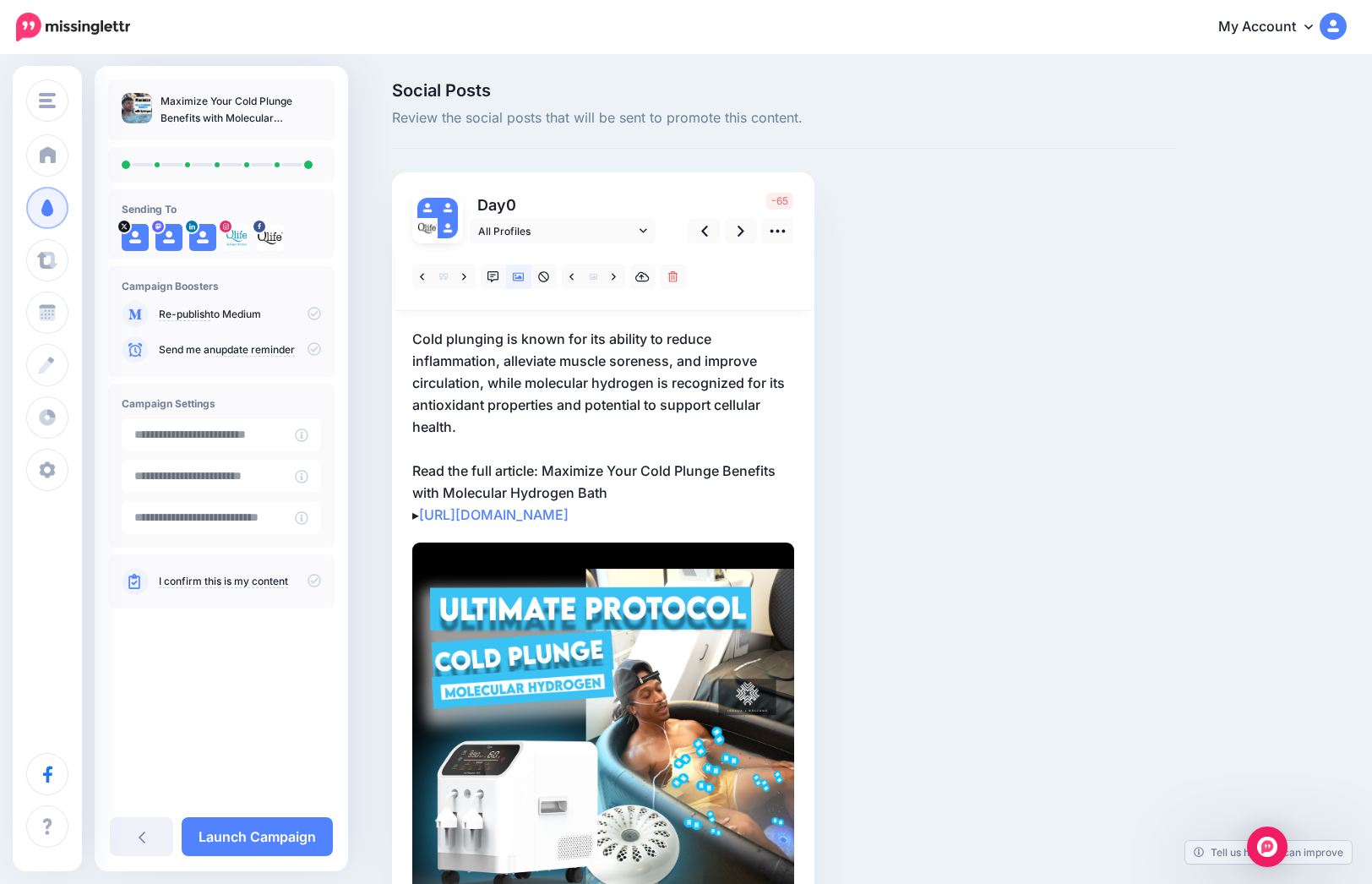
click at [539, 425] on p "Cold plunging is known for its ability to reduce inflammation, alleviate muscle…" at bounding box center [603, 426] width 382 height 198
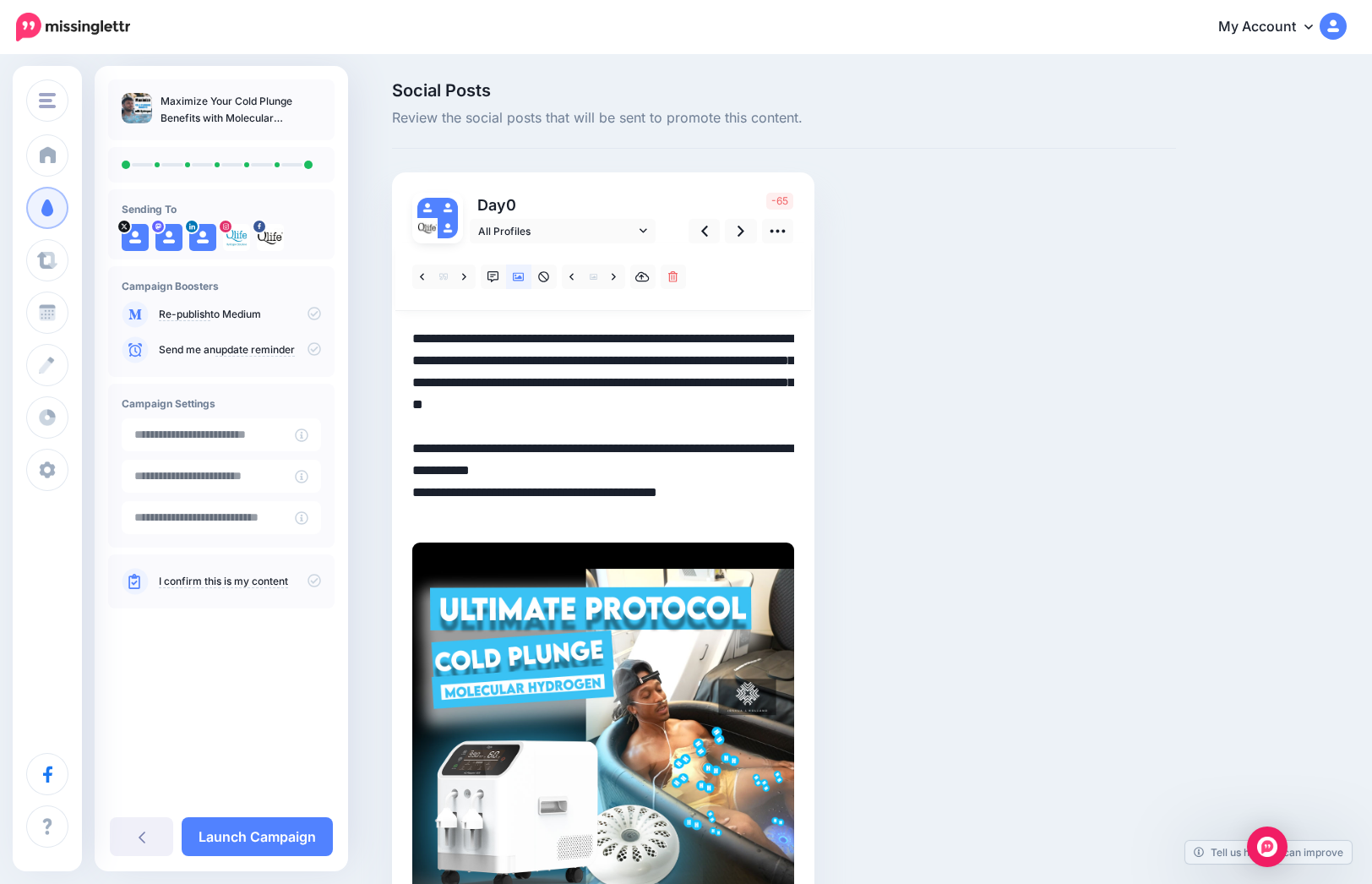
drag, startPoint x: 495, startPoint y: 385, endPoint x: 530, endPoint y: 385, distance: 35.0
click at [530, 385] on textarea "**********" at bounding box center [603, 426] width 382 height 198
drag, startPoint x: 644, startPoint y: 498, endPoint x: 348, endPoint y: 469, distance: 297.4
click at [348, 469] on div "Qlife Hydrogen Solutions Qlife Hydrogen Solutions Neuwell Health Add Workspace …" at bounding box center [686, 538] width 1372 height 964
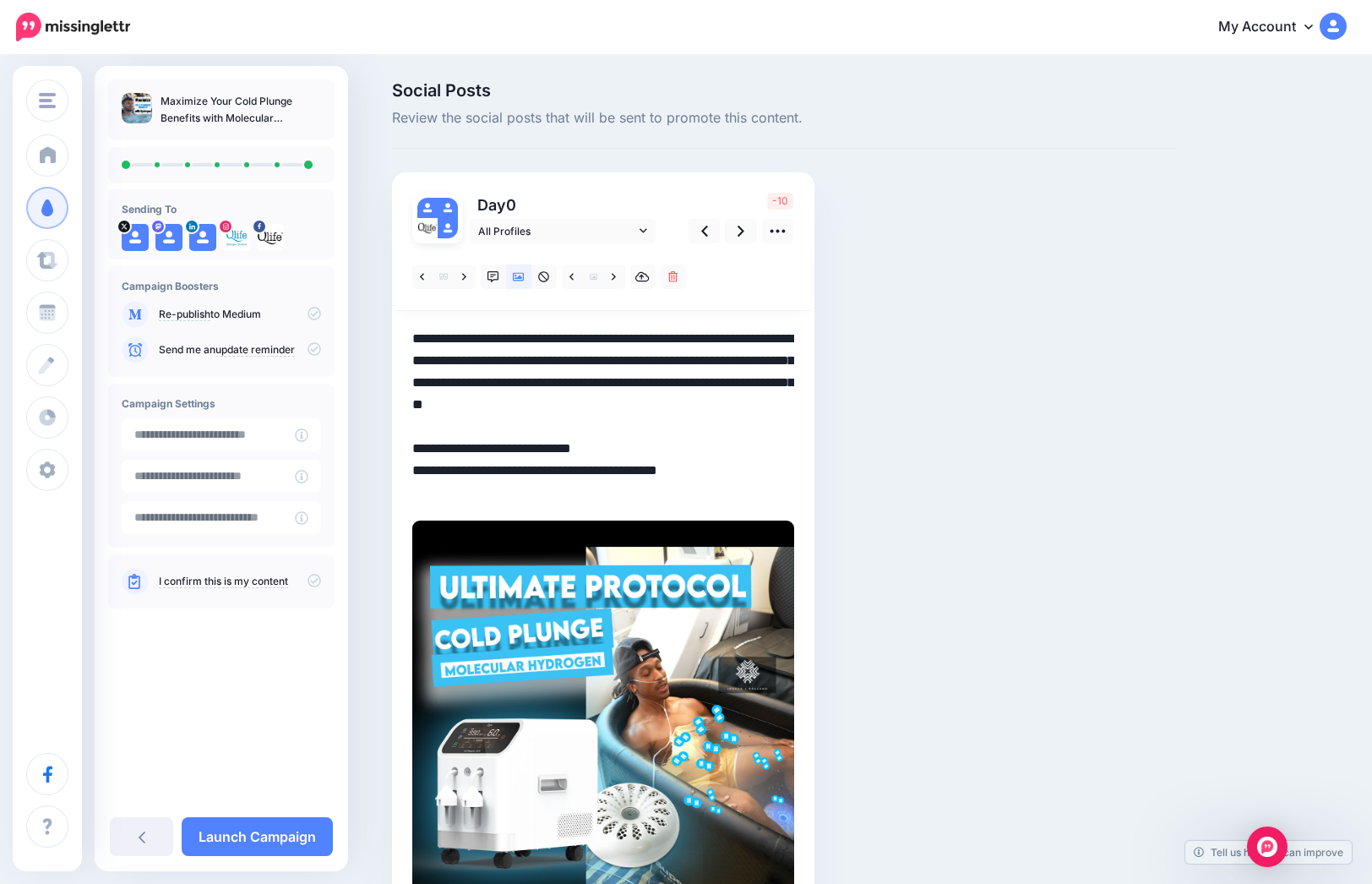
scroll to position [115, 0]
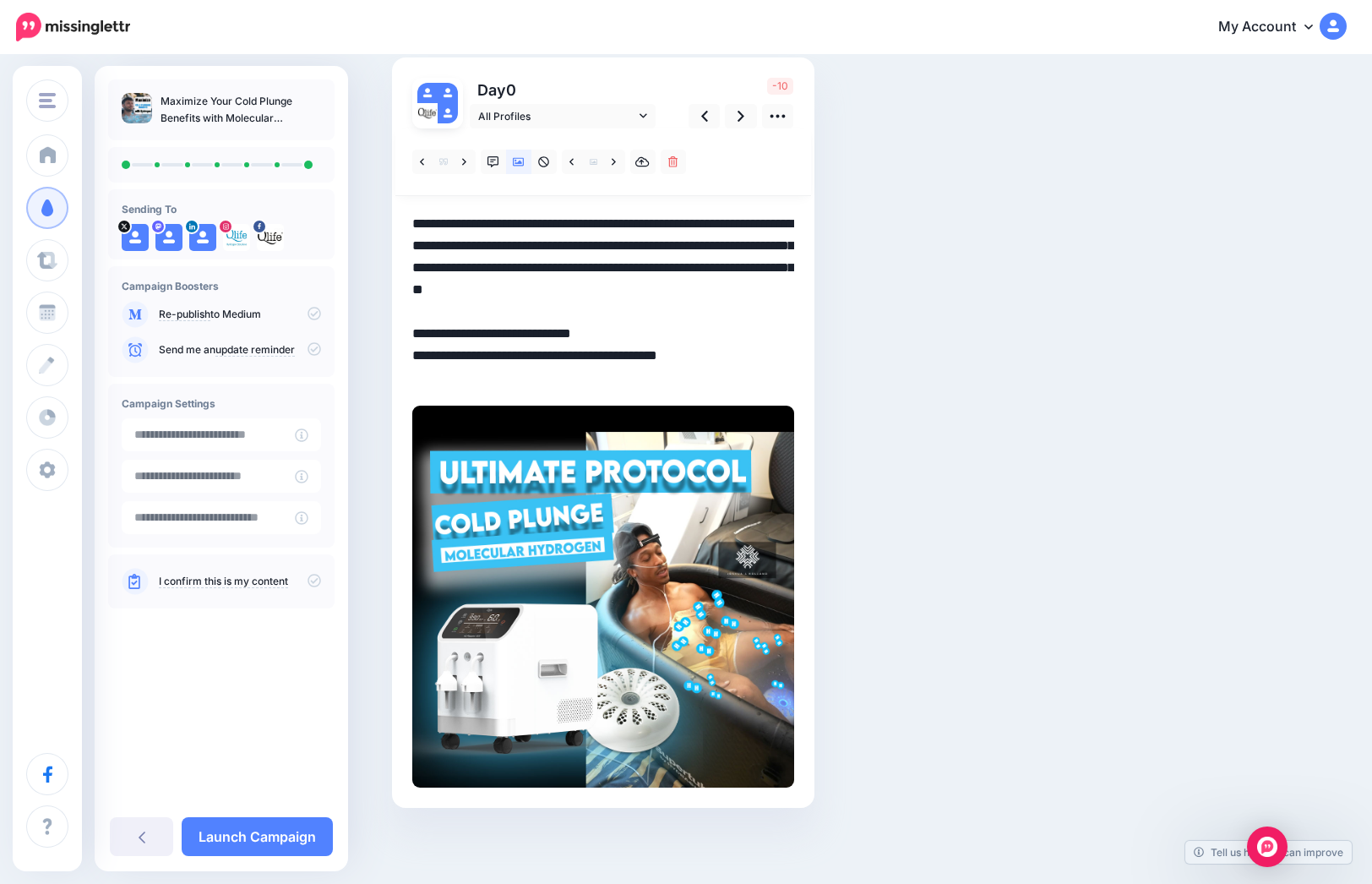
click at [470, 326] on textarea "**********" at bounding box center [603, 301] width 382 height 176
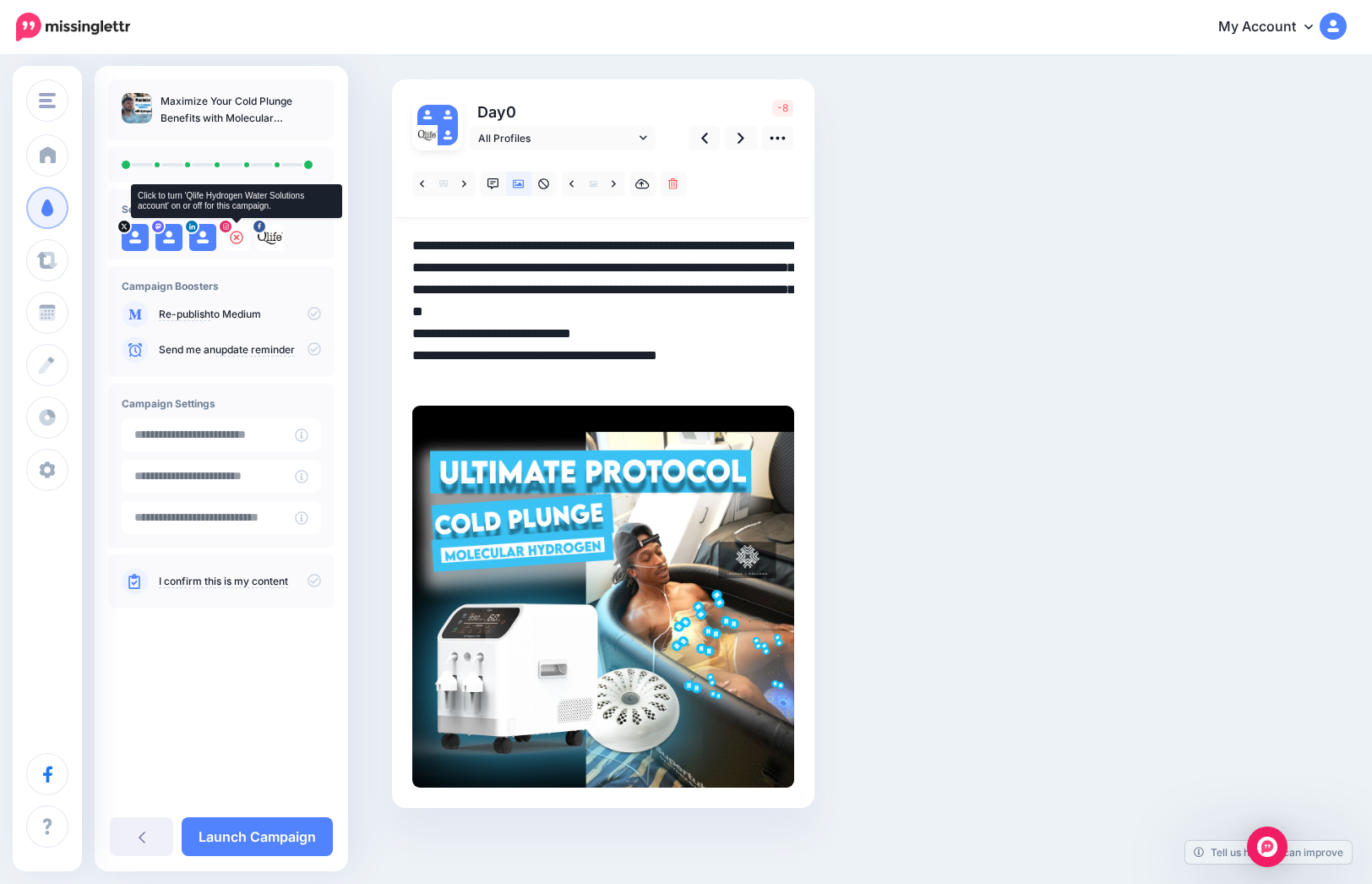
drag, startPoint x: 498, startPoint y: 340, endPoint x: 224, endPoint y: 224, distance: 297.5
click at [224, 225] on div "Qlife Hydrogen Solutions Qlife Hydrogen Solutions Neuwell Health Add Workspace …" at bounding box center [686, 424] width 1372 height 920
paste textarea
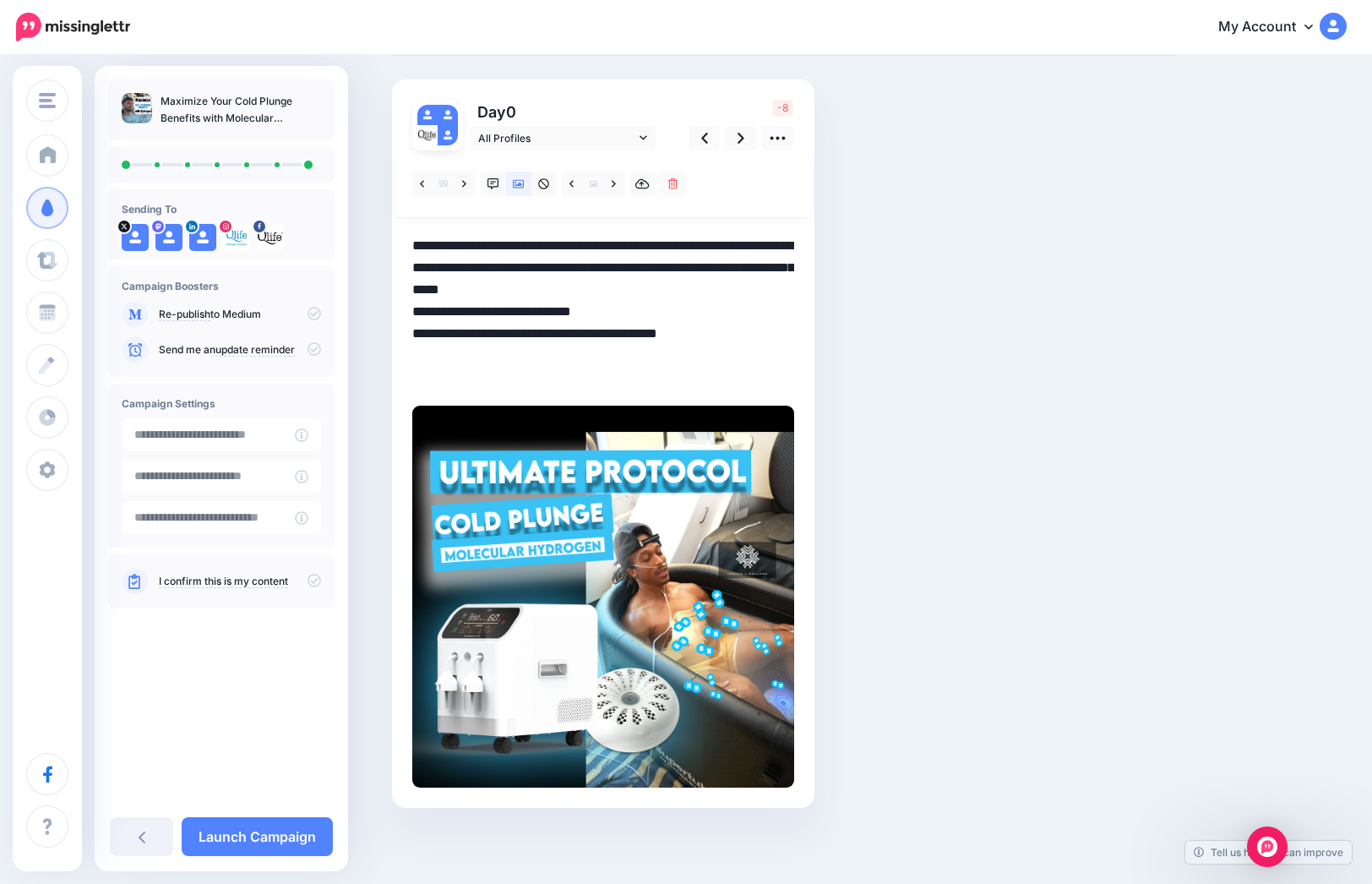
scroll to position [49, 0]
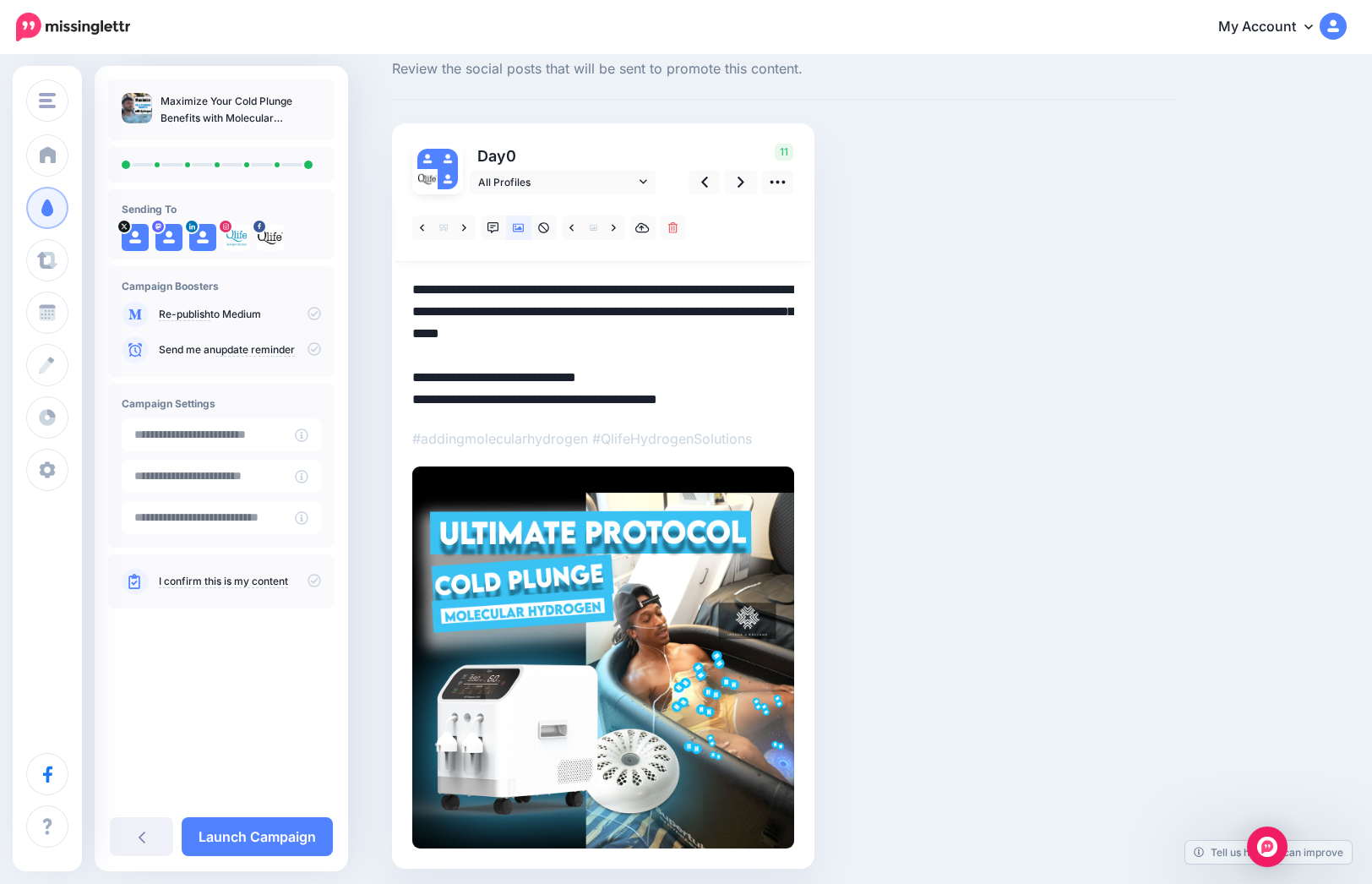
type textarea "**********"
click at [621, 438] on p "#addingmolecularhydrogen #QlifeHydrogenSolutions" at bounding box center [603, 438] width 382 height 22
click at [466, 438] on p "#addingmolecularhydrogen #QlifeHydrogenSolutions" at bounding box center [603, 438] width 382 height 22
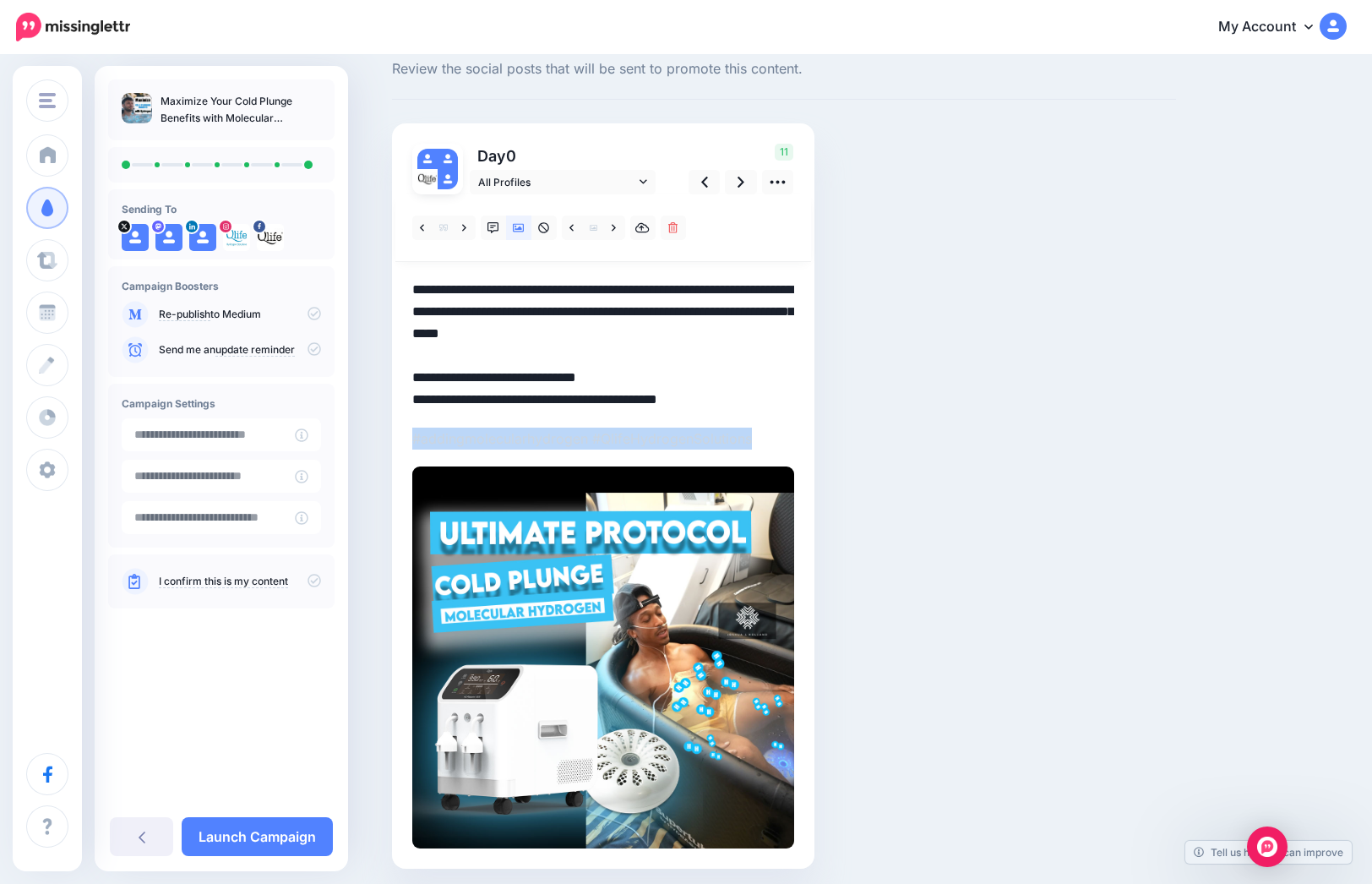
click at [466, 438] on p "#addingmolecularhydrogen #QlifeHydrogenSolutions" at bounding box center [603, 438] width 382 height 22
click at [429, 437] on p "#addingmolecularhydrogen #QlifeHydrogenSolutions" at bounding box center [603, 438] width 382 height 22
click at [809, 451] on div "Day 0 All Profiles 11" at bounding box center [603, 495] width 423 height 746
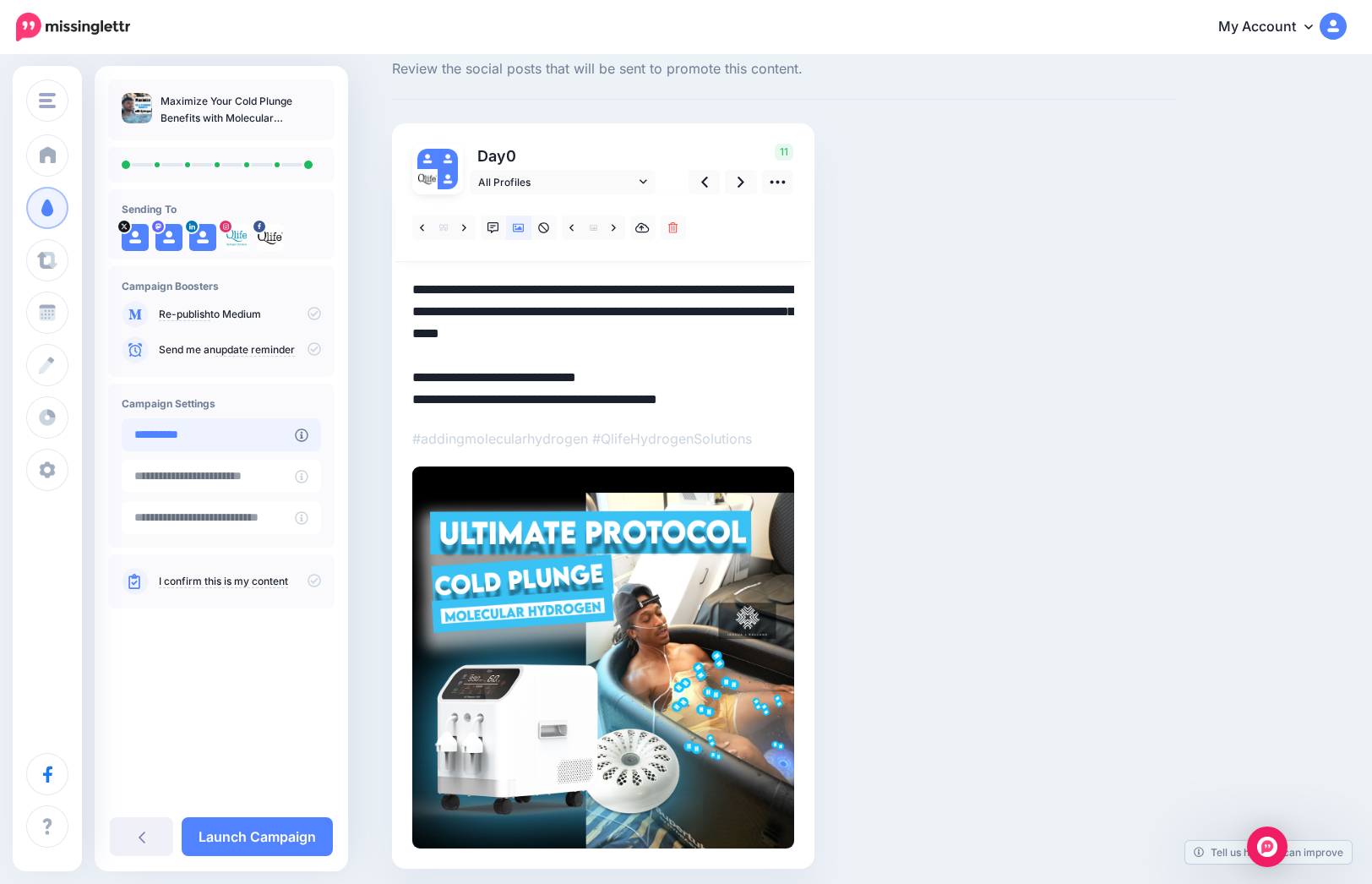
click at [231, 438] on input "**********" at bounding box center [207, 434] width 173 height 33
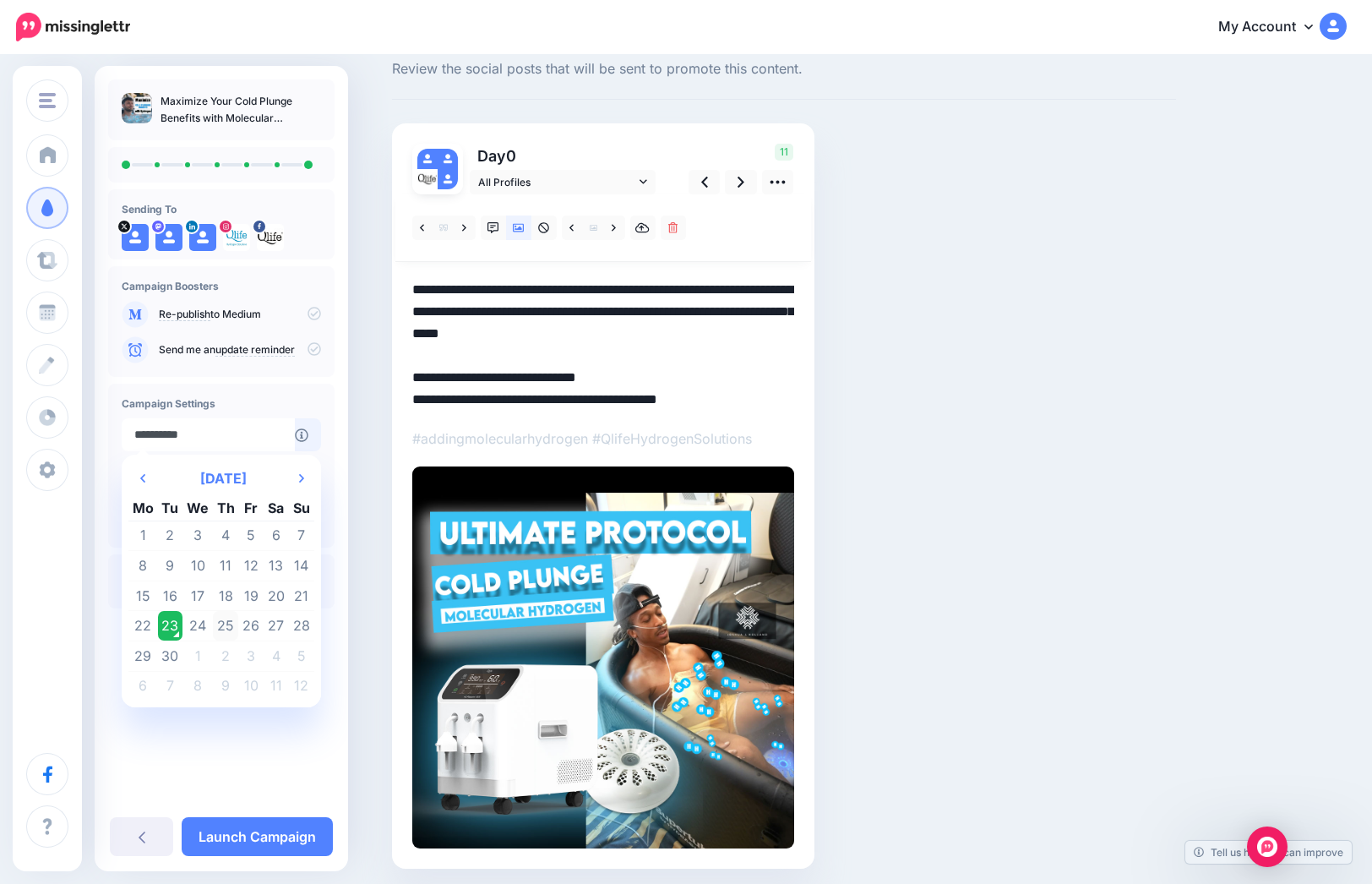
click at [228, 623] on td "25" at bounding box center [225, 626] width 26 height 31
type input "**********"
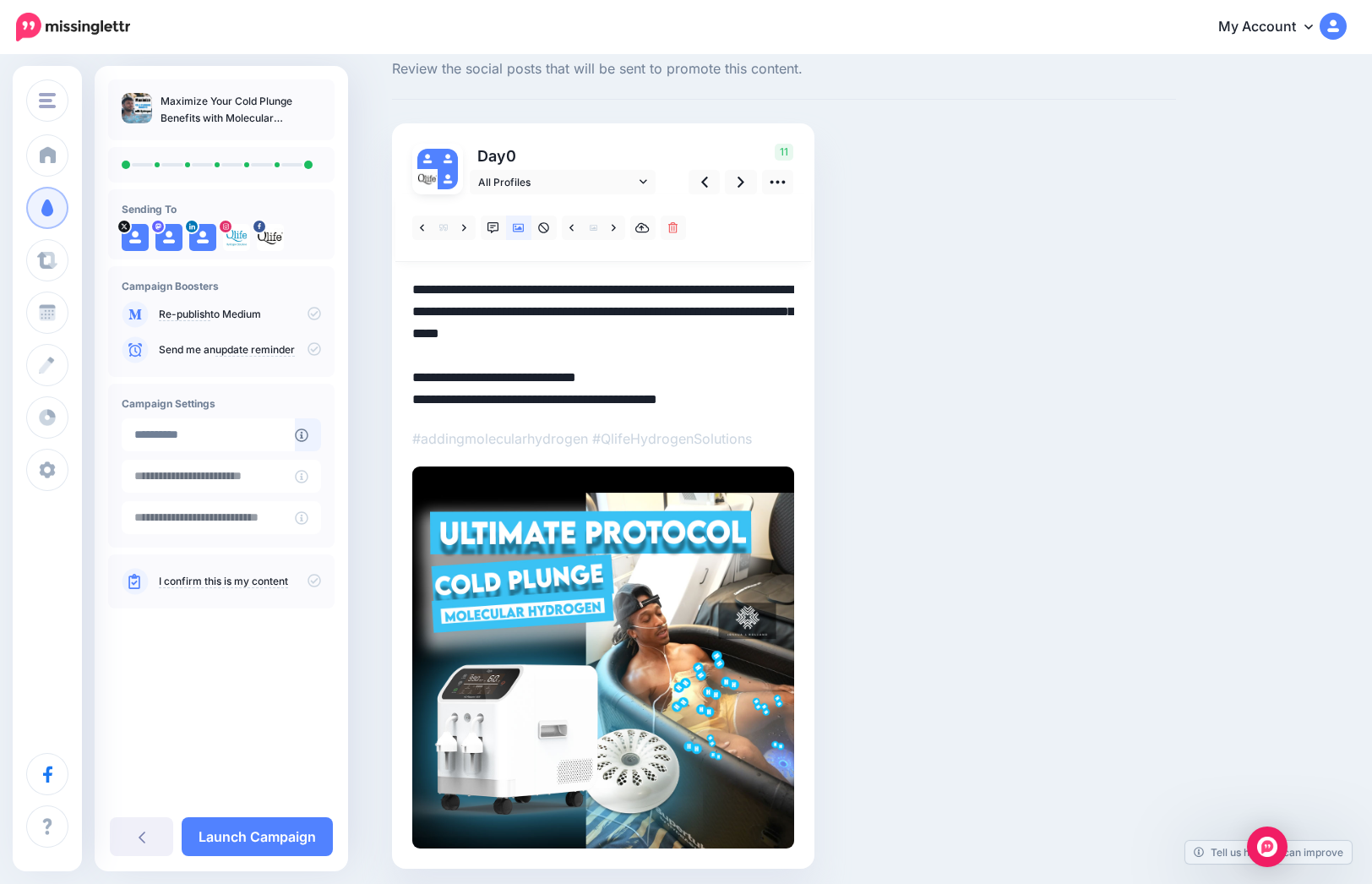
click at [311, 580] on icon at bounding box center [314, 580] width 13 height 13
click at [313, 314] on icon at bounding box center [314, 313] width 13 height 13
click at [285, 835] on link "Launch Campaign" at bounding box center [257, 836] width 151 height 39
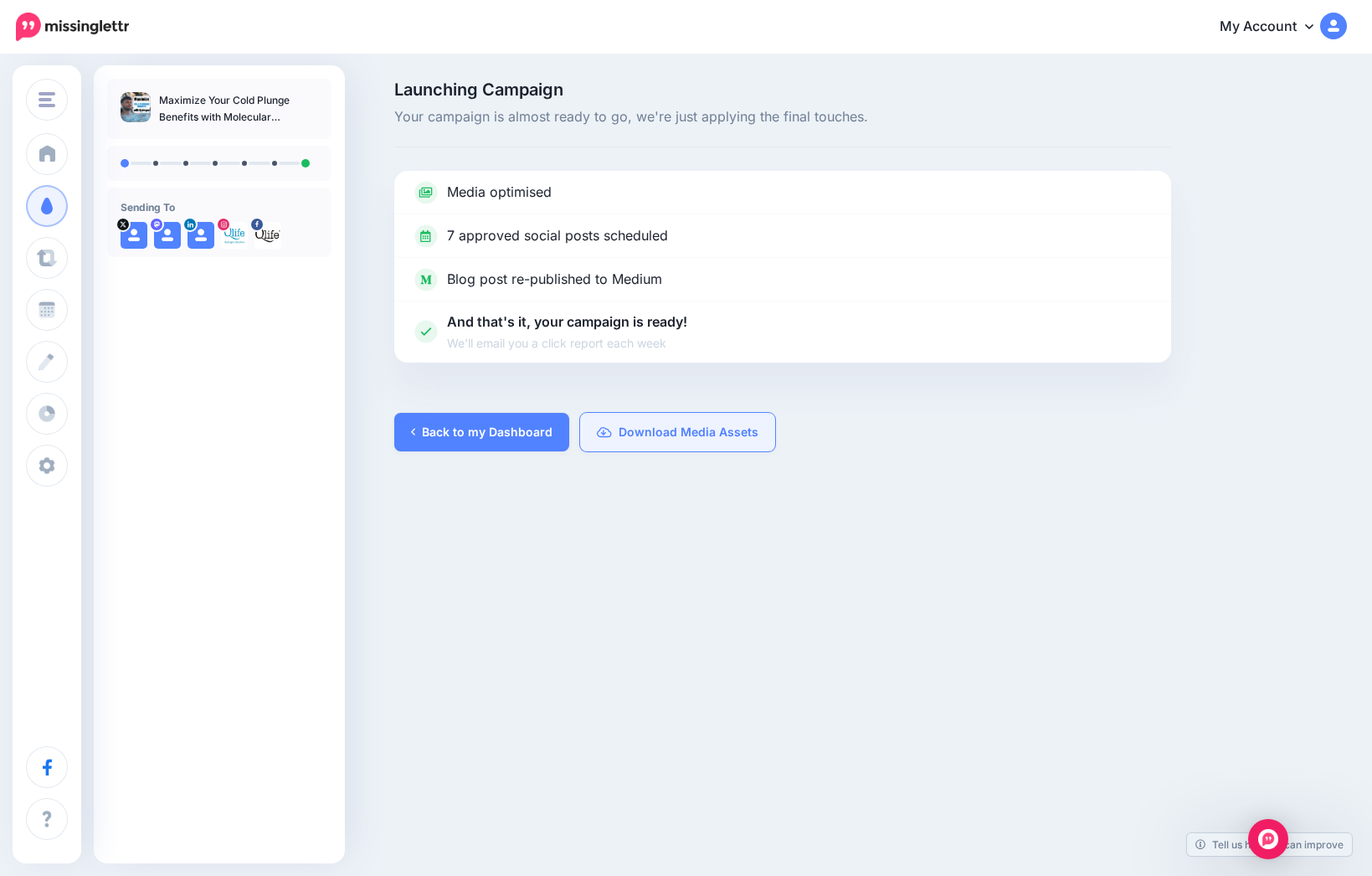
click at [640, 436] on link "Download Media Assets" at bounding box center [677, 431] width 195 height 39
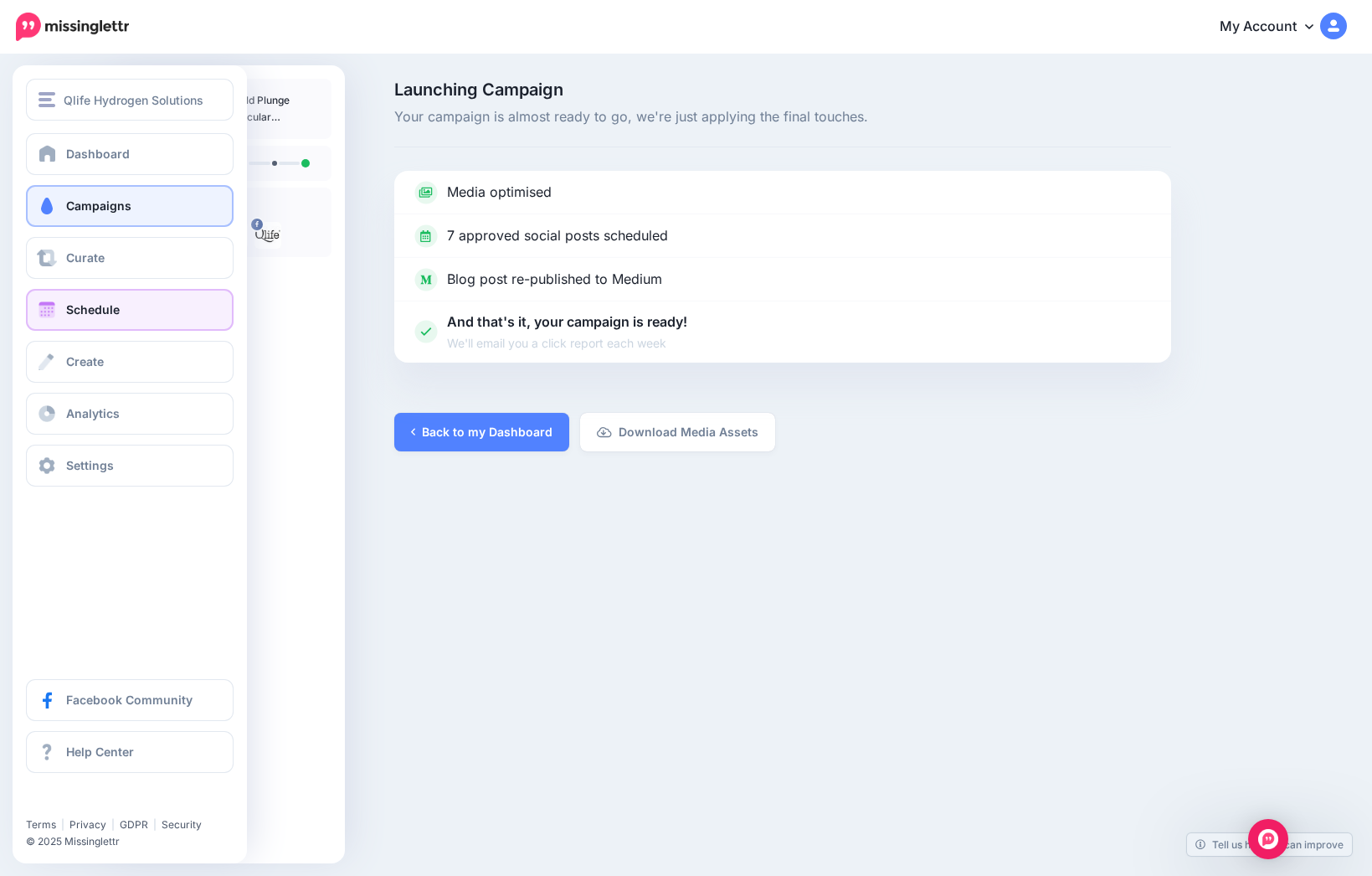
click at [130, 305] on link "Schedule" at bounding box center [130, 309] width 208 height 42
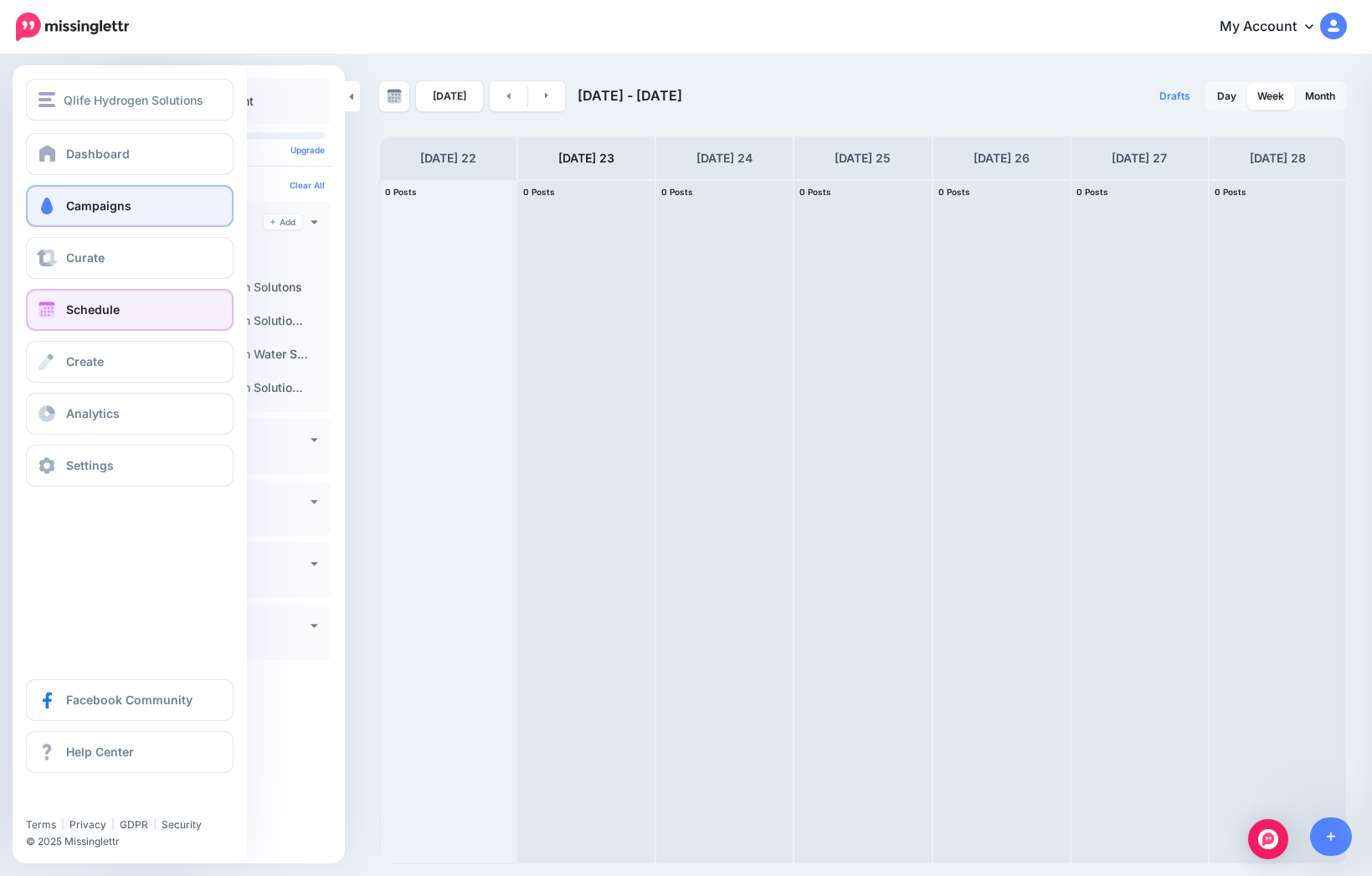
click at [142, 207] on link "Campaigns" at bounding box center [130, 206] width 208 height 42
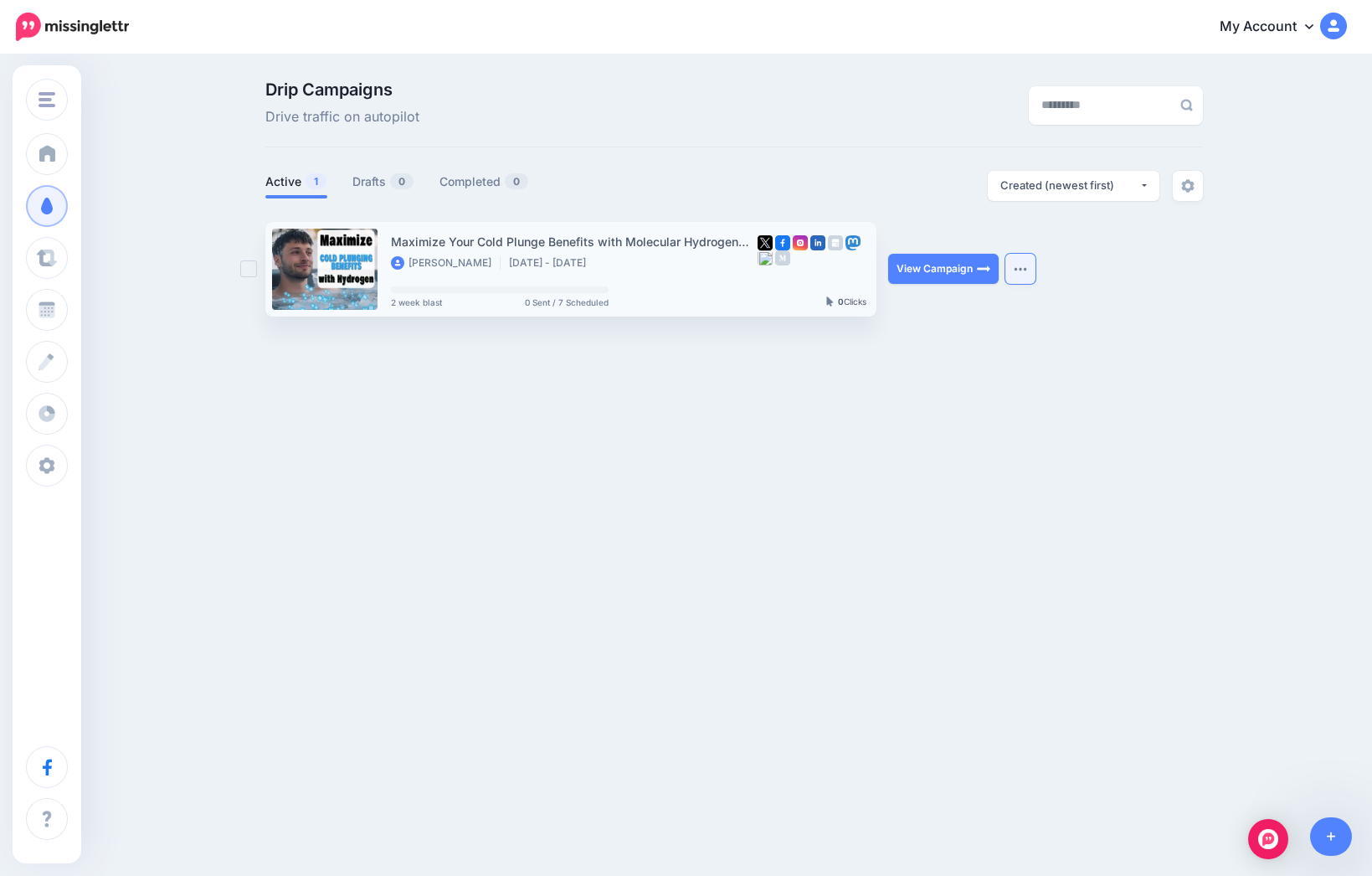
click at [1021, 272] on img "button" at bounding box center [1020, 268] width 13 height 5
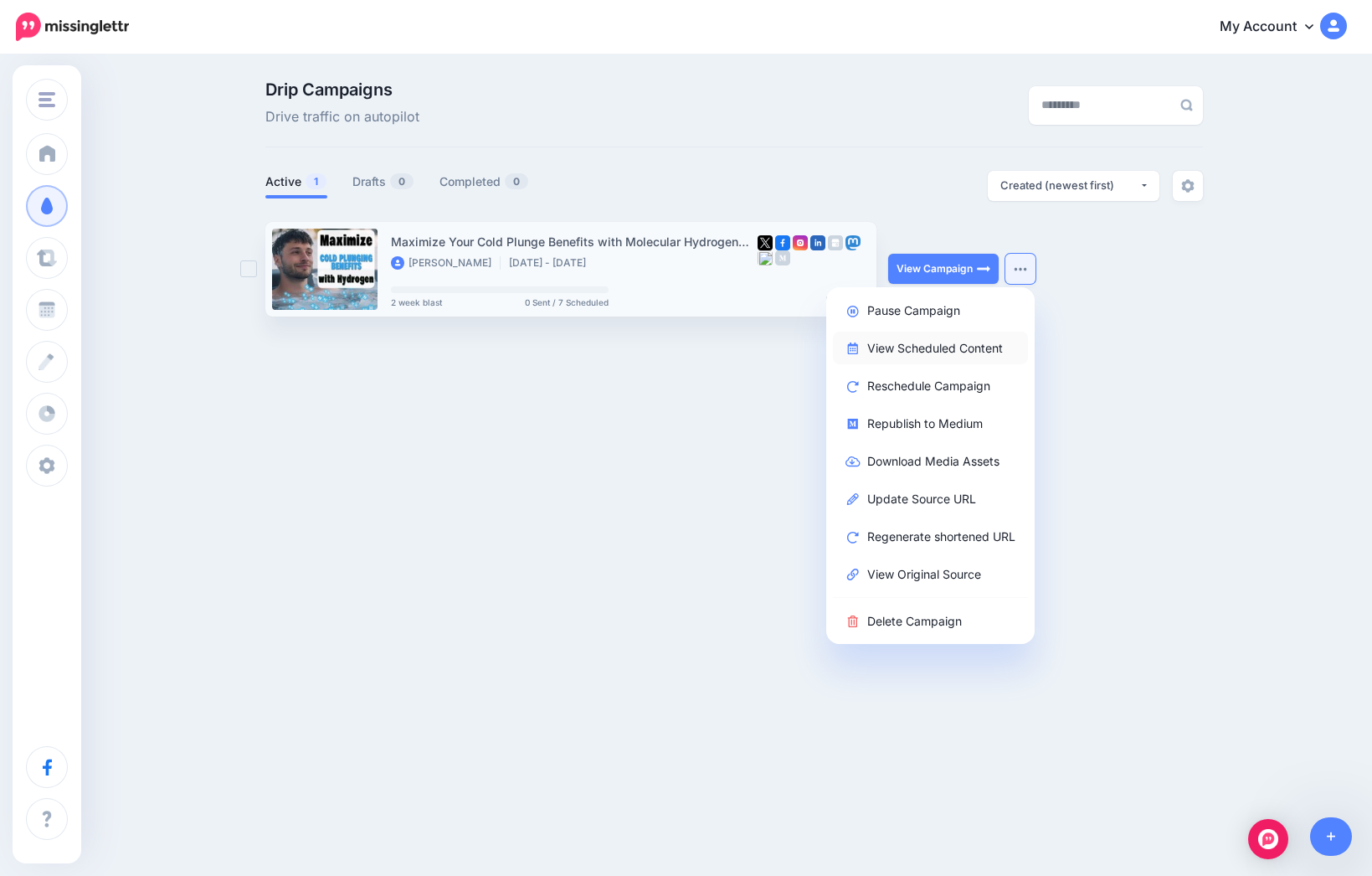
click at [949, 351] on link "View Scheduled Content" at bounding box center [930, 348] width 195 height 33
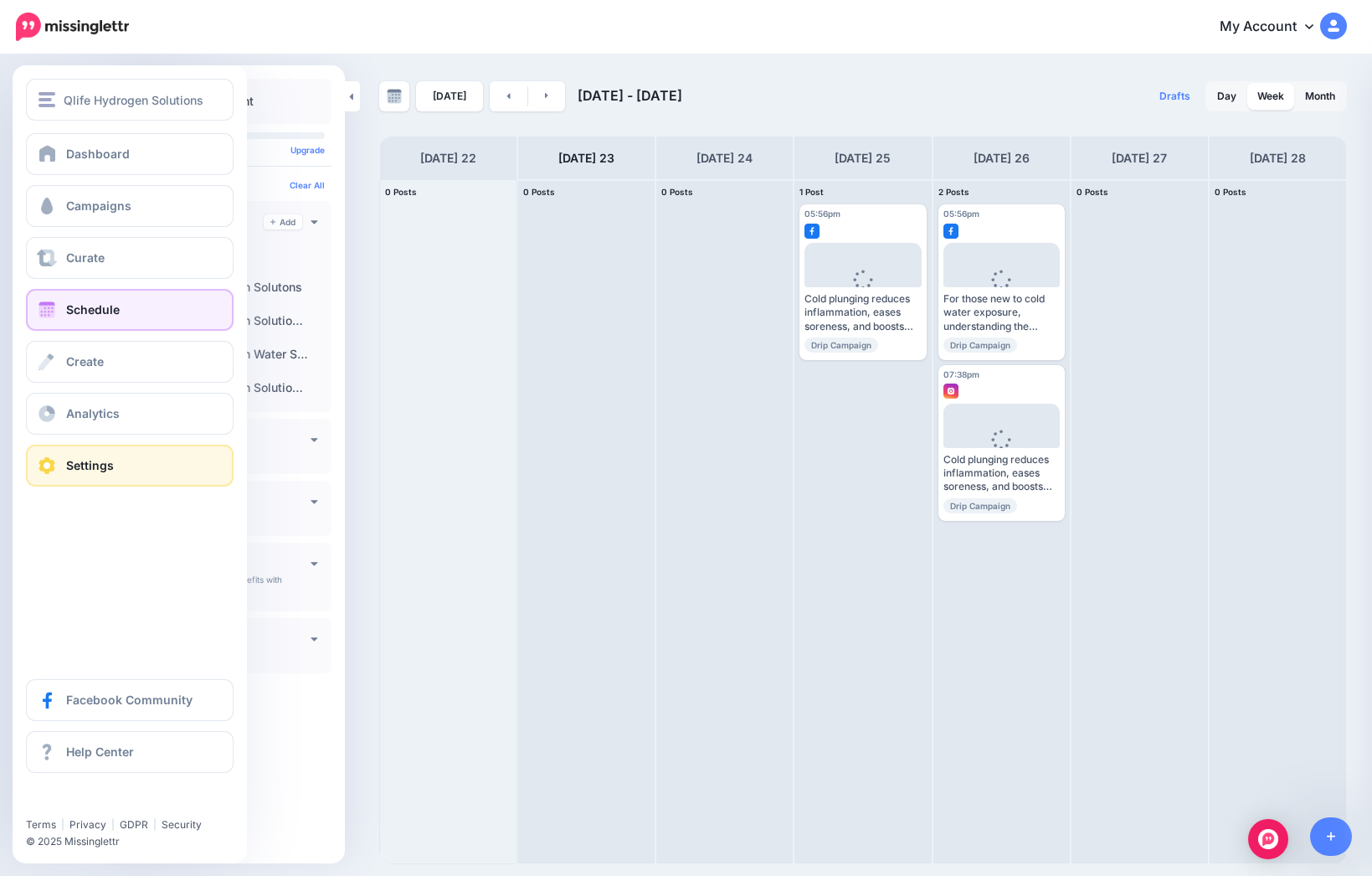
click at [112, 468] on span "Settings" at bounding box center [90, 464] width 47 height 14
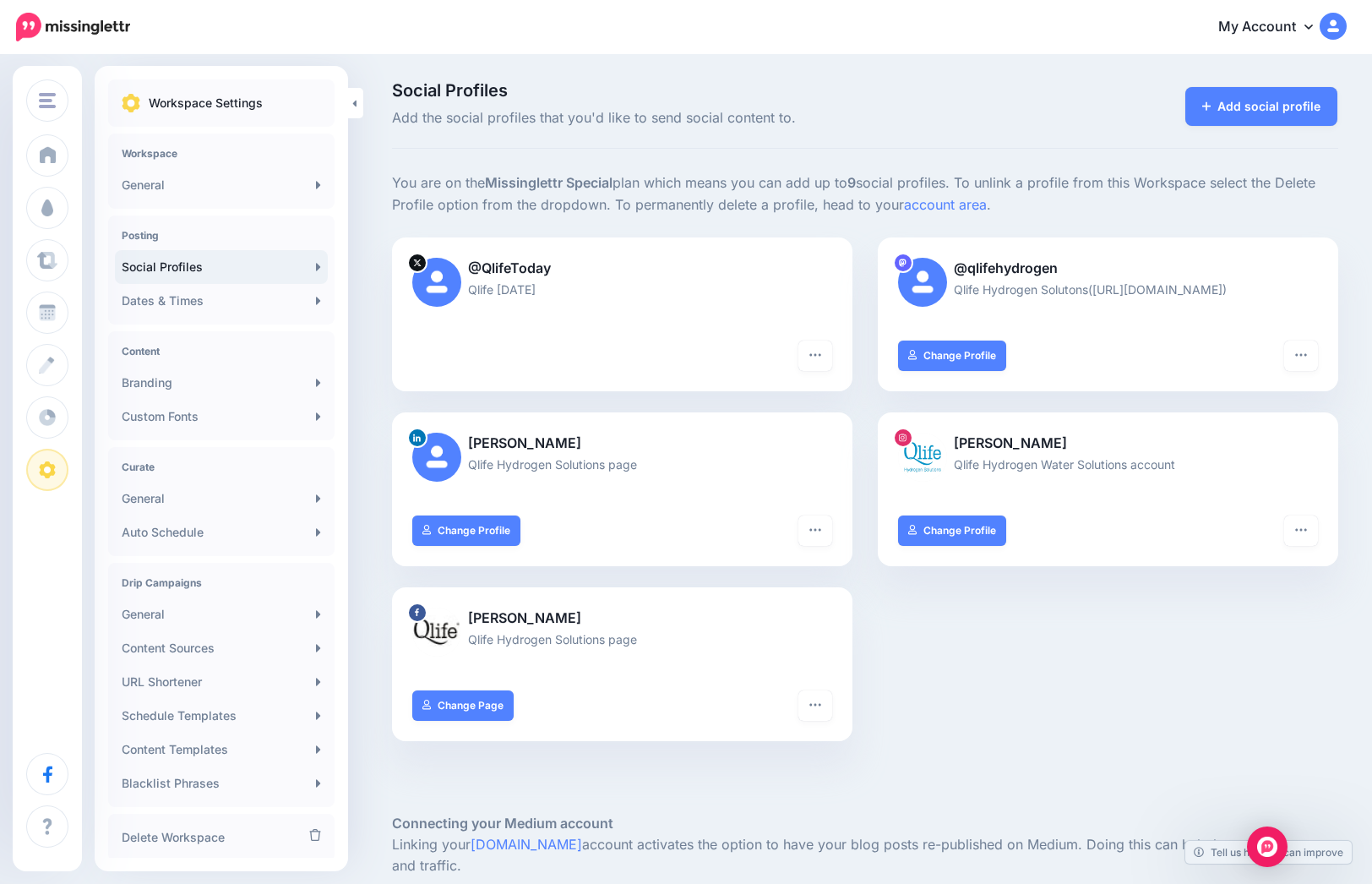
scroll to position [40, 0]
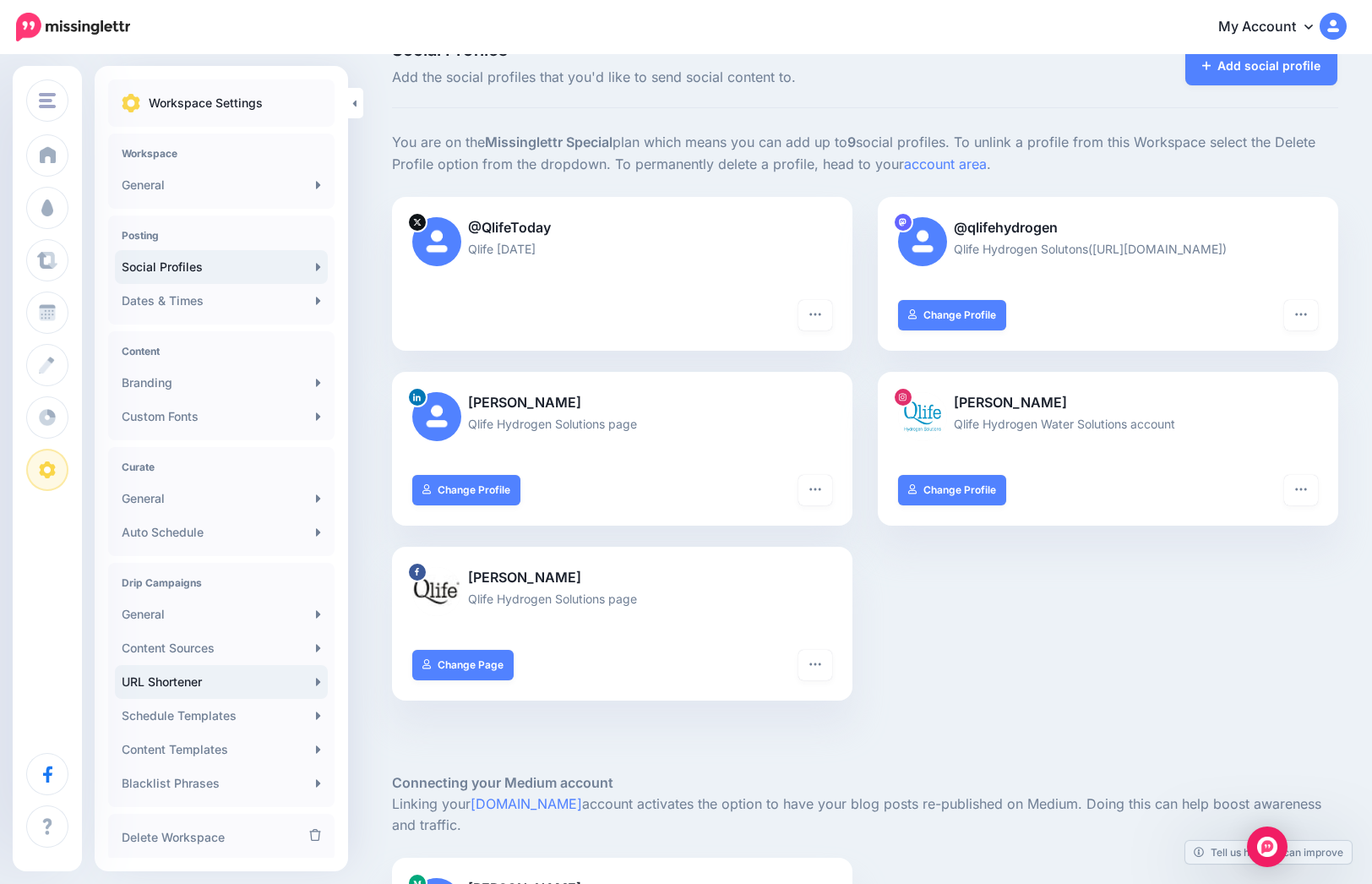
click at [209, 690] on link "URL Shortener" at bounding box center [221, 682] width 213 height 33
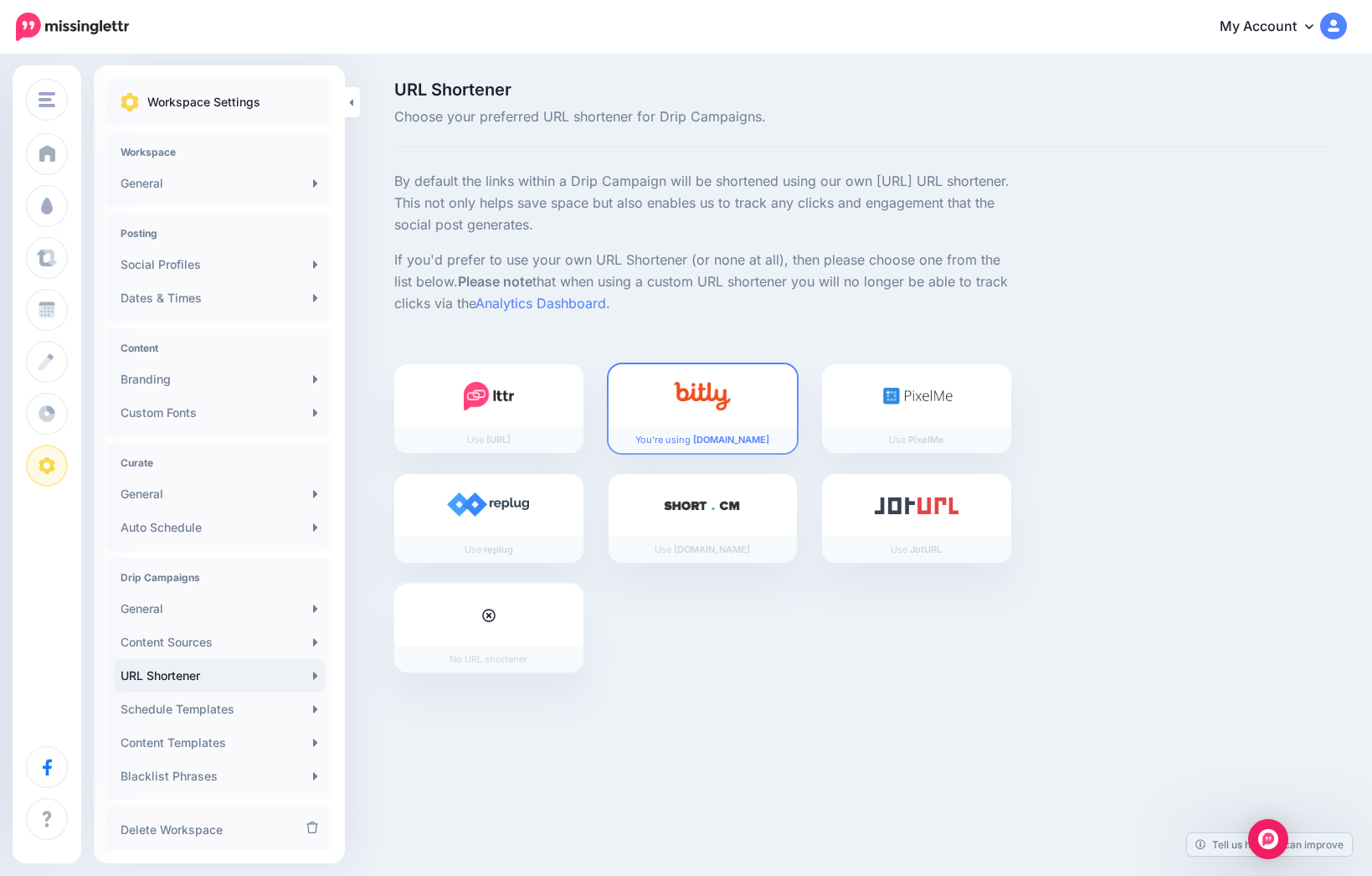
click at [494, 634] on div at bounding box center [489, 615] width 189 height 62
click at [1082, 220] on div "By default the links within a Drip Campaign will be shortened using our own [UR…" at bounding box center [863, 432] width 963 height 523
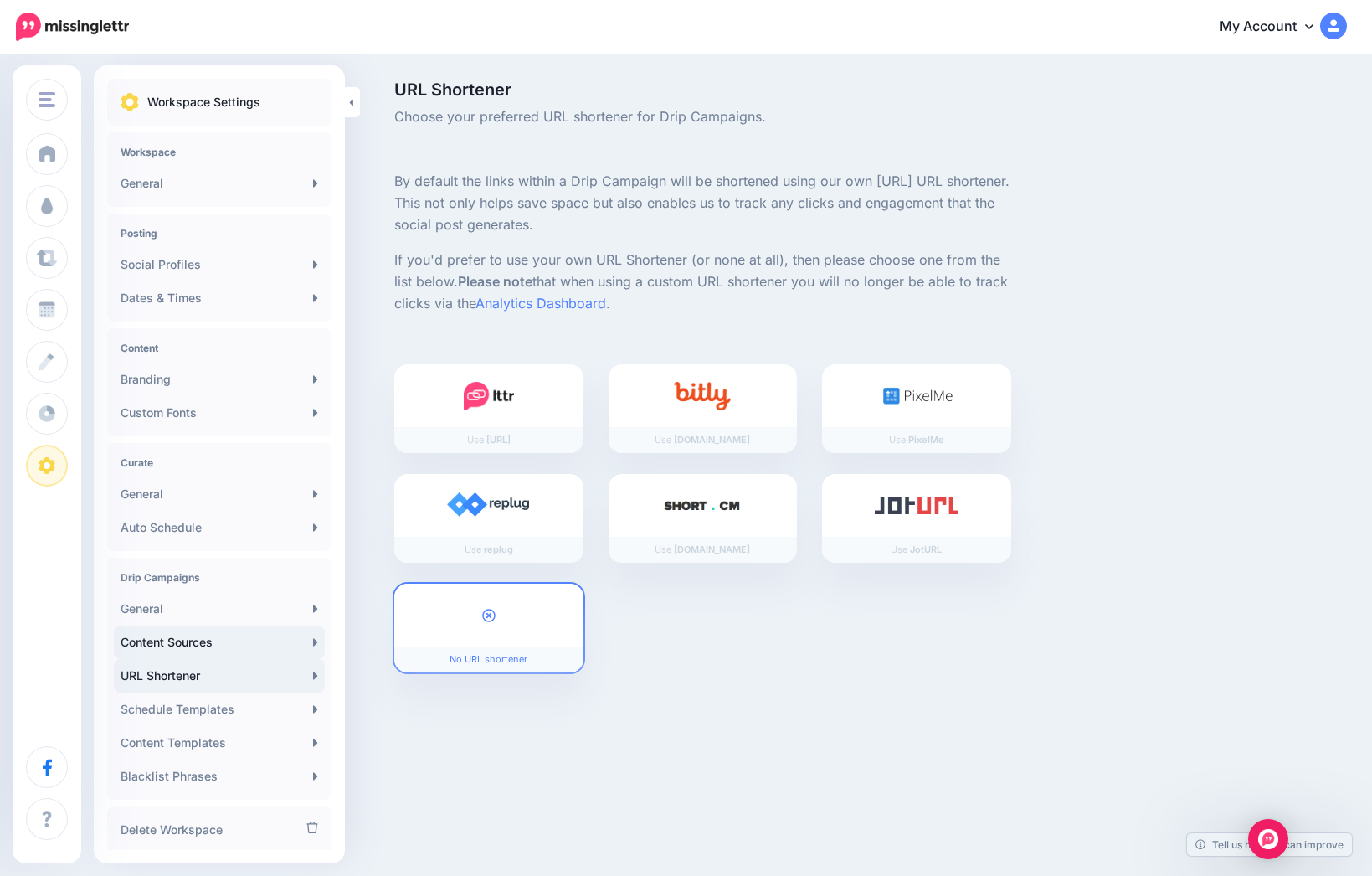
click at [155, 636] on link "Content Sources" at bounding box center [218, 641] width 211 height 33
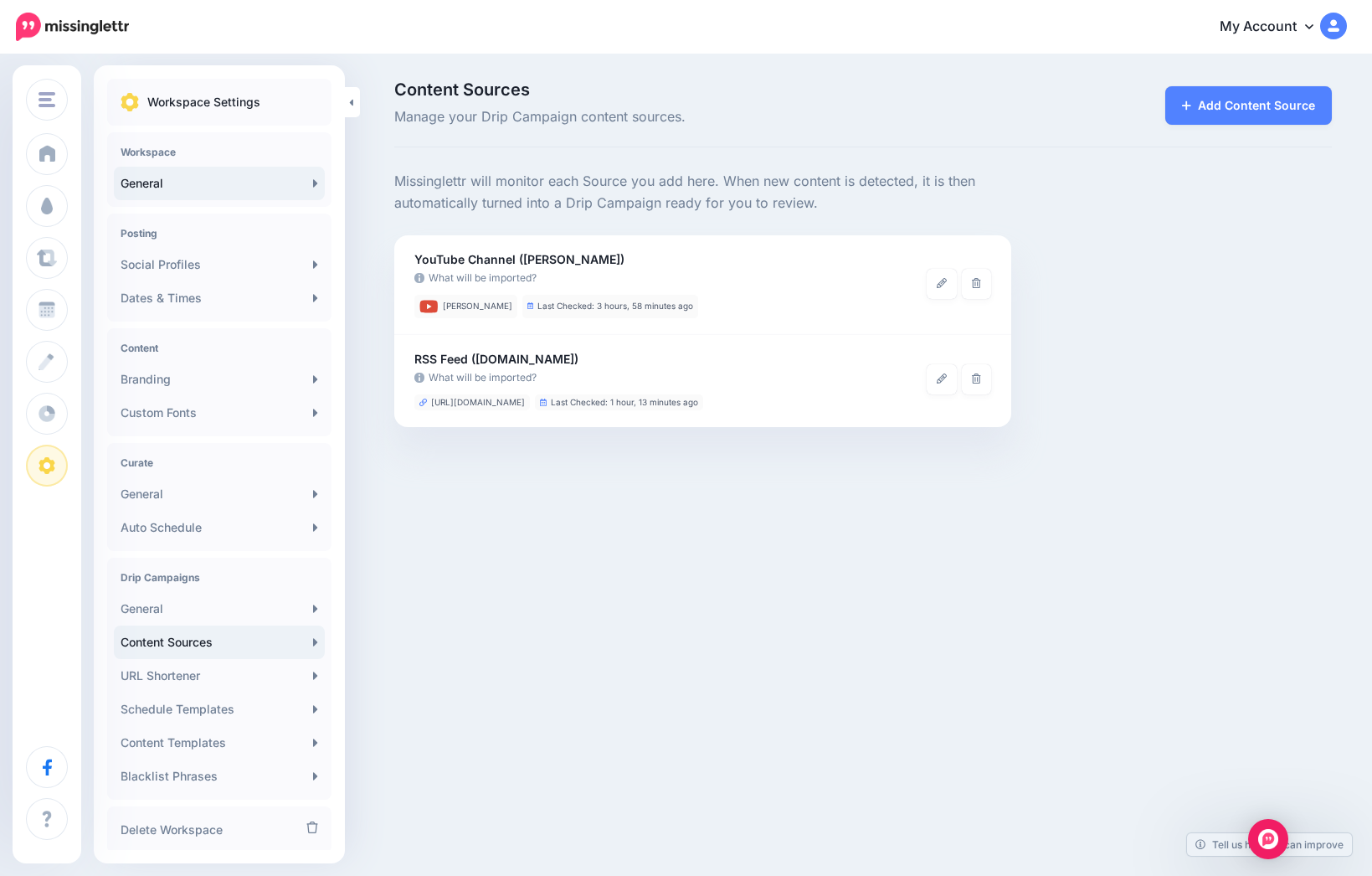
click at [208, 192] on link "General" at bounding box center [218, 183] width 211 height 33
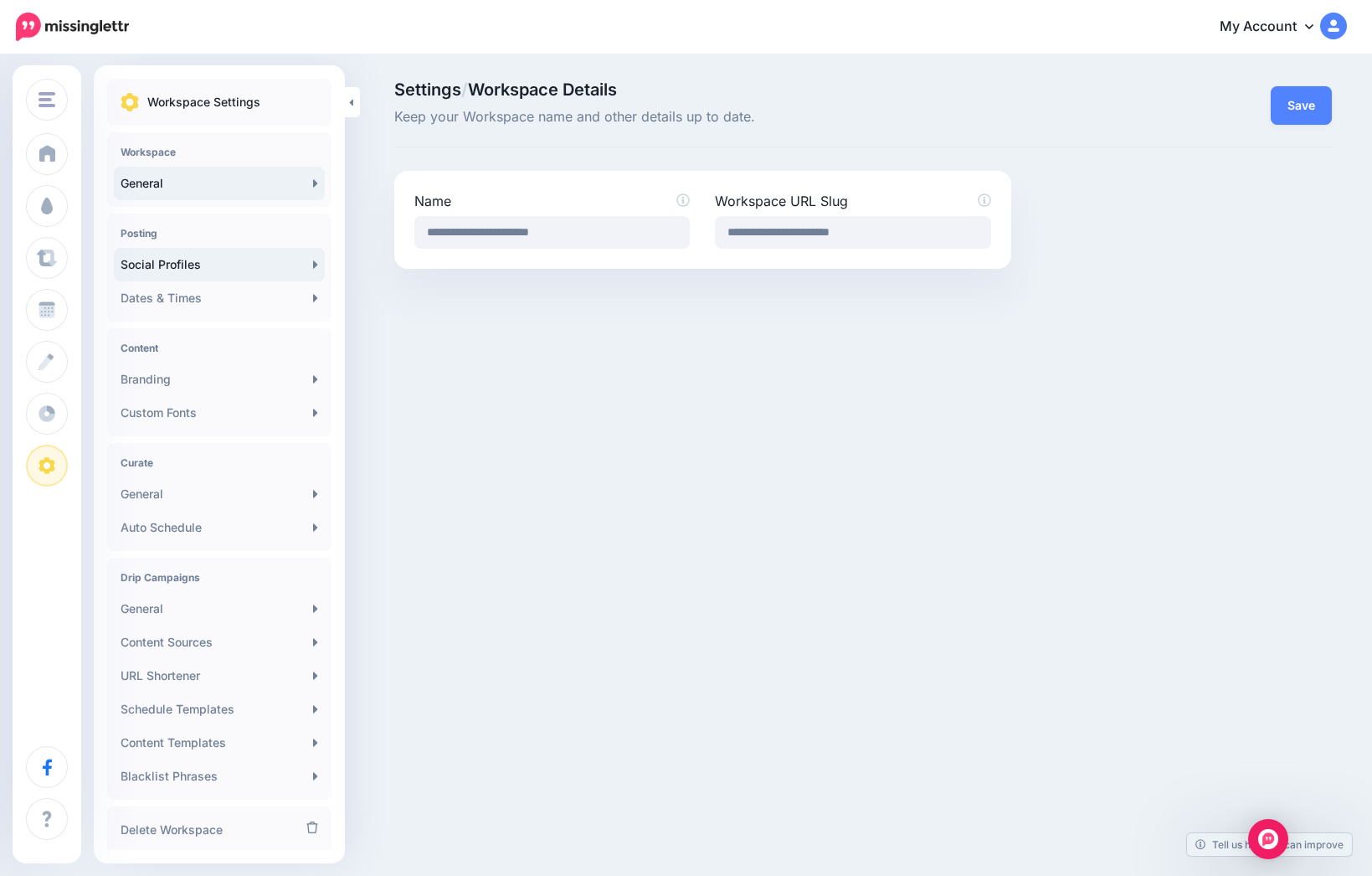
click at [196, 264] on link "Social Profiles" at bounding box center [218, 264] width 211 height 33
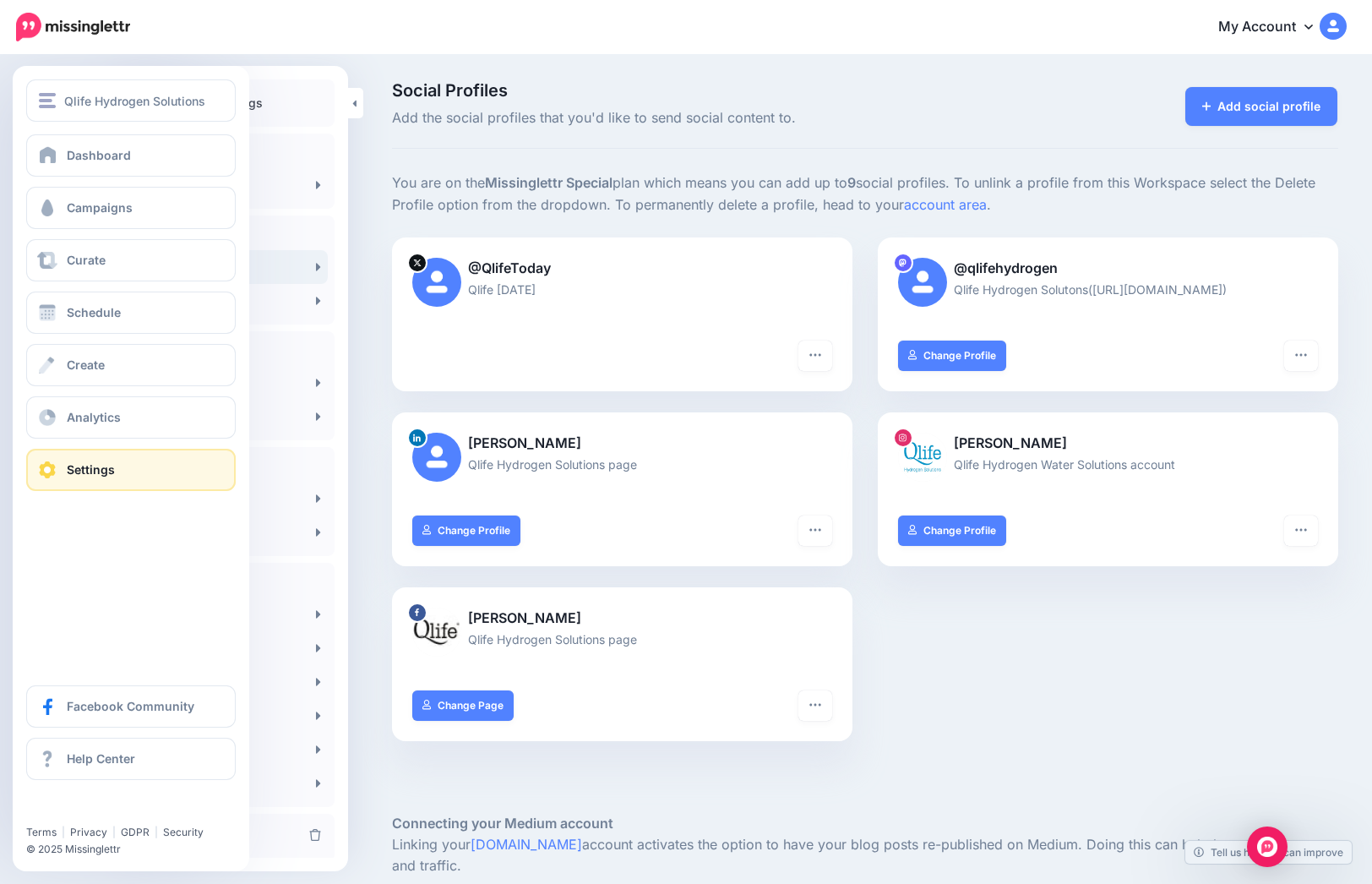
drag, startPoint x: 121, startPoint y: 619, endPoint x: 114, endPoint y: 593, distance: 26.9
click at [121, 620] on div "Qlife Hydrogen Solutions Qlife Hydrogen Solutions [GEOGRAPHIC_DATA] Add Workspa…" at bounding box center [131, 469] width 237 height 806
